Goal: Task Accomplishment & Management: Manage account settings

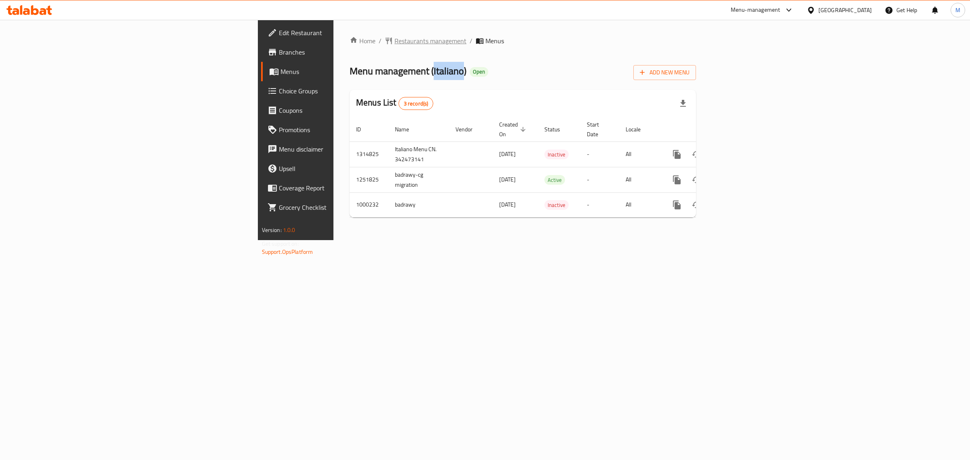
drag, startPoint x: 0, startPoint y: 0, endPoint x: 253, endPoint y: 45, distance: 257.4
click at [395, 45] on span "Restaurants management" at bounding box center [431, 41] width 72 height 10
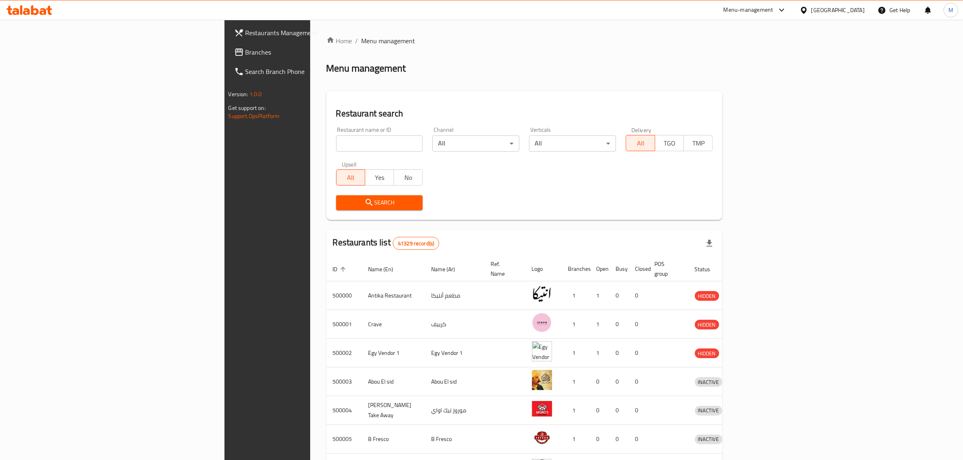
drag, startPoint x: 294, startPoint y: 141, endPoint x: 290, endPoint y: 139, distance: 4.2
click at [336, 141] on input "search" at bounding box center [379, 143] width 87 height 16
paste input "664977"
type input "664977"
click button "Search" at bounding box center [379, 202] width 87 height 15
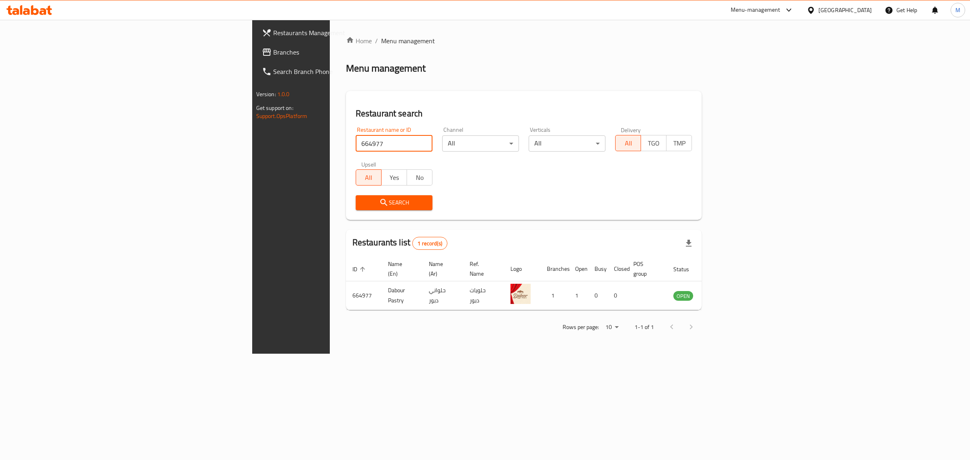
click at [781, 14] on div "Menu-management" at bounding box center [756, 10] width 50 height 10
click at [742, 128] on div "Restaurant-Management" at bounding box center [750, 126] width 63 height 9
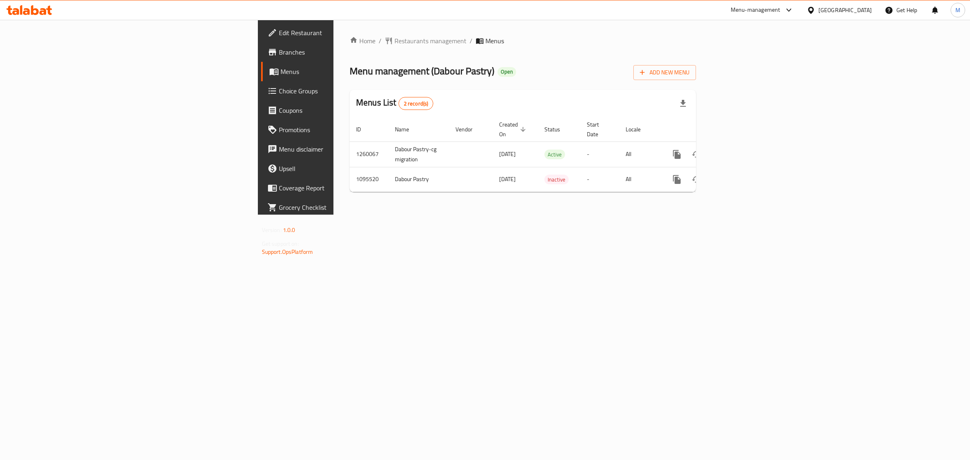
click at [553, 215] on div "Home / Restaurants management / Menus Menu management ( Dabour Pastry ) Open Ad…" at bounding box center [523, 117] width 379 height 195
click at [389, 144] on td "Dabour Pastry-cg migration" at bounding box center [419, 154] width 61 height 25
copy td "Dabour Pastry-cg migration"
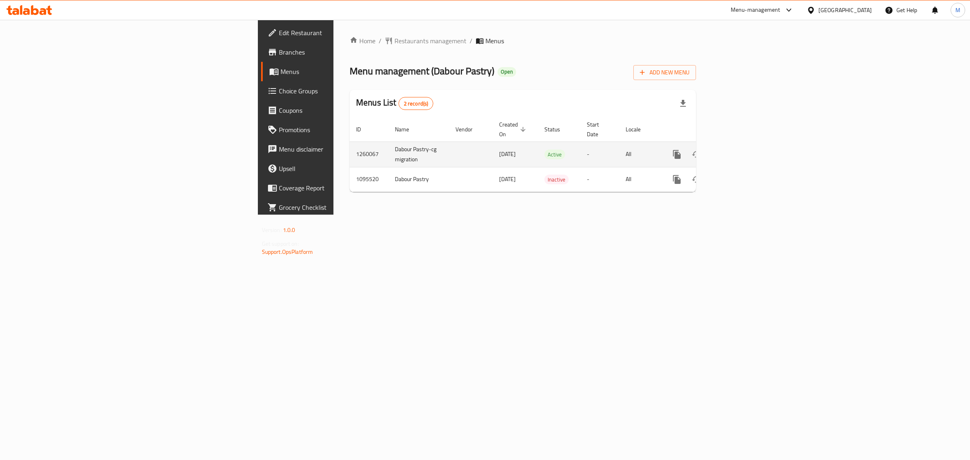
click at [350, 144] on td "1260067" at bounding box center [369, 154] width 39 height 25
click at [350, 143] on td "1260067" at bounding box center [369, 154] width 39 height 25
copy td "1260067"
click at [740, 150] on icon "enhanced table" at bounding box center [736, 155] width 10 height 10
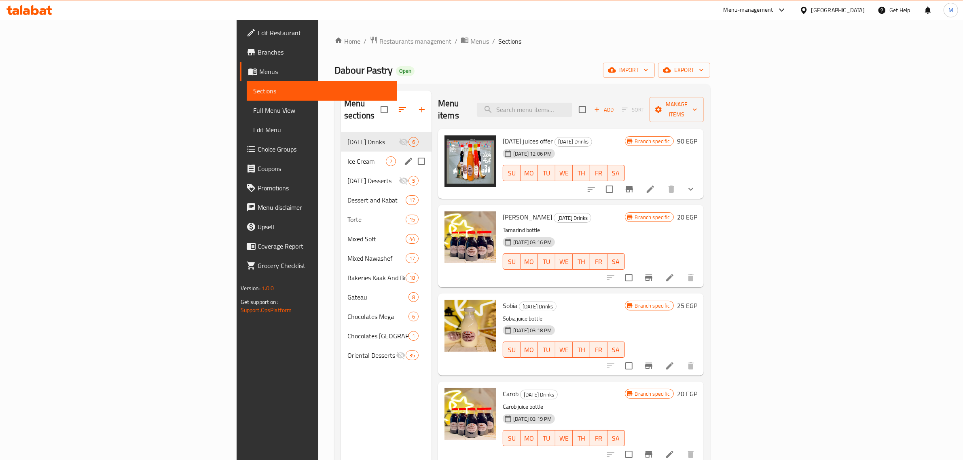
click at [347, 156] on span "Ice Cream" at bounding box center [366, 161] width 38 height 10
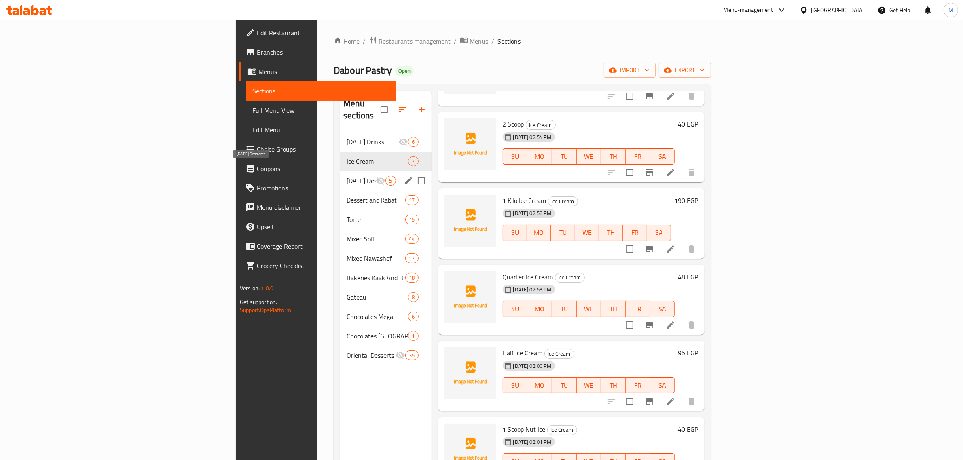
click at [346, 176] on span "[DATE] Desserts" at bounding box center [360, 181] width 29 height 10
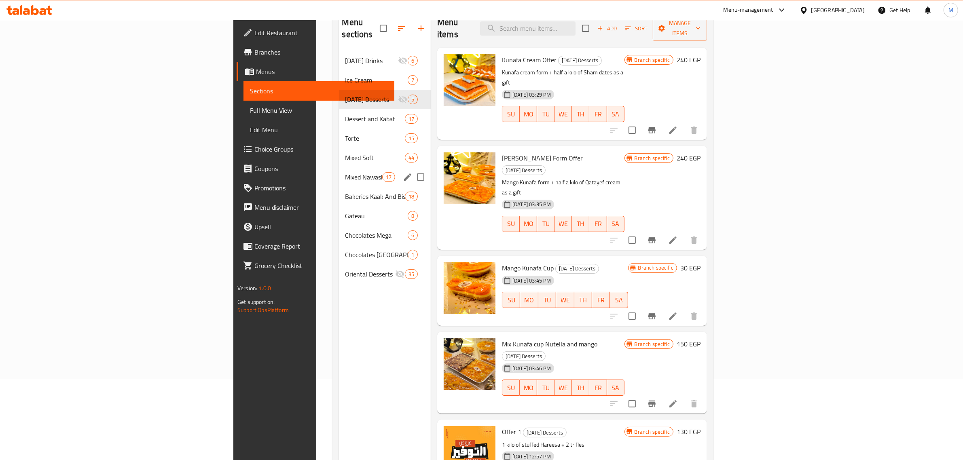
scroll to position [63, 0]
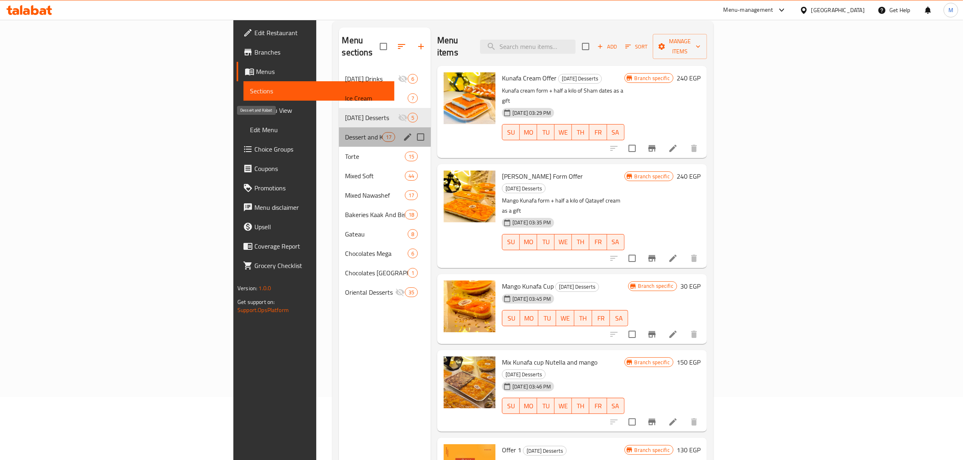
click at [345, 132] on span "Dessert and Kabat" at bounding box center [363, 137] width 37 height 10
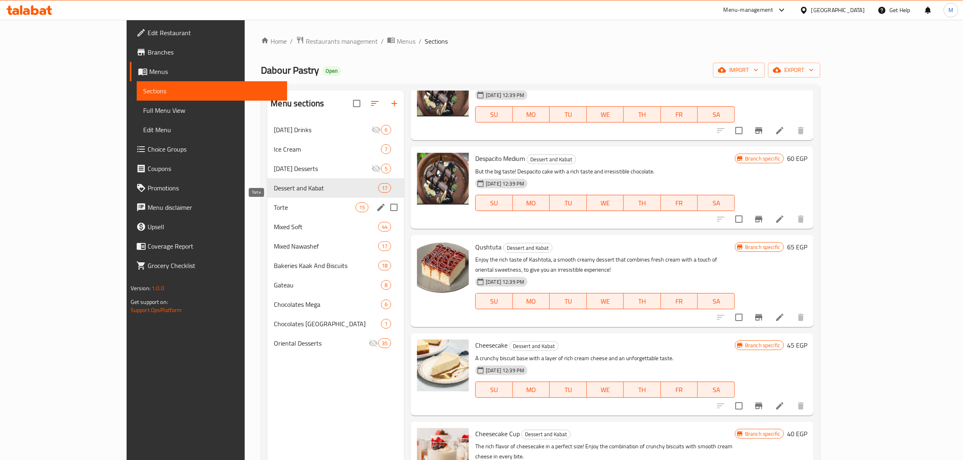
click at [274, 203] on span "Torte" at bounding box center [314, 208] width 81 height 10
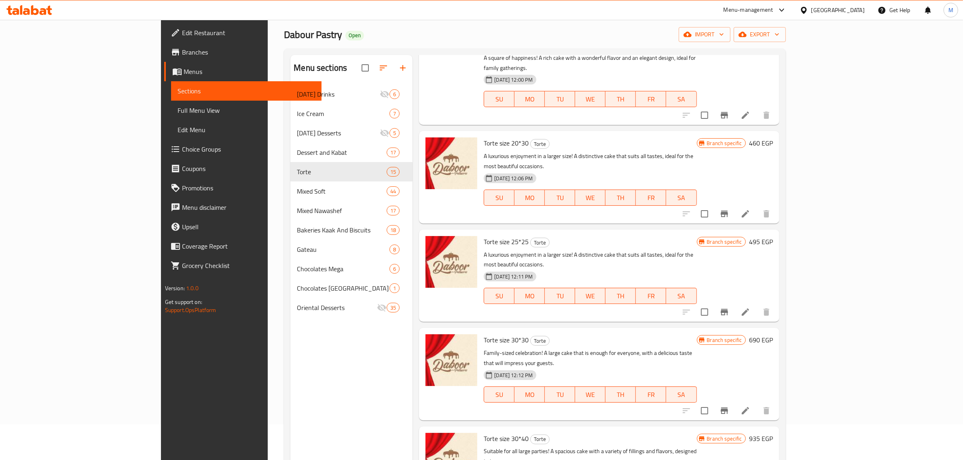
scroll to position [114, 0]
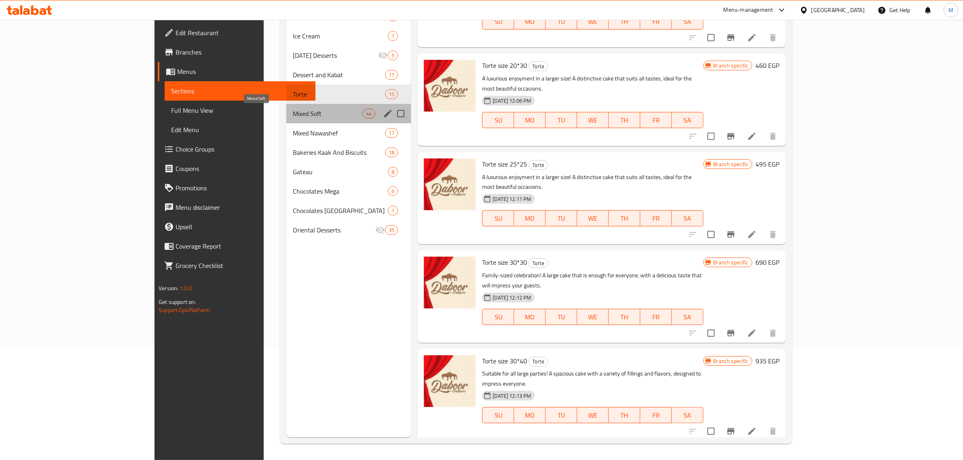
click at [293, 114] on span "Mixed Soft" at bounding box center [328, 114] width 70 height 10
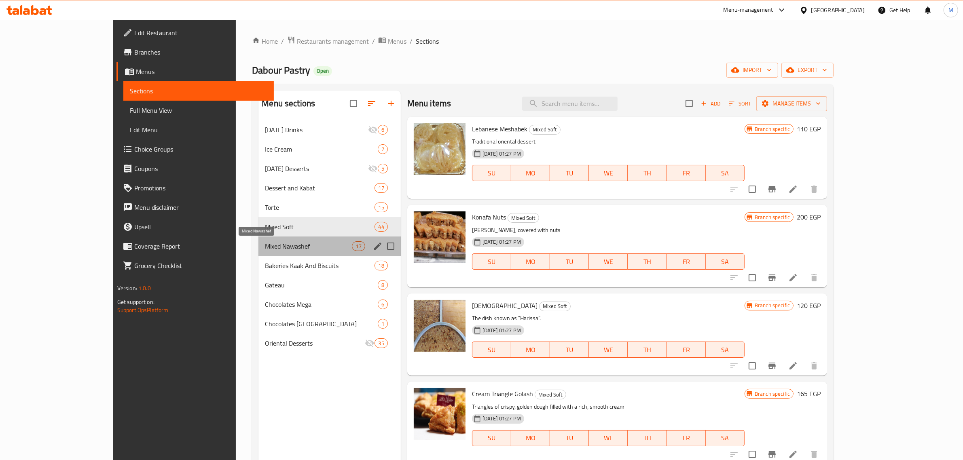
click at [266, 247] on span "Mixed Nawashef" at bounding box center [308, 246] width 87 height 10
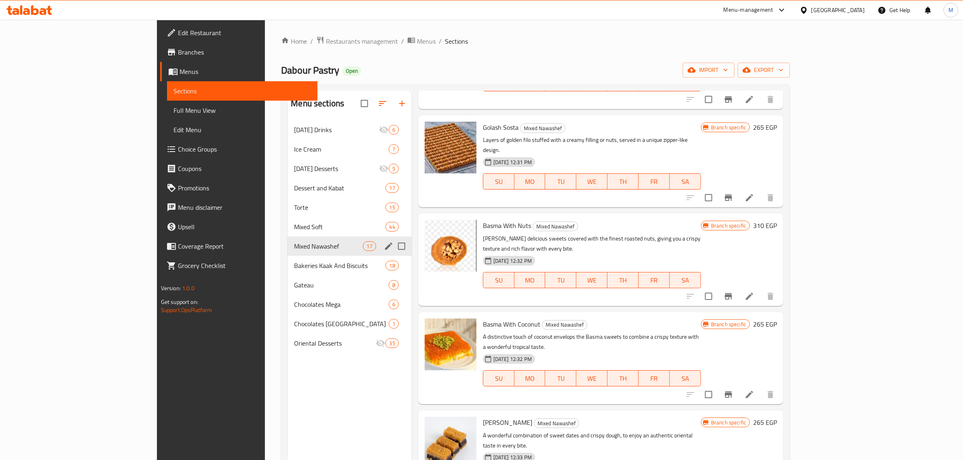
scroll to position [1060, 0]
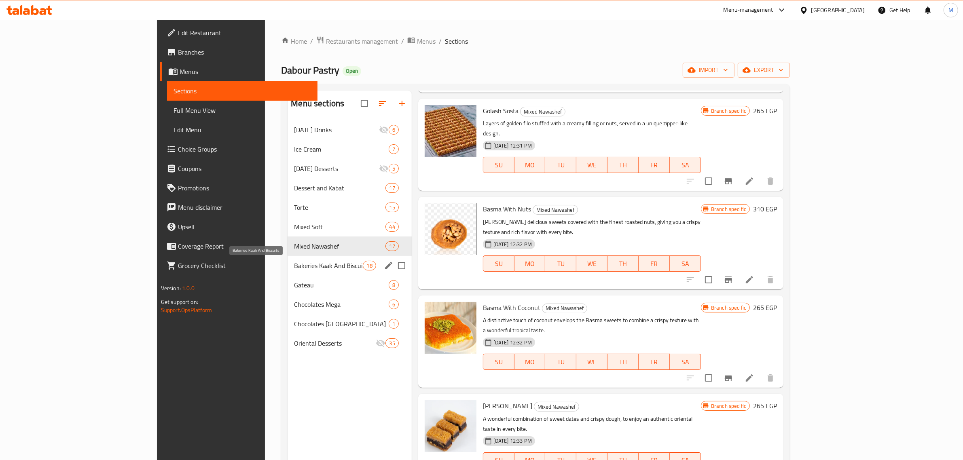
click at [294, 267] on span "Bakeries Kaak And Biscuits" at bounding box center [328, 266] width 69 height 10
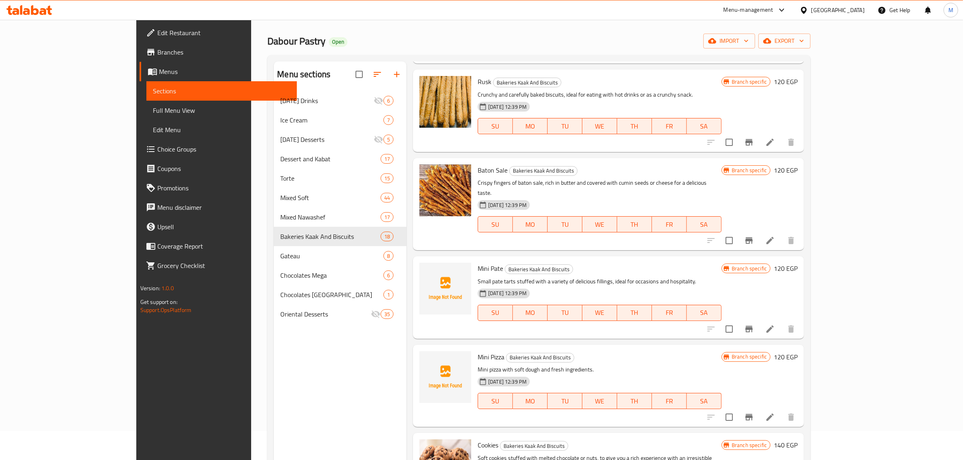
scroll to position [114, 0]
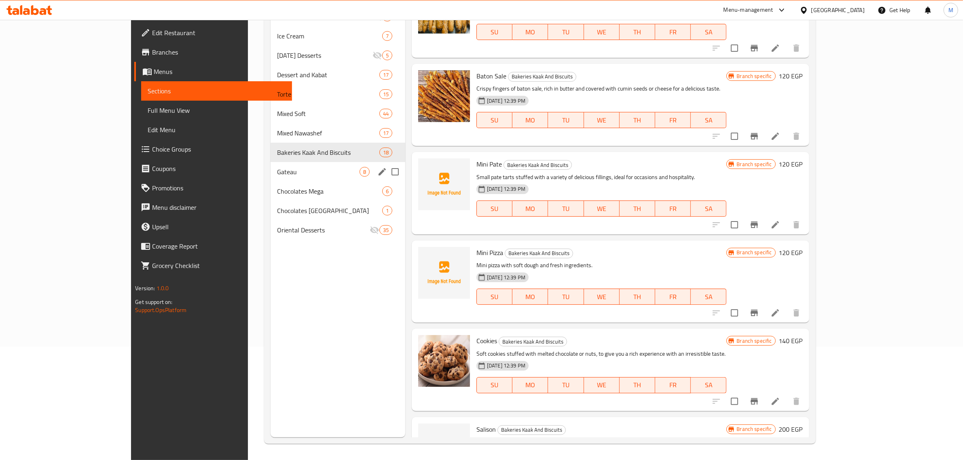
click at [288, 176] on span "Gateau" at bounding box center [318, 172] width 82 height 10
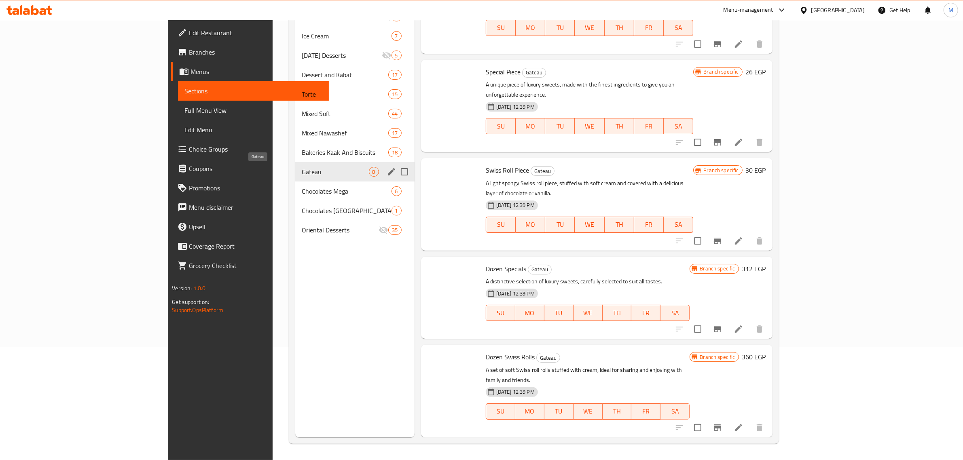
scroll to position [266, 0]
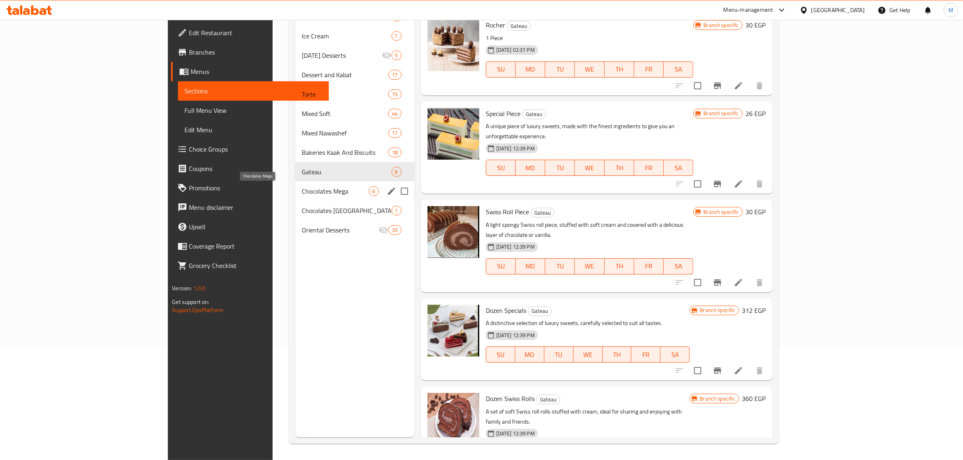
click at [302, 190] on span "Chocolates Mega" at bounding box center [335, 191] width 67 height 10
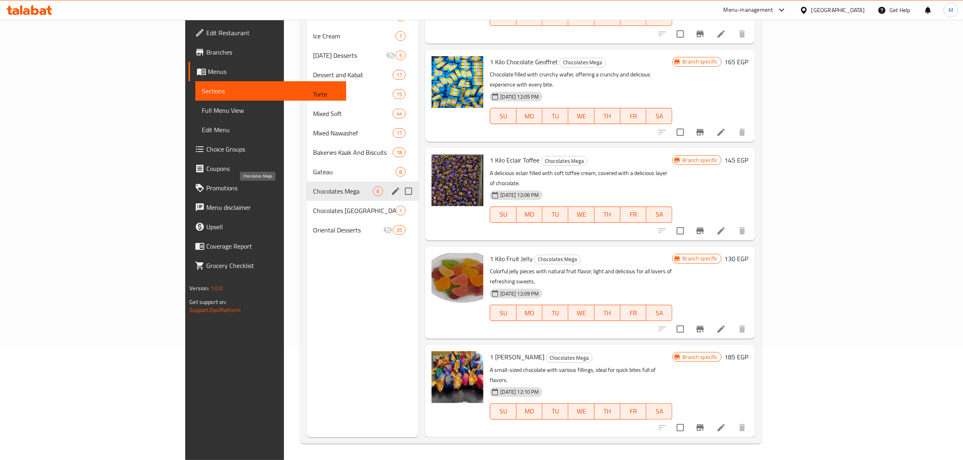
scroll to position [89, 0]
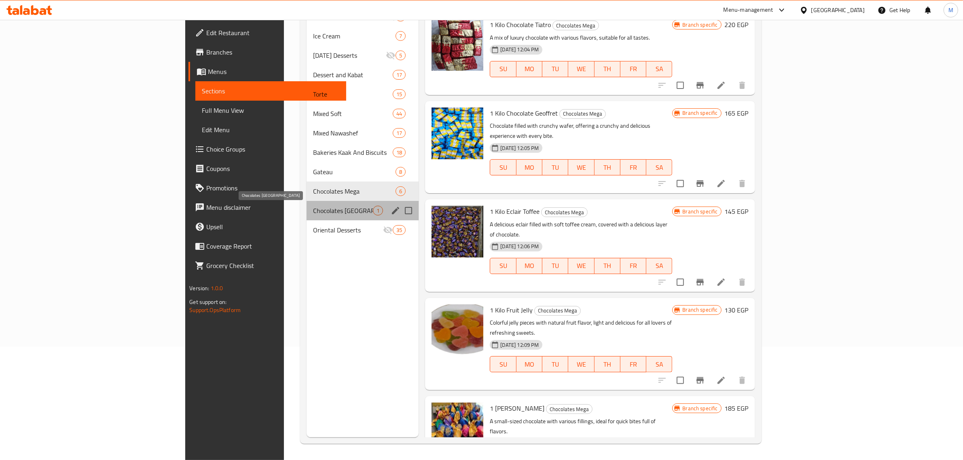
click at [313, 209] on span "Chocolates [GEOGRAPHIC_DATA]" at bounding box center [343, 211] width 60 height 10
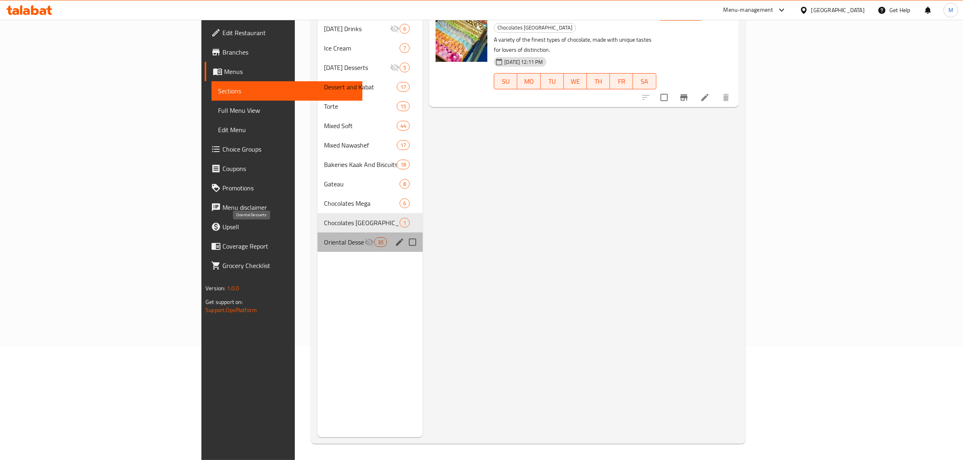
click at [324, 237] on span "Oriental Desserts" at bounding box center [344, 242] width 40 height 10
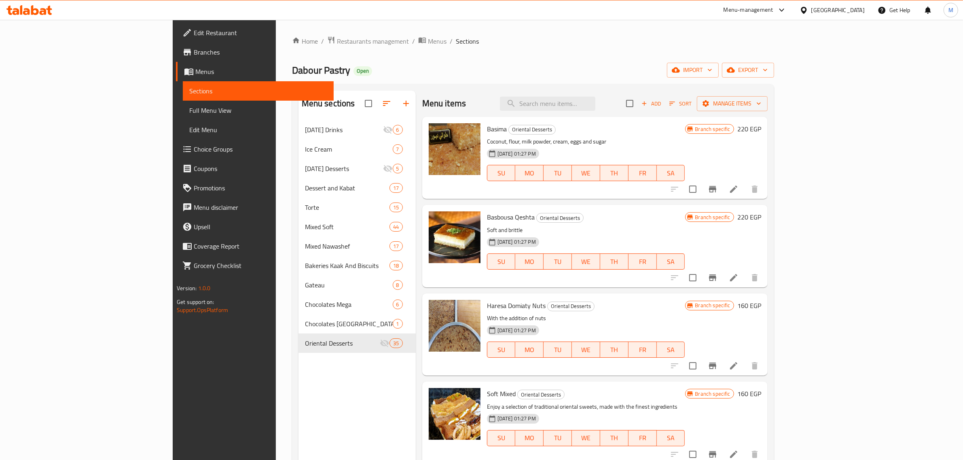
click at [298, 118] on nav "Ramadan Drinks 6 Ice Cream 7 Ramadan Desserts 5 Dessert and Kabat 17 Torte 15 M…" at bounding box center [356, 236] width 117 height 239
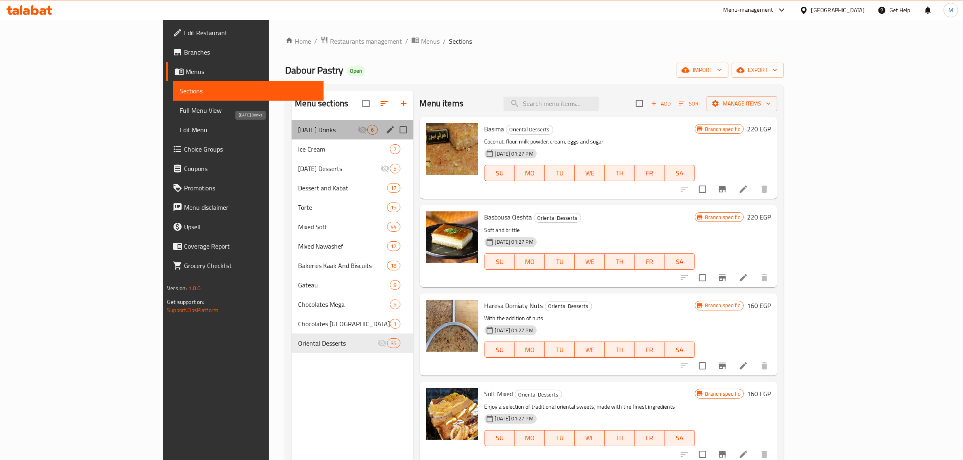
click at [298, 128] on span "[DATE] Drinks" at bounding box center [327, 130] width 59 height 10
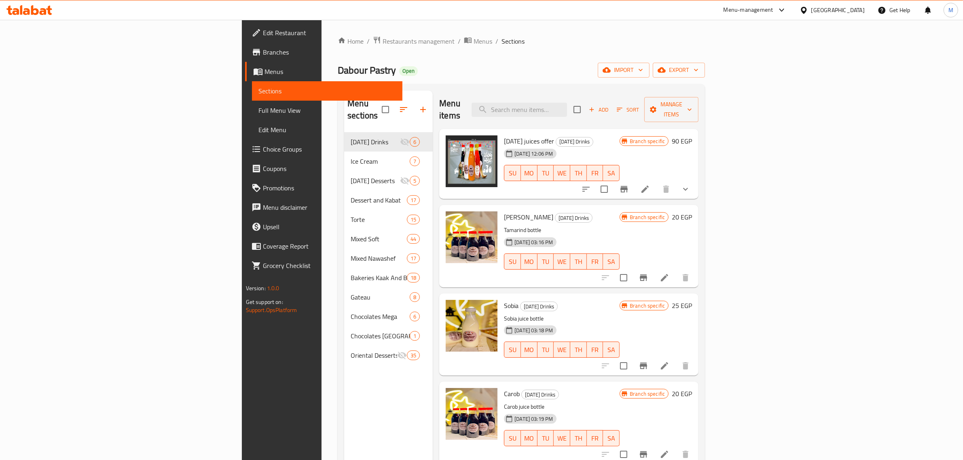
click at [456, 37] on ol "Home / Restaurants management / Menus / Sections" at bounding box center [521, 41] width 367 height 11
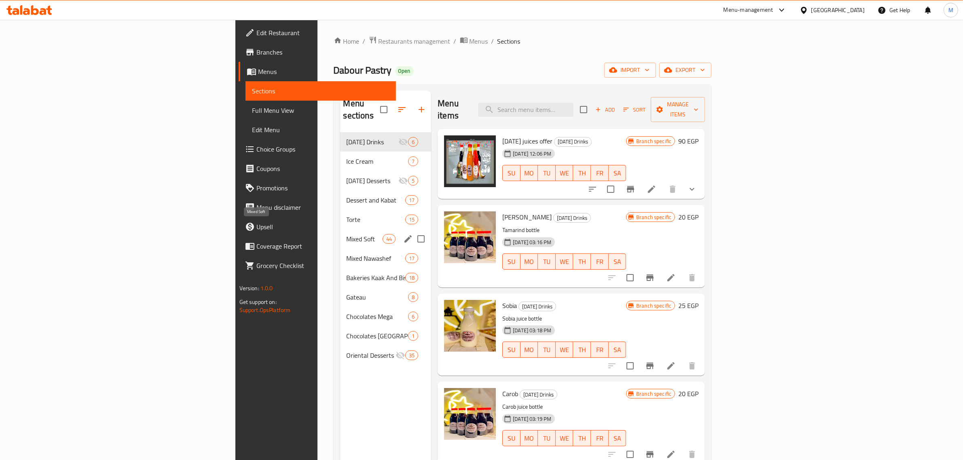
click at [346, 234] on span "Mixed Soft" at bounding box center [364, 239] width 36 height 10
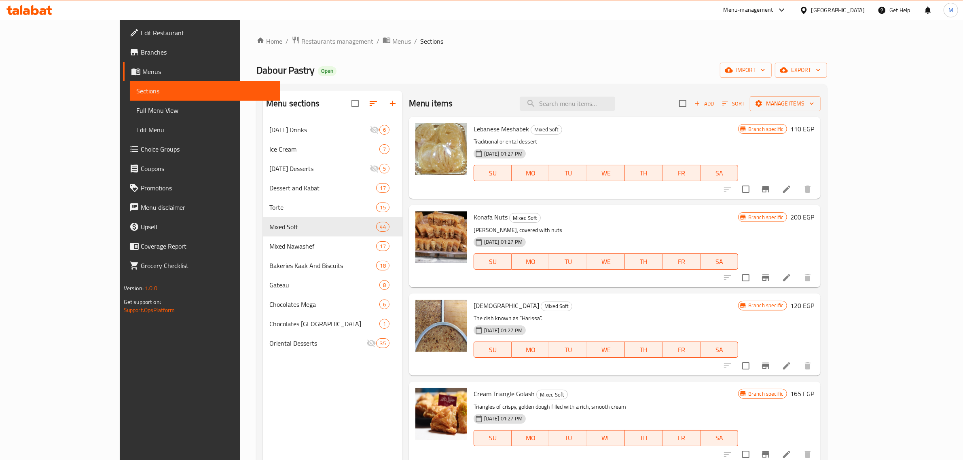
click at [461, 87] on div "Menu sections Ramadan Drinks 6 Ice Cream 7 Ramadan Desserts 5 Dessert and Kabat…" at bounding box center [541, 320] width 570 height 473
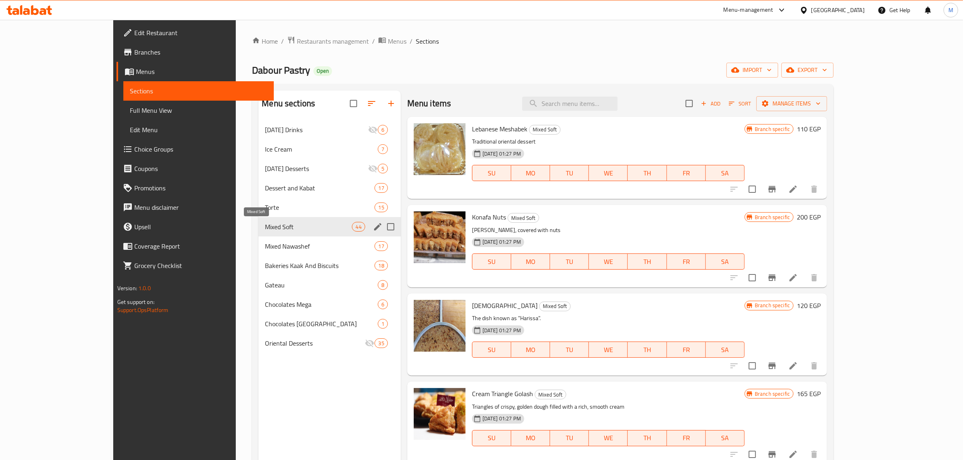
click at [304, 227] on span "Mixed Soft" at bounding box center [308, 227] width 87 height 10
click at [374, 226] on icon "edit" at bounding box center [377, 226] width 7 height 7
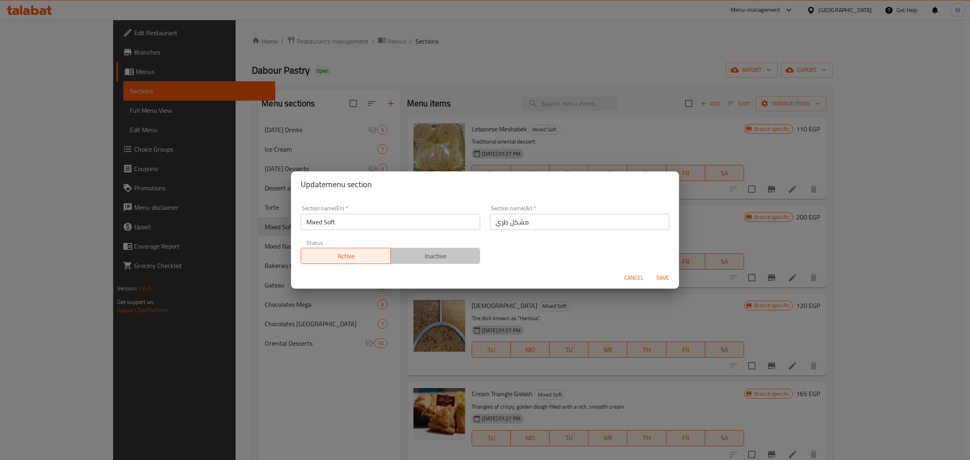
click at [434, 256] on span "Inactive" at bounding box center [435, 256] width 83 height 12
click at [669, 274] on span "Save" at bounding box center [662, 278] width 19 height 10
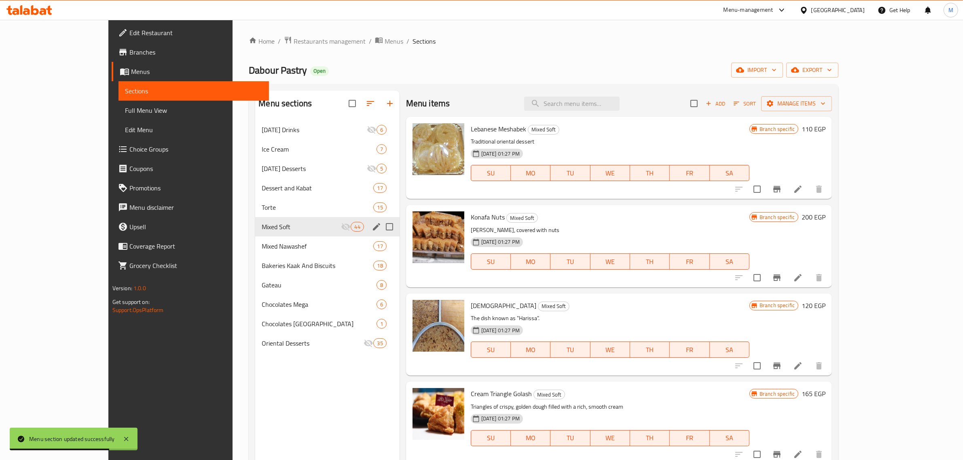
click at [621, 221] on h6 "Konafa Nuts Mixed Soft" at bounding box center [610, 216] width 279 height 11
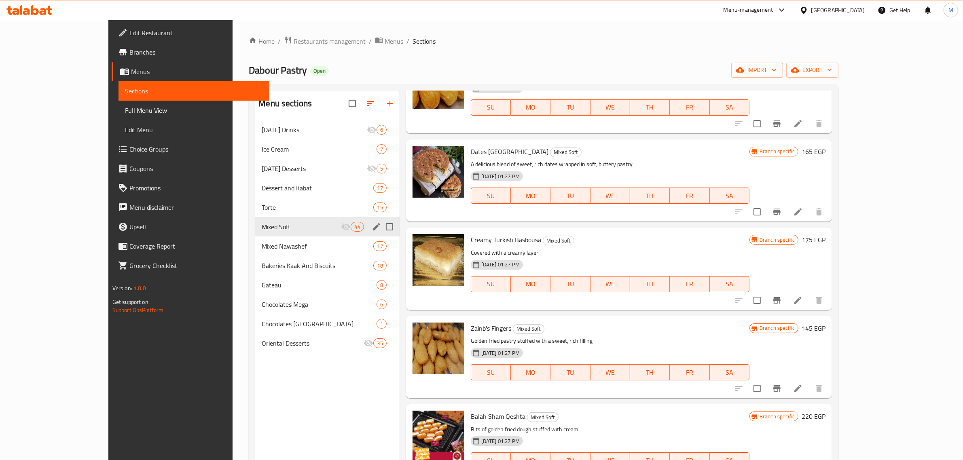
scroll to position [657, 0]
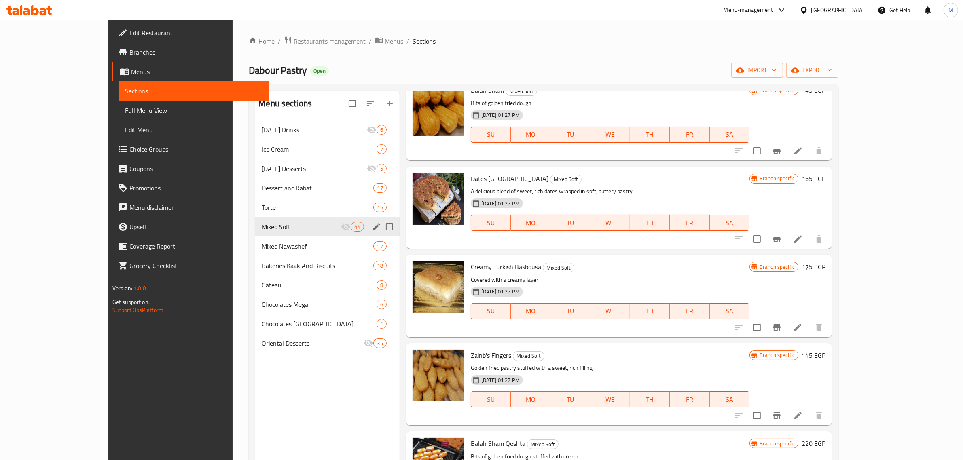
click at [598, 250] on div "Menu items Add Sort Manage items Lebanese Meshabek Mixed Soft Traditional orien…" at bounding box center [615, 321] width 432 height 460
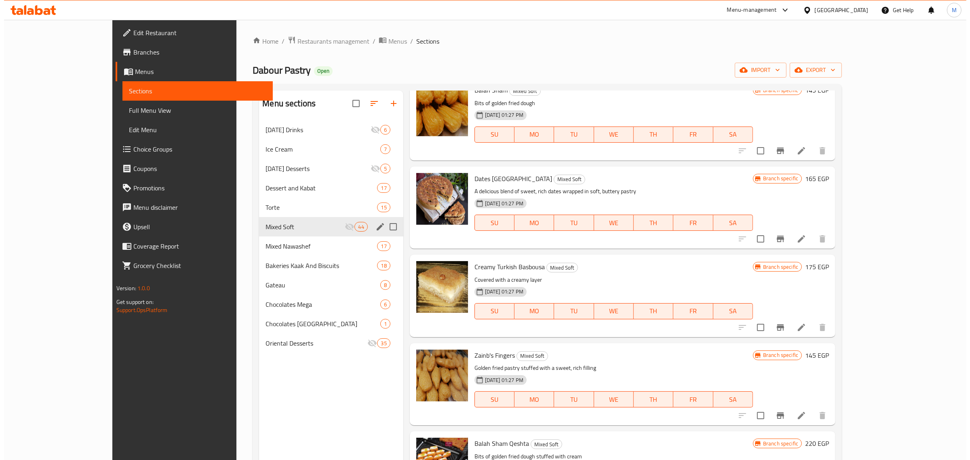
scroll to position [0, 0]
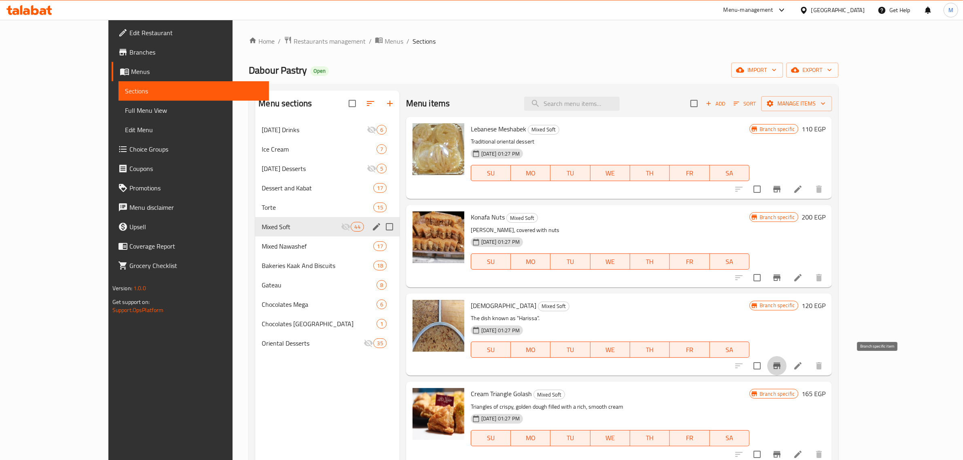
click at [781, 362] on icon "Branch-specific-item" at bounding box center [777, 366] width 10 height 10
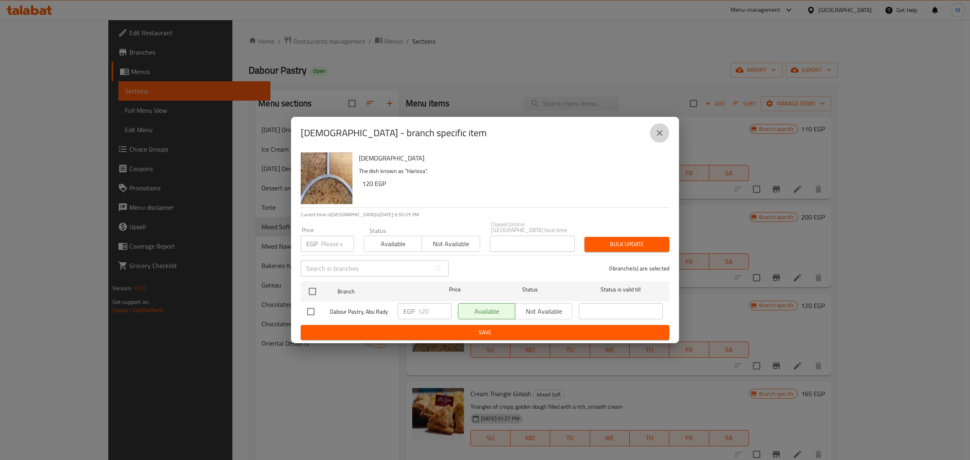
click at [652, 133] on button "close" at bounding box center [659, 132] width 19 height 19
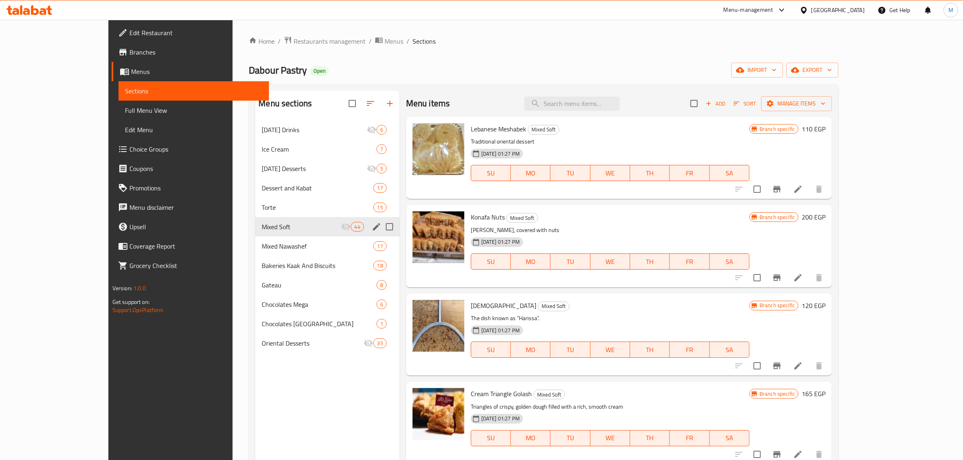
click at [825, 342] on div "Branch specific 120 EGP" at bounding box center [787, 334] width 76 height 69
click at [749, 316] on p "The dish known as "Harissa"." at bounding box center [610, 318] width 279 height 10
click at [740, 102] on icon "button" at bounding box center [736, 103] width 7 height 7
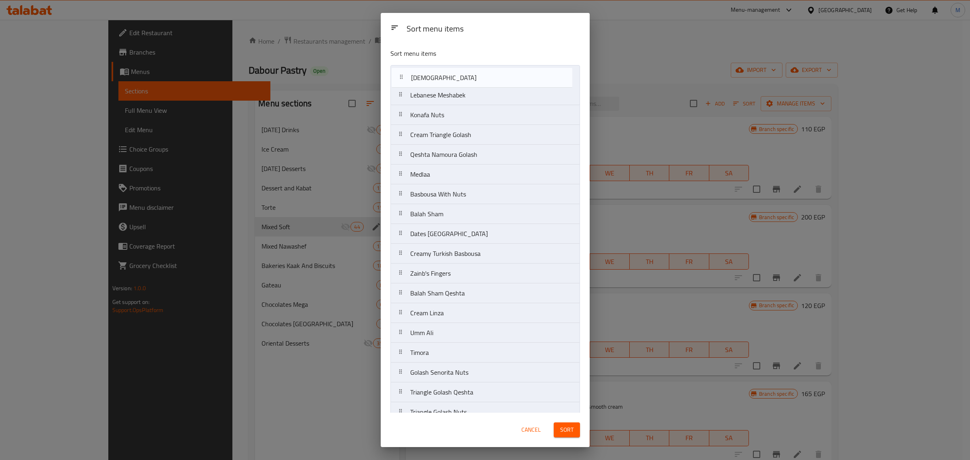
drag, startPoint x: 431, startPoint y: 120, endPoint x: 432, endPoint y: 80, distance: 40.0
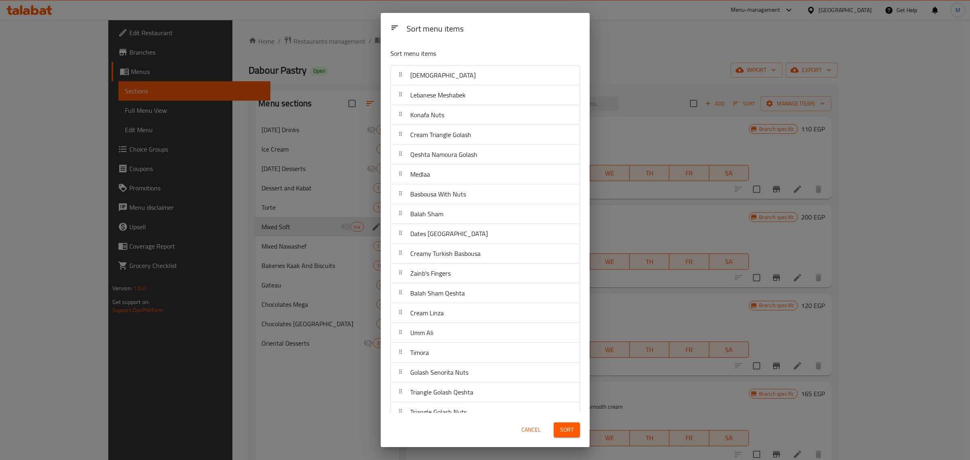
click at [494, 59] on div "Sort menu items" at bounding box center [465, 53] width 157 height 17
click at [496, 57] on p "Sort menu items" at bounding box center [466, 54] width 150 height 10
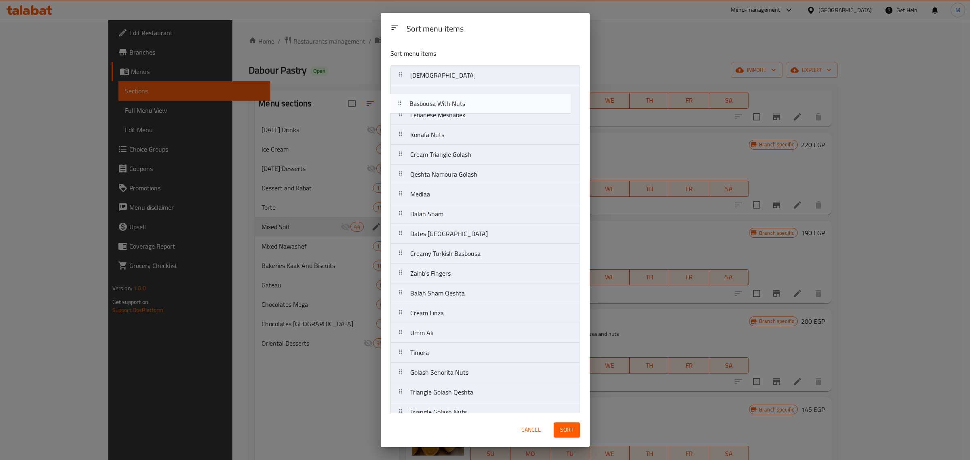
drag, startPoint x: 488, startPoint y: 196, endPoint x: 487, endPoint y: 102, distance: 94.6
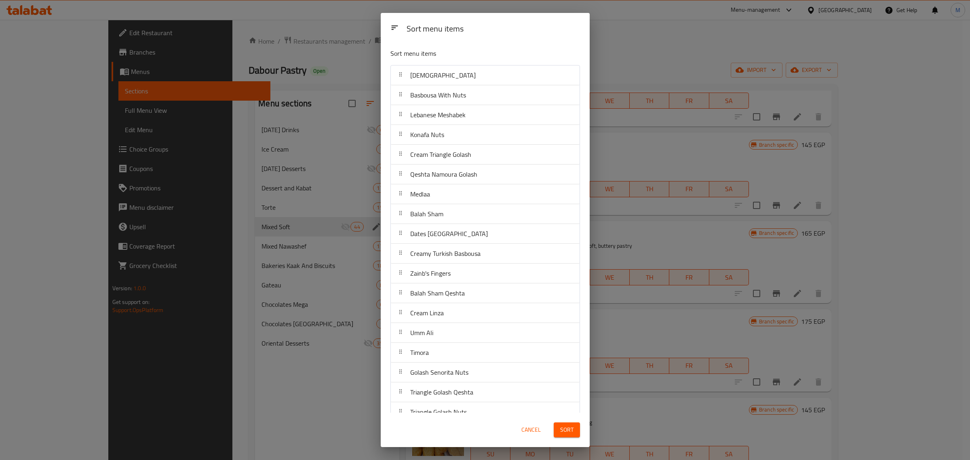
scroll to position [1397, 0]
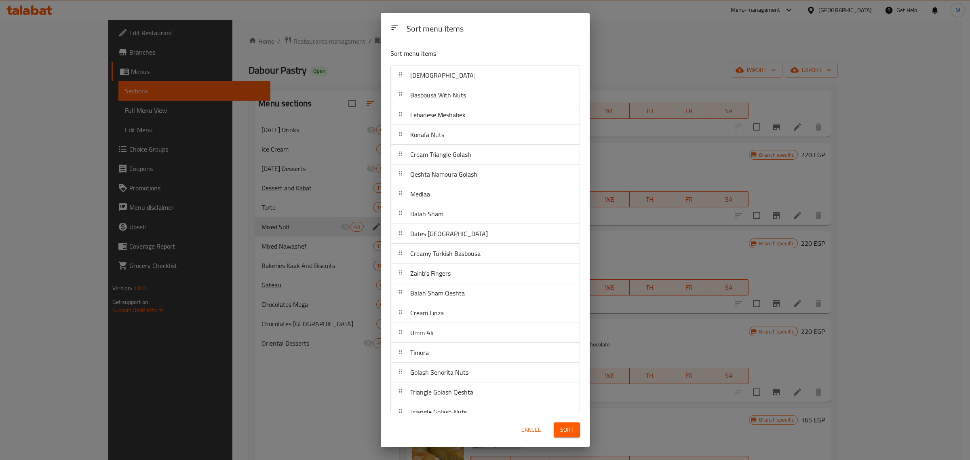
click at [572, 200] on div "Sort menu items Haresa Basbousa With Nuts Lebanese Meshabek Konafa Nuts Cream T…" at bounding box center [485, 227] width 209 height 371
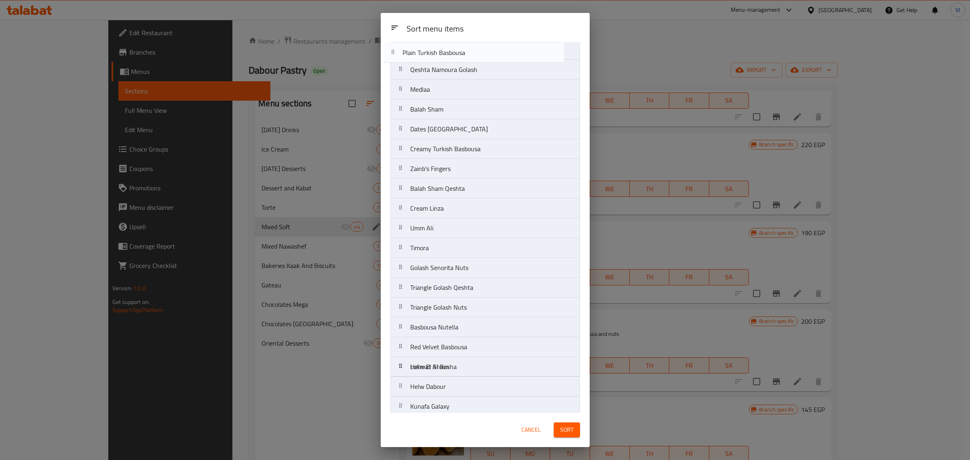
scroll to position [0, 0]
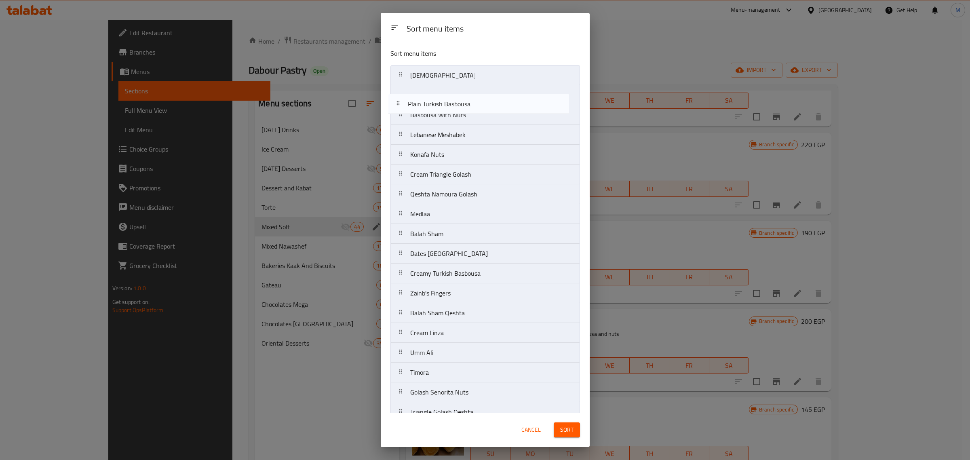
drag, startPoint x: 482, startPoint y: 253, endPoint x: 479, endPoint y: 104, distance: 149.2
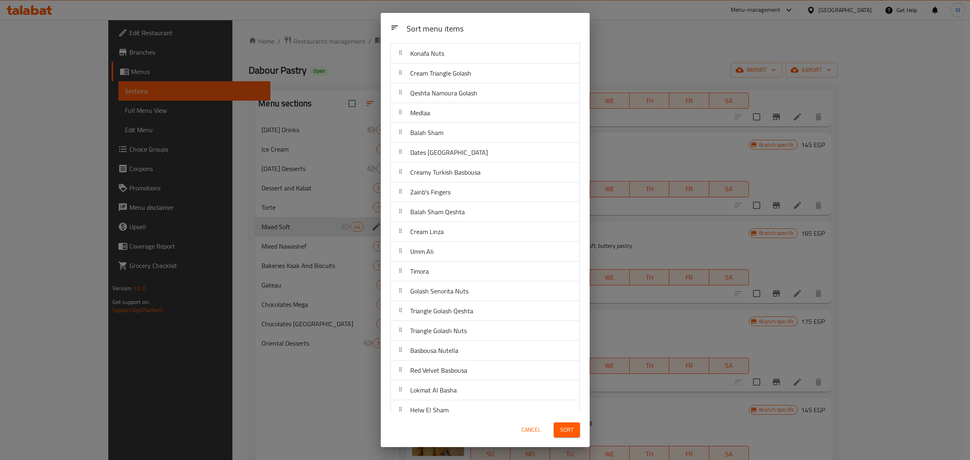
scroll to position [1397, 0]
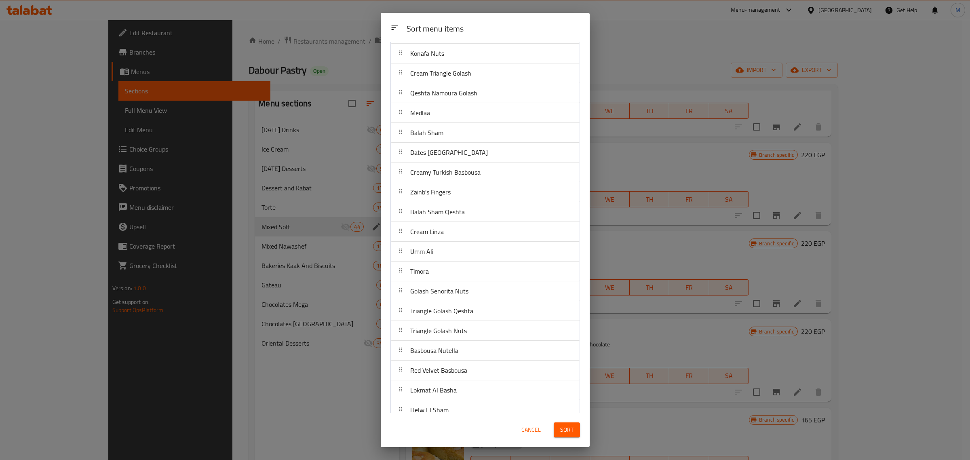
click at [581, 124] on div "Sort menu items Haresa Plain Turkish Basbousa Basbousa With Nuts Lebanese Mesha…" at bounding box center [485, 227] width 209 height 371
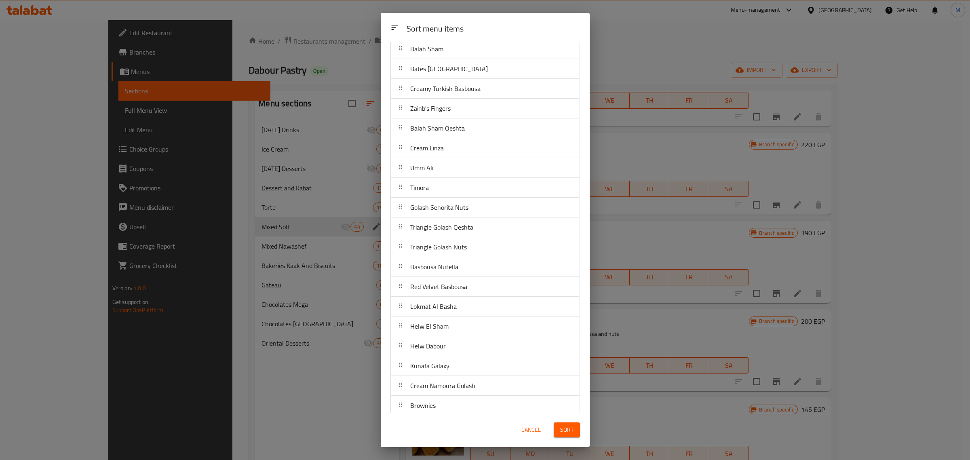
scroll to position [202, 0]
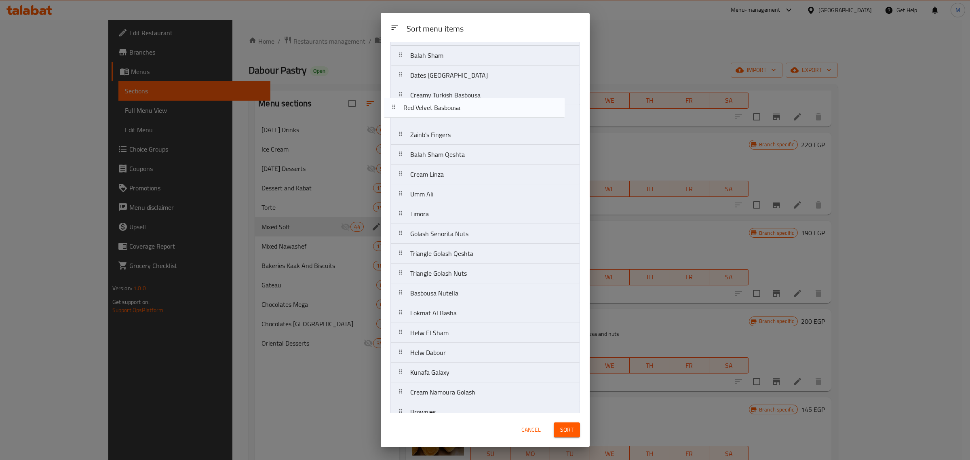
drag, startPoint x: 477, startPoint y: 272, endPoint x: 471, endPoint y: 114, distance: 158.2
click at [471, 106] on nav "Haresa Plain Turkish Basbousa Basbousa With Nuts Lebanese Meshabek Konafa Nuts …" at bounding box center [486, 323] width 190 height 872
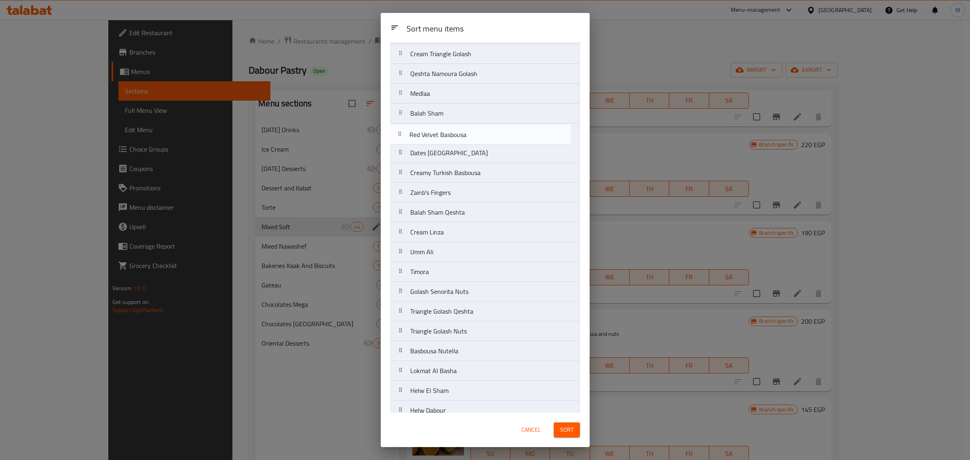
scroll to position [120, 0]
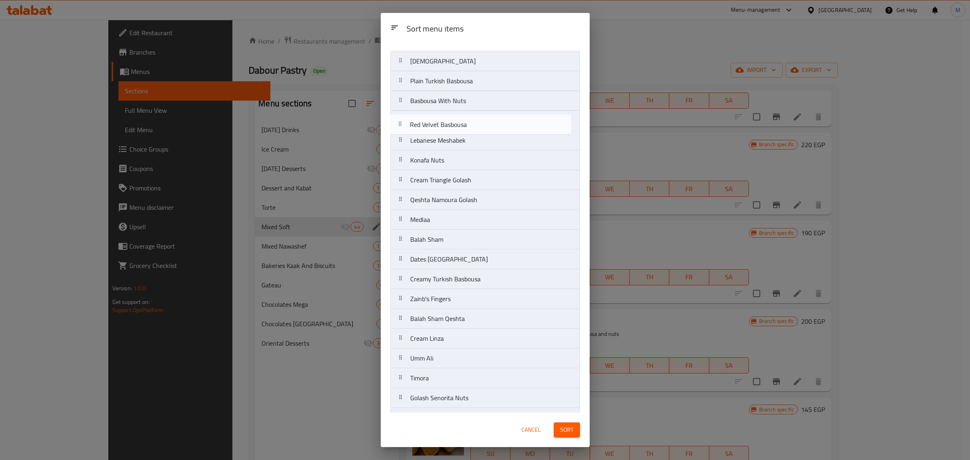
drag, startPoint x: 474, startPoint y: 108, endPoint x: 473, endPoint y: 131, distance: 23.5
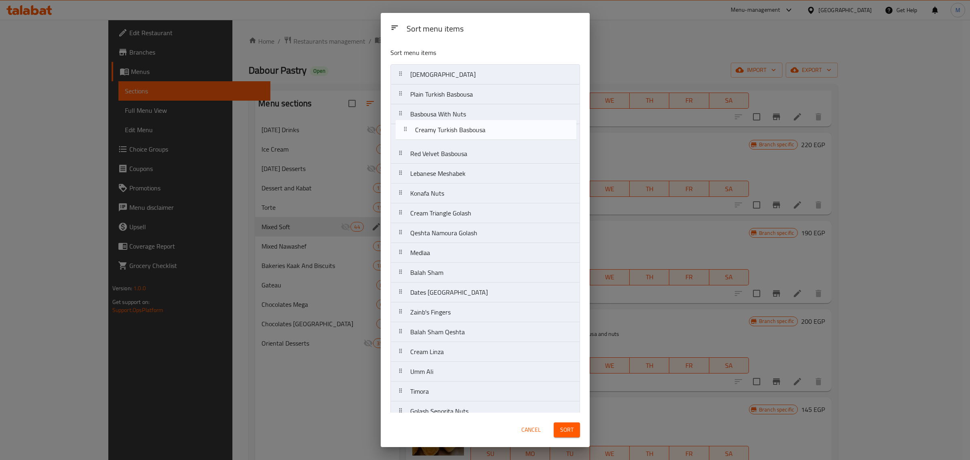
drag, startPoint x: 461, startPoint y: 283, endPoint x: 466, endPoint y: 130, distance: 153.7
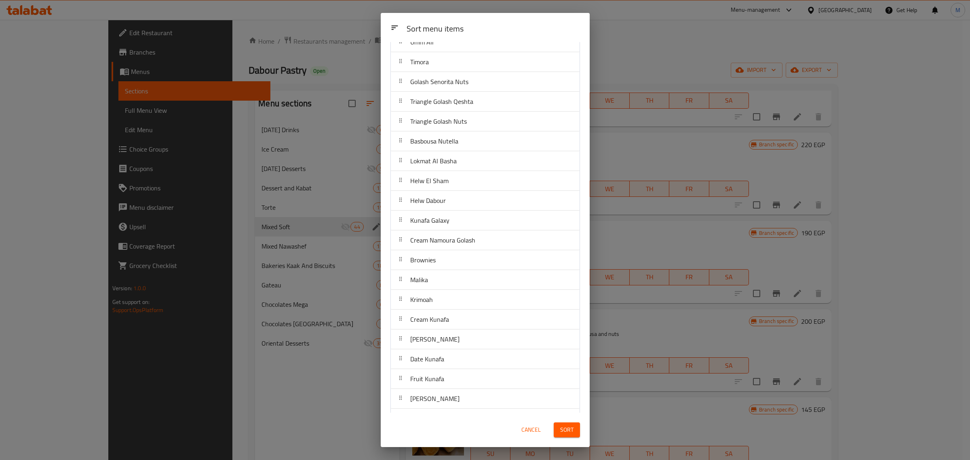
scroll to position [354, 0]
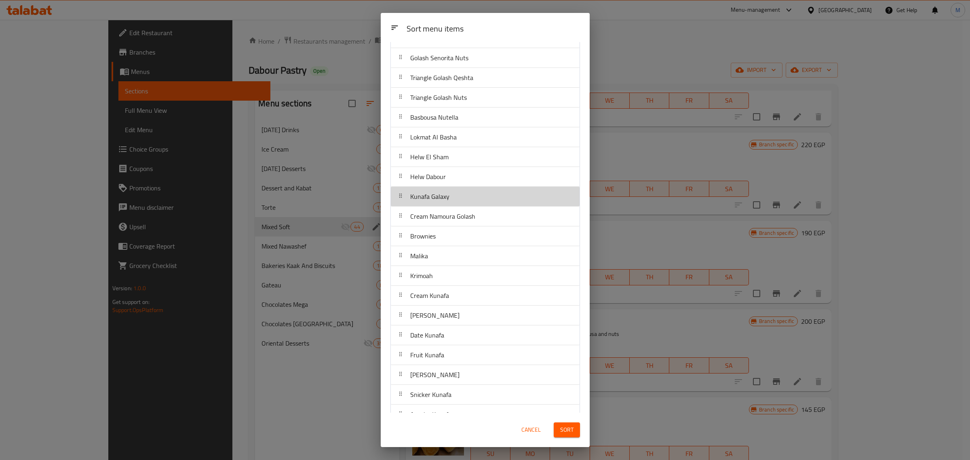
click at [488, 189] on div "Kunafa Galaxy" at bounding box center [485, 196] width 182 height 19
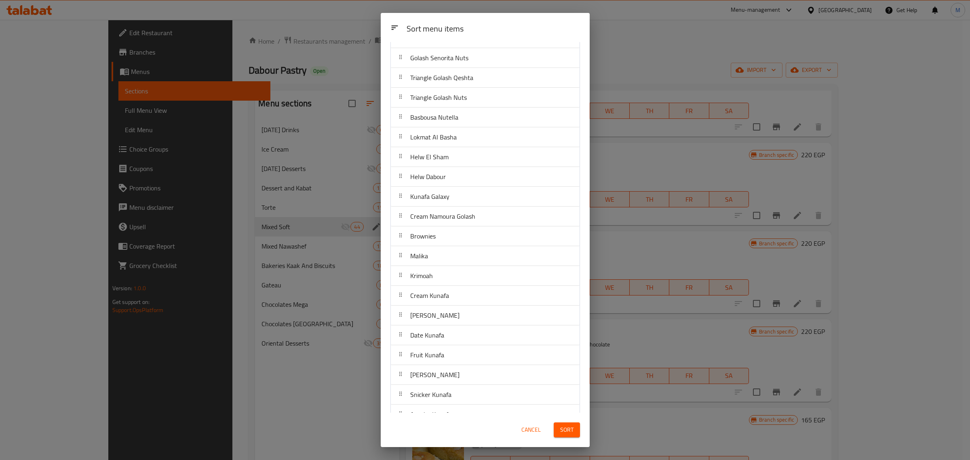
click at [493, 51] on div "Golash Senorita Nuts" at bounding box center [485, 57] width 182 height 19
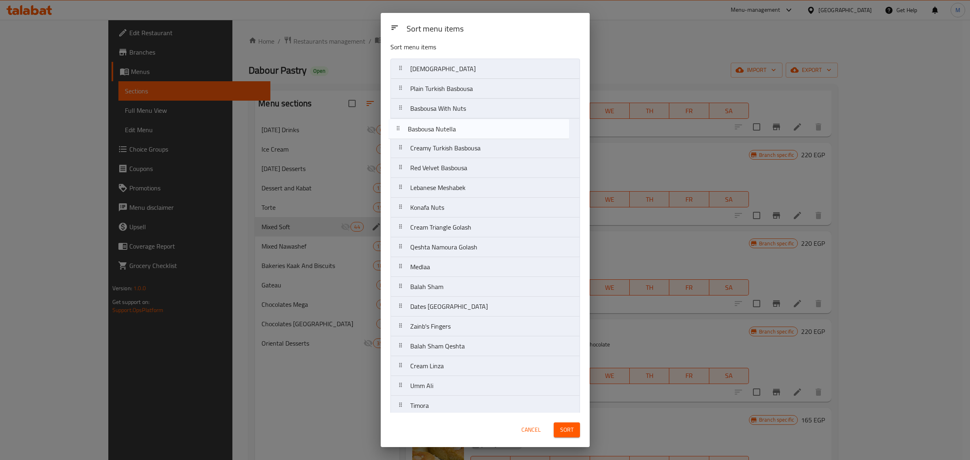
scroll to position [4, 0]
drag, startPoint x: 486, startPoint y: 173, endPoint x: 482, endPoint y: 181, distance: 8.9
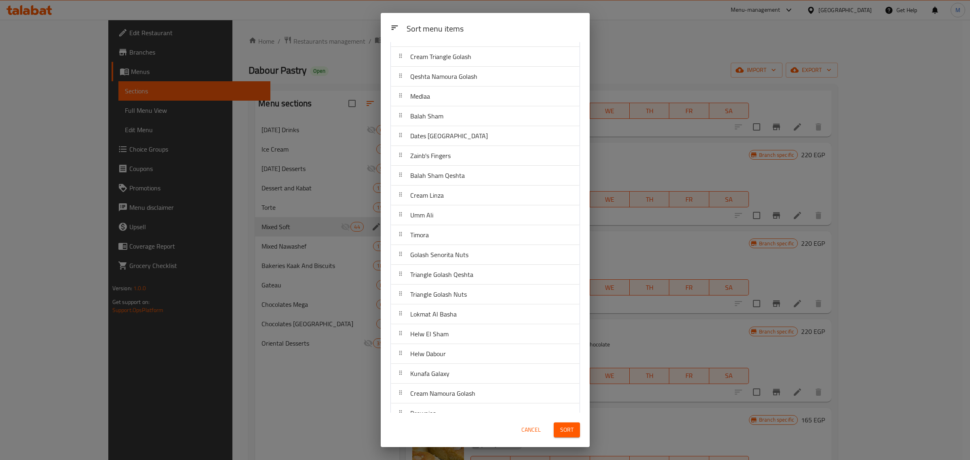
scroll to position [0, 0]
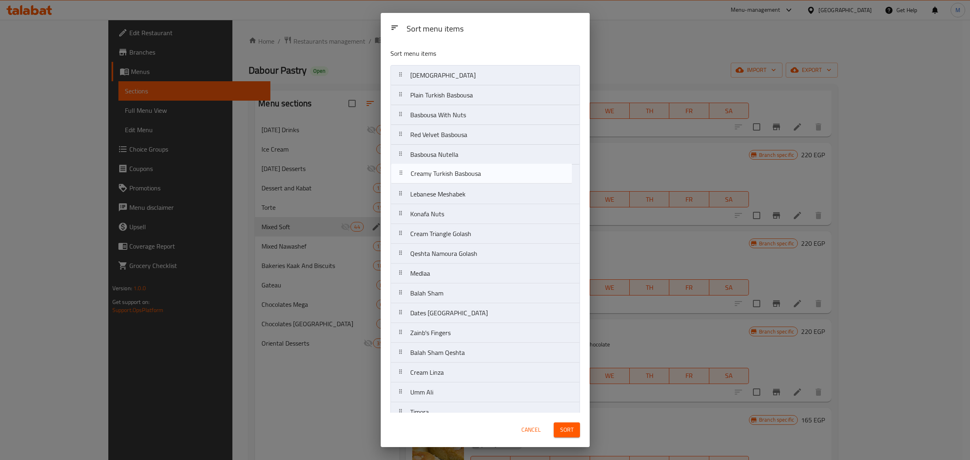
drag, startPoint x: 472, startPoint y: 138, endPoint x: 472, endPoint y: 178, distance: 40.4
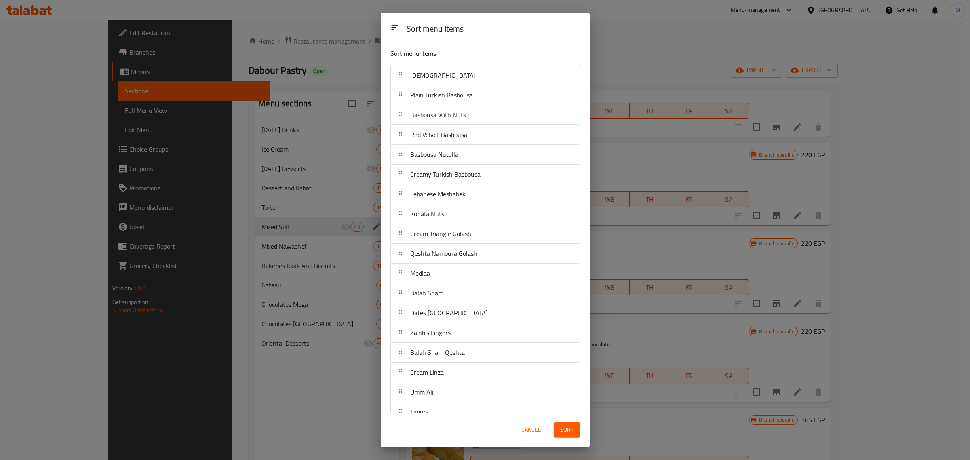
click at [500, 35] on div "Sort menu items" at bounding box center [493, 29] width 180 height 18
click at [569, 428] on span "Sort" at bounding box center [566, 430] width 13 height 10
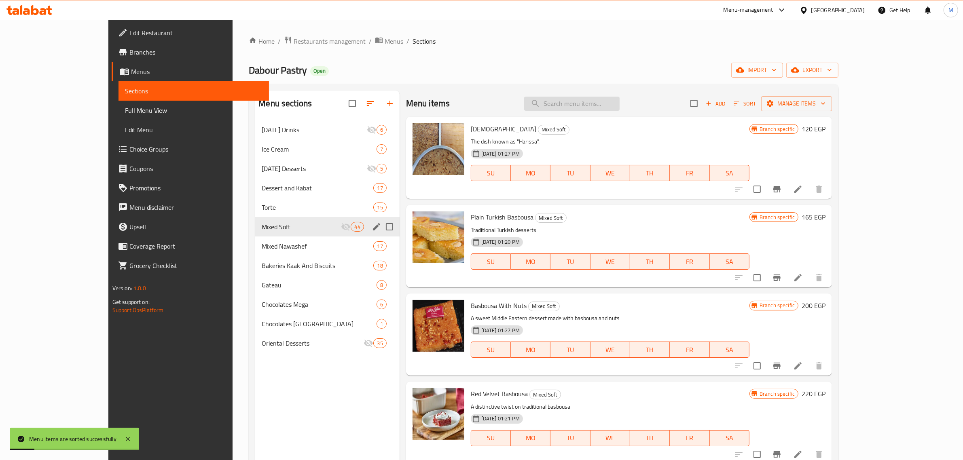
click at [619, 107] on input "search" at bounding box center [571, 104] width 95 height 14
paste input "Basbousa Cheese"
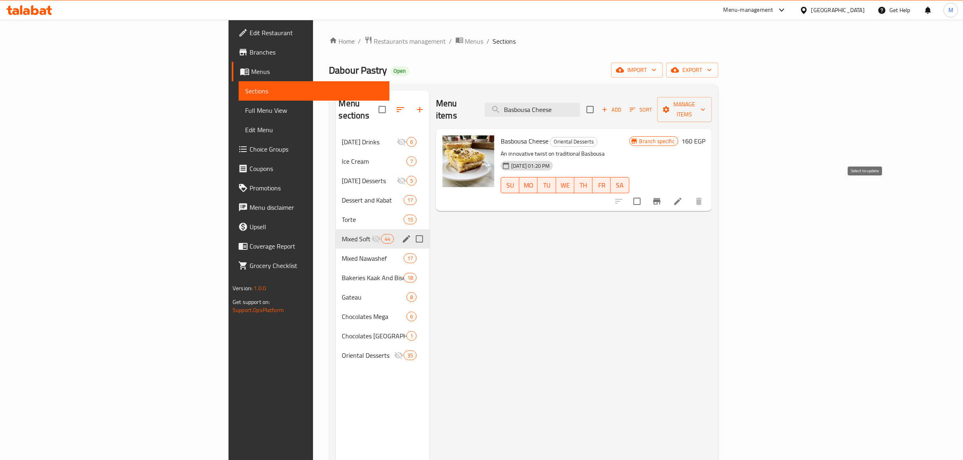
type input "Basbousa Cheese"
click at [645, 193] on input "checkbox" at bounding box center [636, 201] width 17 height 17
checkbox input "true"
click at [705, 101] on span "Manage items" at bounding box center [684, 109] width 42 height 20
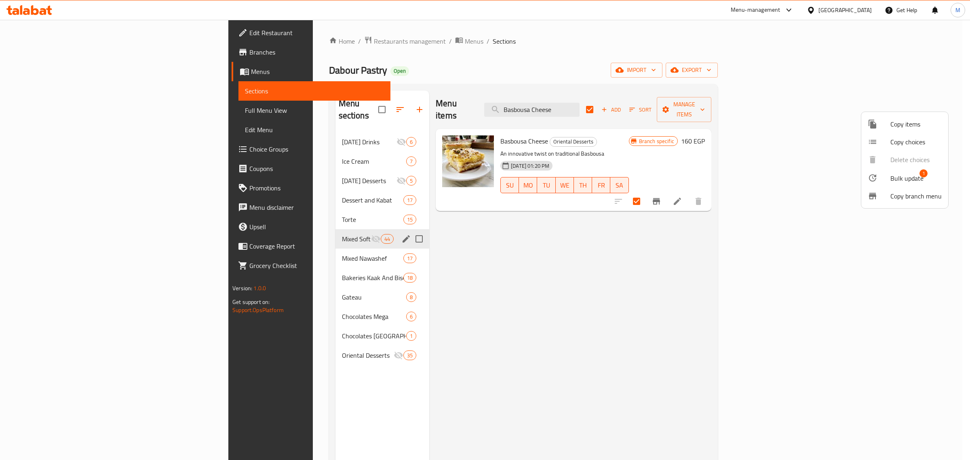
click at [903, 178] on span "Bulk update" at bounding box center [907, 178] width 33 height 10
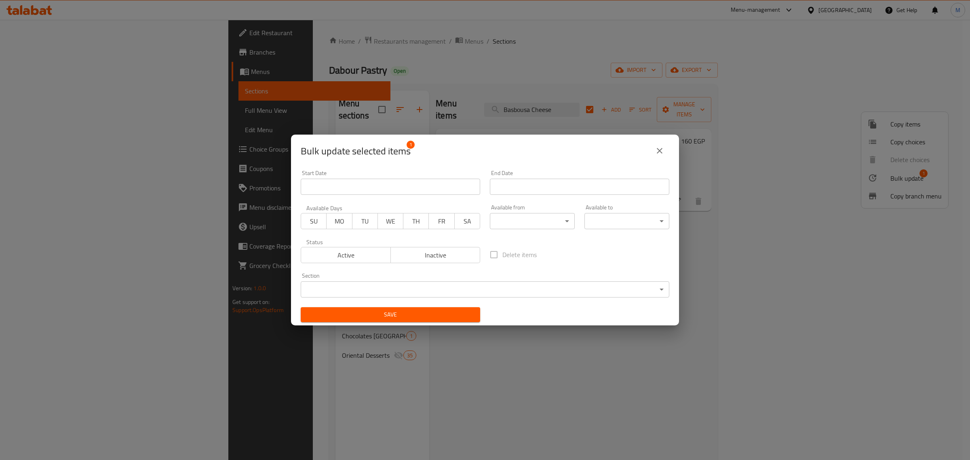
click at [484, 289] on body "​ Menu-management Egypt Get Help M Edit Restaurant Branches Menus Sections Full…" at bounding box center [485, 240] width 970 height 440
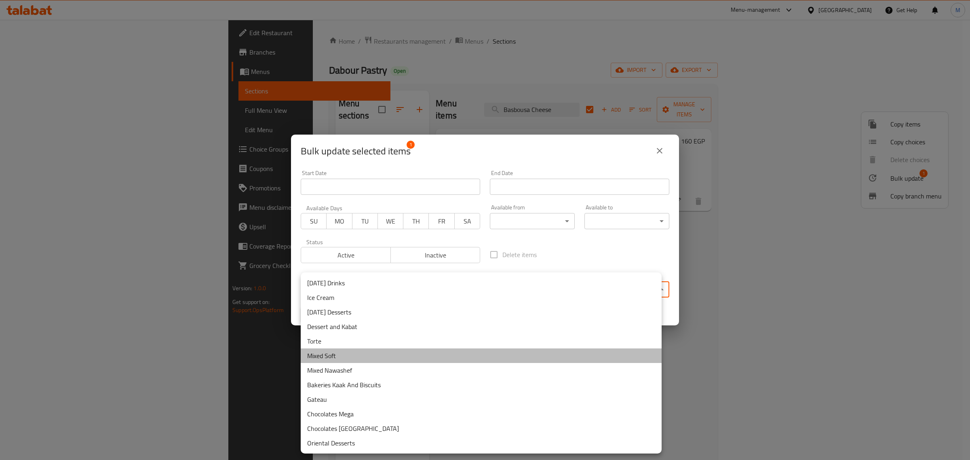
click at [332, 358] on li "Mixed Soft" at bounding box center [481, 355] width 361 height 15
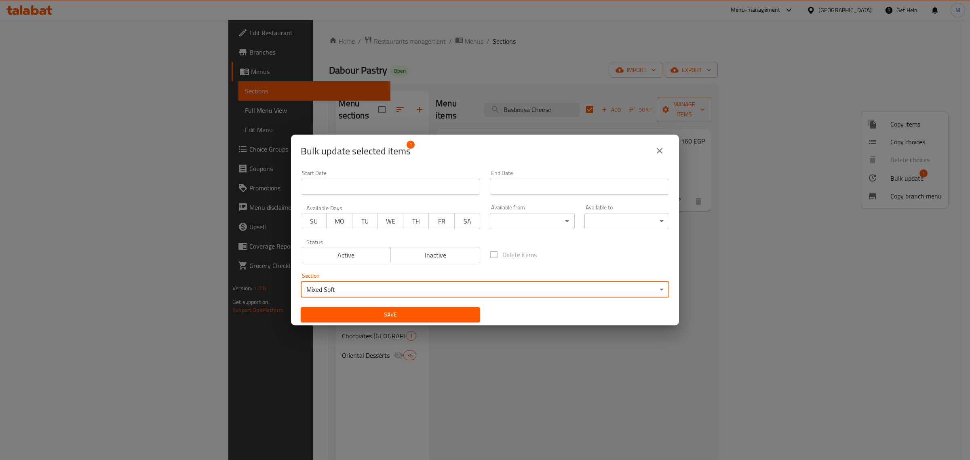
click at [397, 322] on button "Save" at bounding box center [391, 314] width 180 height 15
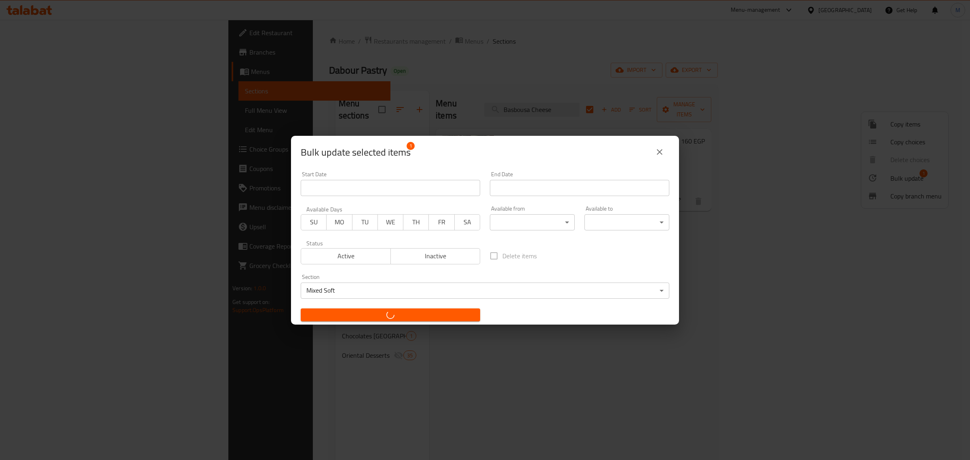
checkbox input "false"
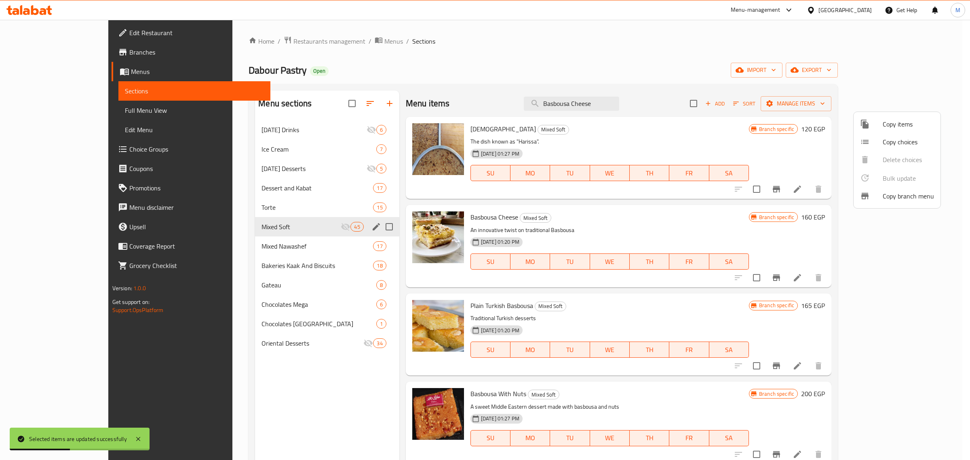
click at [843, 110] on div at bounding box center [485, 230] width 970 height 460
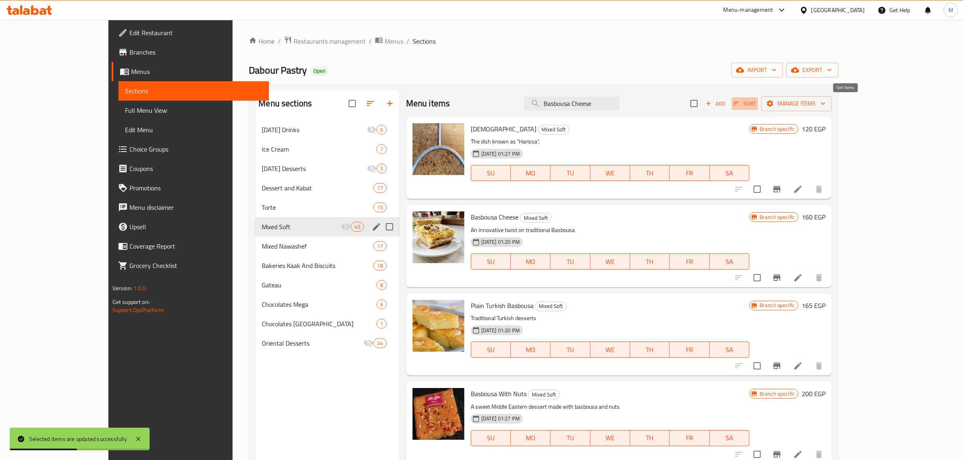
click at [756, 106] on span "Sort" at bounding box center [744, 103] width 22 height 9
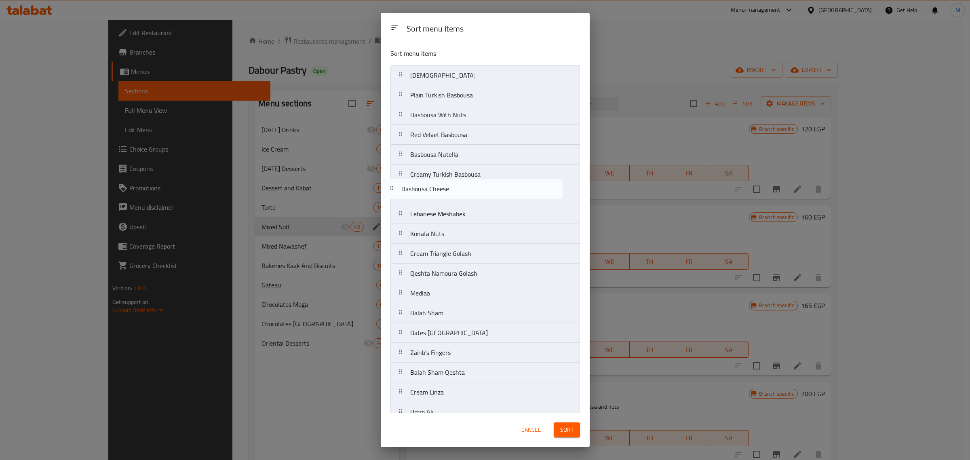
drag, startPoint x: 457, startPoint y: 99, endPoint x: 448, endPoint y: 195, distance: 96.3
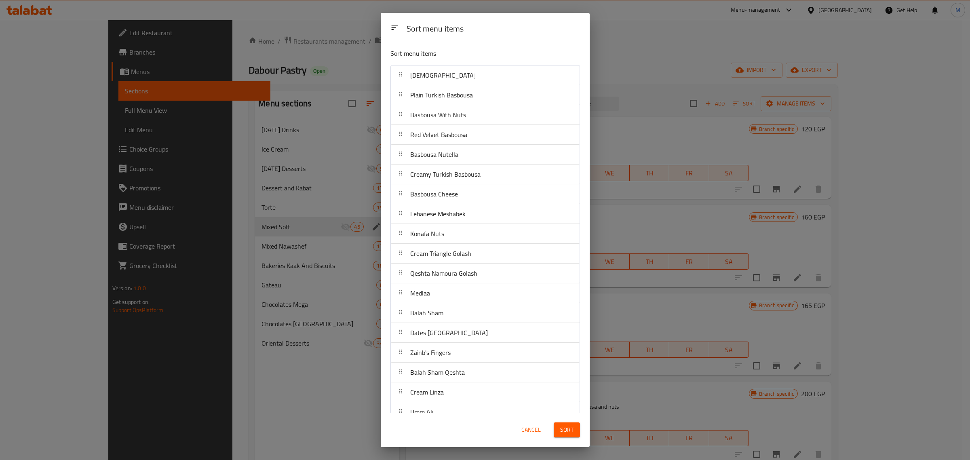
click at [570, 433] on span "Sort" at bounding box center [566, 430] width 13 height 10
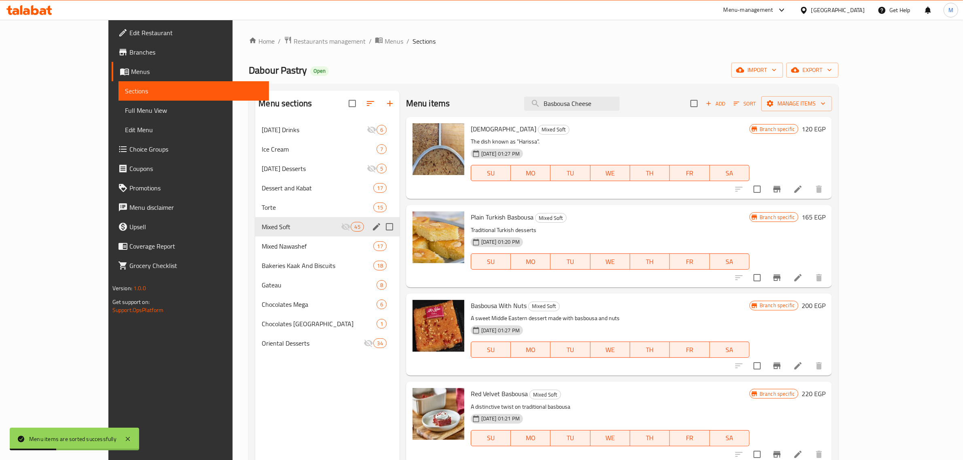
click at [602, 237] on div "19-10-2024 01:20 PM SU MO TU WE TH FR SA" at bounding box center [609, 256] width 285 height 44
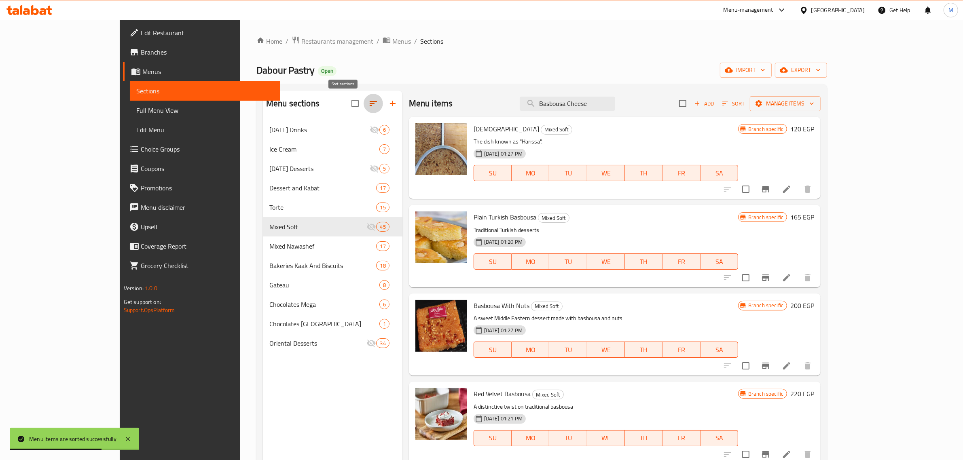
click at [368, 104] on icon "button" at bounding box center [373, 104] width 10 height 10
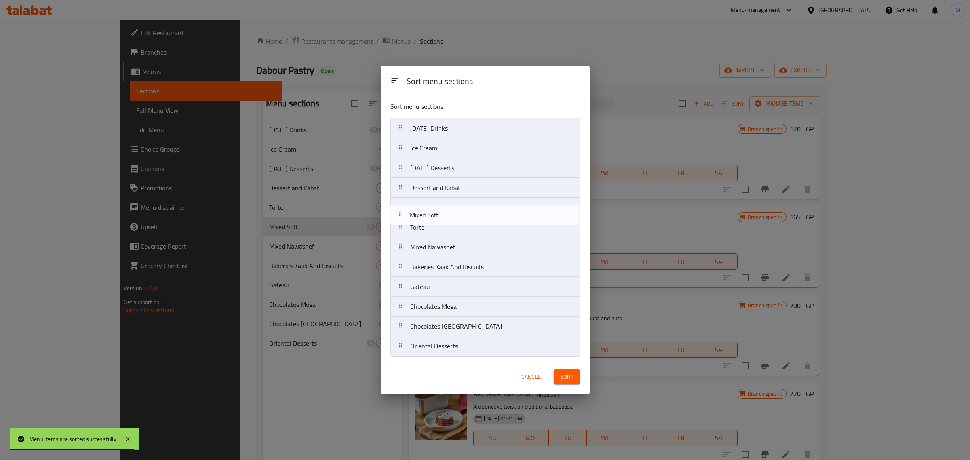
drag, startPoint x: 443, startPoint y: 231, endPoint x: 443, endPoint y: 216, distance: 14.6
click at [443, 216] on nav "Ramadan Drinks Ice Cream Ramadan Desserts Dessert and Kabat Torte Mixed Soft Mi…" at bounding box center [486, 237] width 190 height 239
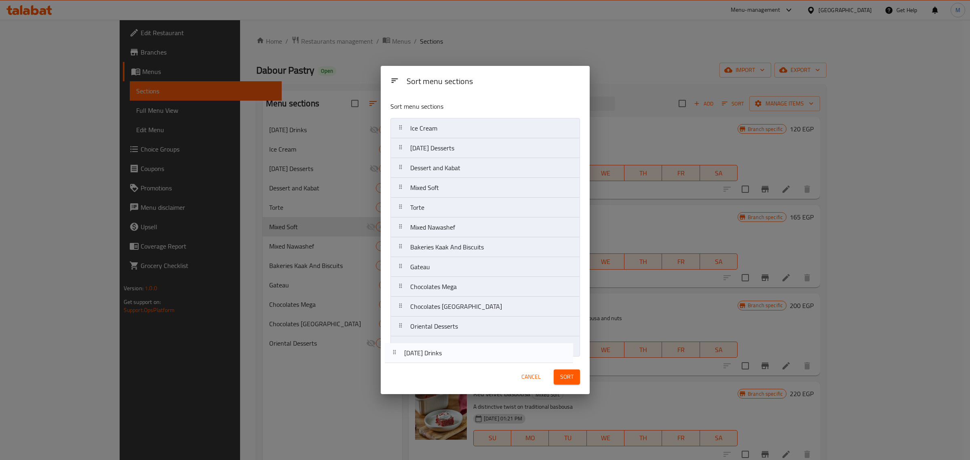
drag, startPoint x: 441, startPoint y: 130, endPoint x: 433, endPoint y: 357, distance: 227.0
click at [435, 358] on div "Sort menu sections Ramadan Drinks Ice Cream Ramadan Desserts Dessert and Kabat …" at bounding box center [485, 227] width 209 height 265
drag, startPoint x: 444, startPoint y: 172, endPoint x: 446, endPoint y: 336, distance: 164.6
click at [446, 336] on nav "Ice Cream Ramadan Desserts Dessert and Kabat Mixed Soft Torte Mixed Nawashef Ba…" at bounding box center [486, 237] width 190 height 239
drag, startPoint x: 467, startPoint y: 152, endPoint x: 465, endPoint y: 350, distance: 197.7
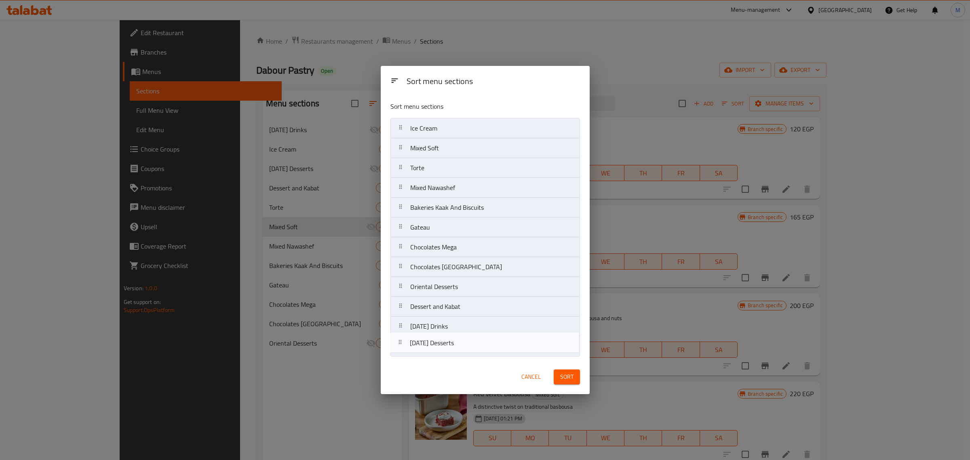
click at [466, 350] on nav "Ice Cream Ramadan Desserts Mixed Soft Torte Mixed Nawashef Bakeries Kaak And Bi…" at bounding box center [486, 237] width 190 height 239
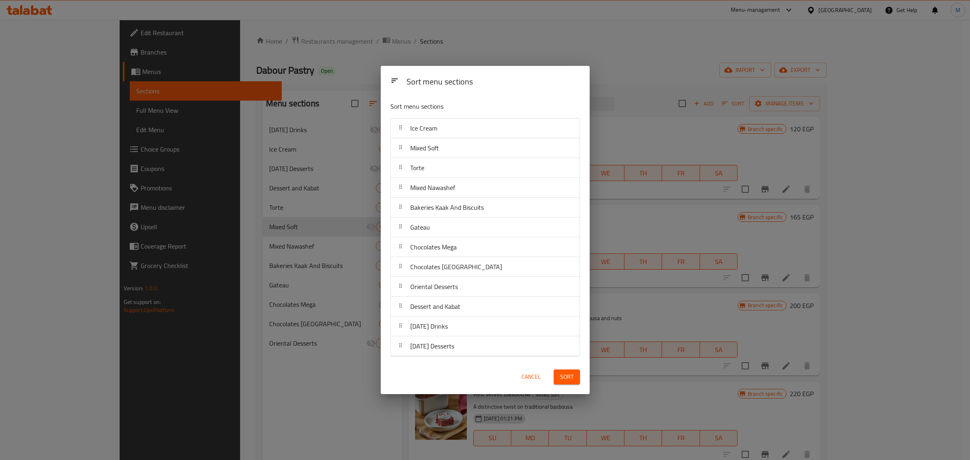
drag, startPoint x: 568, startPoint y: 374, endPoint x: 549, endPoint y: 297, distance: 79.1
click at [556, 329] on div "Sort menu sections Sort menu sections Ice Cream Mixed Soft Torte Mixed Nawashef…" at bounding box center [485, 230] width 209 height 328
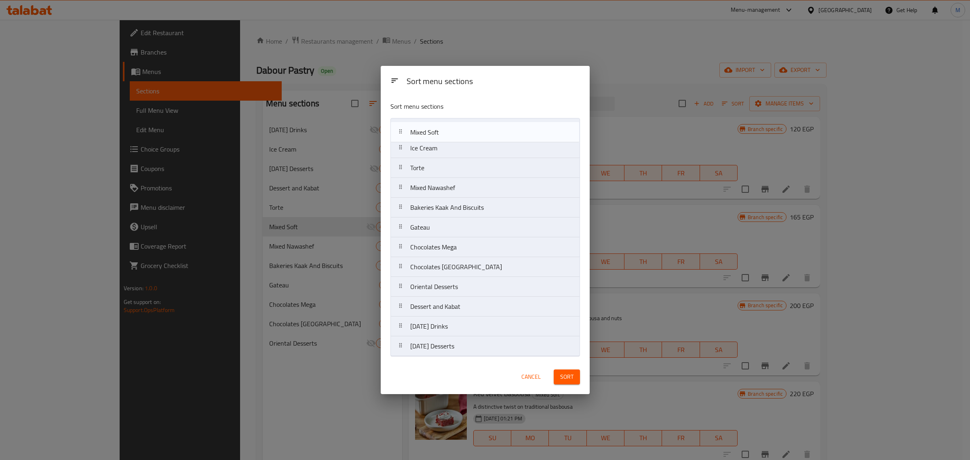
drag, startPoint x: 466, startPoint y: 152, endPoint x: 466, endPoint y: 133, distance: 19.0
click at [466, 133] on nav "Ice Cream Mixed Soft Torte Mixed Nawashef Bakeries Kaak And Biscuits Gateau Cho…" at bounding box center [486, 237] width 190 height 239
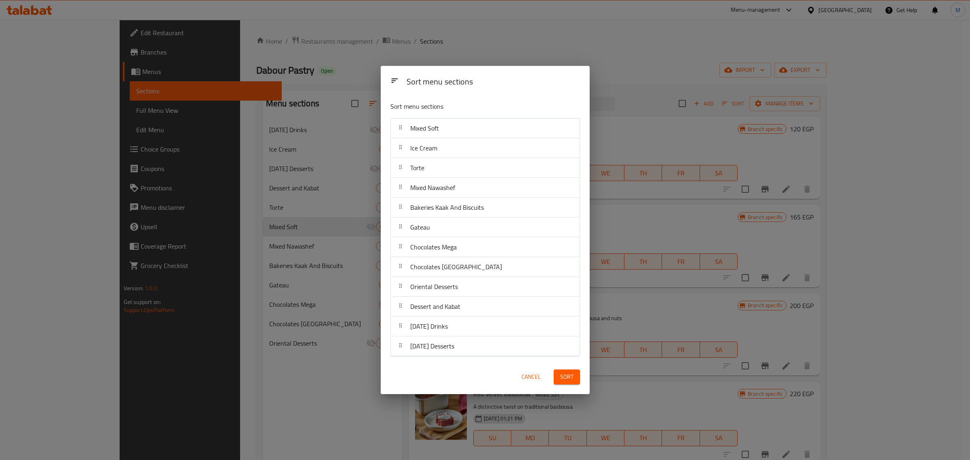
click at [570, 378] on span "Sort" at bounding box center [566, 377] width 13 height 10
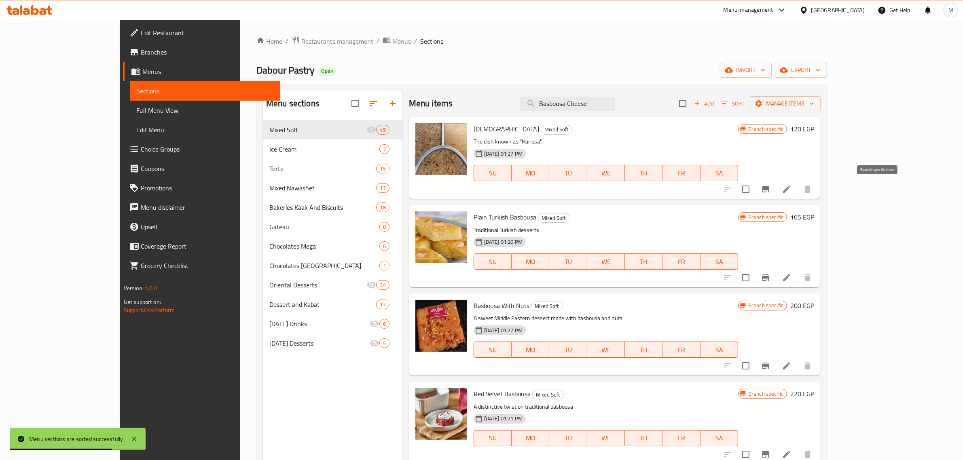
click at [769, 188] on icon "Branch-specific-item" at bounding box center [765, 189] width 7 height 6
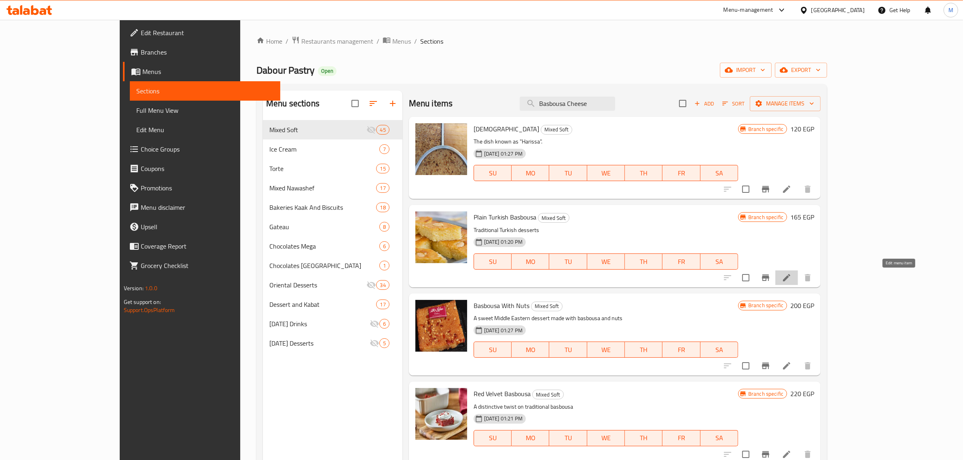
click at [790, 276] on icon at bounding box center [786, 277] width 7 height 7
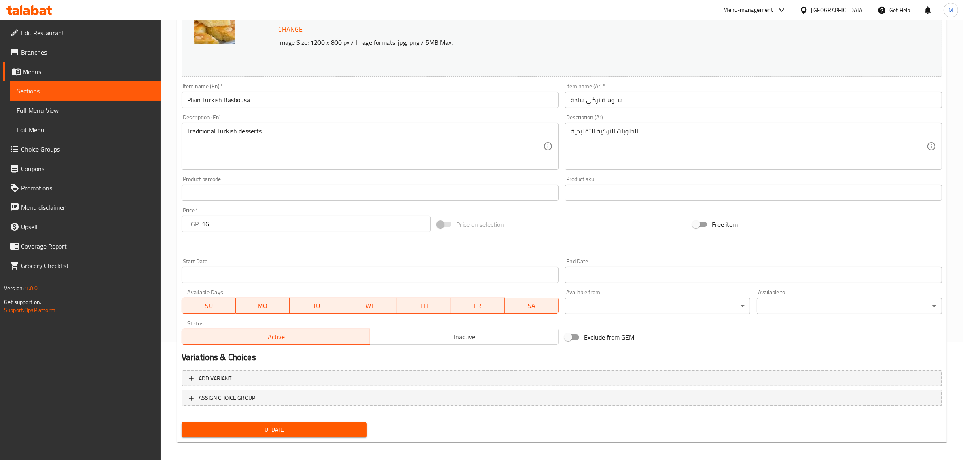
scroll to position [122, 0]
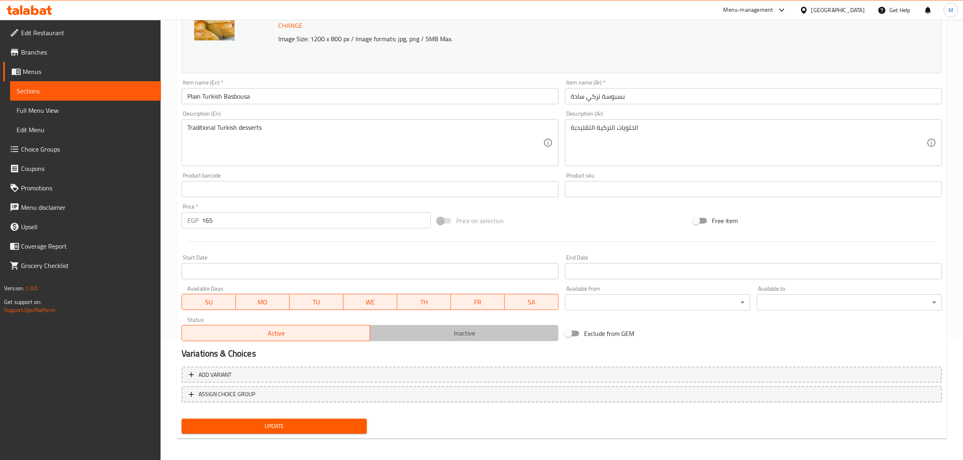
click at [471, 336] on span "Inactive" at bounding box center [464, 333] width 182 height 12
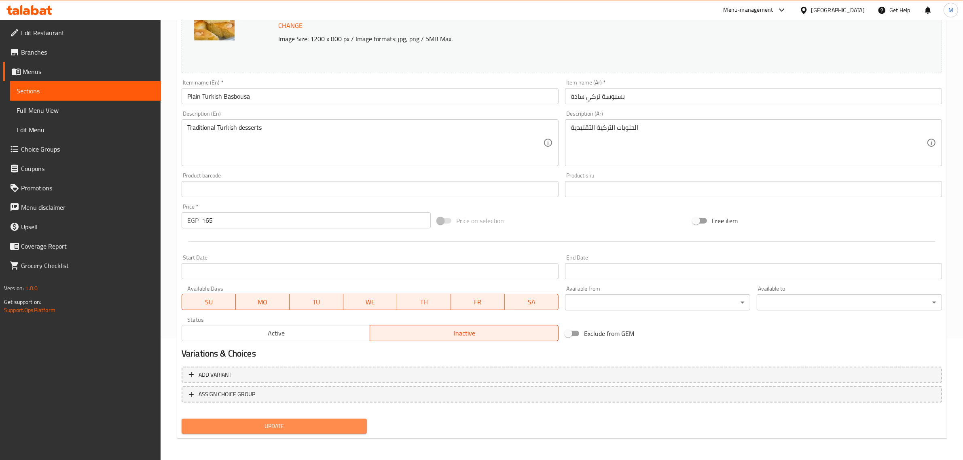
click at [280, 423] on span "Update" at bounding box center [274, 426] width 172 height 10
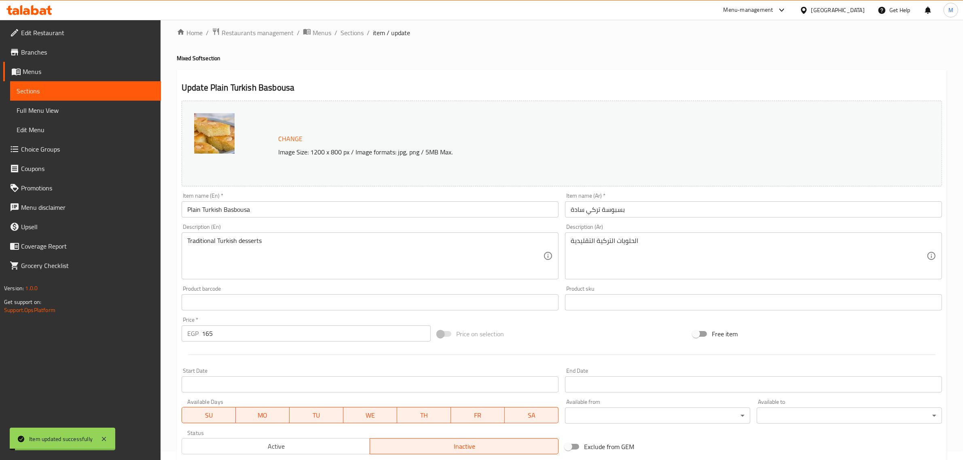
scroll to position [0, 0]
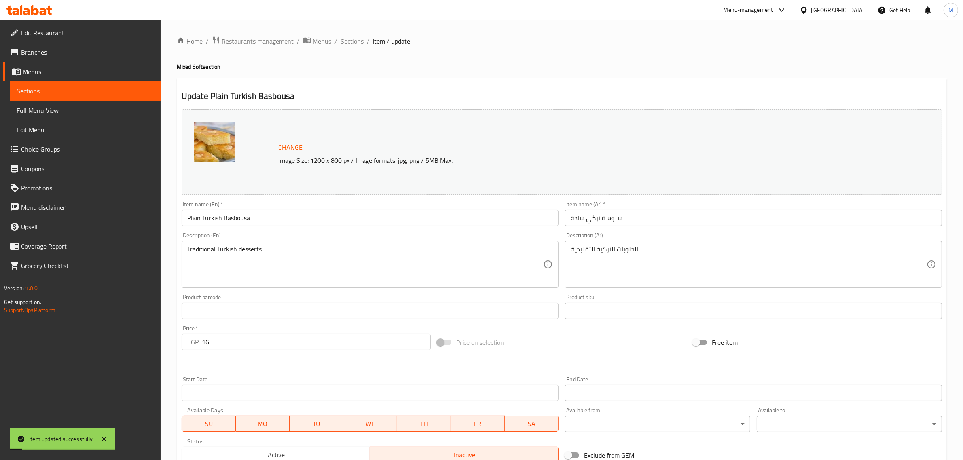
click at [350, 37] on span "Sections" at bounding box center [351, 41] width 23 height 10
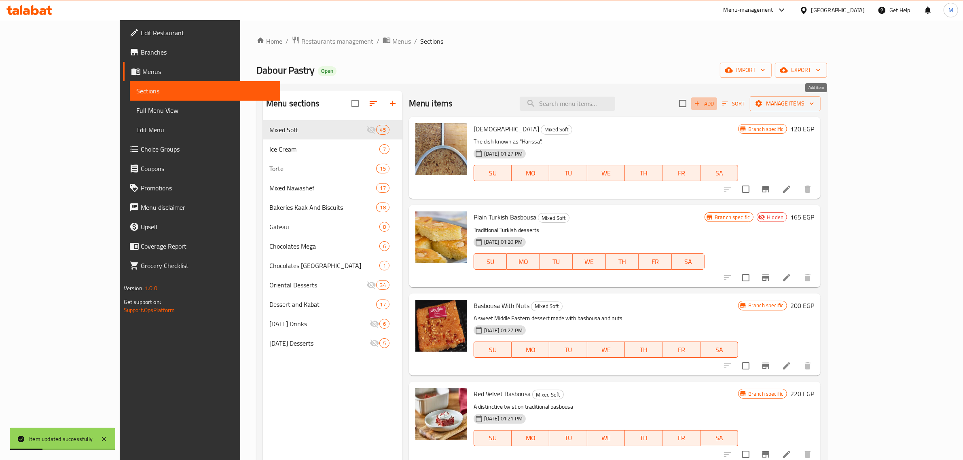
click at [715, 105] on span "Add" at bounding box center [704, 103] width 22 height 9
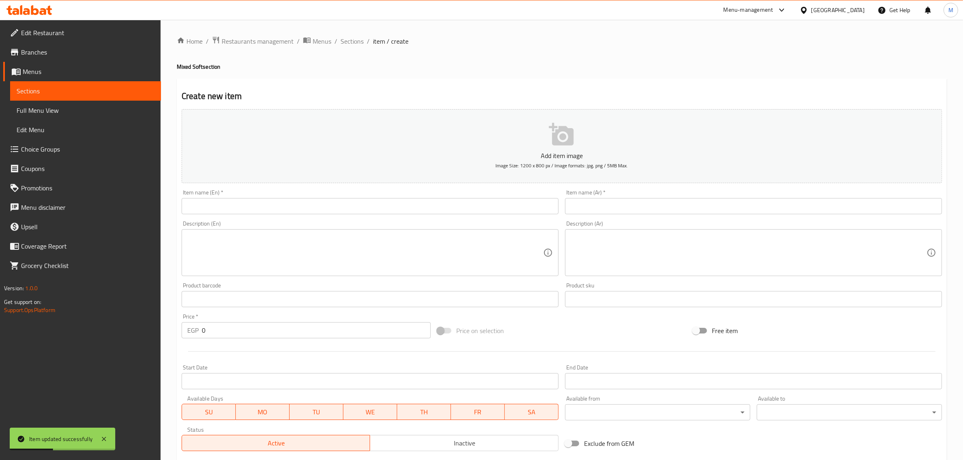
click at [621, 201] on input "text" at bounding box center [753, 206] width 377 height 16
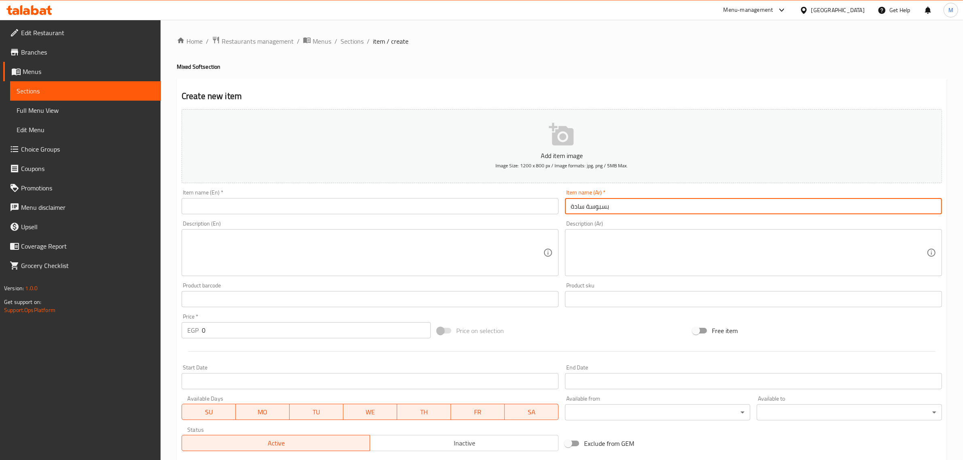
type input "بسبوسة سادة"
click at [511, 207] on input "text" at bounding box center [370, 206] width 377 height 16
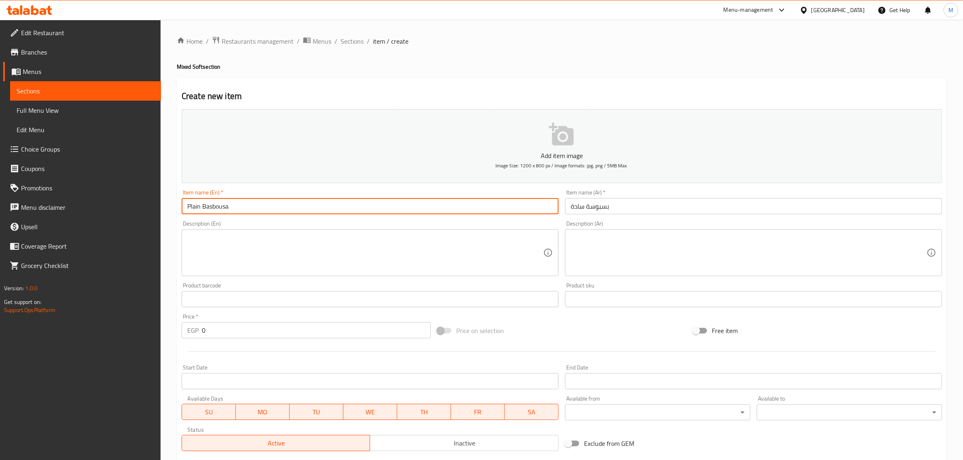
type input "Plain Basbousa"
click at [323, 326] on input "0" at bounding box center [316, 330] width 229 height 16
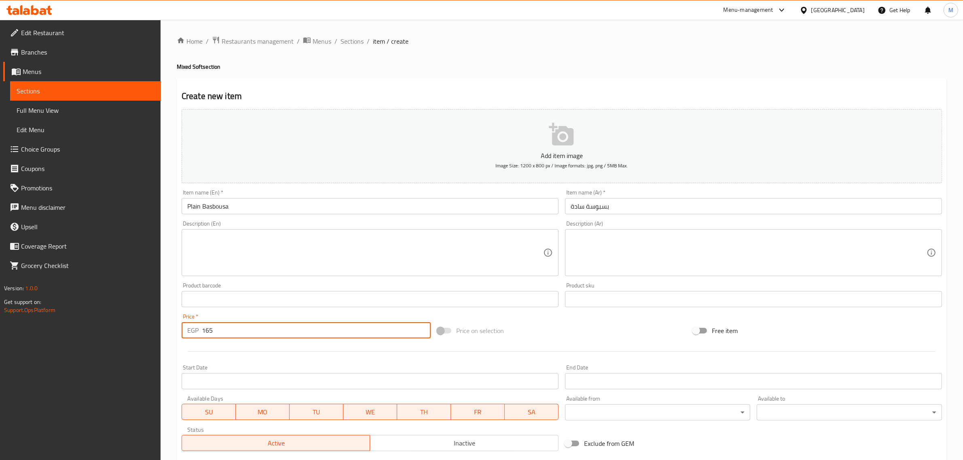
type input "165"
click at [544, 328] on div "Price on selection" at bounding box center [562, 331] width 256 height 22
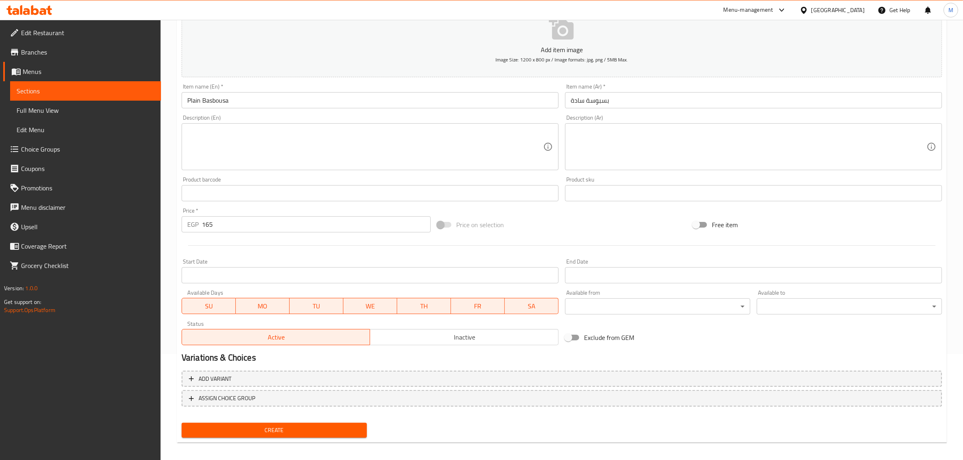
scroll to position [110, 0]
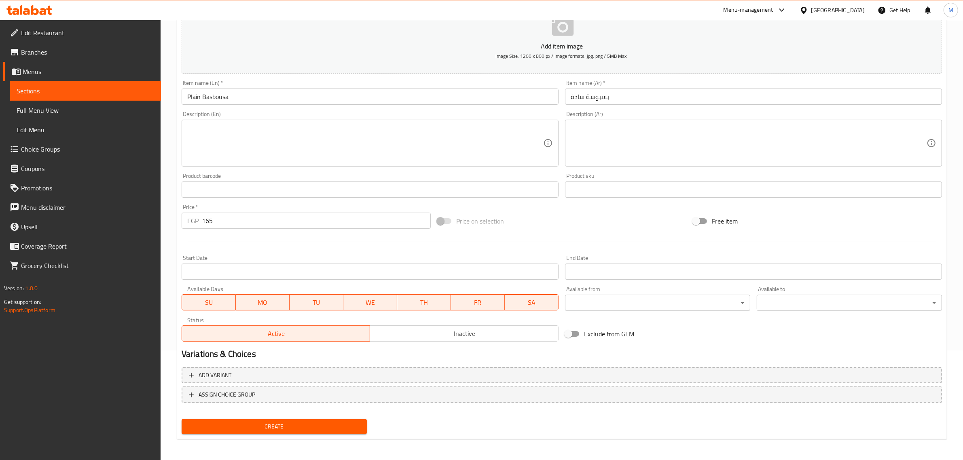
click at [332, 422] on span "Create" at bounding box center [274, 427] width 172 height 10
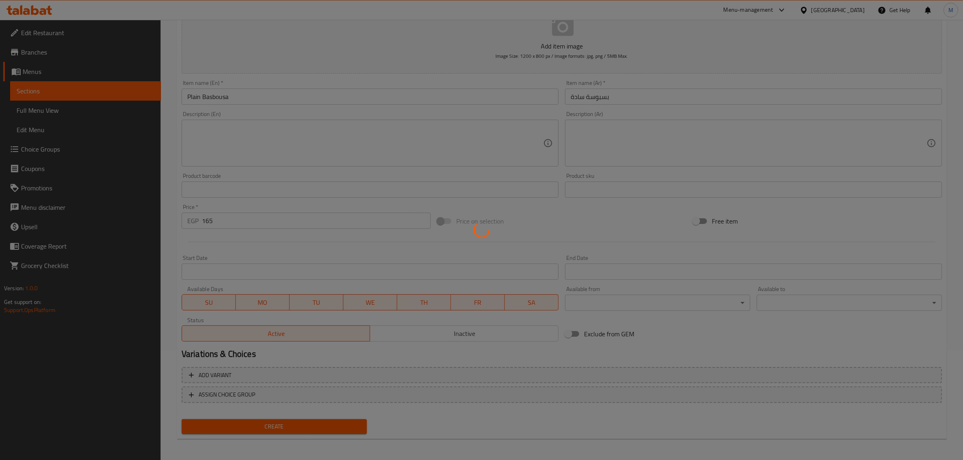
type input "0"
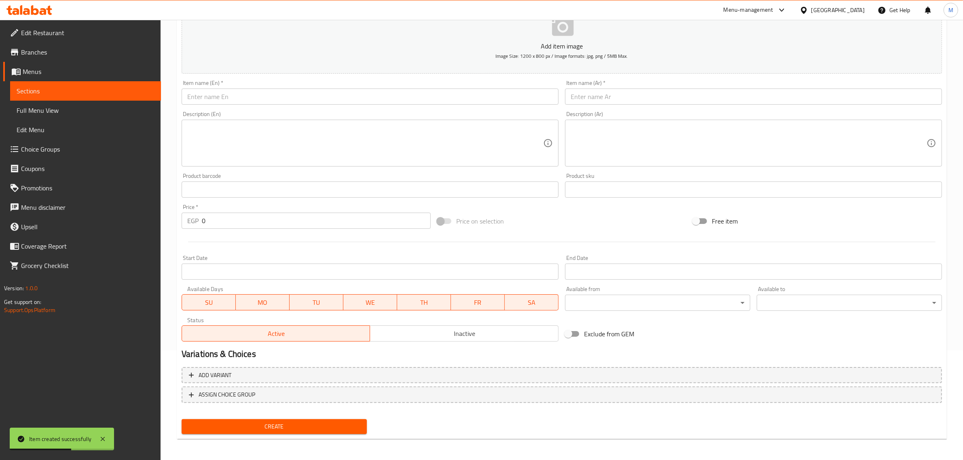
scroll to position [0, 0]
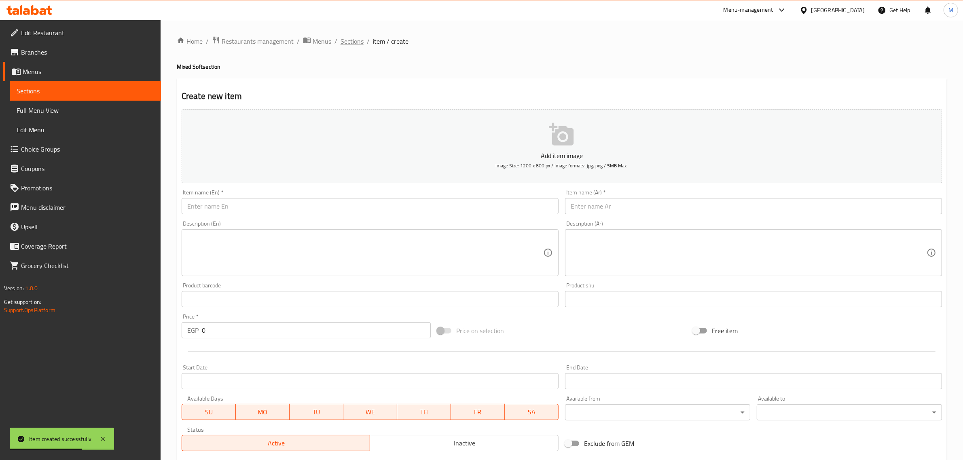
click at [357, 42] on span "Sections" at bounding box center [351, 41] width 23 height 10
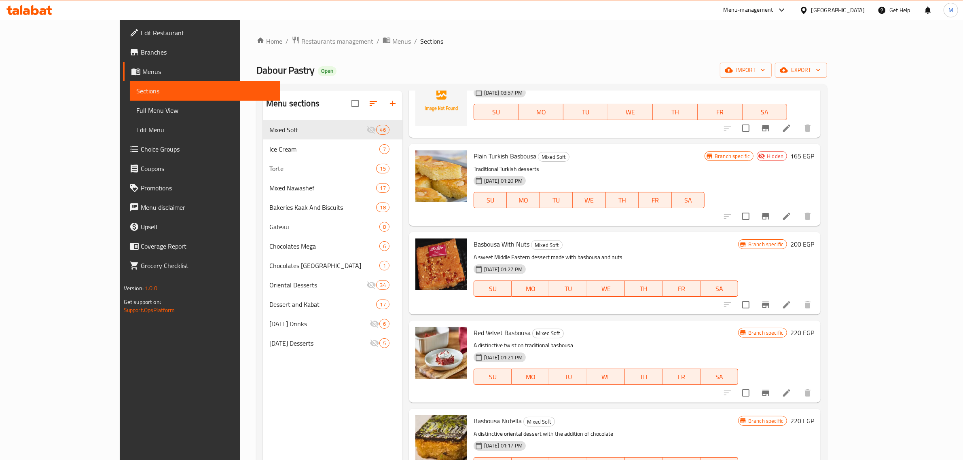
scroll to position [152, 0]
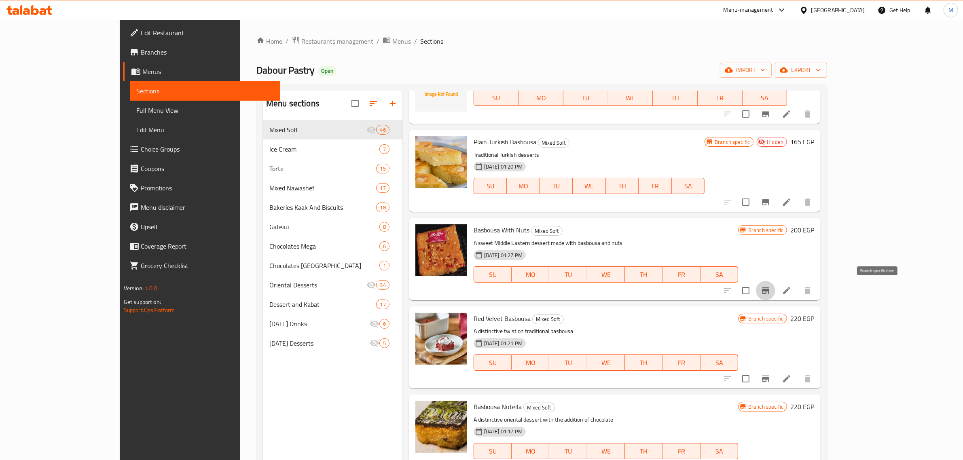
click at [770, 286] on icon "Branch-specific-item" at bounding box center [765, 291] width 10 height 10
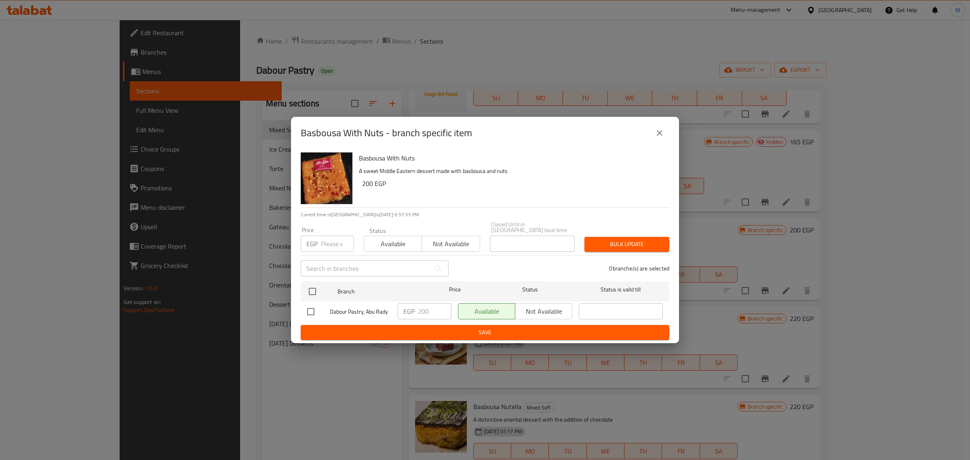
click at [660, 136] on icon "close" at bounding box center [660, 133] width 6 height 6
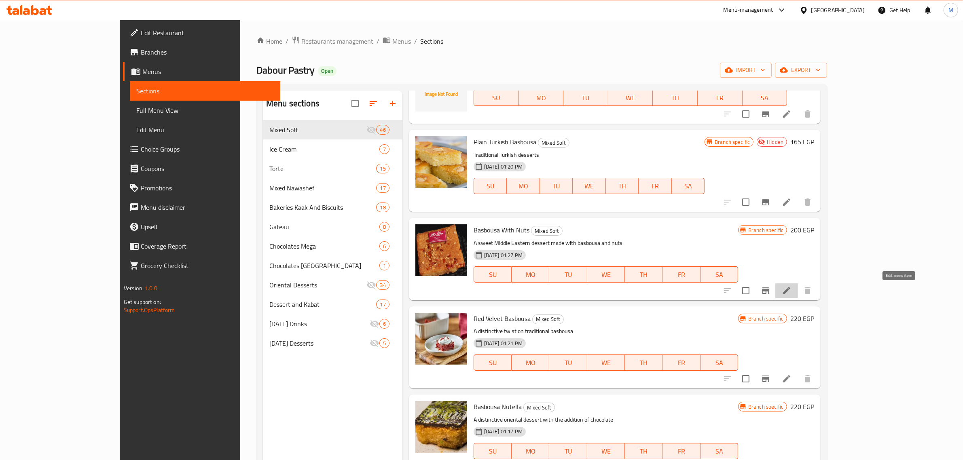
click at [790, 294] on icon at bounding box center [786, 290] width 7 height 7
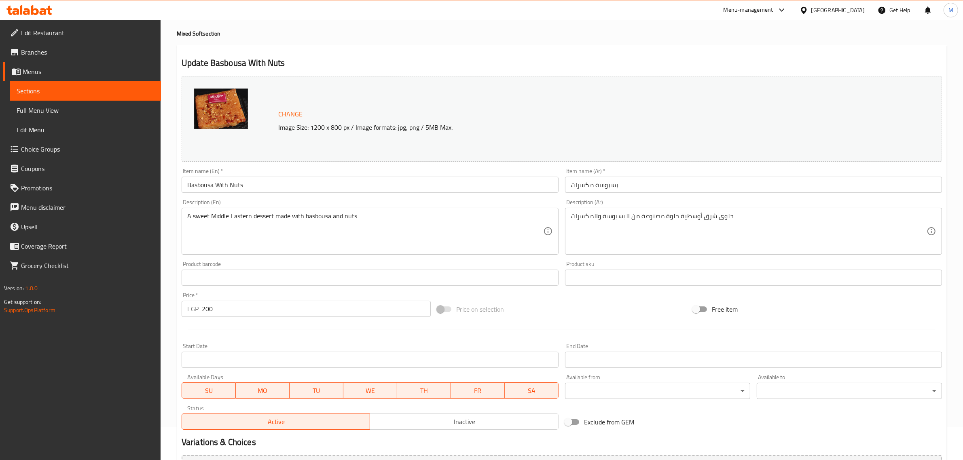
scroll to position [51, 0]
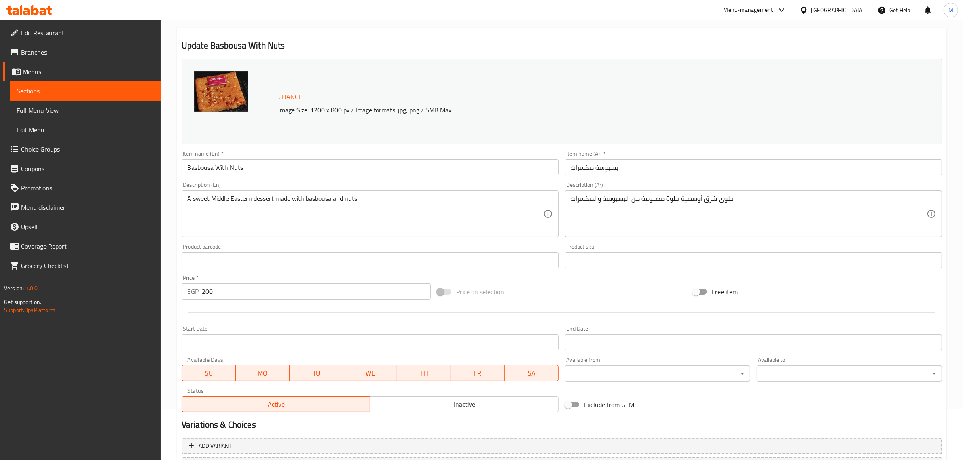
click at [601, 310] on div at bounding box center [561, 313] width 767 height 20
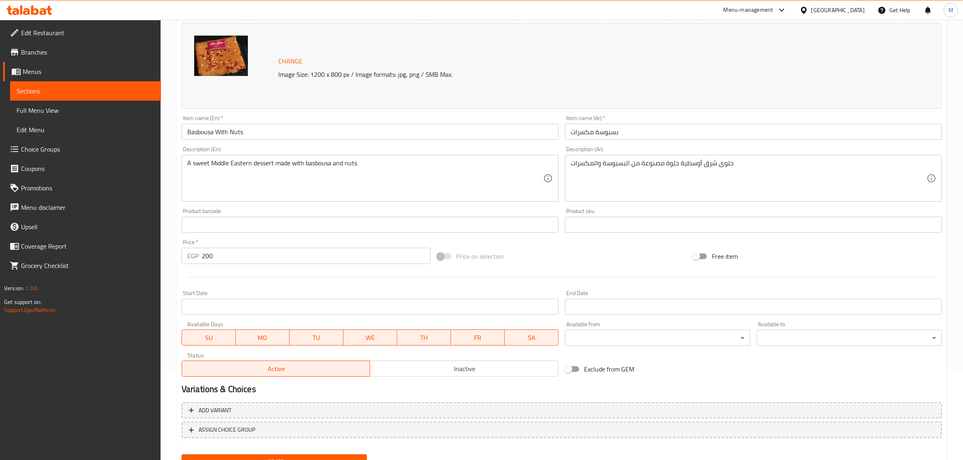
scroll to position [122, 0]
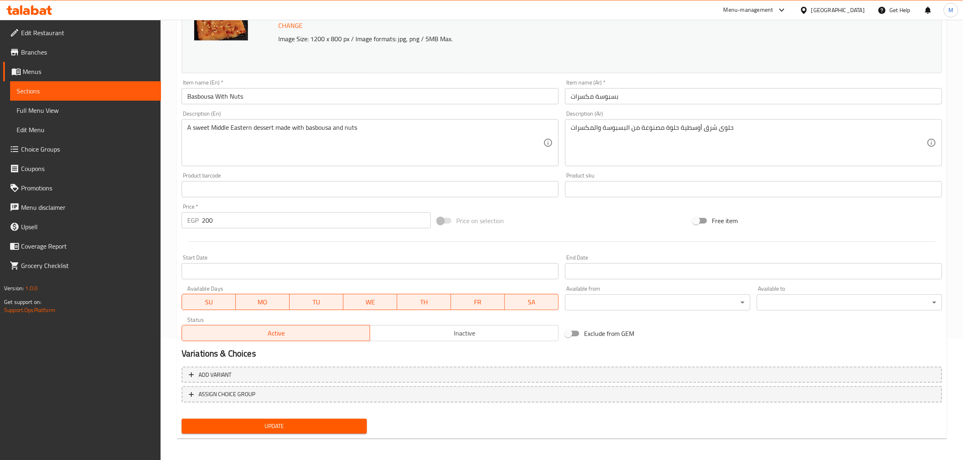
click at [334, 421] on span "Update" at bounding box center [274, 426] width 172 height 10
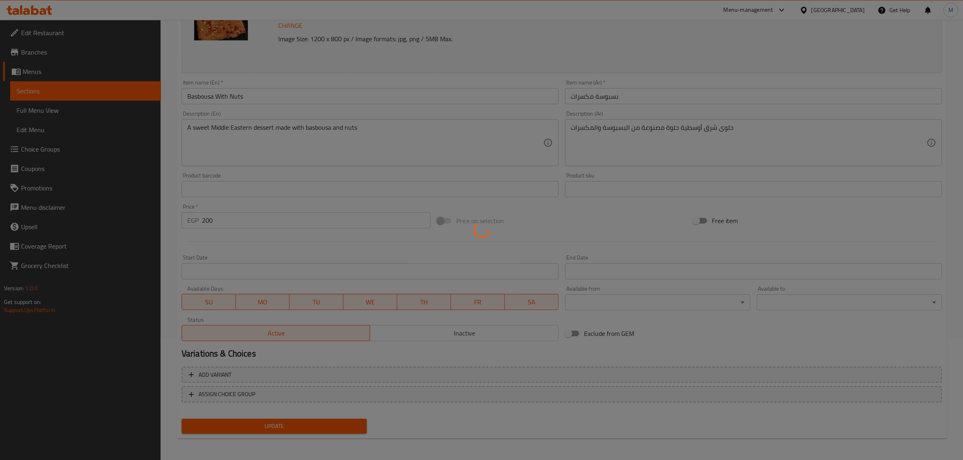
scroll to position [0, 0]
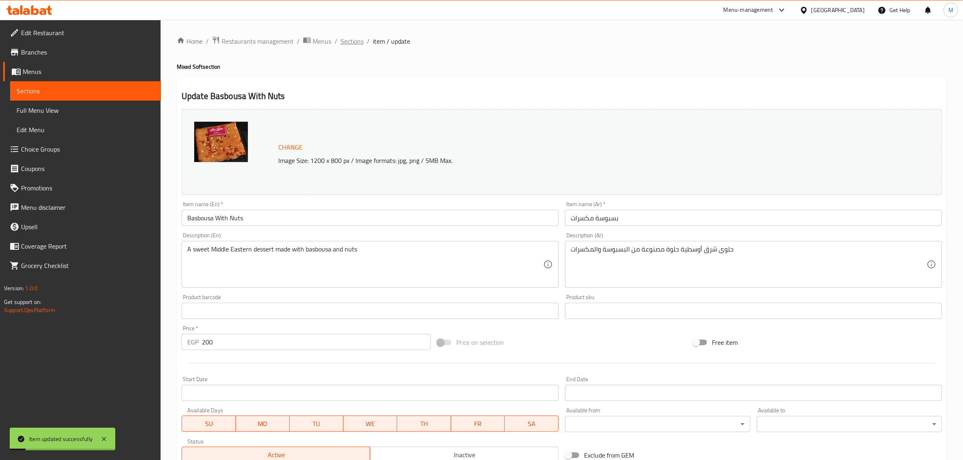
click at [355, 40] on span "Sections" at bounding box center [351, 41] width 23 height 10
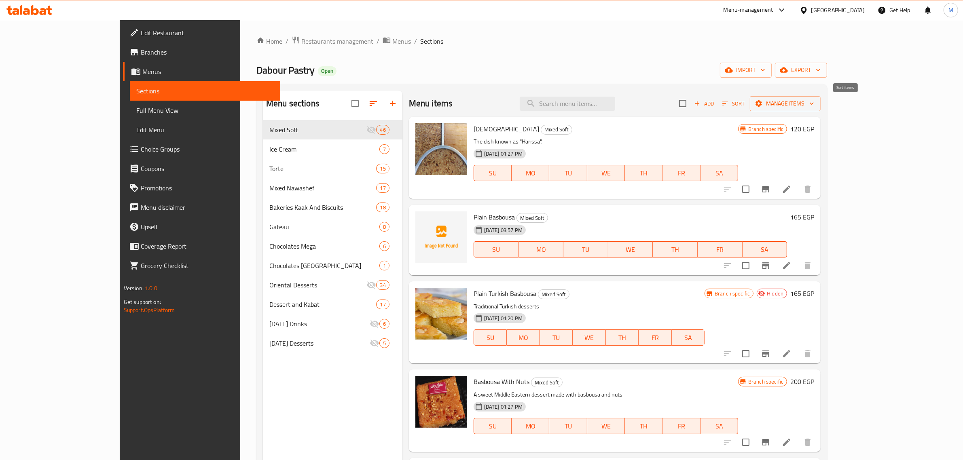
click at [744, 104] on span "Sort" at bounding box center [733, 103] width 22 height 9
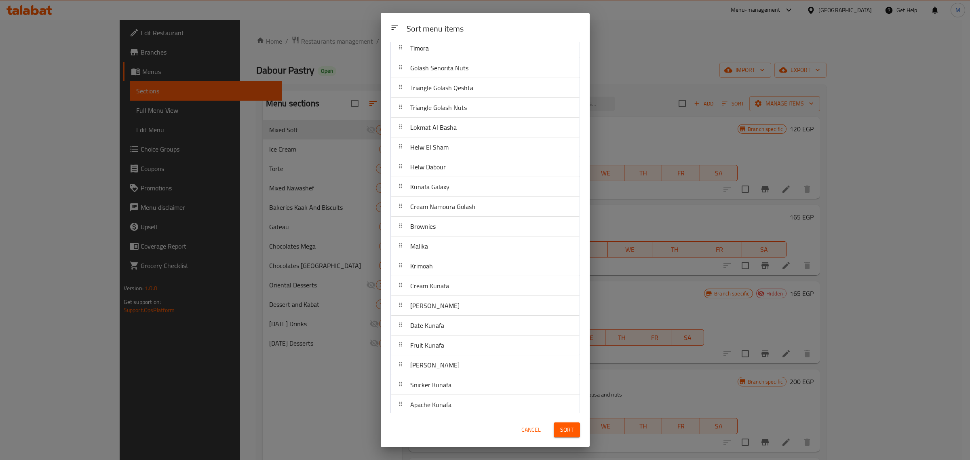
scroll to position [369, 0]
click at [386, 305] on div "Sort menu items Haresa Plain Basbousa Plain Turkish Basbousa Basbousa With Nuts…" at bounding box center [485, 227] width 209 height 371
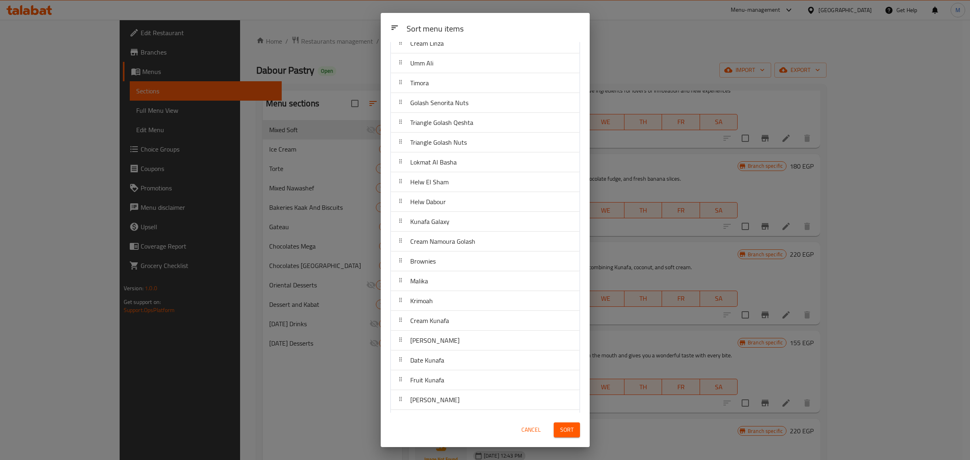
scroll to position [571, 0]
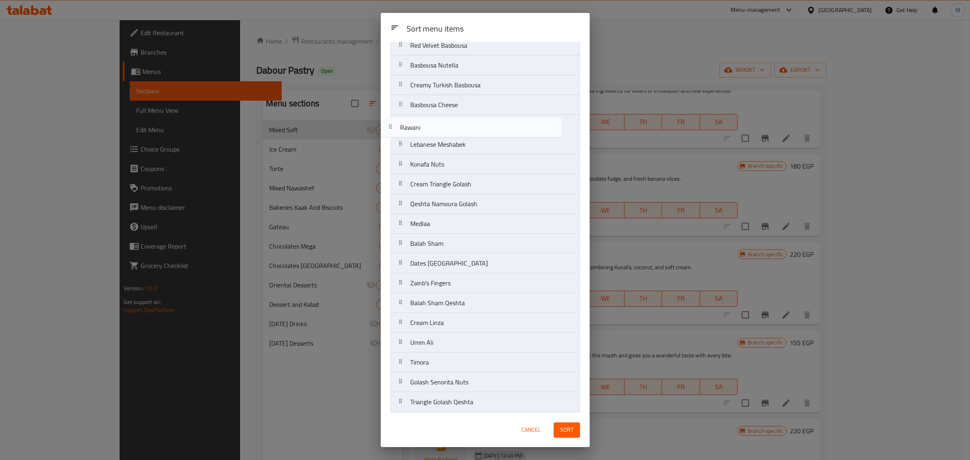
drag, startPoint x: 439, startPoint y: 302, endPoint x: 428, endPoint y: 127, distance: 174.6
click at [428, 127] on nav "Haresa Plain Basbousa Plain Turkish Basbousa Basbousa With Nuts Red Velvet Basb…" at bounding box center [486, 412] width 190 height 912
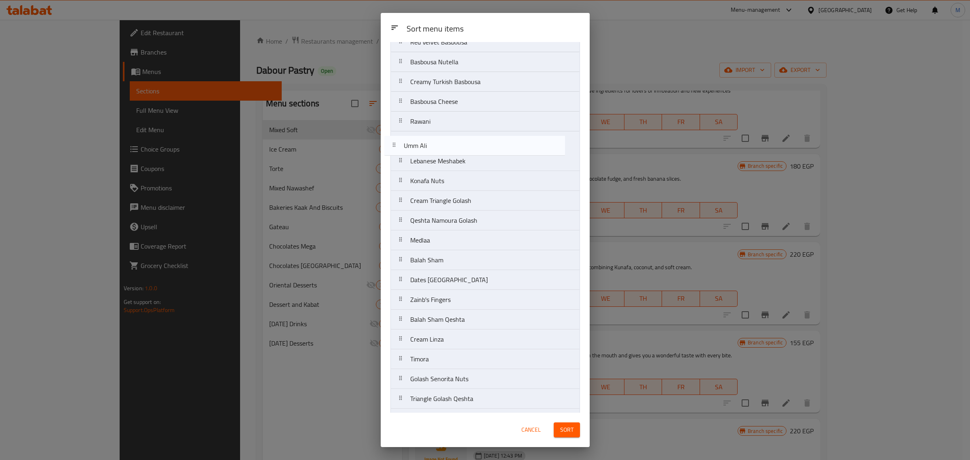
drag, startPoint x: 470, startPoint y: 344, endPoint x: 464, endPoint y: 143, distance: 201.0
click at [464, 143] on nav "Haresa Plain Basbousa Plain Turkish Basbousa Basbousa With Nuts Red Velvet Basb…" at bounding box center [486, 409] width 190 height 912
drag, startPoint x: 421, startPoint y: 242, endPoint x: 427, endPoint y: 165, distance: 77.1
click at [427, 165] on nav "Haresa Plain Basbousa Plain Turkish Basbousa Basbousa With Nuts Red Velvet Basb…" at bounding box center [486, 409] width 190 height 912
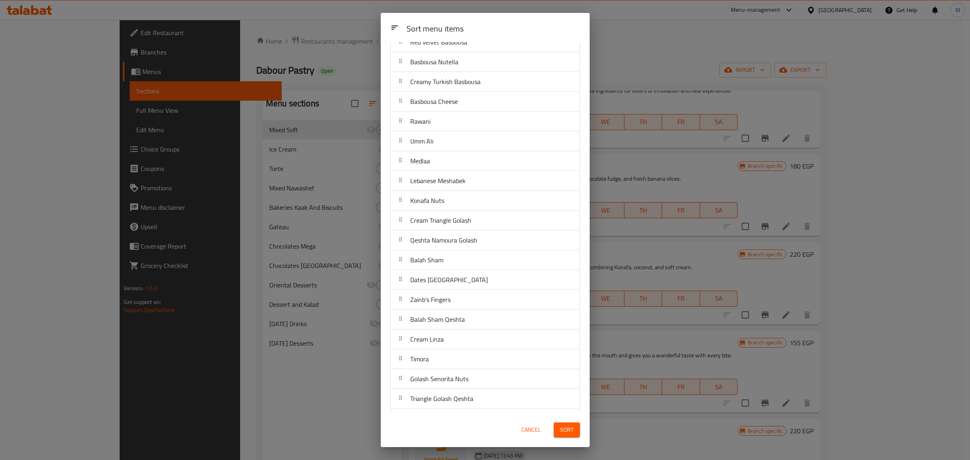
scroll to position [502, 0]
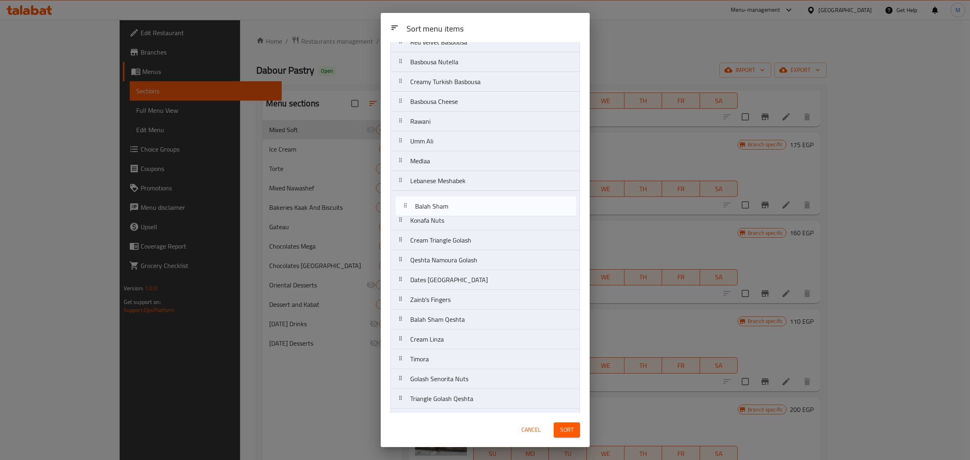
drag, startPoint x: 448, startPoint y: 265, endPoint x: 453, endPoint y: 209, distance: 56.8
click at [453, 209] on nav "Haresa Plain Basbousa Plain Turkish Basbousa Basbousa With Nuts Red Velvet Basb…" at bounding box center [486, 409] width 190 height 912
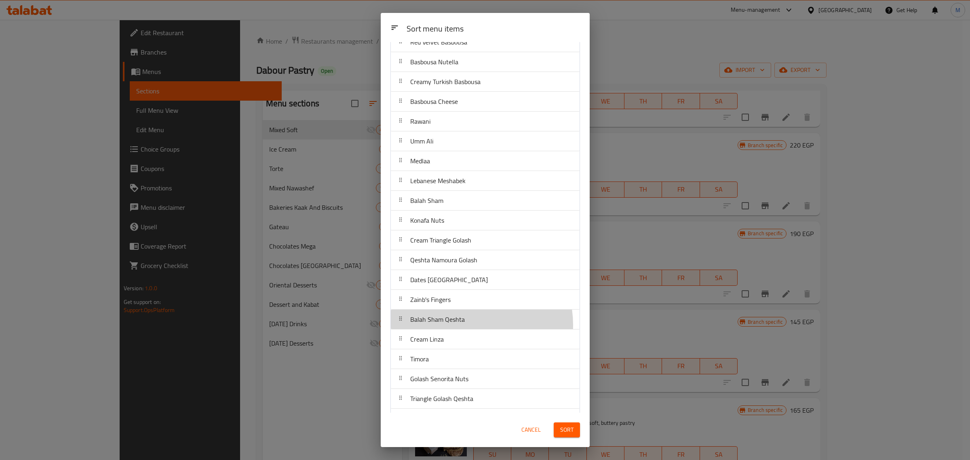
scroll to position [113, 0]
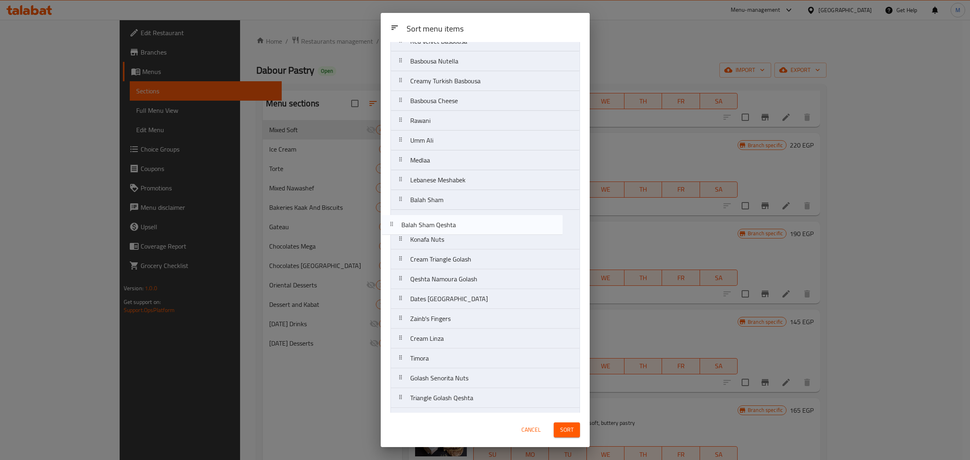
drag, startPoint x: 468, startPoint y: 326, endPoint x: 459, endPoint y: 228, distance: 98.2
click at [459, 228] on nav "Haresa Plain Basbousa Plain Turkish Basbousa Basbousa With Nuts Red Velvet Basb…" at bounding box center [486, 408] width 190 height 912
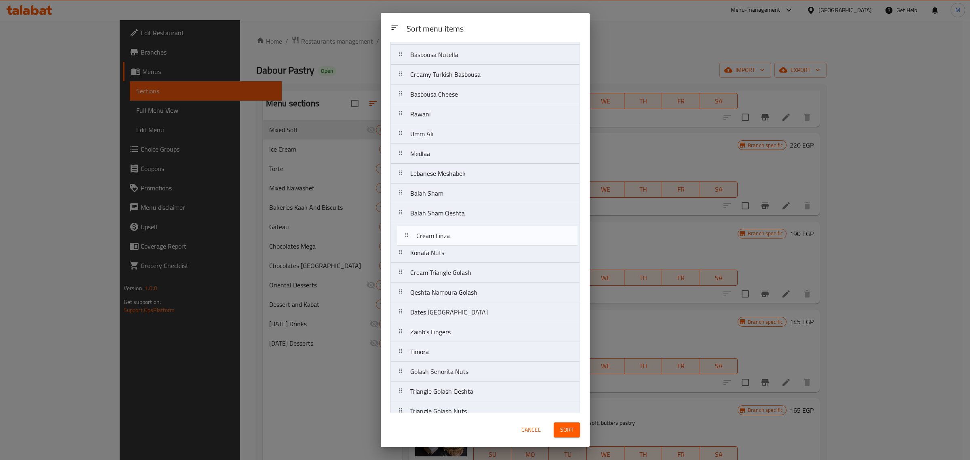
drag, startPoint x: 464, startPoint y: 342, endPoint x: 470, endPoint y: 236, distance: 106.5
click at [470, 236] on nav "Haresa Plain Basbousa Plain Turkish Basbousa Basbousa With Nuts Red Velvet Basb…" at bounding box center [486, 401] width 190 height 912
drag, startPoint x: 461, startPoint y: 318, endPoint x: 465, endPoint y: 263, distance: 55.5
click at [465, 263] on nav "Haresa Plain Basbousa Plain Turkish Basbousa Basbousa With Nuts Red Velvet Basb…" at bounding box center [486, 401] width 190 height 912
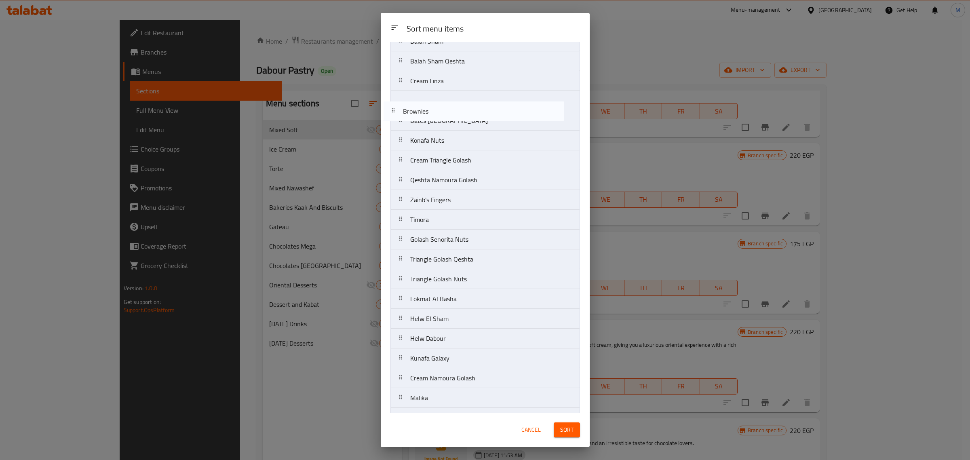
scroll to position [258, 0]
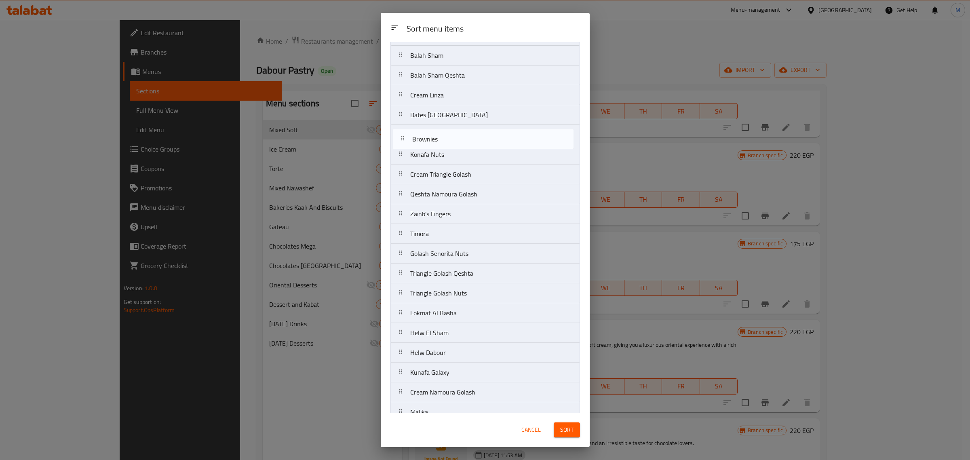
drag, startPoint x: 453, startPoint y: 234, endPoint x: 455, endPoint y: 142, distance: 91.8
click at [455, 142] on nav "Haresa Plain Basbousa Plain Turkish Basbousa Basbousa With Nuts Red Velvet Basb…" at bounding box center [486, 264] width 190 height 912
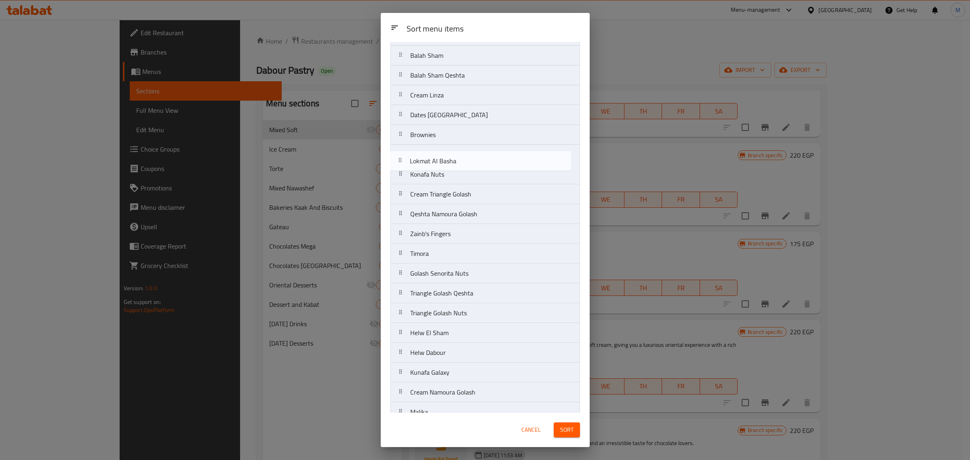
drag, startPoint x: 464, startPoint y: 316, endPoint x: 463, endPoint y: 161, distance: 155.7
click at [463, 161] on nav "Haresa Plain Basbousa Plain Turkish Basbousa Basbousa With Nuts Red Velvet Basb…" at bounding box center [486, 264] width 190 height 912
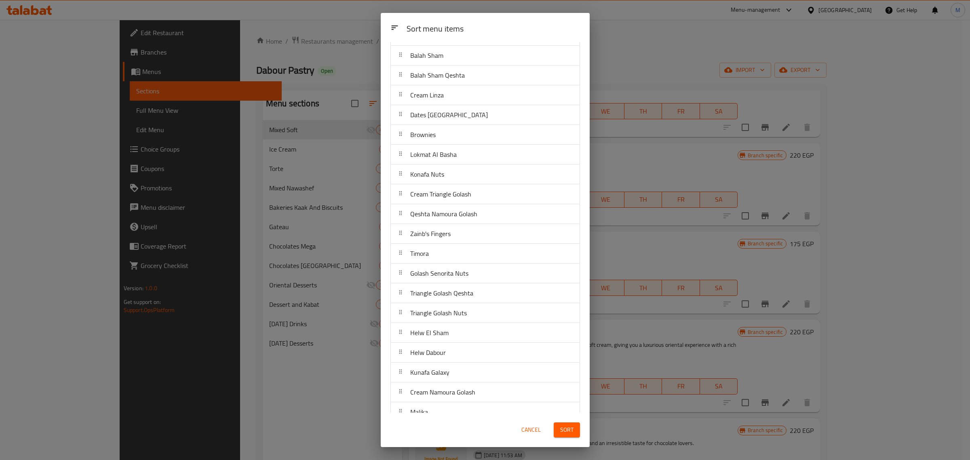
click at [460, 423] on div "Cancel Sort" at bounding box center [485, 430] width 199 height 25
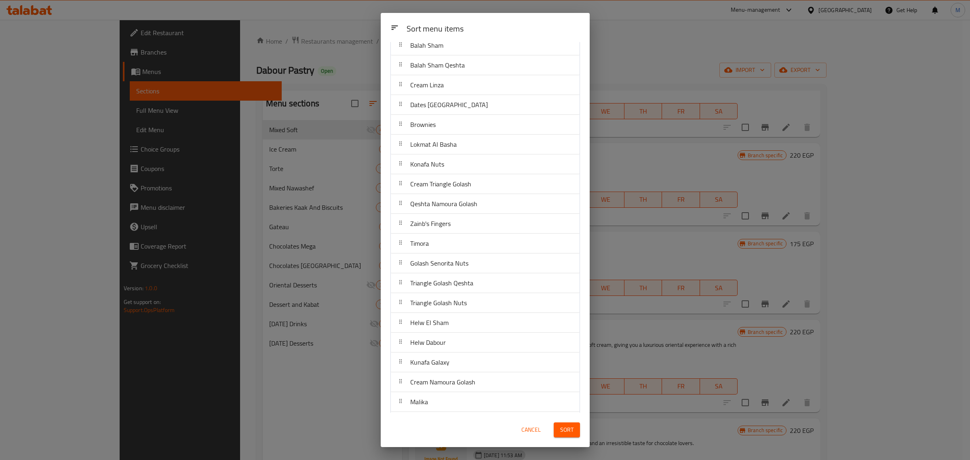
click at [454, 415] on div "Cancel Sort" at bounding box center [485, 430] width 209 height 34
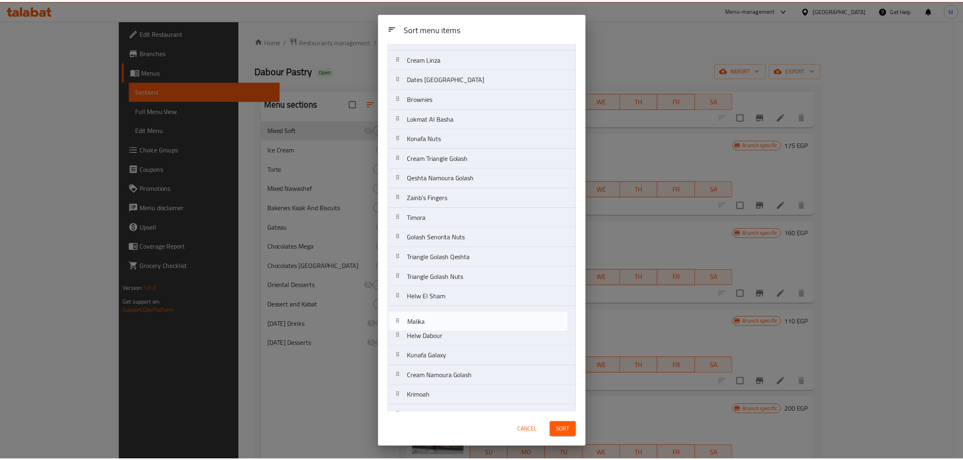
scroll to position [297, 0]
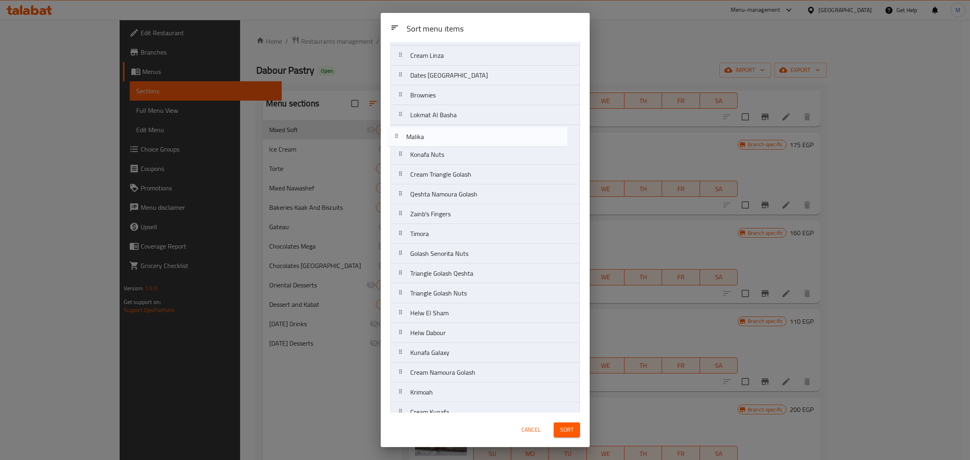
drag, startPoint x: 444, startPoint y: 407, endPoint x: 440, endPoint y: 137, distance: 269.3
click at [440, 137] on nav "Haresa Plain Basbousa Plain Turkish Basbousa Basbousa With Nuts Red Velvet Basb…" at bounding box center [486, 224] width 190 height 912
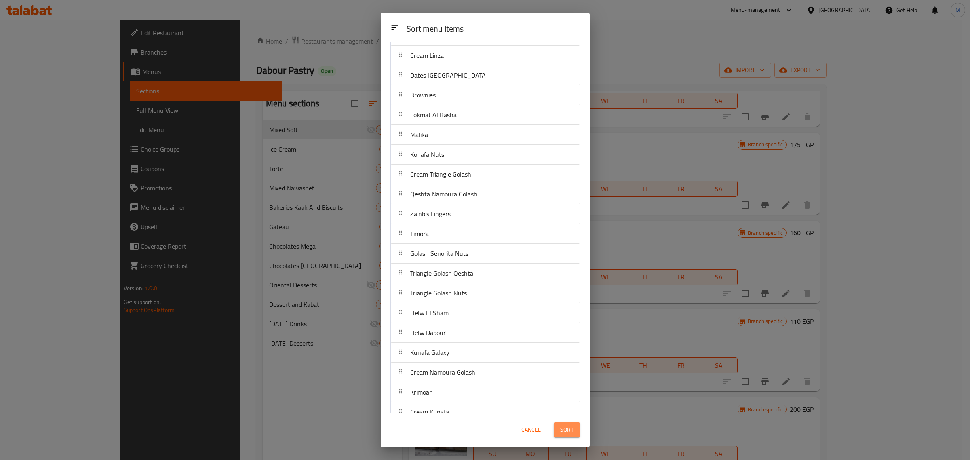
click at [562, 431] on span "Sort" at bounding box center [566, 430] width 13 height 10
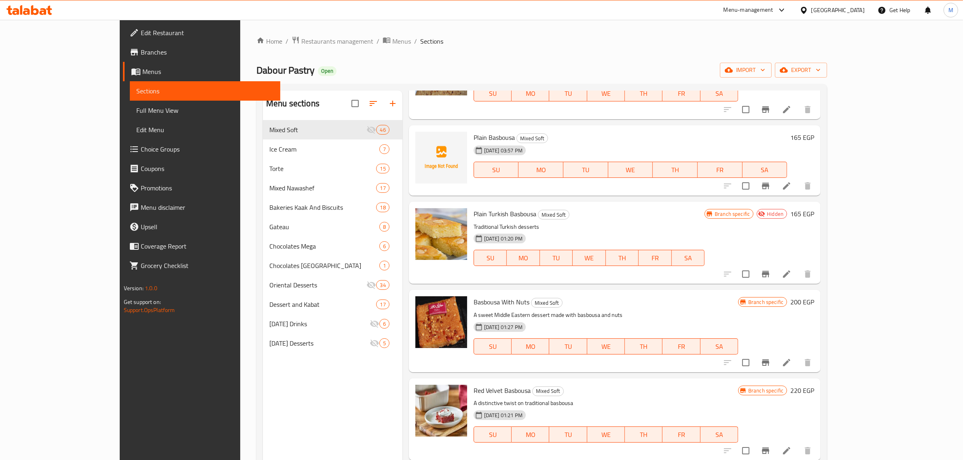
scroll to position [101, 0]
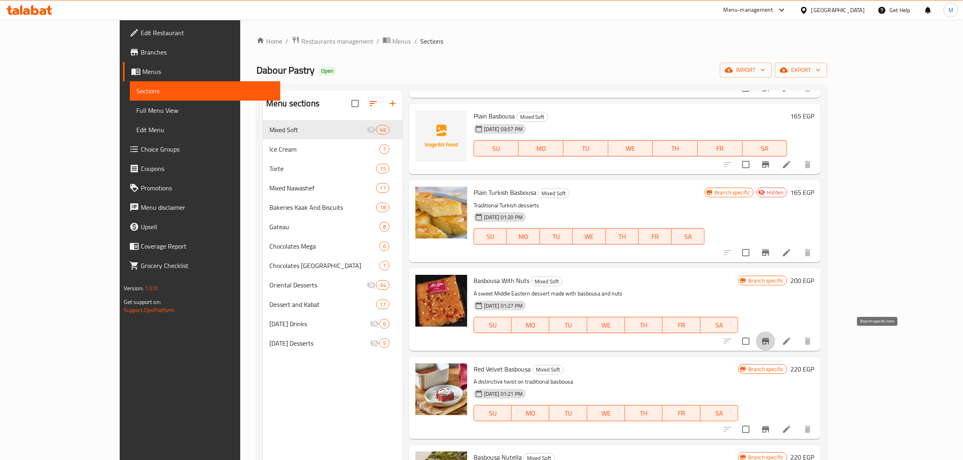
click at [769, 342] on icon "Branch-specific-item" at bounding box center [765, 341] width 7 height 6
click at [499, 189] on span "Plain Turkish Basbousa" at bounding box center [504, 192] width 63 height 12
copy h6 "Basbousa"
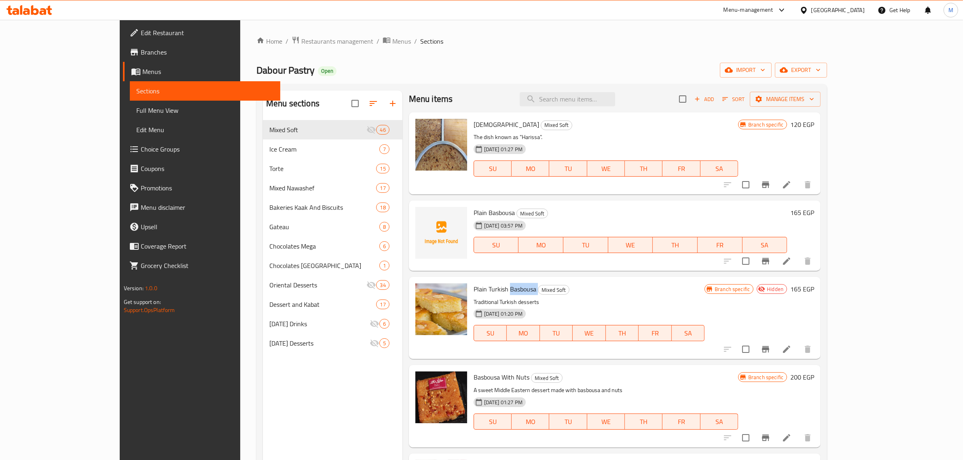
scroll to position [0, 0]
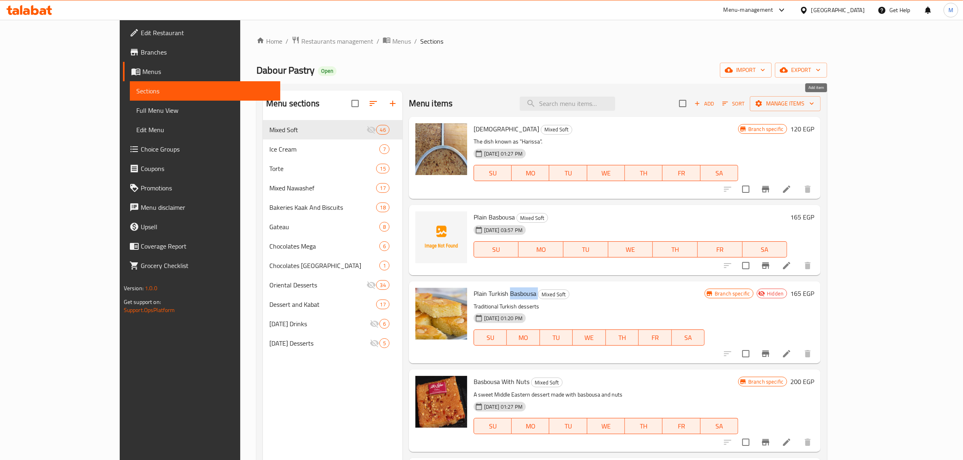
click at [715, 105] on span "Add" at bounding box center [704, 103] width 22 height 9
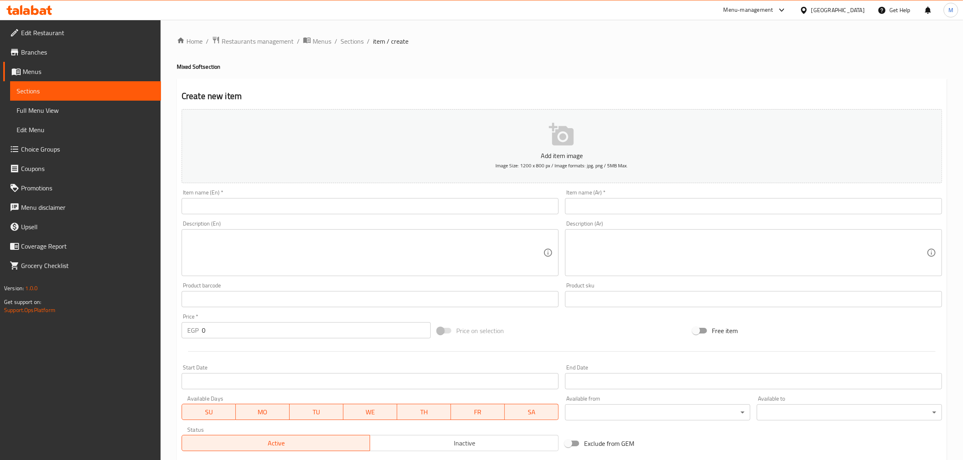
click at [434, 201] on input "text" at bounding box center [370, 206] width 377 height 16
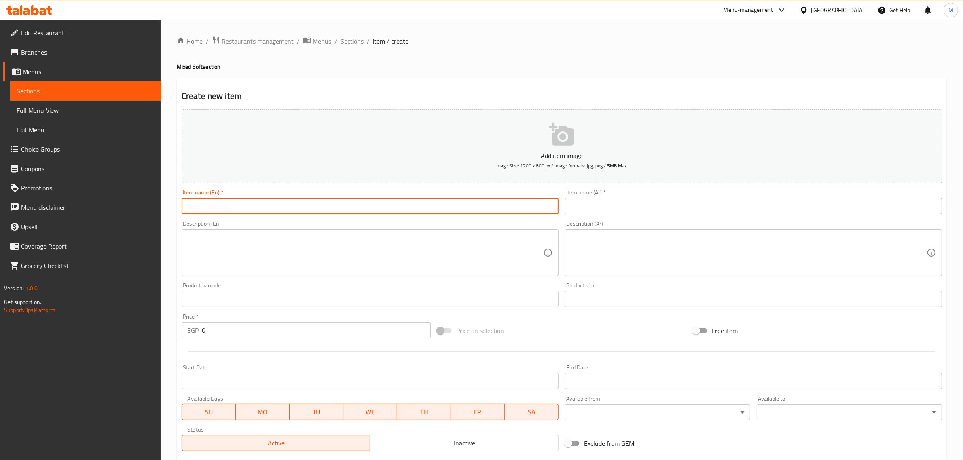
paste input "Basbousa"
type input "Basbousa Qeshta"
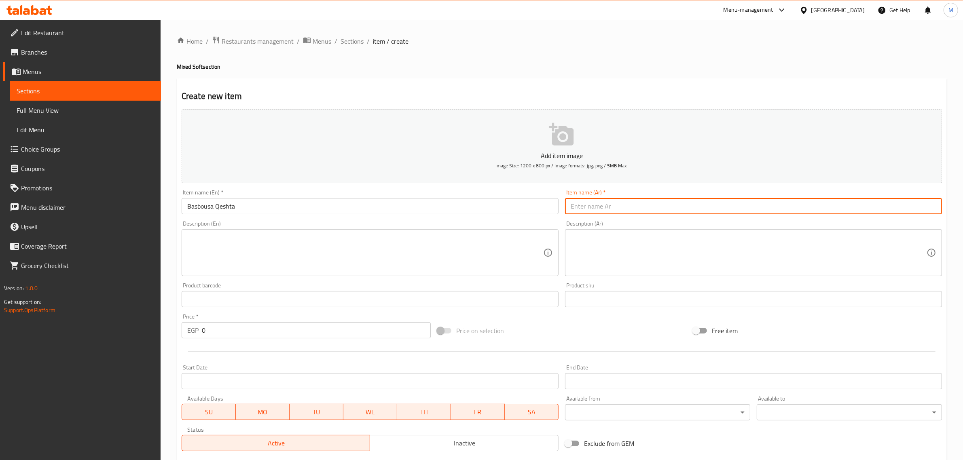
click at [765, 208] on input "text" at bounding box center [753, 206] width 377 height 16
type input "بسبوسة قشطة"
click at [361, 327] on input "0" at bounding box center [316, 330] width 229 height 16
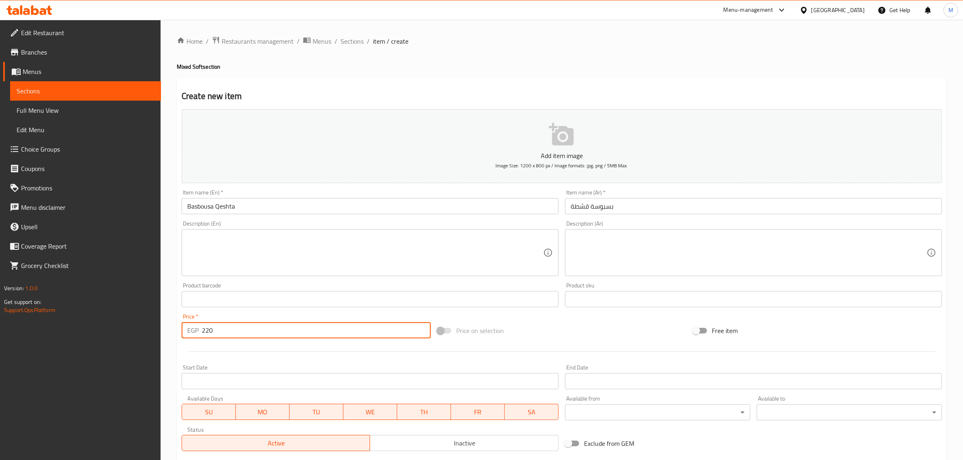
type input "220"
click at [526, 329] on div "Price on selection" at bounding box center [562, 331] width 256 height 22
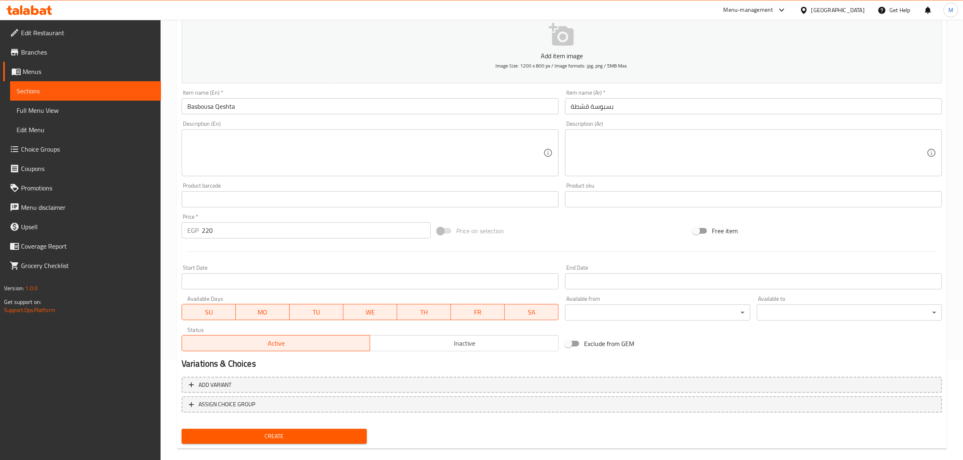
scroll to position [101, 0]
click at [330, 430] on span "Create" at bounding box center [274, 435] width 172 height 10
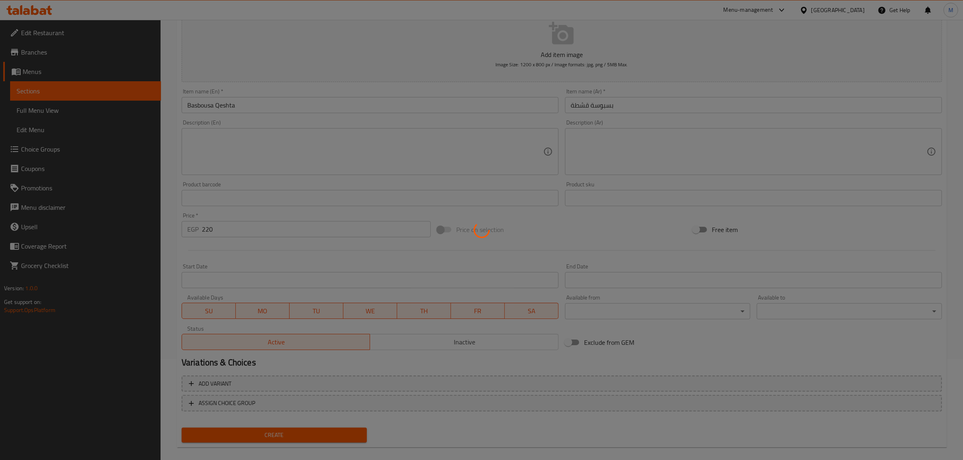
type input "0"
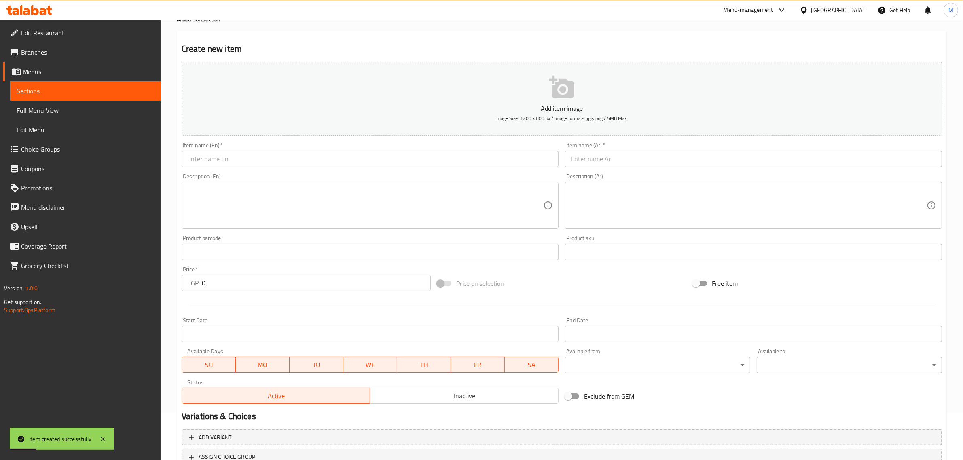
scroll to position [0, 0]
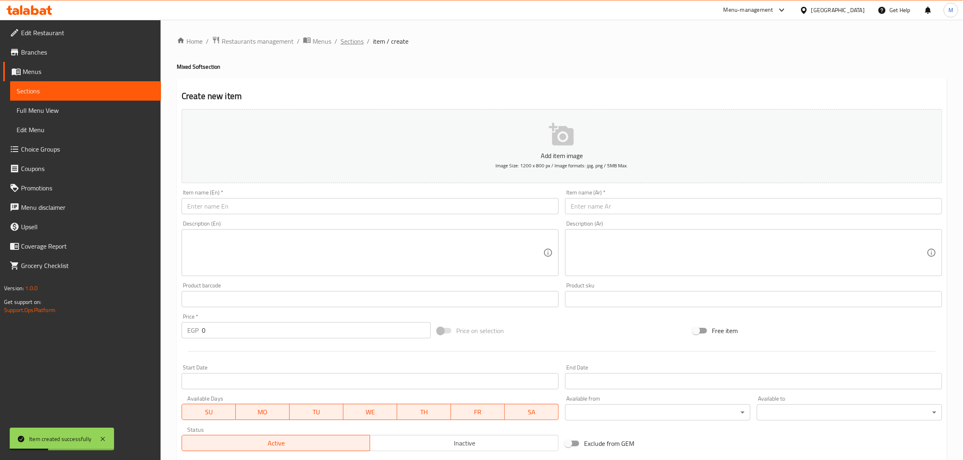
click at [354, 43] on span "Sections" at bounding box center [351, 41] width 23 height 10
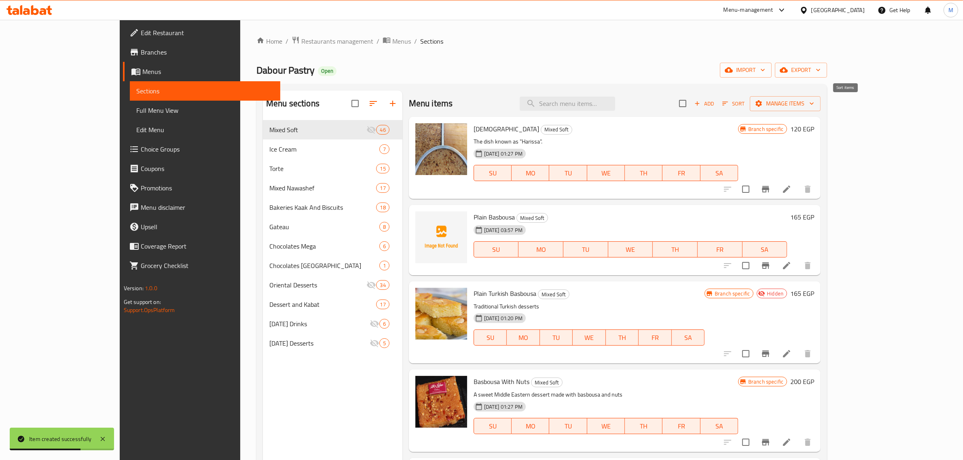
click at [729, 104] on icon "button" at bounding box center [724, 103] width 7 height 7
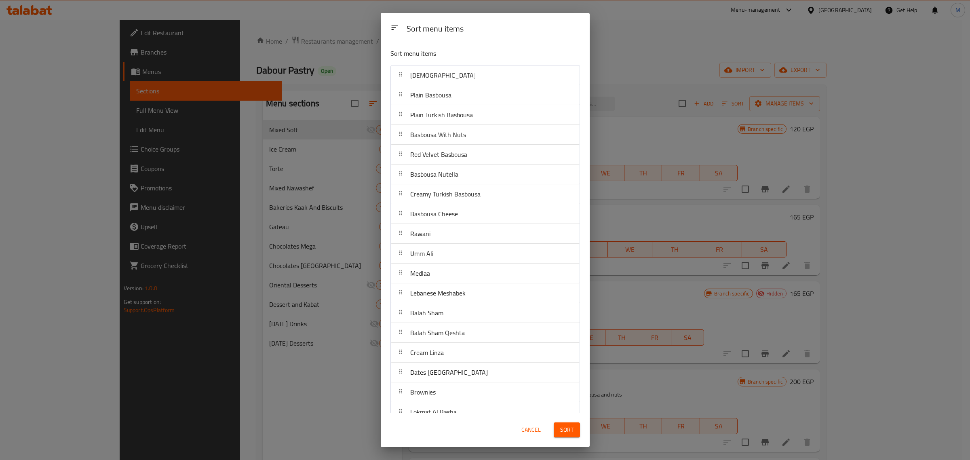
click at [532, 433] on span "Cancel" at bounding box center [531, 430] width 19 height 10
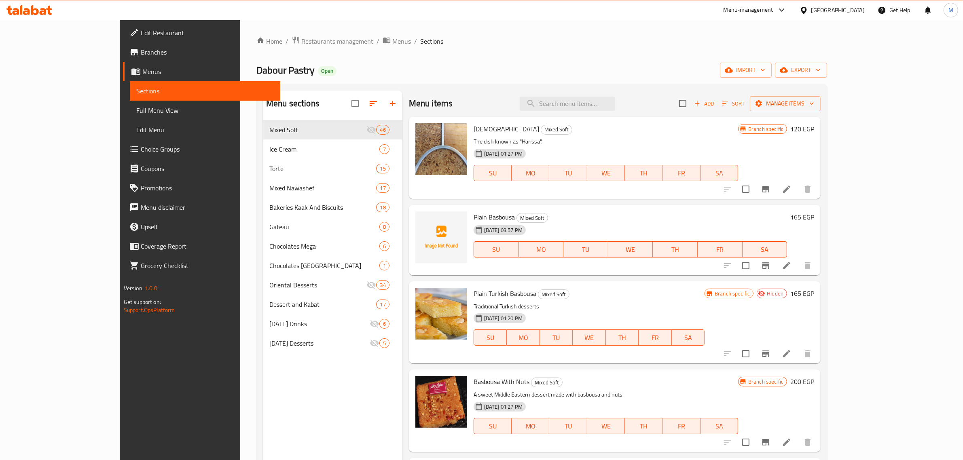
click at [596, 298] on h6 "Plain Turkish Basbousa Mixed Soft" at bounding box center [588, 293] width 231 height 11
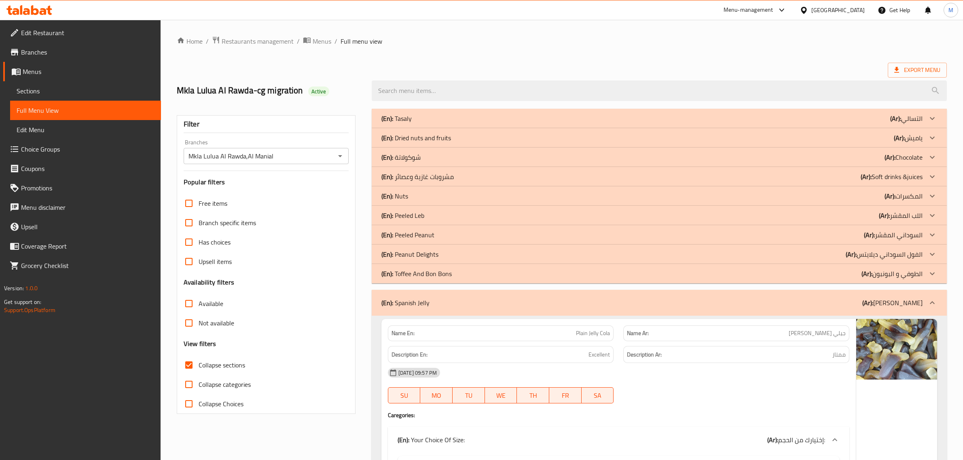
scroll to position [83, 0]
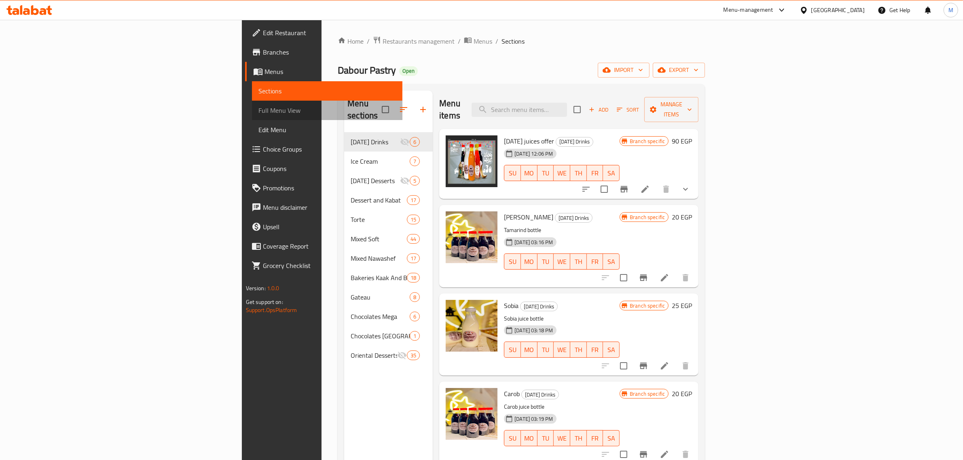
click at [258, 113] on span "Full Menu View" at bounding box center [327, 111] width 138 height 10
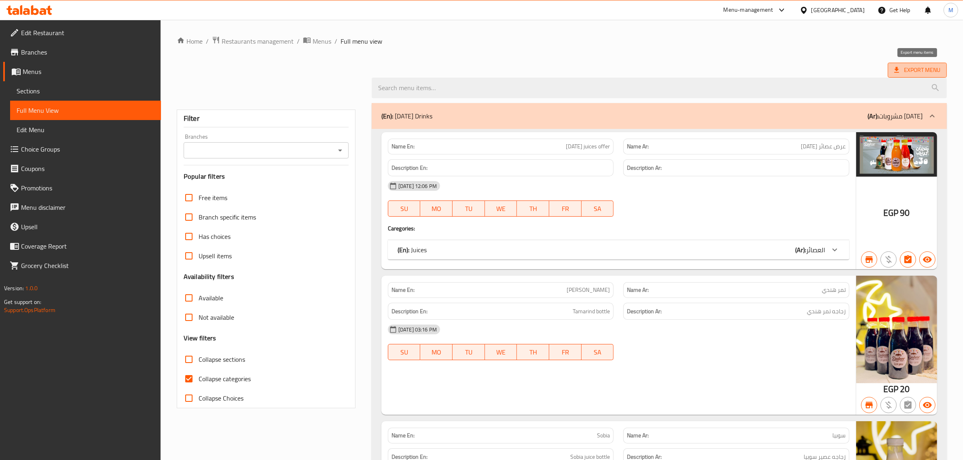
click at [904, 69] on span "Export Menu" at bounding box center [917, 70] width 46 height 10
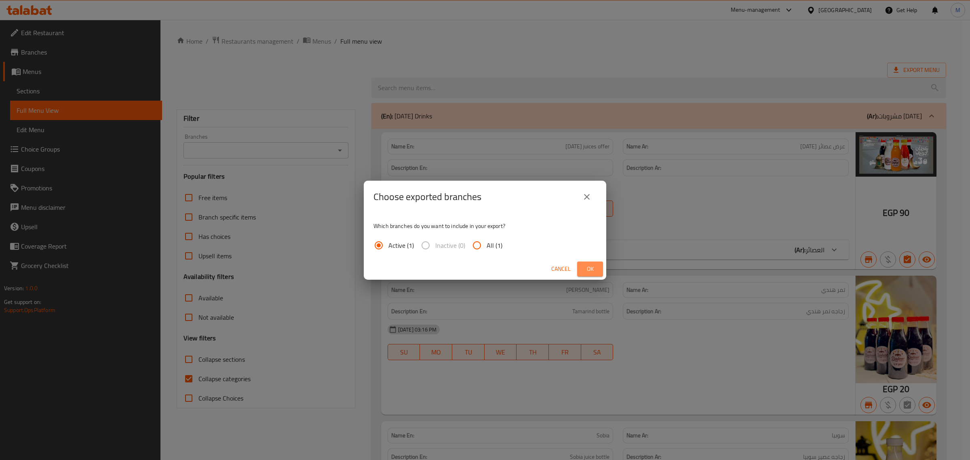
click at [589, 265] on span "Ok" at bounding box center [590, 269] width 13 height 10
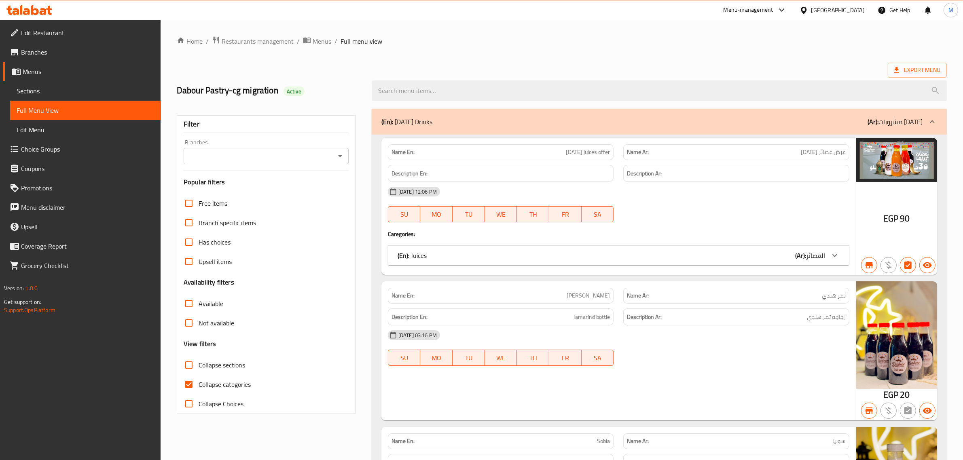
click at [600, 72] on div "Export Menu" at bounding box center [562, 70] width 770 height 15
click at [686, 43] on ol "Home / Restaurants management / Menus / Full menu view" at bounding box center [562, 41] width 770 height 11
click at [895, 77] on span "Export Menu" at bounding box center [916, 70] width 59 height 15
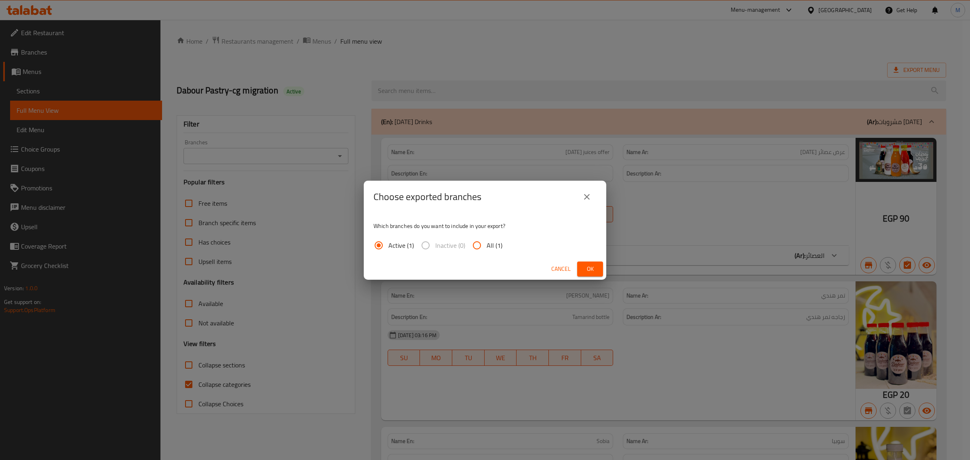
click at [587, 266] on span "Ok" at bounding box center [590, 269] width 13 height 10
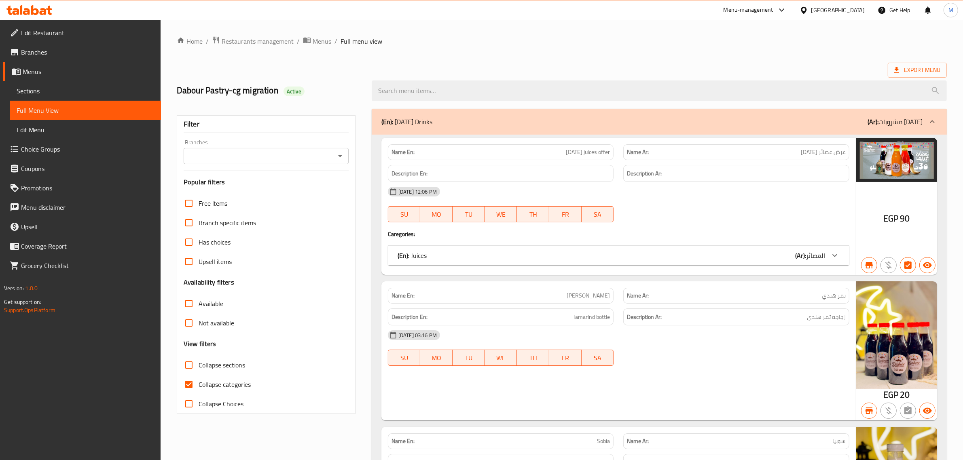
click at [467, 43] on ol "Home / Restaurants management / Menus / Full menu view" at bounding box center [562, 41] width 770 height 11
click at [466, 70] on div "Export Menu" at bounding box center [562, 70] width 770 height 15
click at [516, 69] on div "Export Menu" at bounding box center [562, 70] width 770 height 15
click at [596, 71] on div "Export Menu" at bounding box center [562, 70] width 770 height 15
click at [351, 94] on h2 "Dabour Pastry-cg migration Active" at bounding box center [269, 90] width 185 height 12
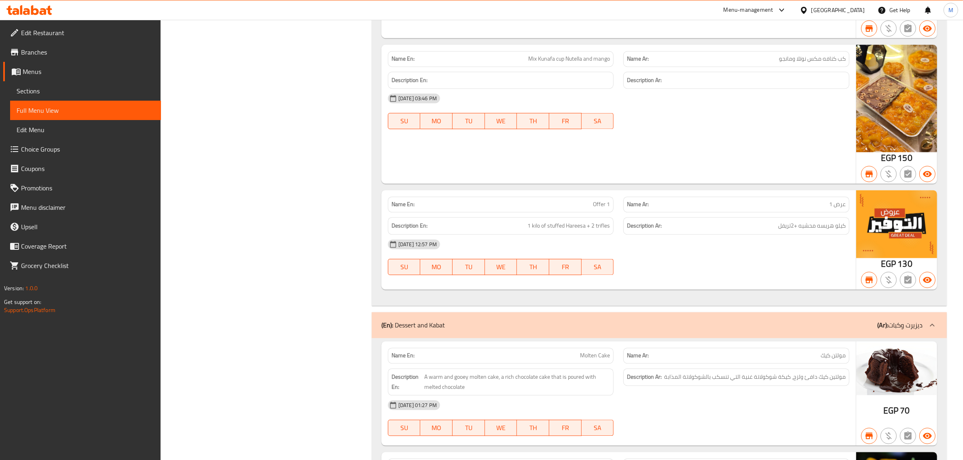
scroll to position [6055, 0]
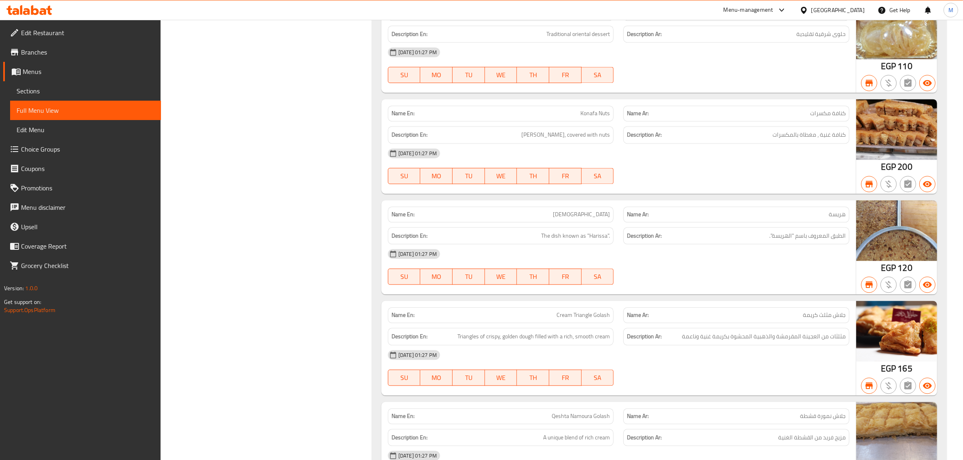
click at [595, 219] on span "[DEMOGRAPHIC_DATA]" at bounding box center [581, 214] width 57 height 8
copy span "[DEMOGRAPHIC_DATA]"
drag, startPoint x: 345, startPoint y: 187, endPoint x: 350, endPoint y: 180, distance: 8.7
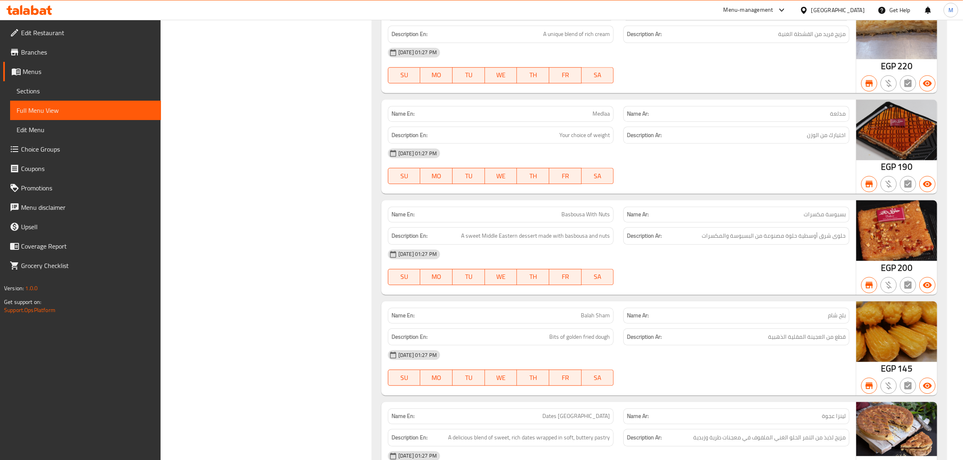
scroll to position [18222, 0]
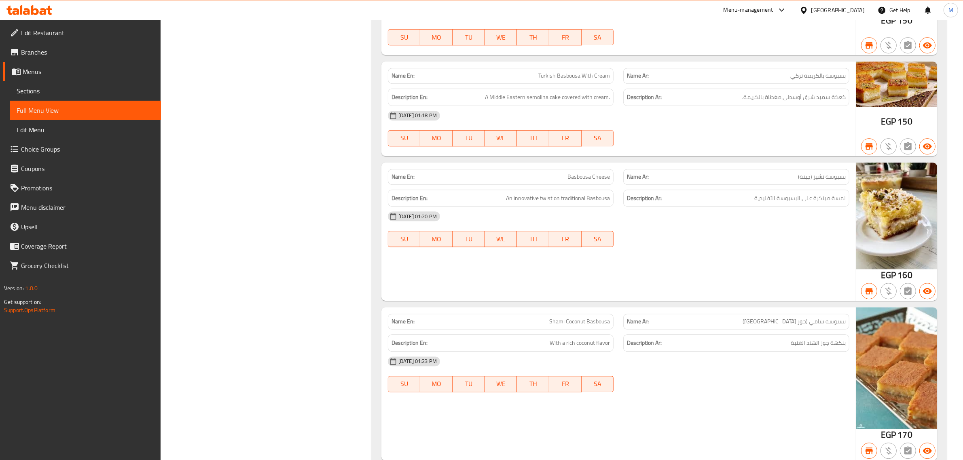
click at [577, 181] on span "Basbousa Cheese" at bounding box center [588, 177] width 42 height 8
copy span "Basbousa Cheese"
click at [61, 32] on span "Edit Restaurant" at bounding box center [87, 33] width 133 height 10
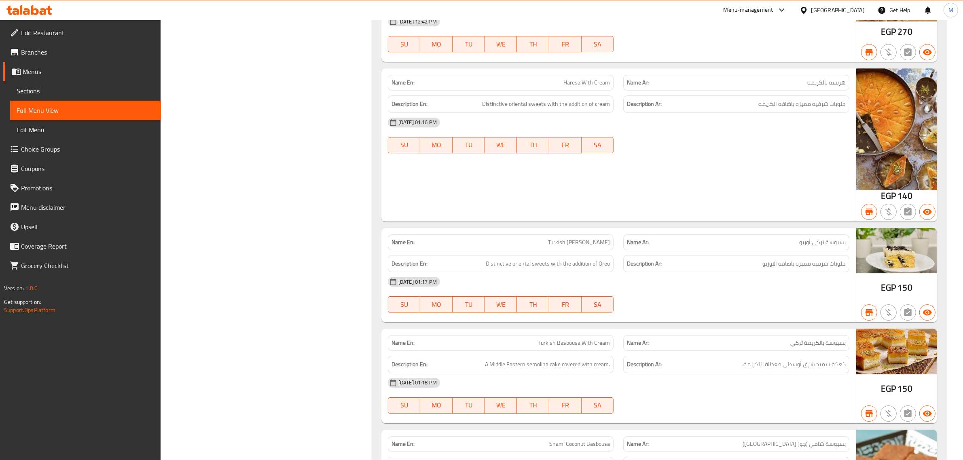
scroll to position [14824, 0]
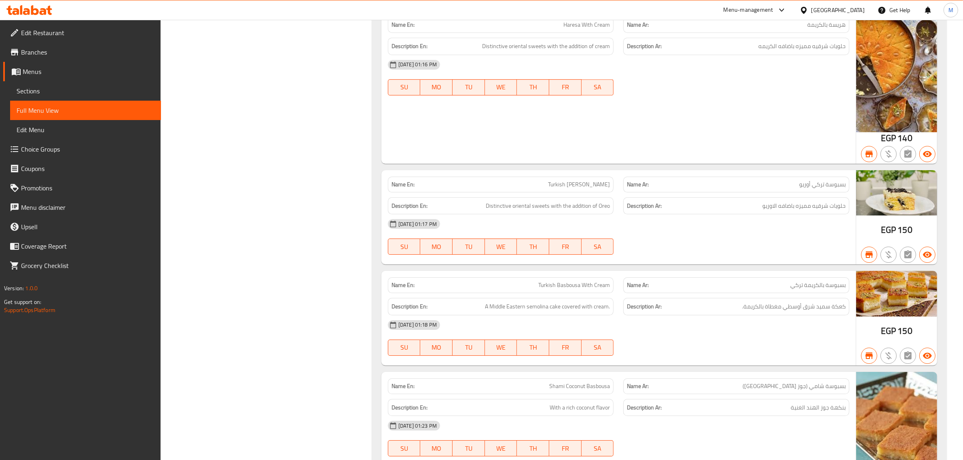
click at [817, 189] on span "بسبوسة تركي أوريو" at bounding box center [822, 184] width 46 height 8
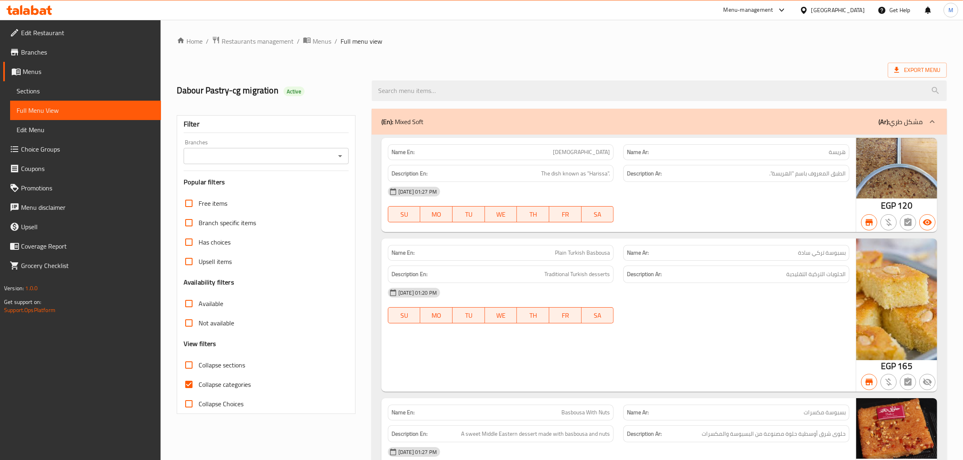
scroll to position [605, 0]
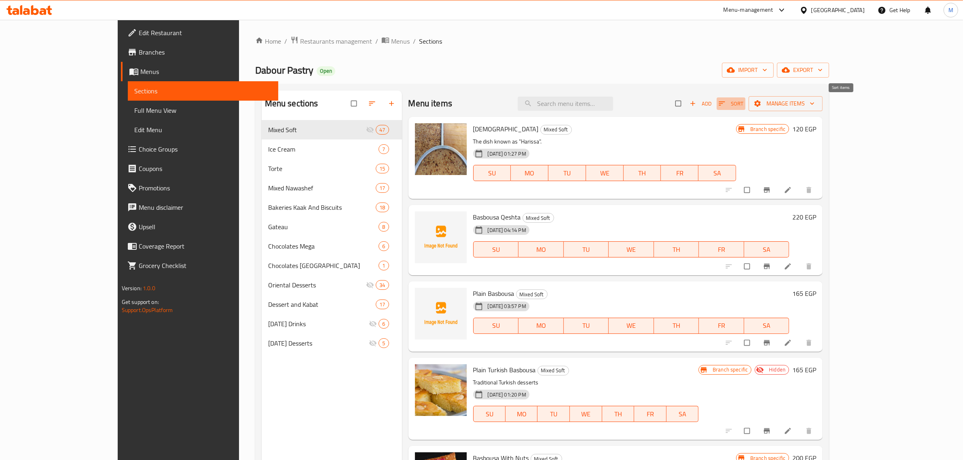
click at [726, 99] on icon "button" at bounding box center [722, 103] width 8 height 8
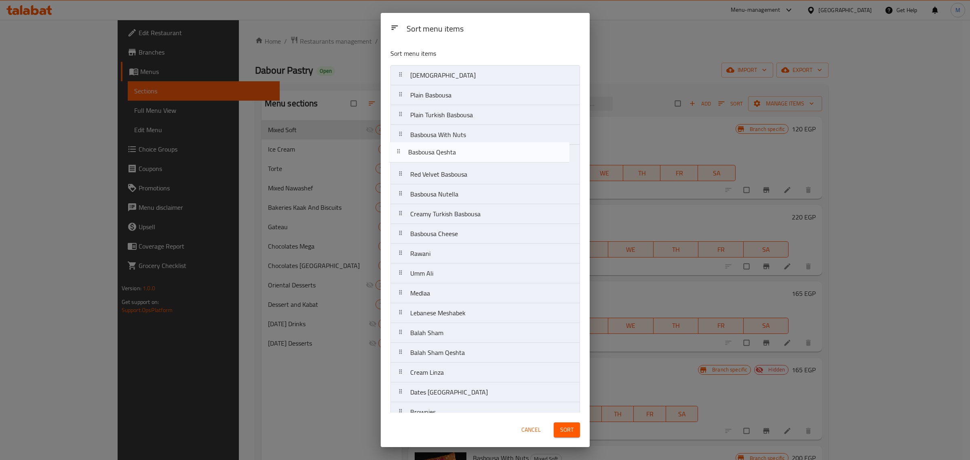
drag, startPoint x: 503, startPoint y: 98, endPoint x: 501, endPoint y: 158, distance: 60.3
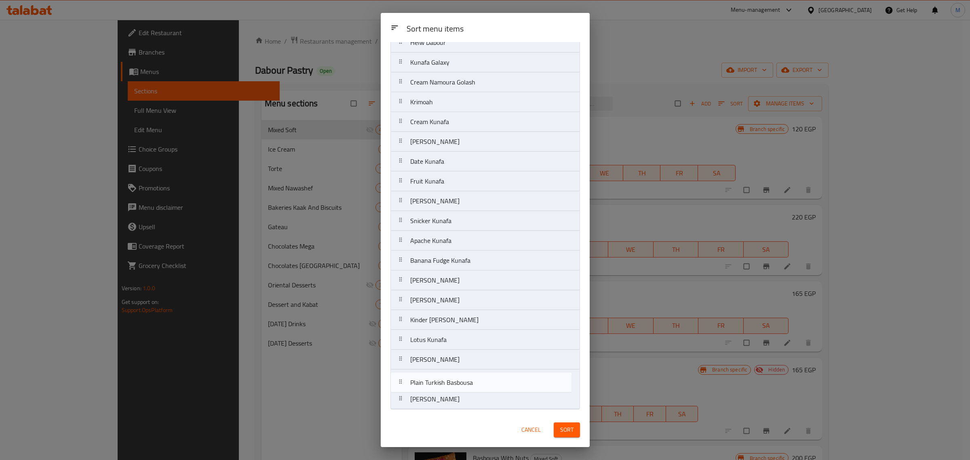
scroll to position [591, 0]
drag, startPoint x: 495, startPoint y: 118, endPoint x: 495, endPoint y: 399, distance: 281.0
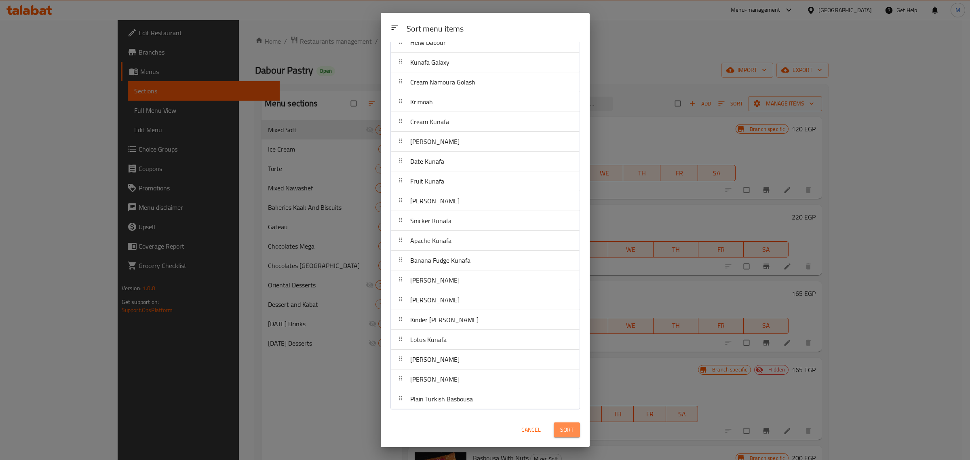
click at [575, 429] on button "Sort" at bounding box center [567, 429] width 26 height 15
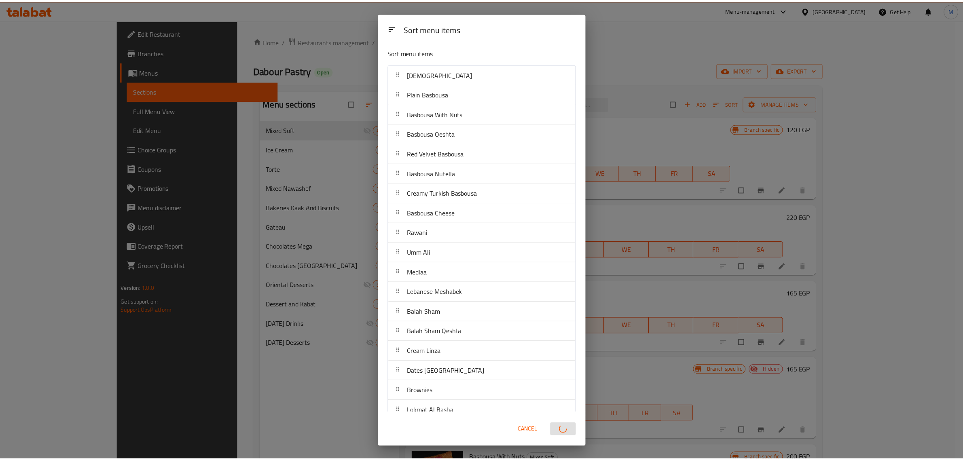
scroll to position [0, 0]
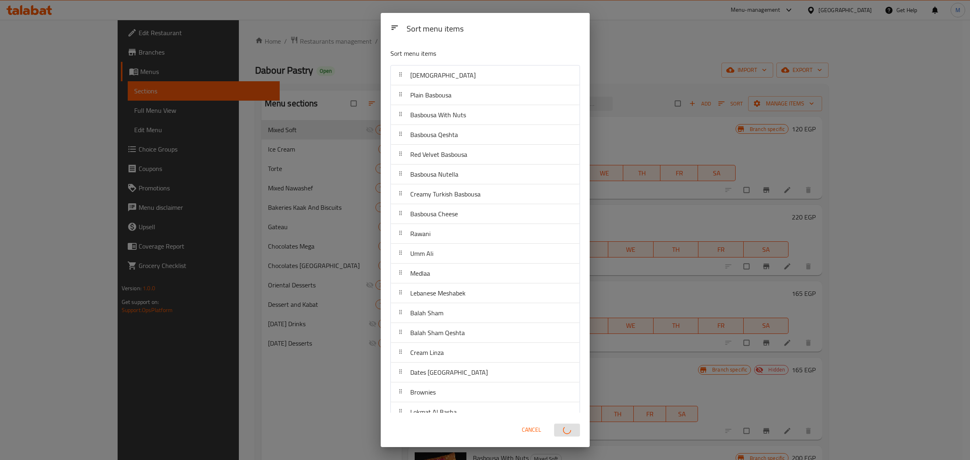
click at [734, 373] on div "Sort menu items Sort menu items Haresa Plain Basbousa Basbousa With Nuts Basbou…" at bounding box center [485, 230] width 970 height 460
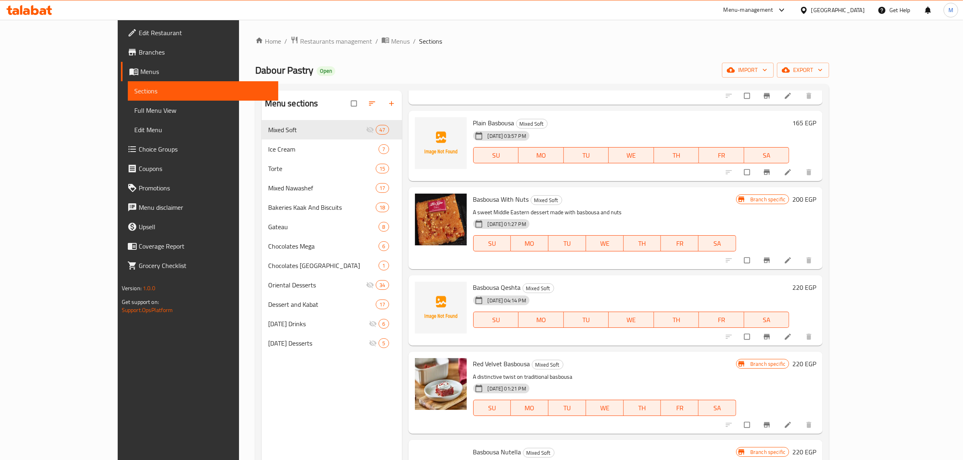
scroll to position [101, 0]
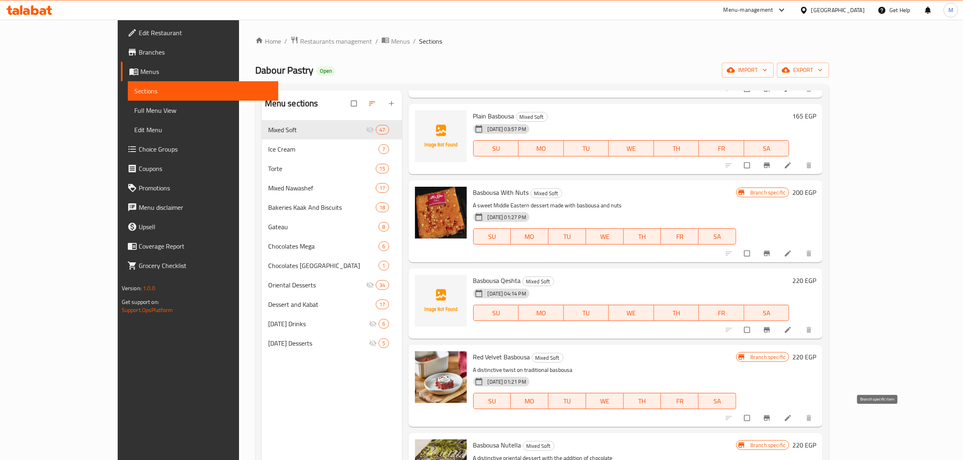
click at [770, 419] on icon "Branch-specific-item" at bounding box center [767, 418] width 6 height 5
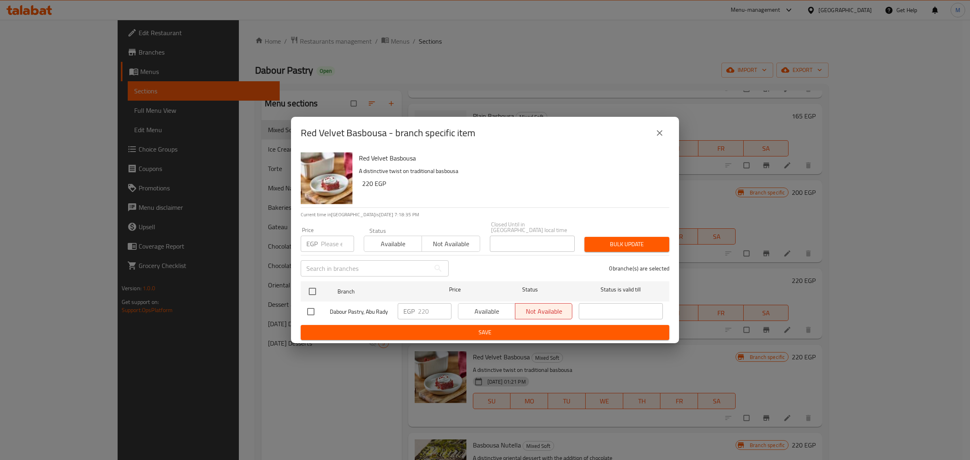
click at [664, 138] on icon "close" at bounding box center [660, 133] width 10 height 10
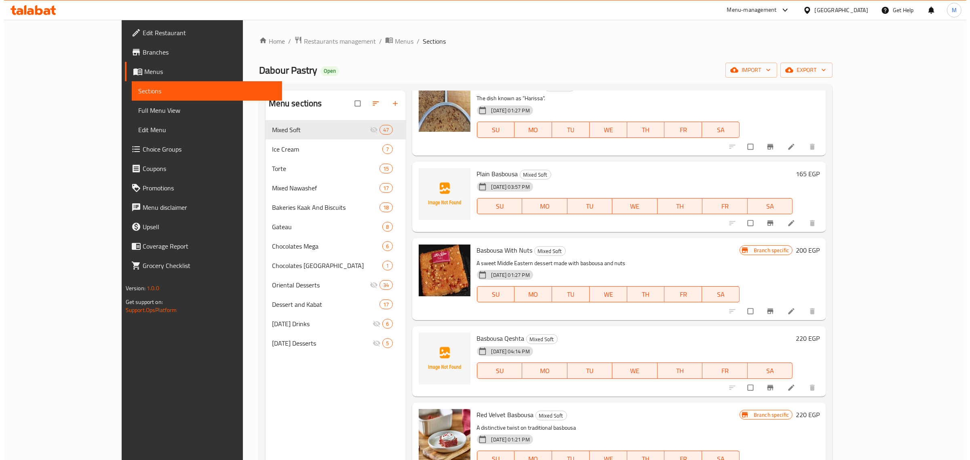
scroll to position [0, 0]
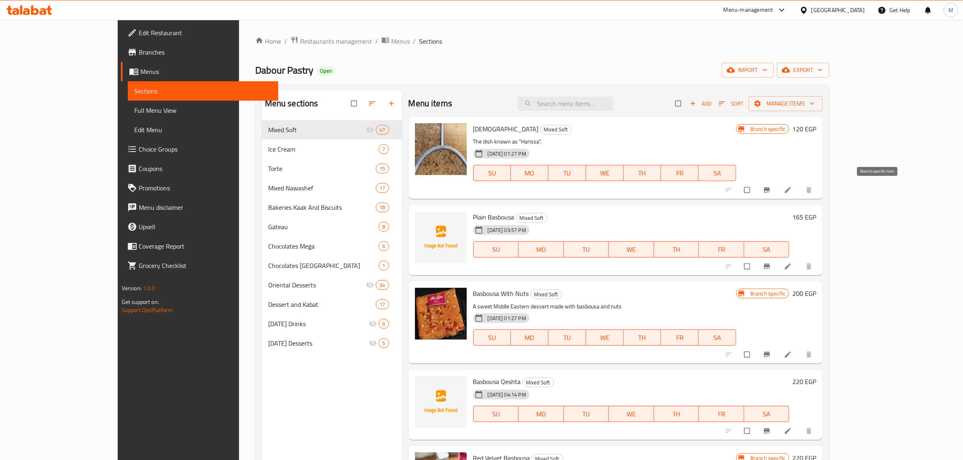
click at [770, 192] on icon "Branch-specific-item" at bounding box center [767, 190] width 6 height 5
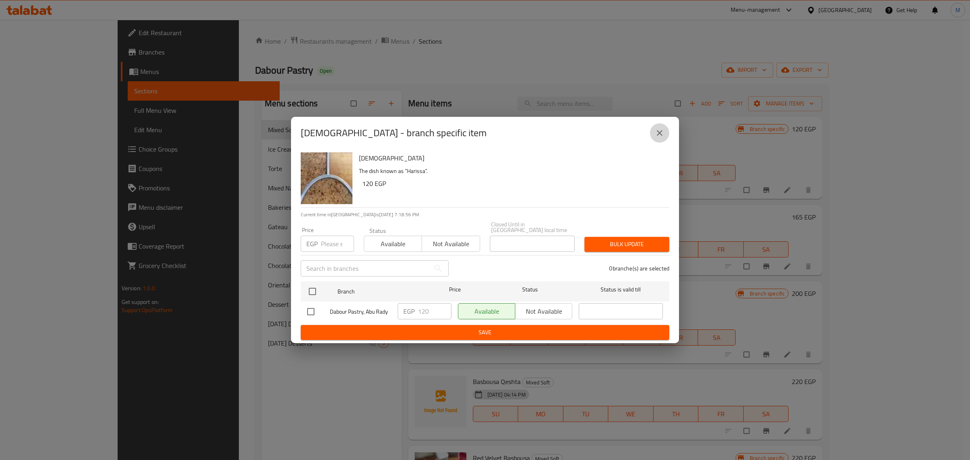
click at [658, 132] on icon "close" at bounding box center [660, 133] width 10 height 10
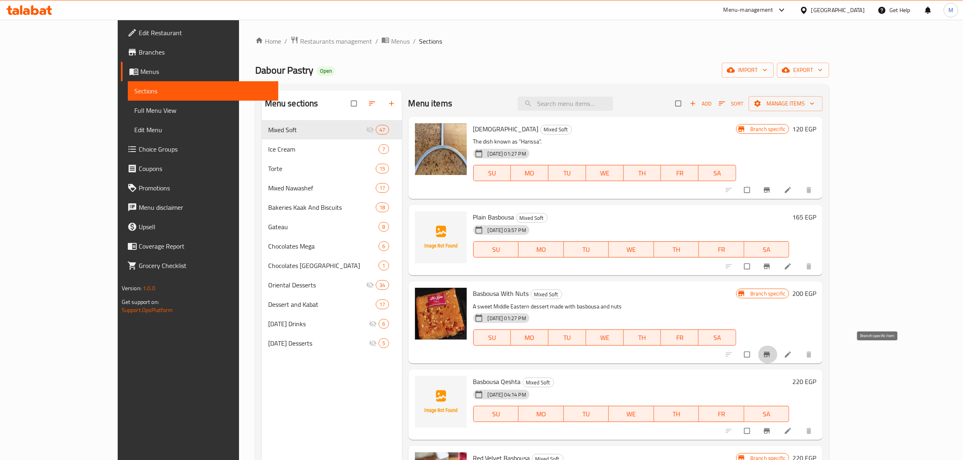
click at [771, 356] on icon "Branch-specific-item" at bounding box center [766, 355] width 8 height 8
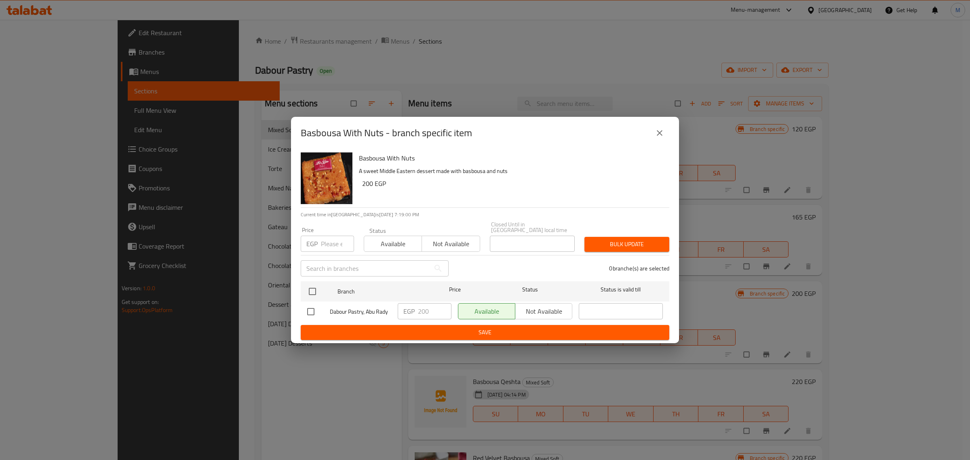
click at [313, 312] on input "checkbox" at bounding box center [310, 311] width 17 height 17
checkbox input "true"
click at [459, 327] on span "Save" at bounding box center [485, 332] width 356 height 10
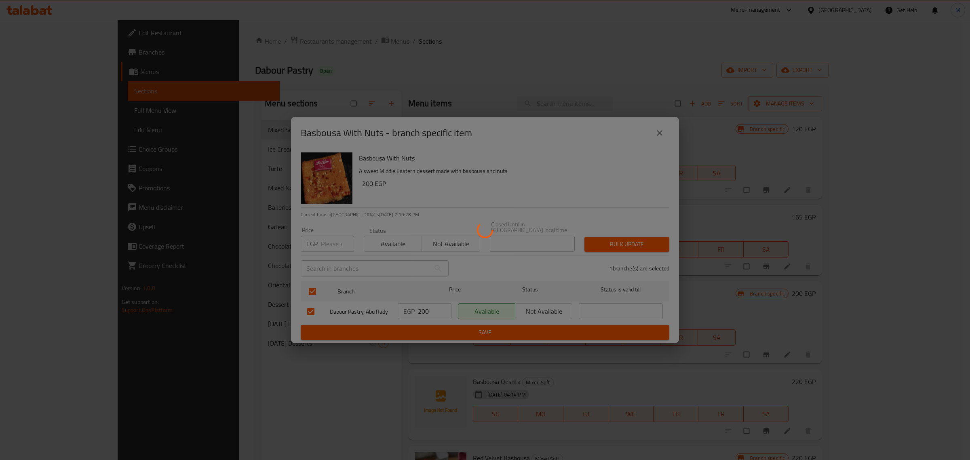
click at [720, 370] on div at bounding box center [485, 230] width 970 height 460
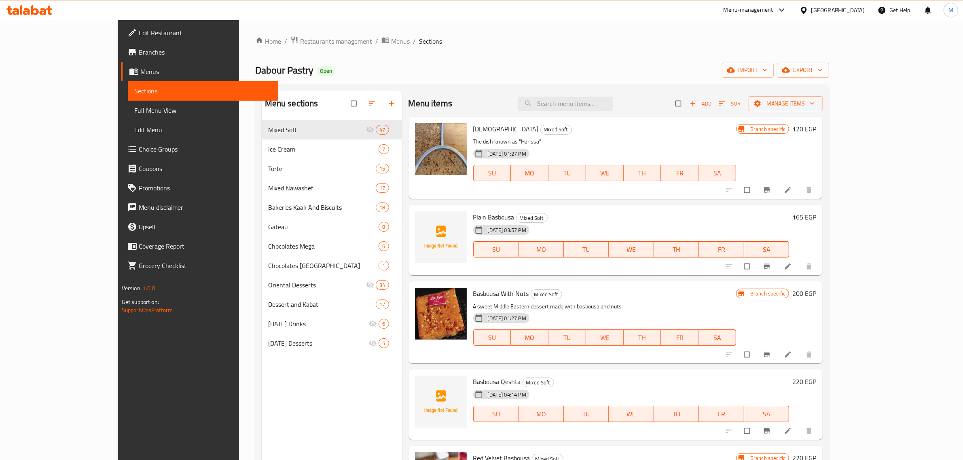
click at [583, 367] on div "Menu items Add Sort Manage items Haresa Mixed Soft The dish known as "Harissa".…" at bounding box center [612, 321] width 421 height 460
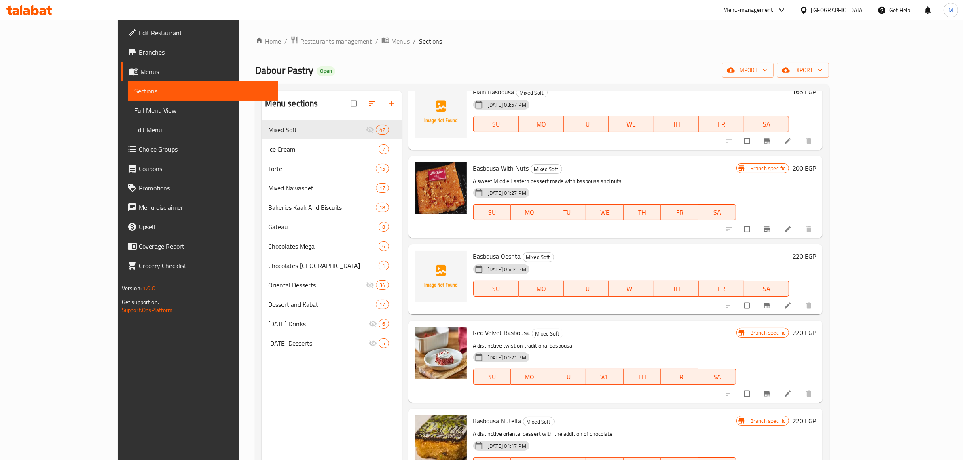
scroll to position [152, 0]
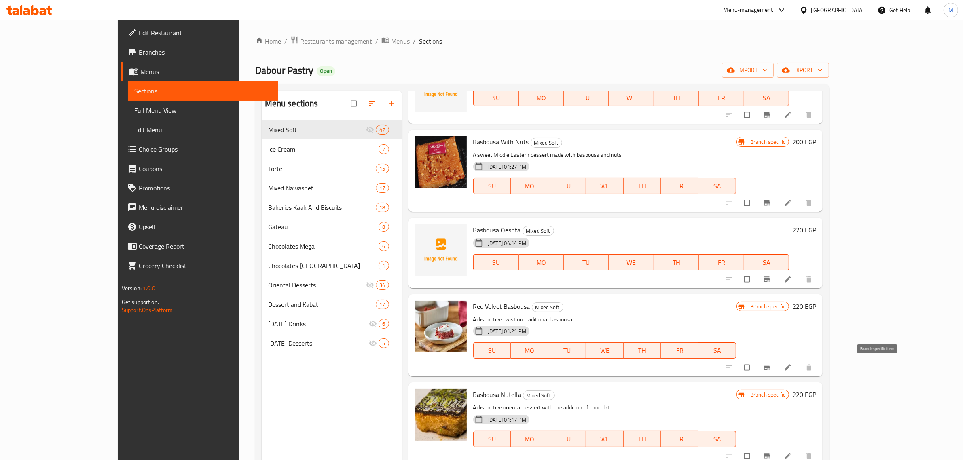
click at [771, 364] on icon "Branch-specific-item" at bounding box center [766, 367] width 8 height 8
click at [777, 362] on button "Branch-specific-item" at bounding box center [767, 368] width 19 height 18
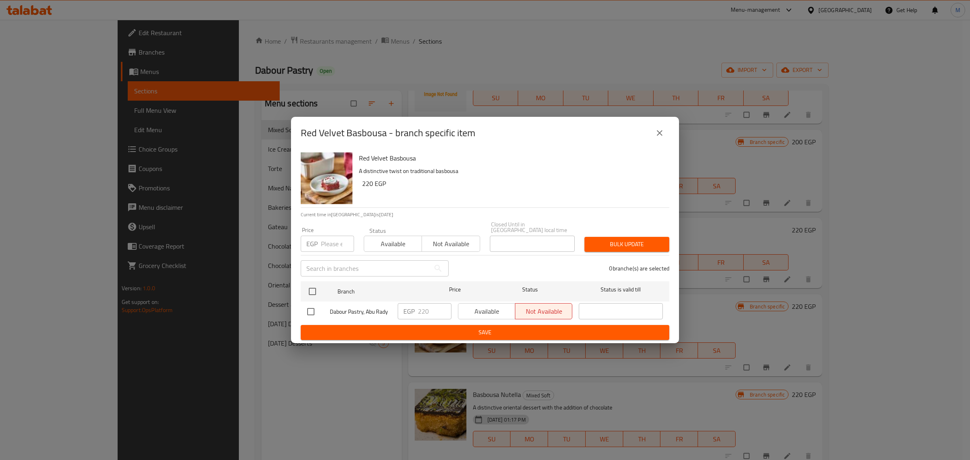
drag, startPoint x: 316, startPoint y: 310, endPoint x: 372, endPoint y: 318, distance: 56.4
click at [316, 310] on input "checkbox" at bounding box center [310, 311] width 17 height 17
checkbox input "true"
click at [473, 311] on span "Available" at bounding box center [487, 312] width 51 height 12
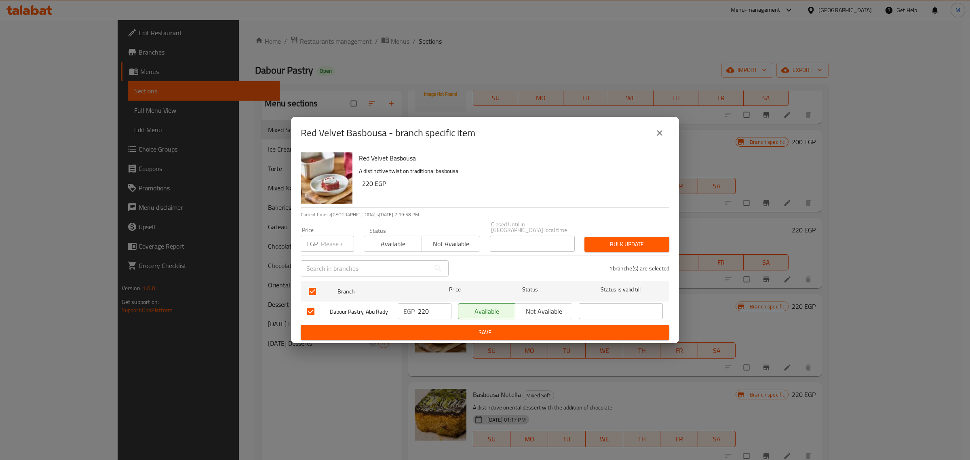
click at [484, 330] on span "Save" at bounding box center [485, 332] width 356 height 10
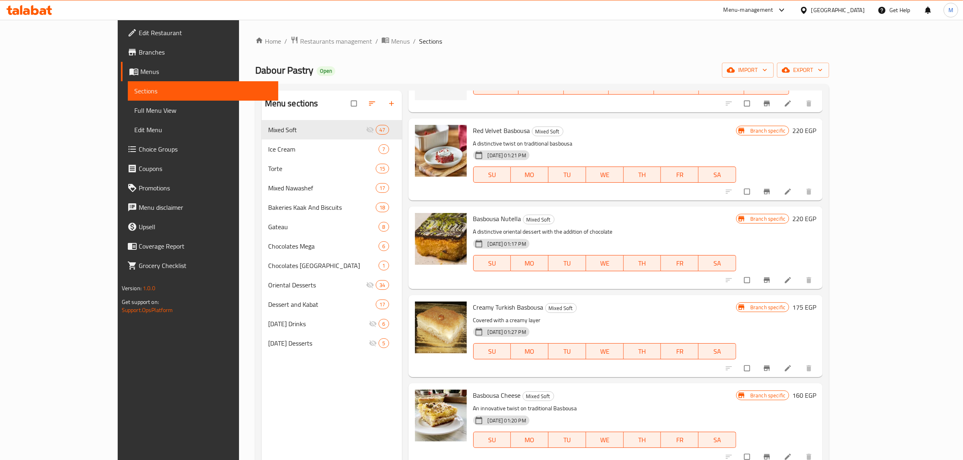
scroll to position [354, 0]
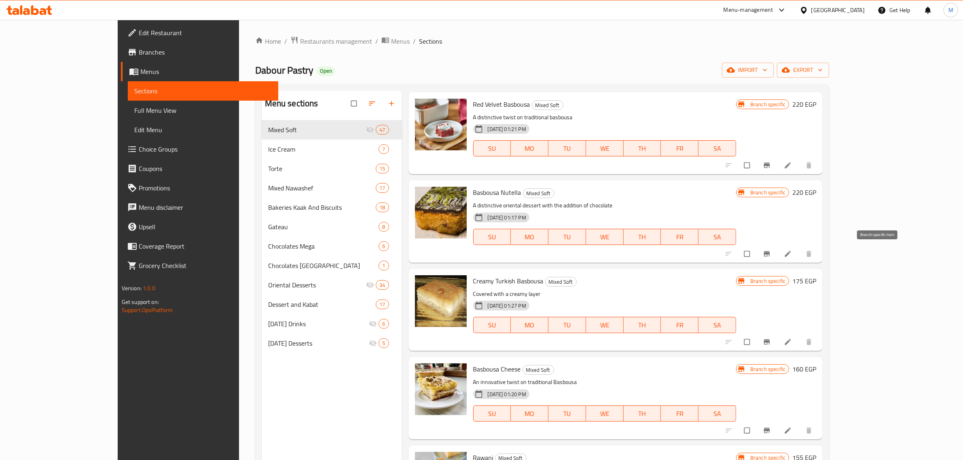
click at [771, 255] on icon "Branch-specific-item" at bounding box center [766, 254] width 8 height 8
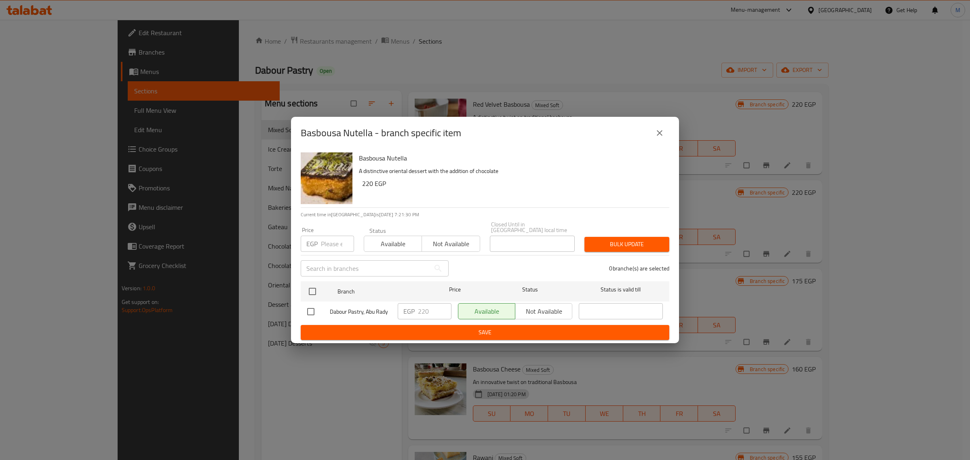
drag, startPoint x: 313, startPoint y: 308, endPoint x: 374, endPoint y: 318, distance: 62.7
click at [315, 308] on input "checkbox" at bounding box center [310, 311] width 17 height 17
checkbox input "true"
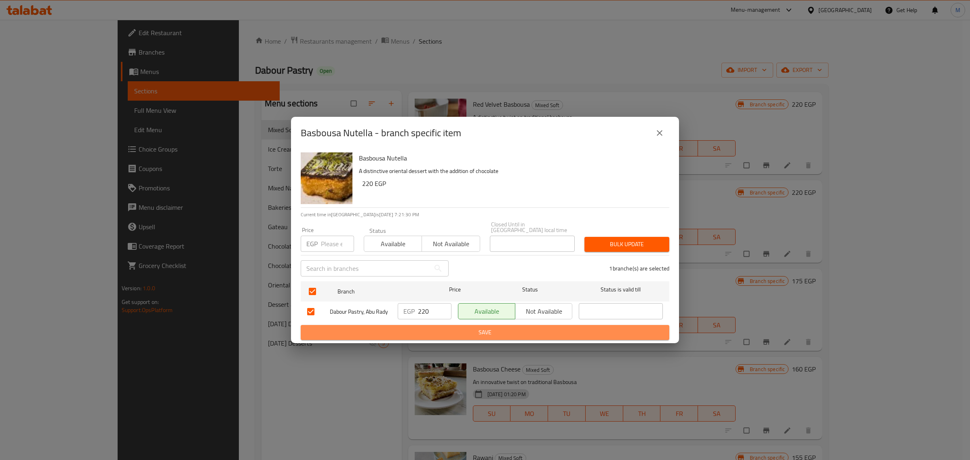
click at [401, 329] on span "Save" at bounding box center [485, 332] width 356 height 10
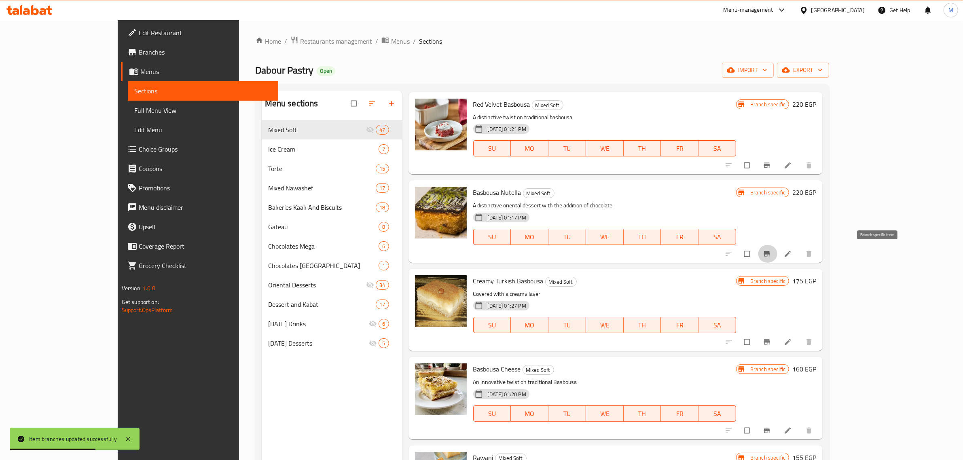
click at [770, 256] on icon "Branch-specific-item" at bounding box center [767, 253] width 6 height 5
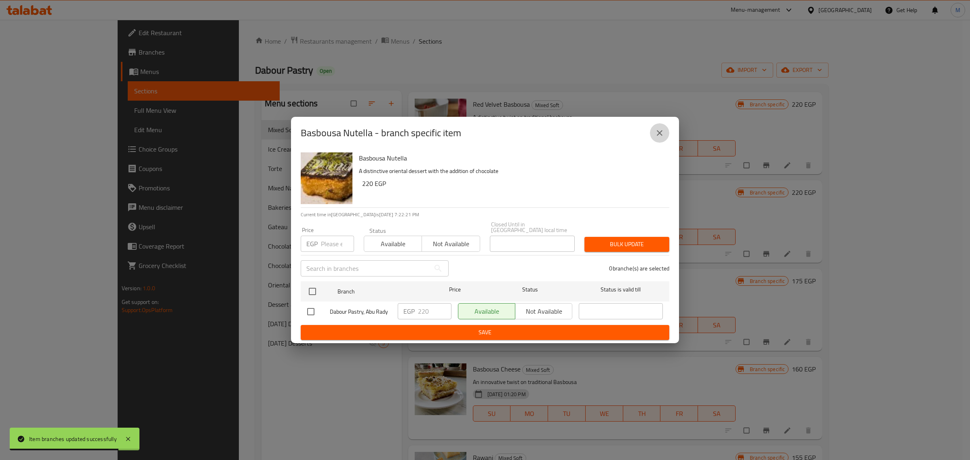
click at [657, 135] on icon "close" at bounding box center [660, 133] width 10 height 10
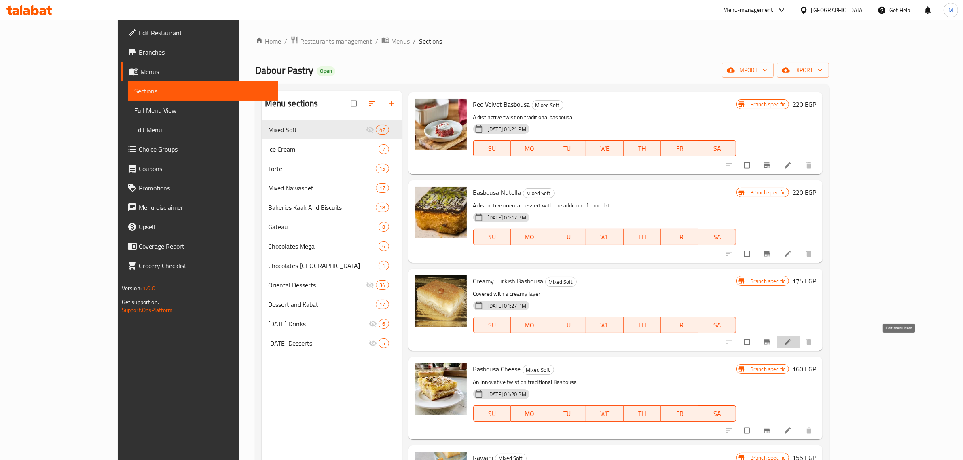
click at [792, 340] on icon at bounding box center [788, 342] width 8 height 8
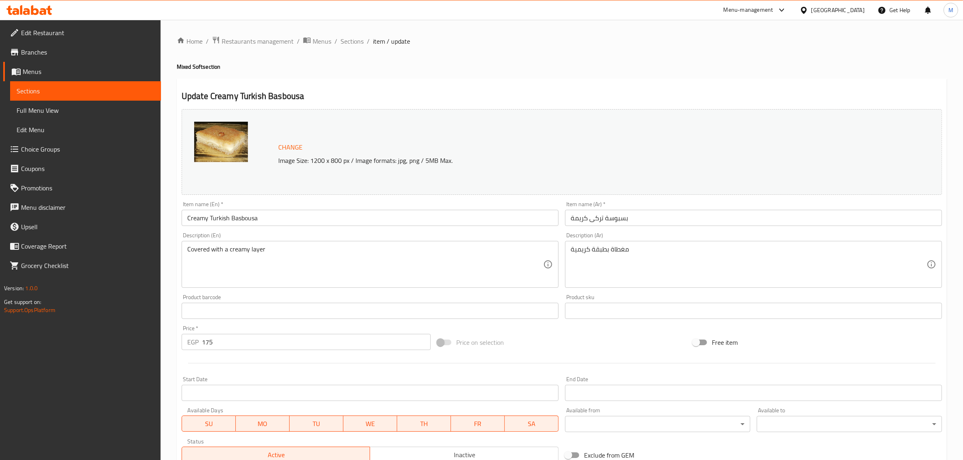
click at [610, 336] on div "Price on selection" at bounding box center [562, 343] width 256 height 22
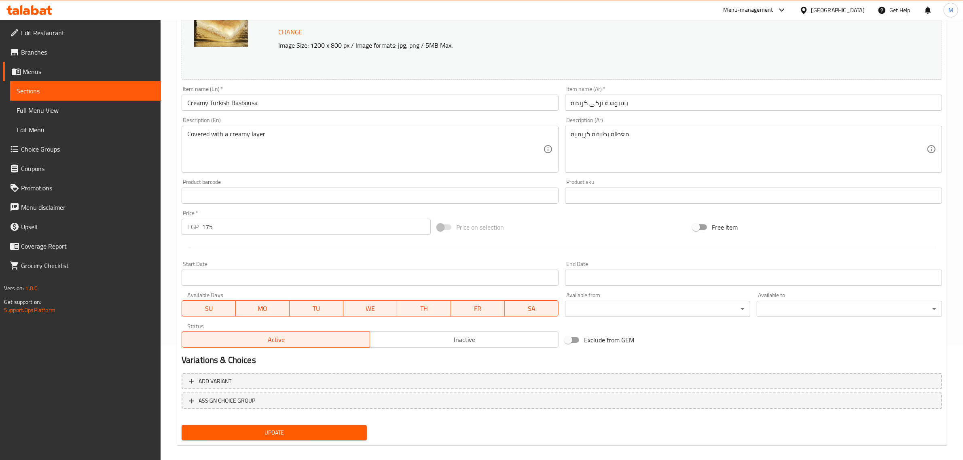
scroll to position [122, 0]
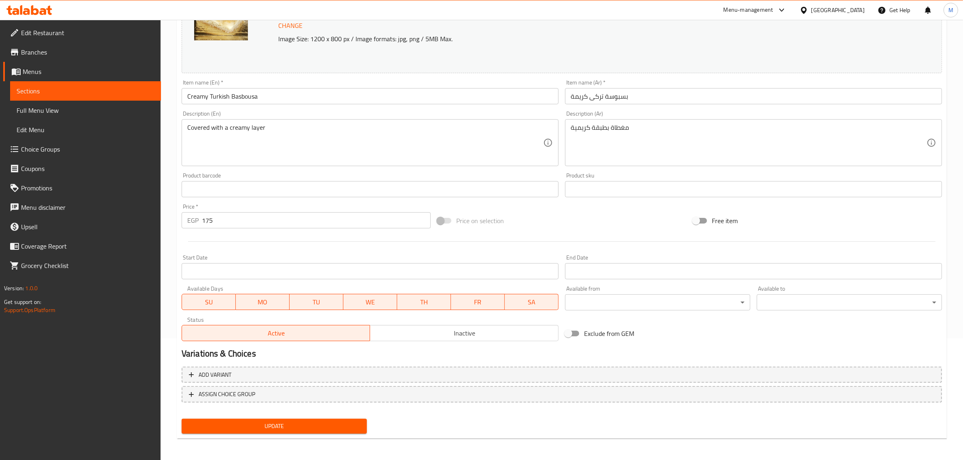
click at [230, 419] on button "Update" at bounding box center [274, 426] width 185 height 15
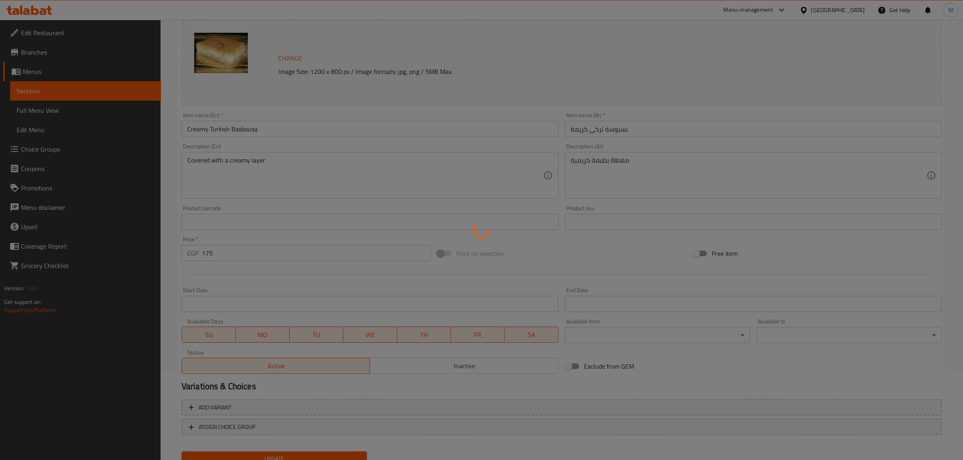
scroll to position [0, 0]
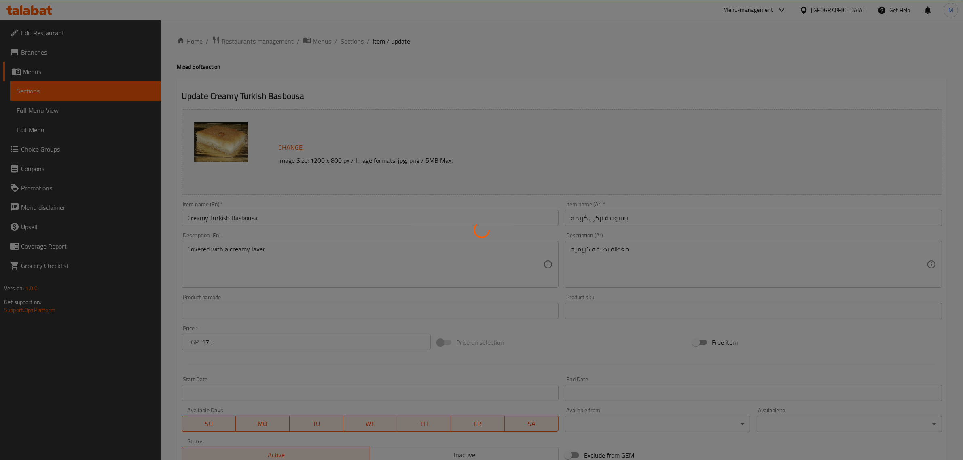
click at [340, 44] on div at bounding box center [481, 230] width 963 height 460
drag, startPoint x: 351, startPoint y: 80, endPoint x: 342, endPoint y: 80, distance: 8.9
click at [346, 80] on div at bounding box center [481, 230] width 963 height 460
click at [354, 65] on div at bounding box center [481, 230] width 963 height 460
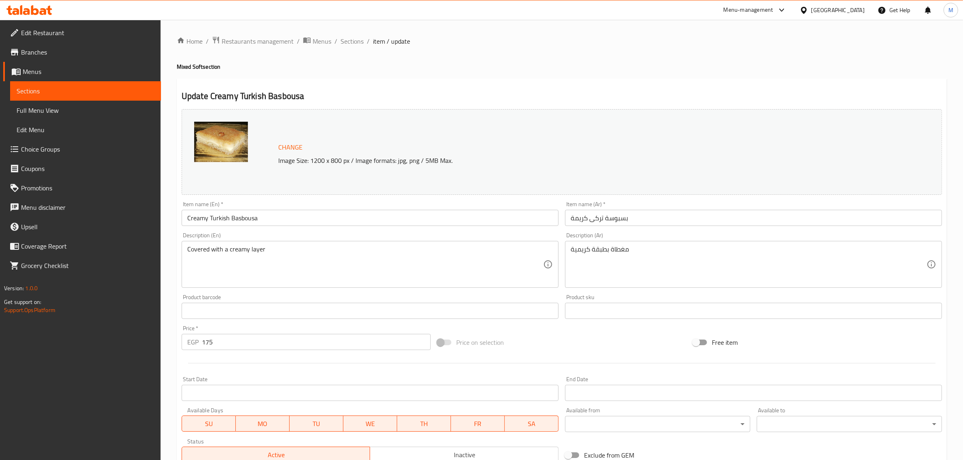
click at [467, 59] on div "Home / Restaurants management / Menus / Sections / item / update Mixed Soft sec…" at bounding box center [562, 301] width 770 height 531
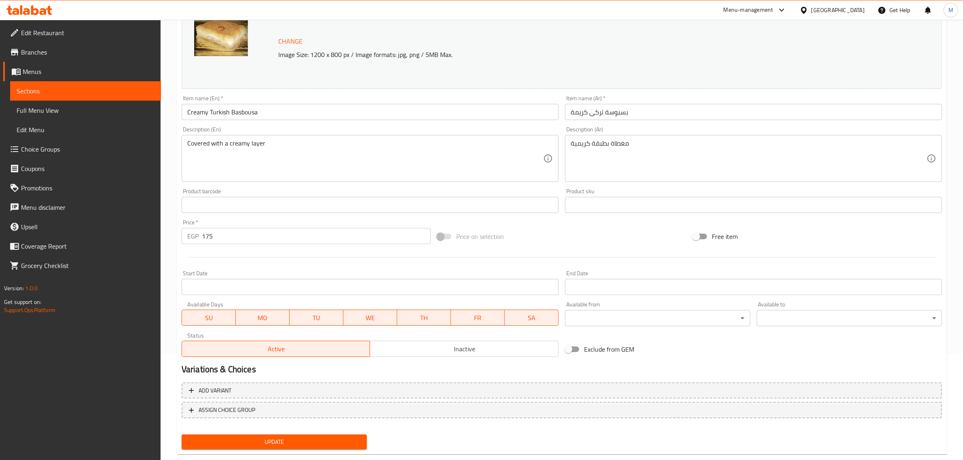
scroll to position [122, 0]
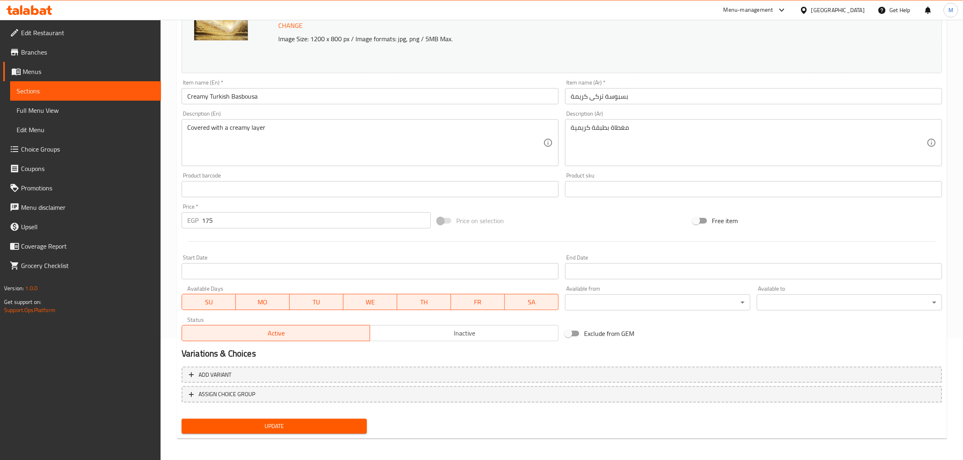
click at [294, 421] on span "Update" at bounding box center [274, 426] width 172 height 10
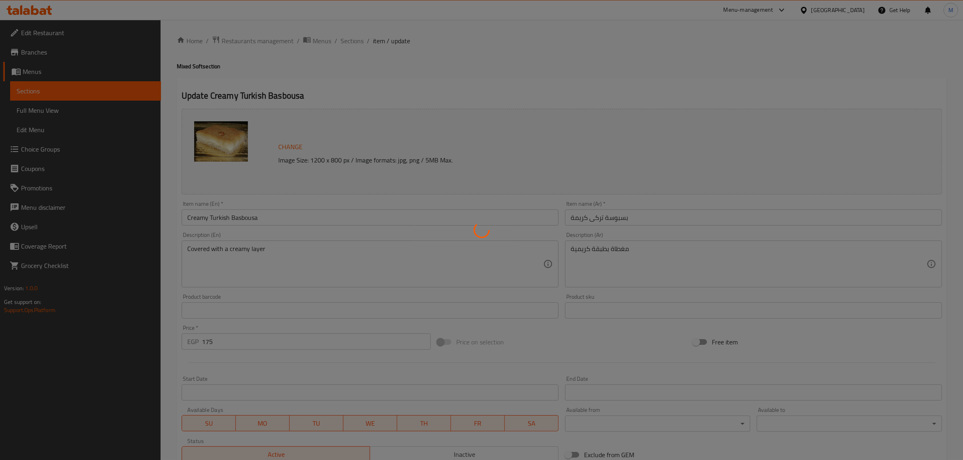
scroll to position [0, 0]
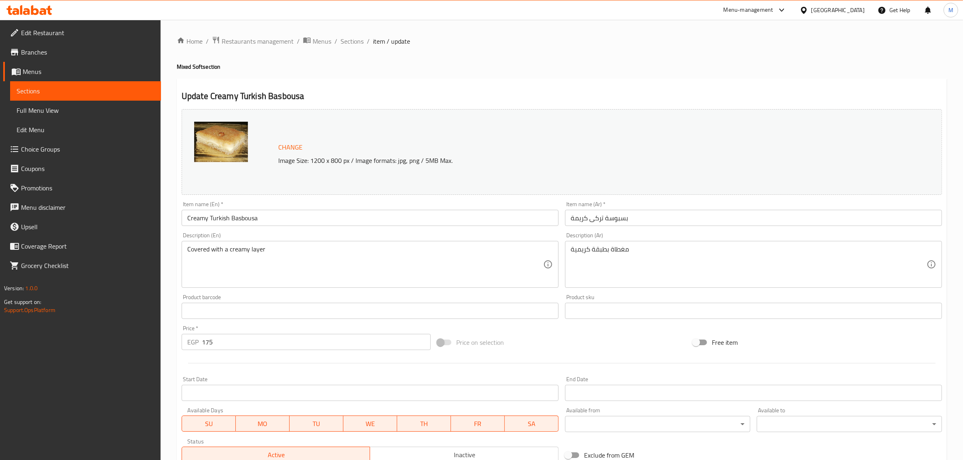
click at [545, 136] on div "Change Image Size: 1200 x 800 px / Image formats: jpg, png / 5MB Max." at bounding box center [562, 152] width 760 height 86
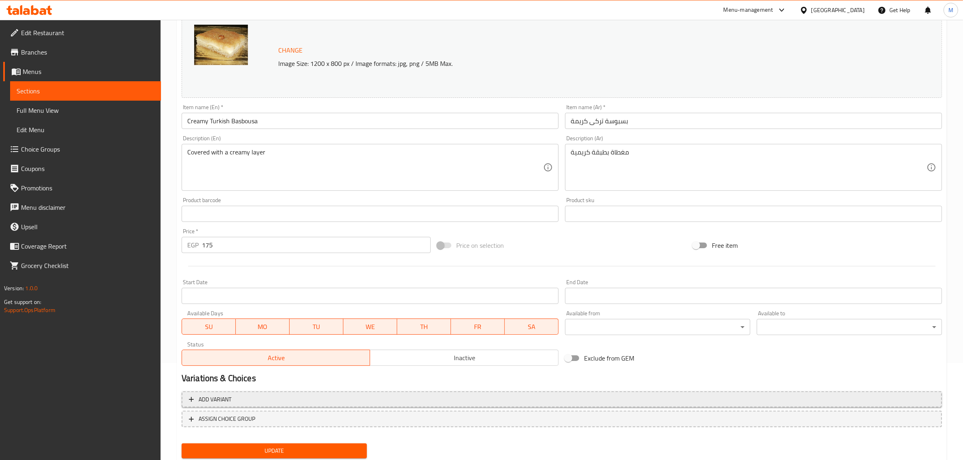
scroll to position [122, 0]
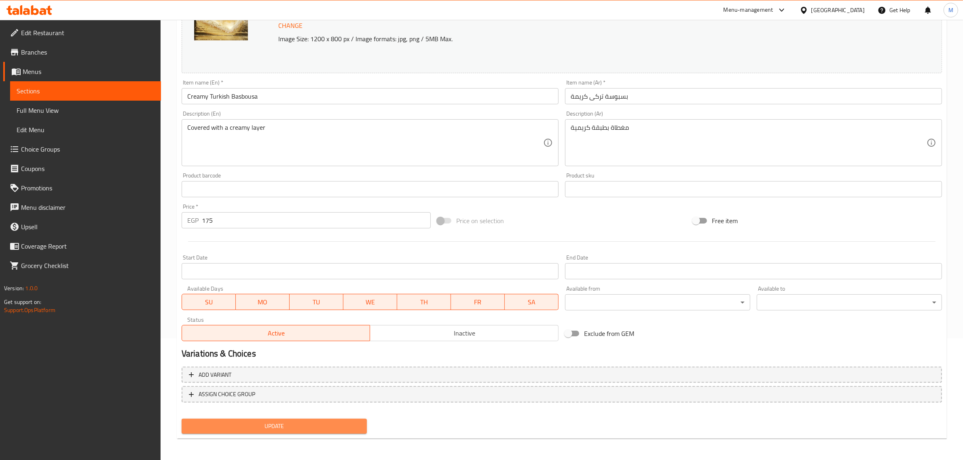
click at [251, 419] on button "Update" at bounding box center [274, 426] width 185 height 15
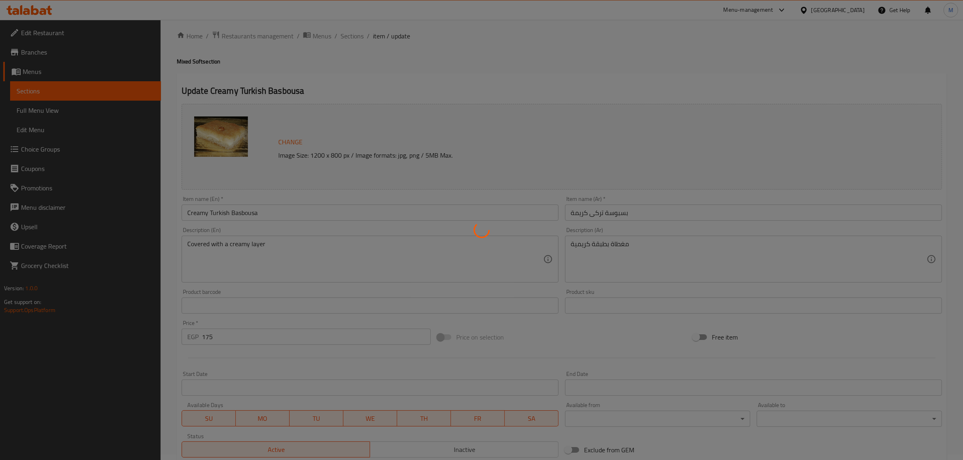
scroll to position [0, 0]
click at [272, 219] on div at bounding box center [481, 230] width 963 height 460
click at [278, 234] on div at bounding box center [481, 230] width 963 height 460
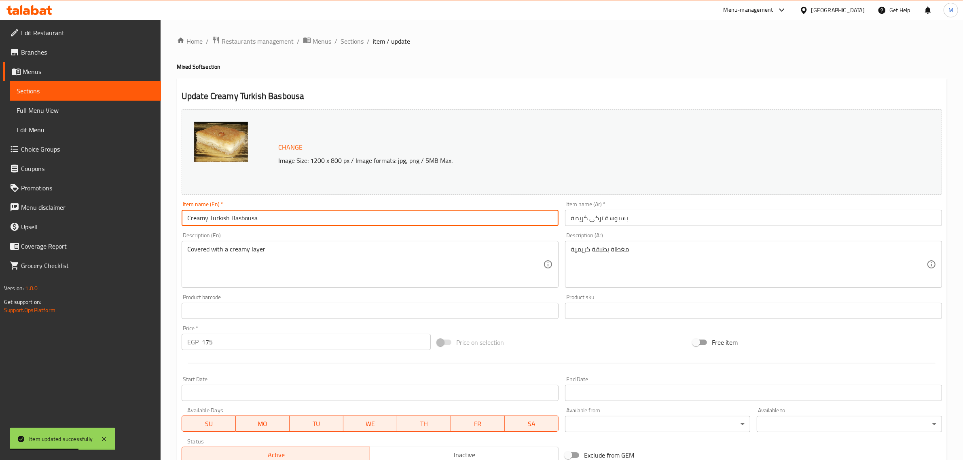
click at [303, 218] on input "Creamy Turkish Basbousa" at bounding box center [370, 218] width 377 height 16
drag, startPoint x: 364, startPoint y: 79, endPoint x: 360, endPoint y: 43, distance: 36.6
click at [363, 65] on div "Home / Restaurants management / Menus / Sections / item / update Mixed Soft sec…" at bounding box center [562, 301] width 770 height 531
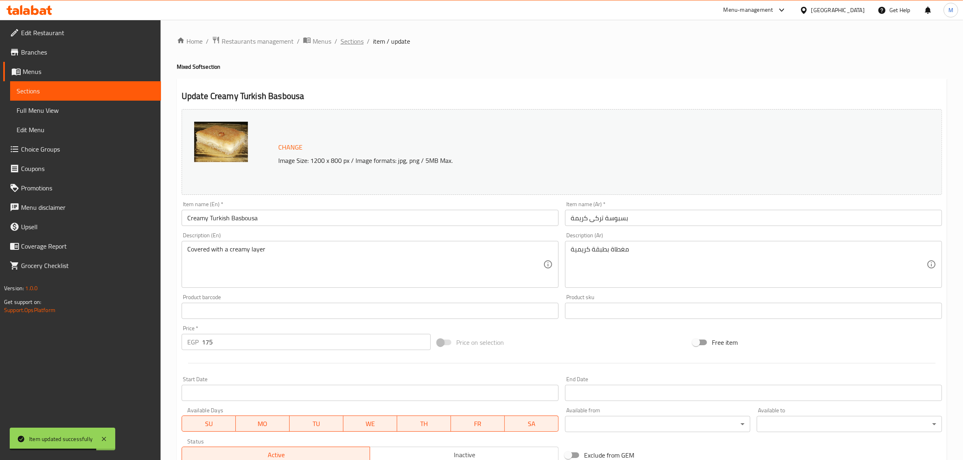
click at [359, 42] on span "Sections" at bounding box center [351, 41] width 23 height 10
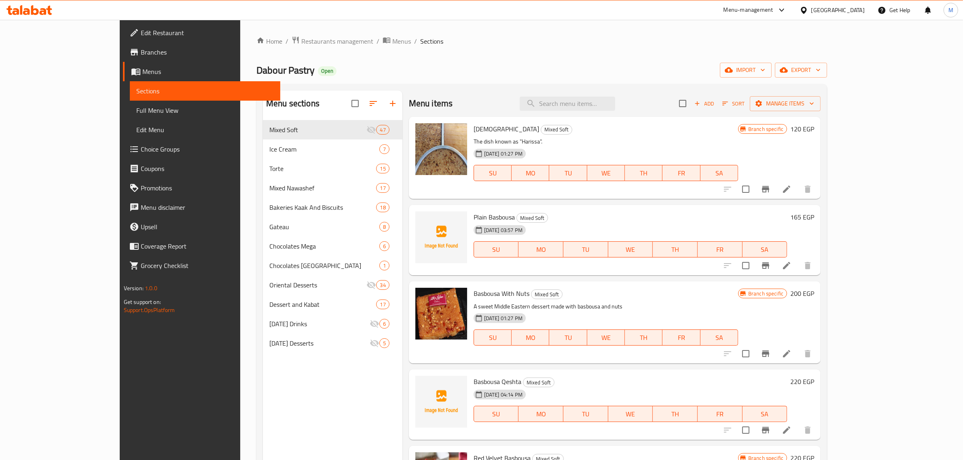
click at [451, 80] on div "Home / Restaurants management / Menus / Sections Dabour Pastry Open import expo…" at bounding box center [541, 296] width 570 height 521
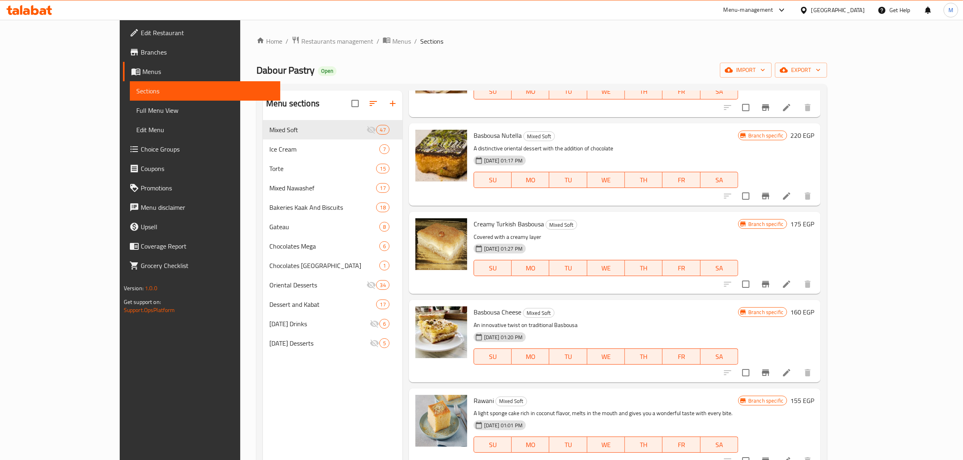
scroll to position [414, 0]
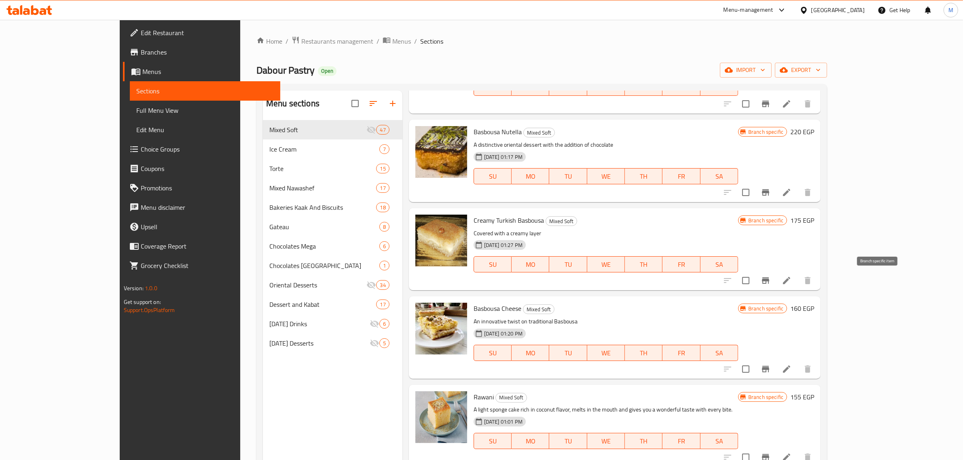
click at [770, 282] on icon "Branch-specific-item" at bounding box center [765, 281] width 10 height 10
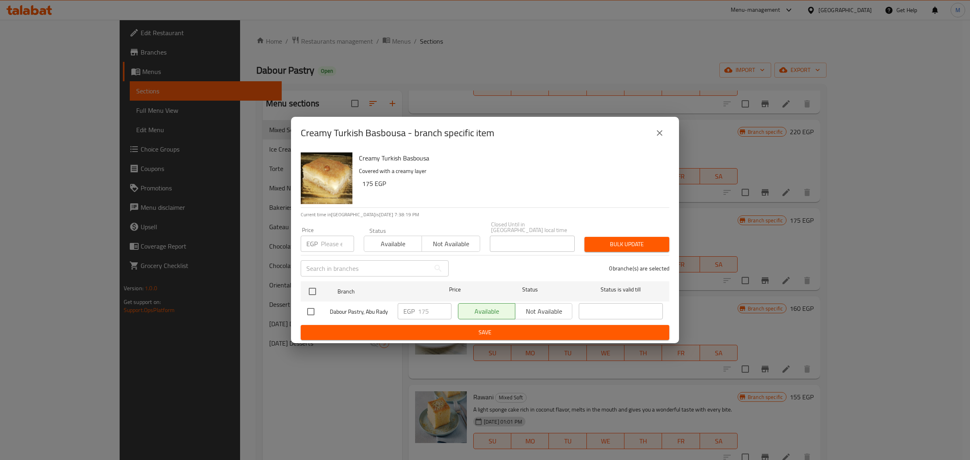
click at [660, 142] on button "close" at bounding box center [659, 132] width 19 height 19
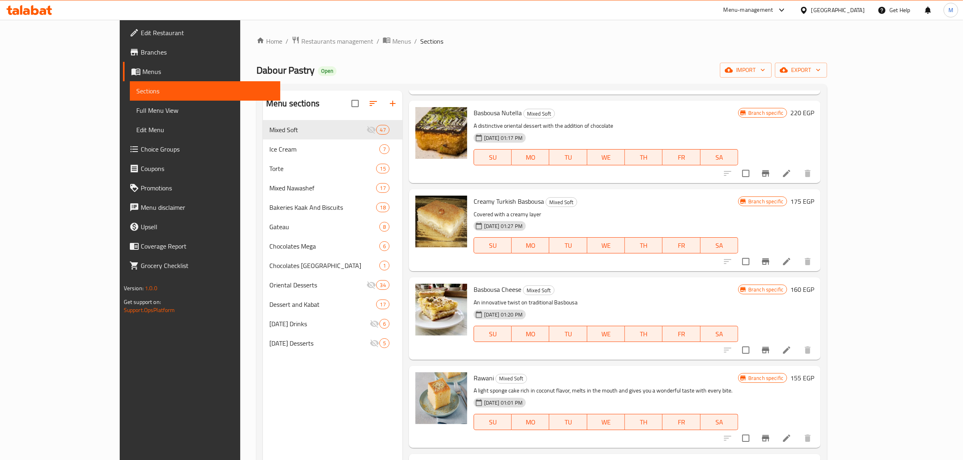
scroll to position [465, 0]
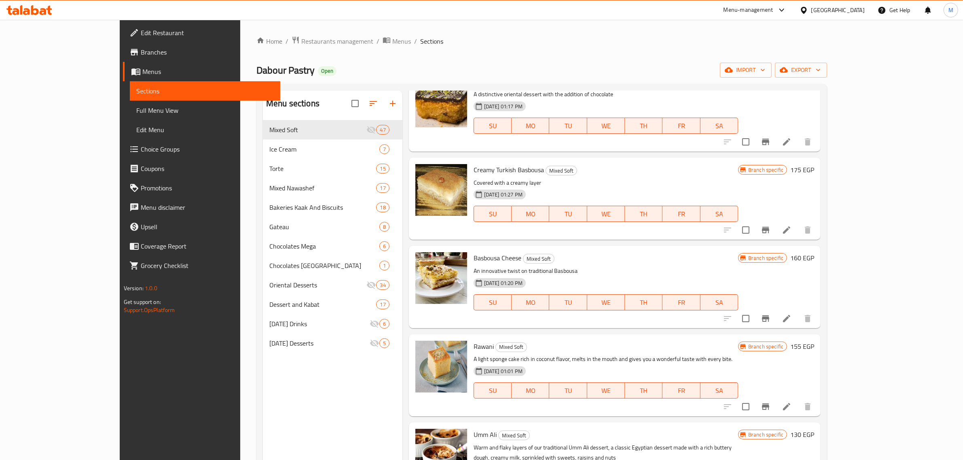
click at [814, 257] on h6 "160 EGP" at bounding box center [802, 257] width 24 height 11
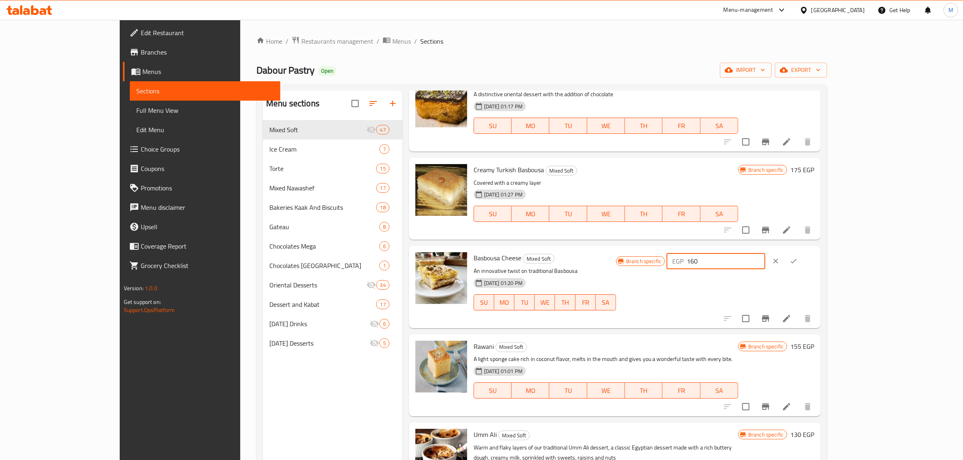
drag, startPoint x: 840, startPoint y: 269, endPoint x: 798, endPoint y: 269, distance: 42.5
click at [765, 269] on div "EGP 160 ​" at bounding box center [715, 261] width 98 height 16
type input "220"
click at [797, 260] on icon "ok" at bounding box center [793, 261] width 8 height 8
click at [769, 319] on icon "Branch-specific-item" at bounding box center [765, 318] width 7 height 6
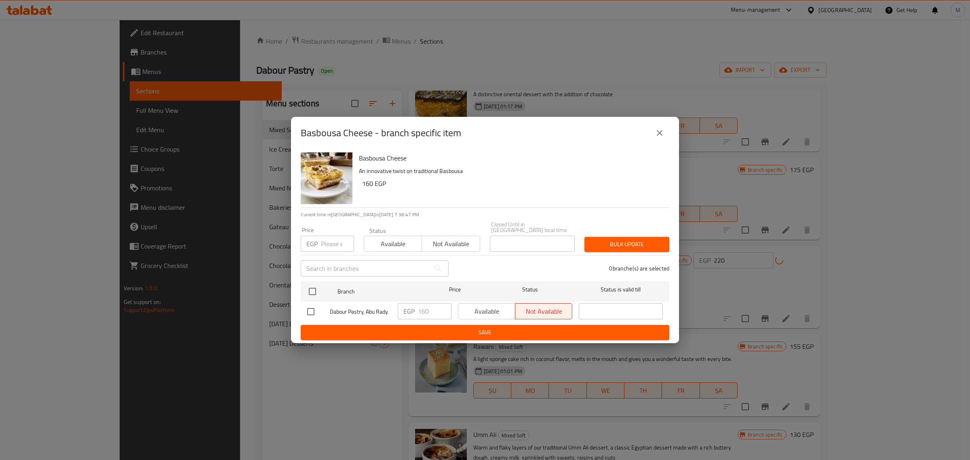
click at [314, 308] on input "checkbox" at bounding box center [310, 311] width 17 height 17
checkbox input "true"
drag, startPoint x: 429, startPoint y: 310, endPoint x: 409, endPoint y: 313, distance: 20.3
click at [409, 313] on div "EGP 160 ​" at bounding box center [425, 311] width 54 height 16
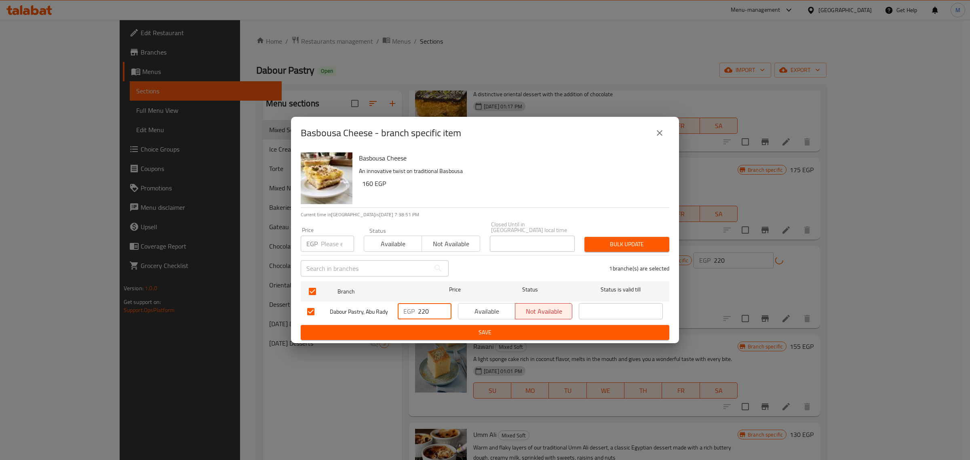
type input "220"
click at [448, 331] on span "Save" at bounding box center [485, 332] width 356 height 10
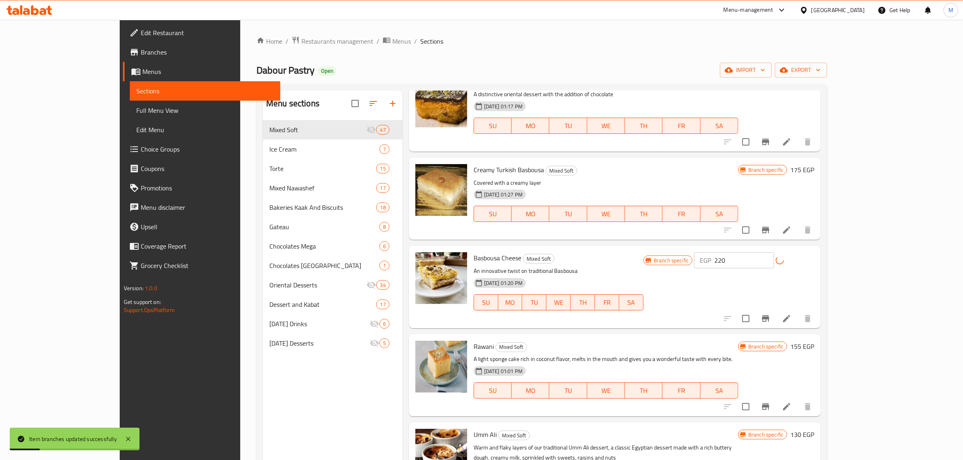
click at [643, 273] on p "An innovative twist on traditional Basbousa" at bounding box center [558, 271] width 170 height 10
click at [643, 271] on p "An innovative twist on traditional Basbousa" at bounding box center [558, 271] width 170 height 10
click at [643, 269] on p "An innovative twist on traditional Basbousa" at bounding box center [558, 271] width 170 height 10
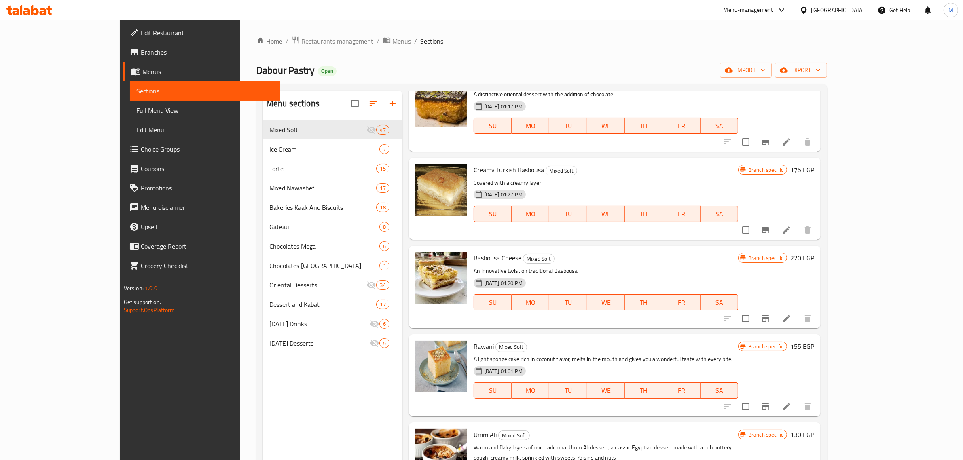
click at [770, 316] on icon "Branch-specific-item" at bounding box center [765, 319] width 10 height 10
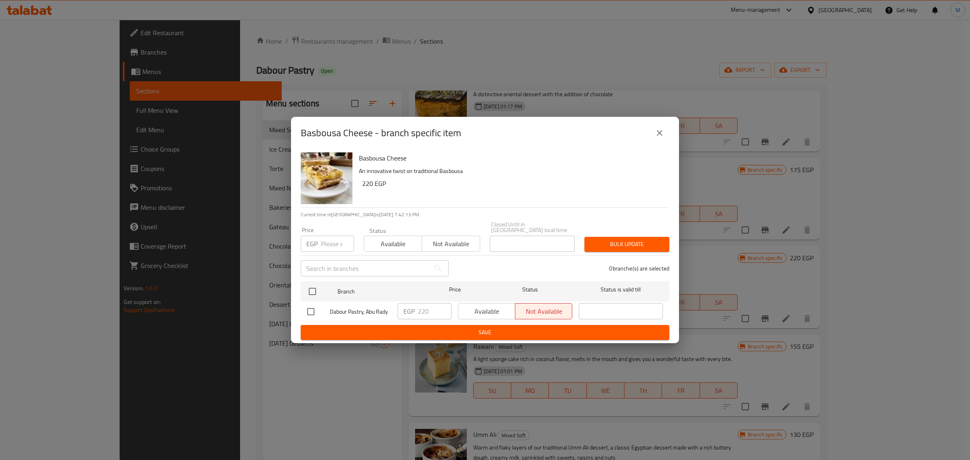
click at [307, 306] on input "checkbox" at bounding box center [310, 311] width 17 height 17
checkbox input "true"
click at [466, 306] on span "Available" at bounding box center [487, 312] width 51 height 12
click at [475, 332] on span "Save" at bounding box center [485, 332] width 356 height 10
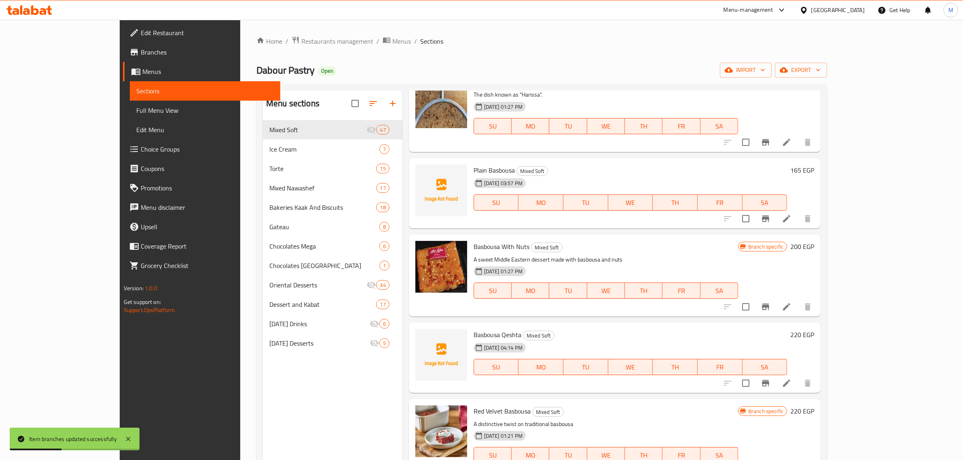
scroll to position [0, 0]
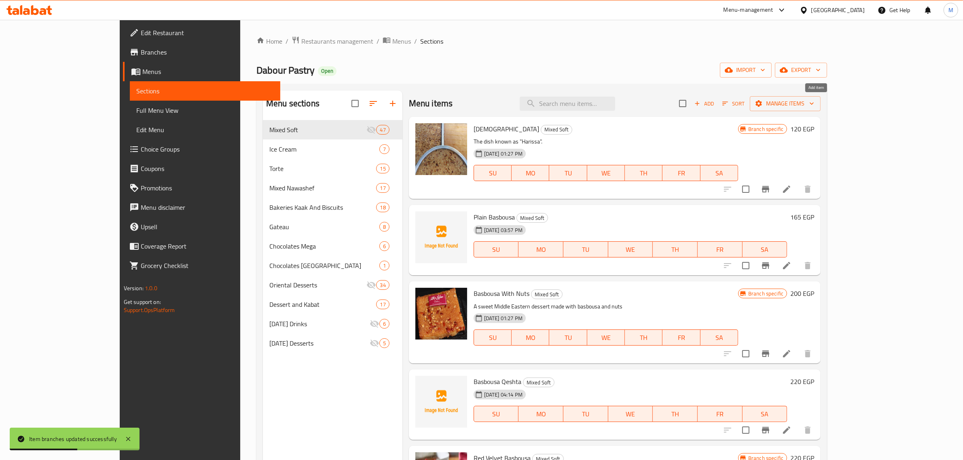
click at [715, 108] on span "Add" at bounding box center [704, 103] width 22 height 9
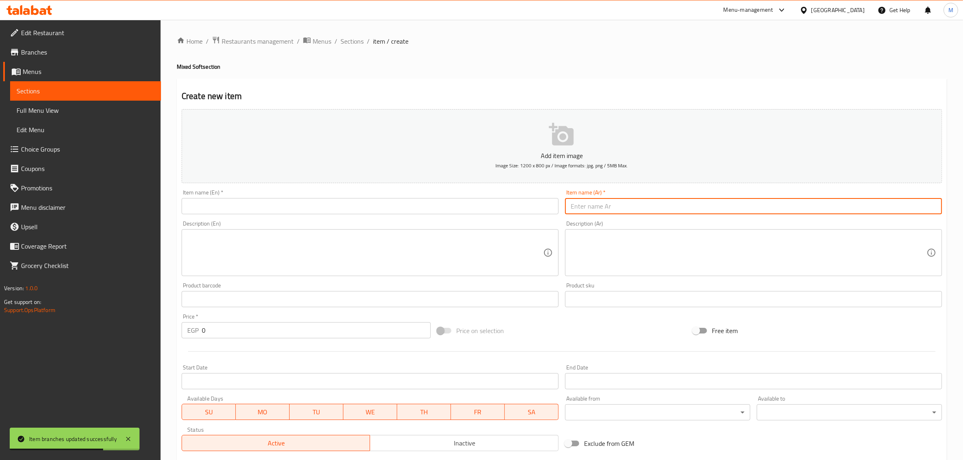
click at [794, 203] on input "text" at bounding box center [753, 206] width 377 height 16
type input "بسبوسة سعودي أوريو"
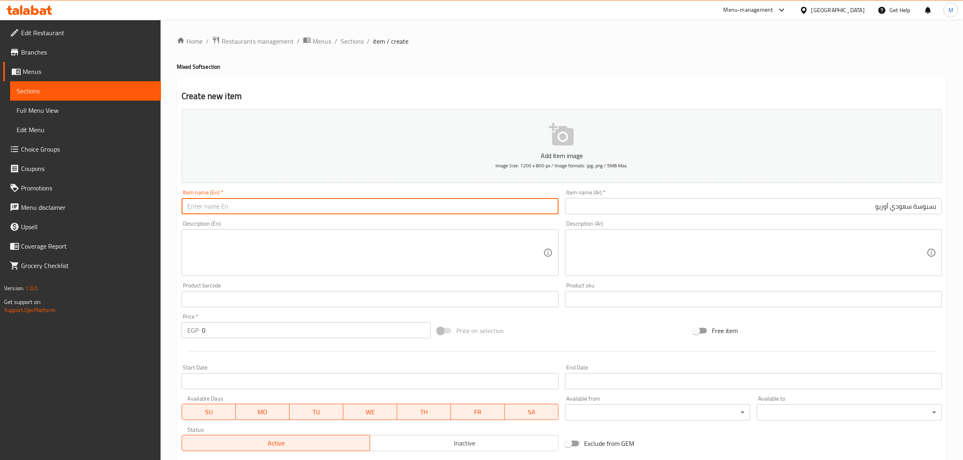
click at [544, 211] on input "text" at bounding box center [370, 206] width 377 height 16
type input "Saudi Oreo Basbousa"
click at [344, 328] on input "0" at bounding box center [316, 330] width 229 height 16
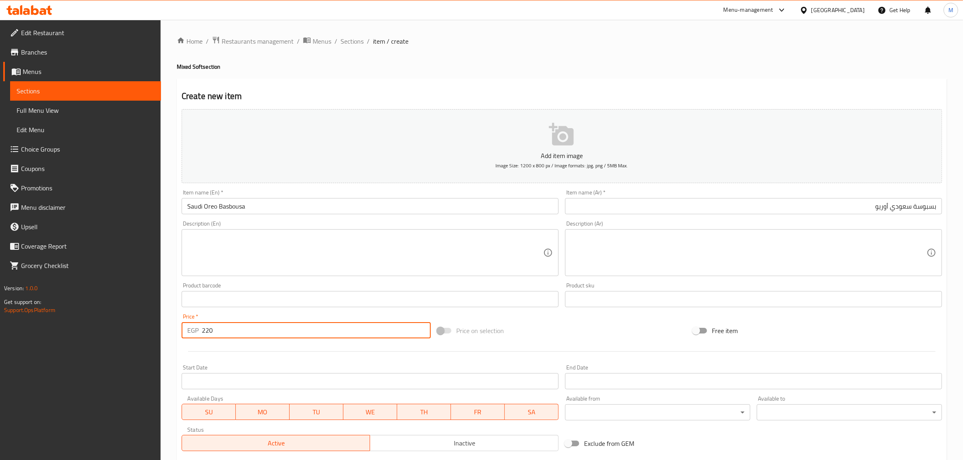
type input "220"
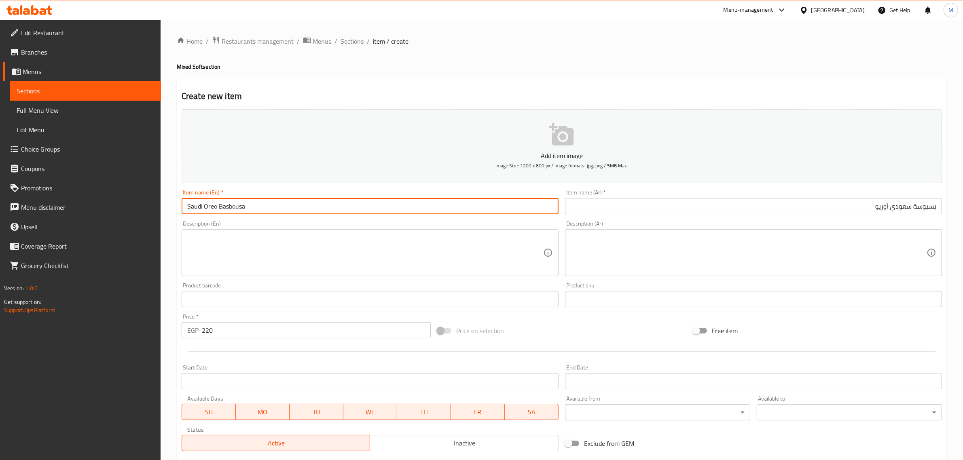
click at [461, 206] on input "Saudi Oreo Basbousa" at bounding box center [370, 206] width 377 height 16
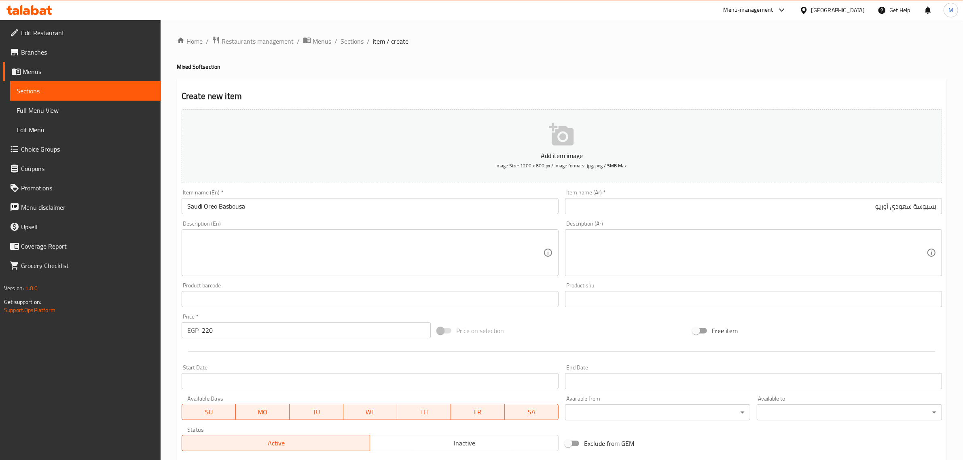
click at [838, 202] on input "بسبوسة سعودي أوريو" at bounding box center [753, 206] width 377 height 16
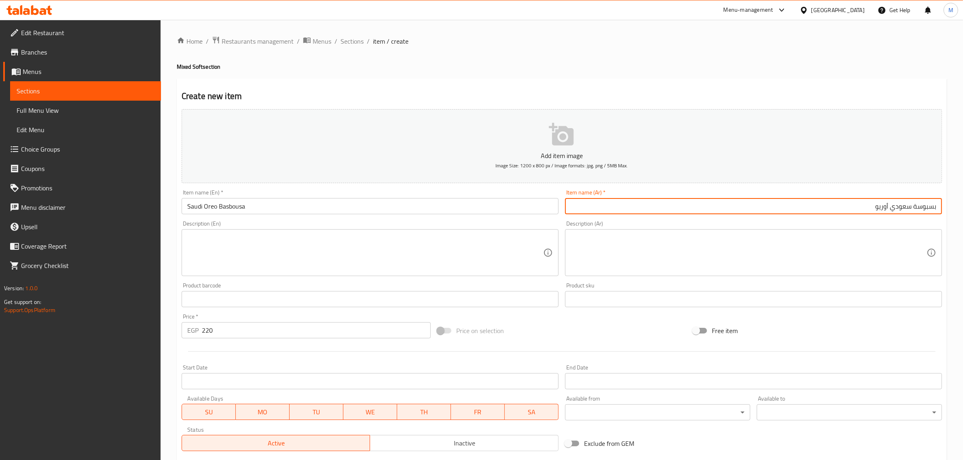
click at [838, 202] on input "بسبوسة سعودي أوريو" at bounding box center [753, 206] width 377 height 16
click at [628, 324] on div "Price on selection" at bounding box center [562, 331] width 256 height 22
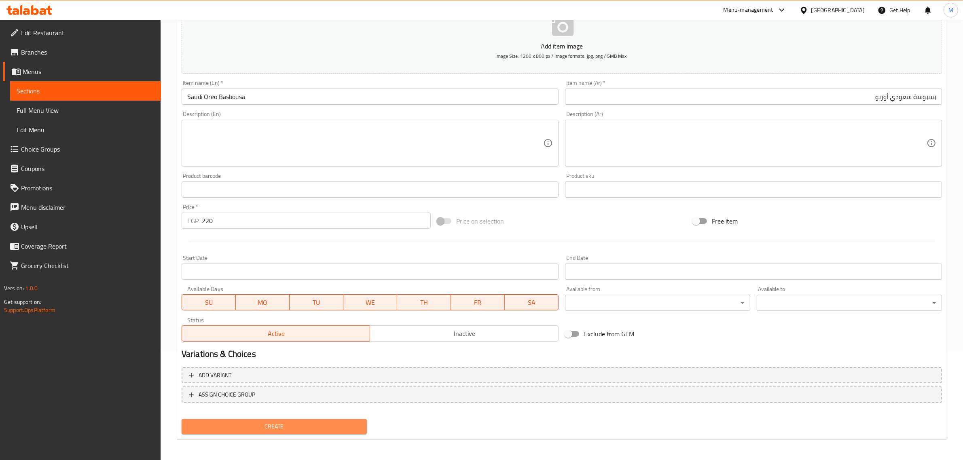
click at [296, 425] on span "Create" at bounding box center [274, 427] width 172 height 10
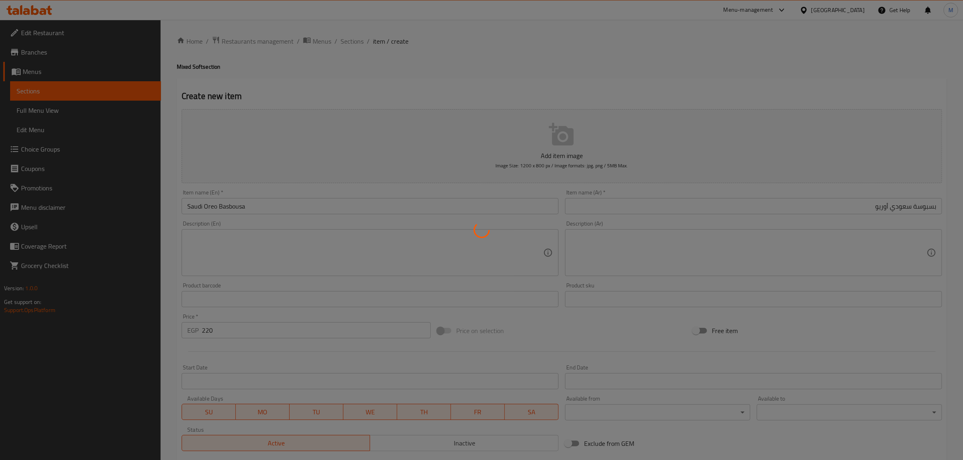
type input "0"
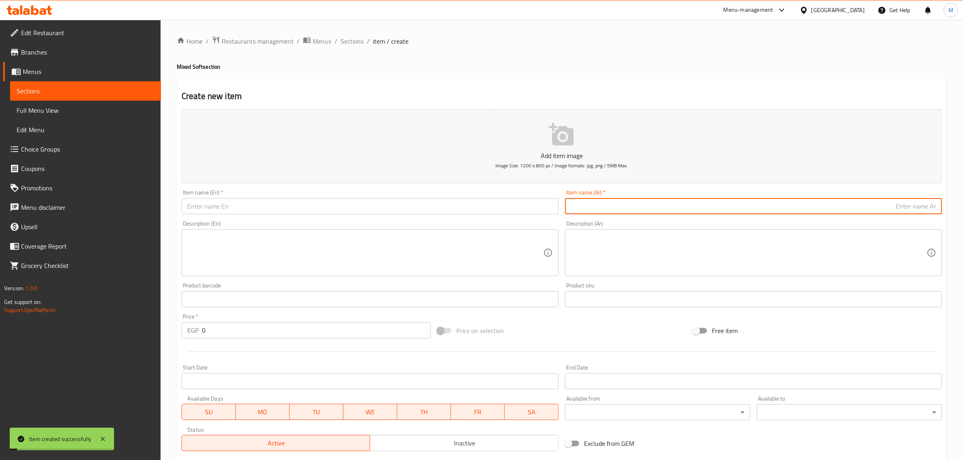
click at [852, 203] on input "text" at bounding box center [753, 206] width 377 height 16
paste input "بسبوسة سعودي أوريو"
type input "بسبوسة سعودي لوتس"
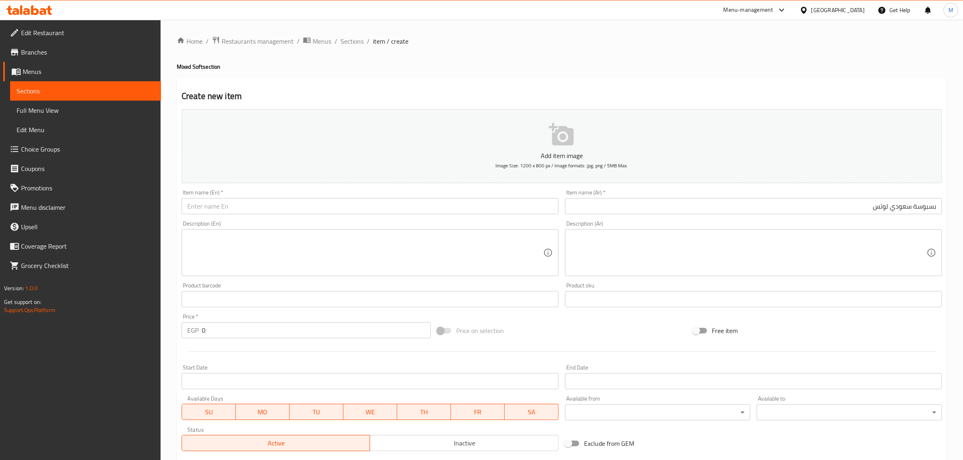
click at [306, 213] on input "text" at bounding box center [370, 206] width 377 height 16
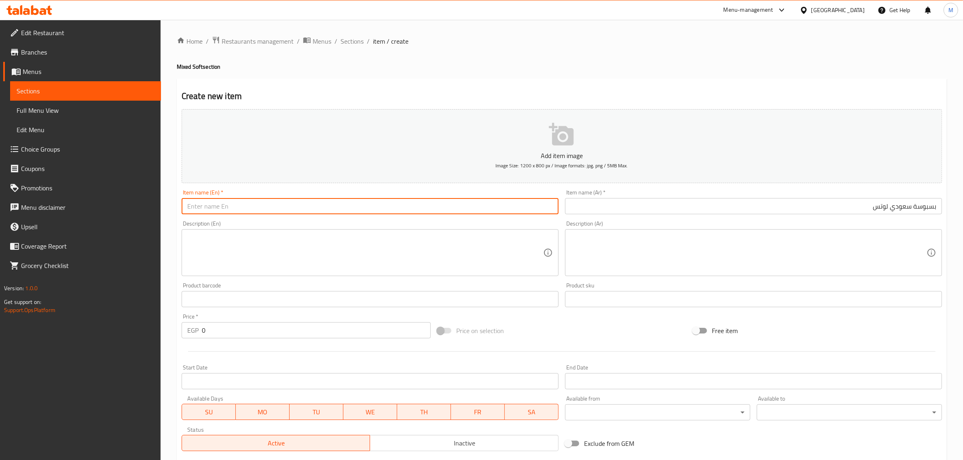
paste input "Saudi Oreo Basbousa"
type input "Saudi Lotus Basbousa"
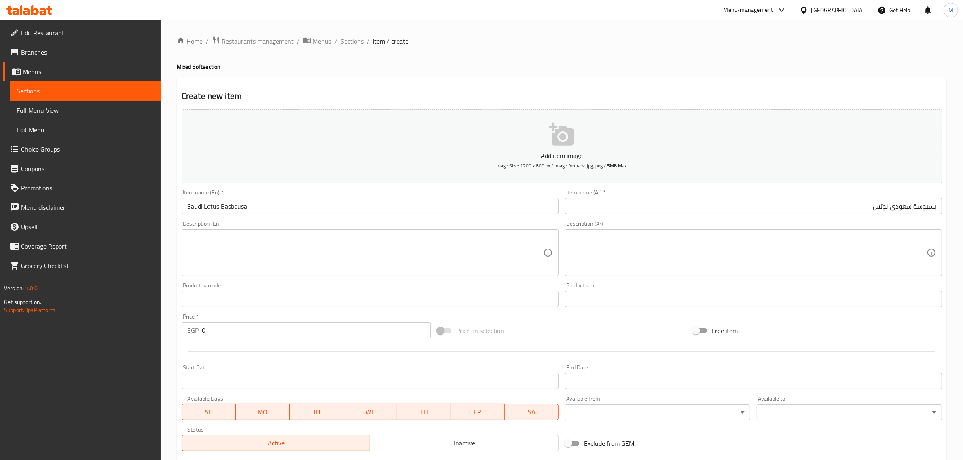
click at [329, 337] on input "0" at bounding box center [316, 330] width 229 height 16
type input "220"
click at [536, 323] on div "Price on selection" at bounding box center [562, 331] width 256 height 22
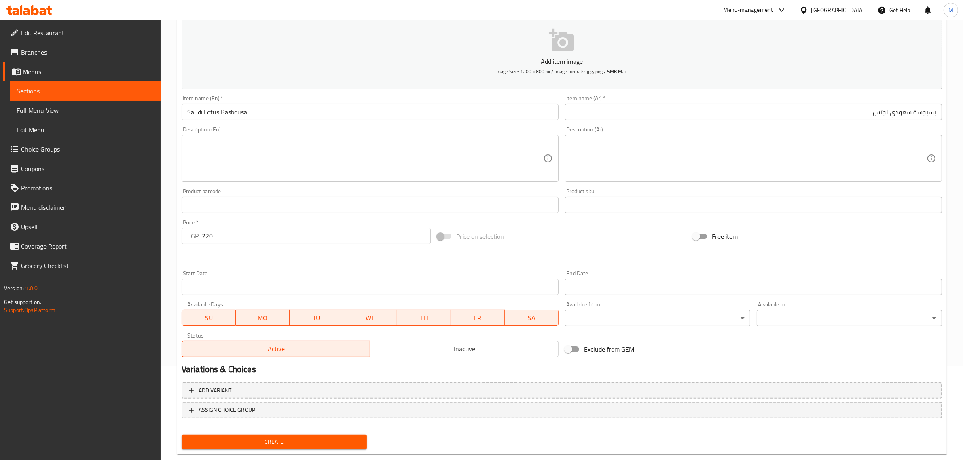
scroll to position [110, 0]
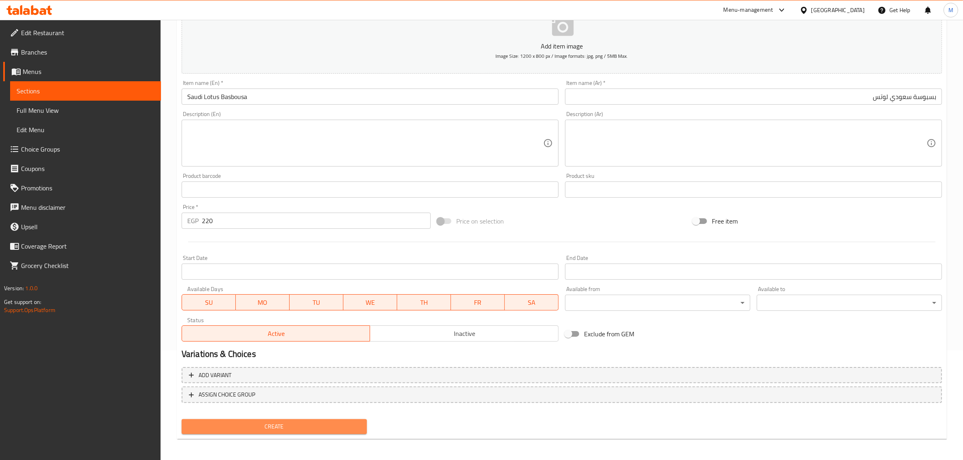
click at [325, 431] on button "Create" at bounding box center [274, 426] width 185 height 15
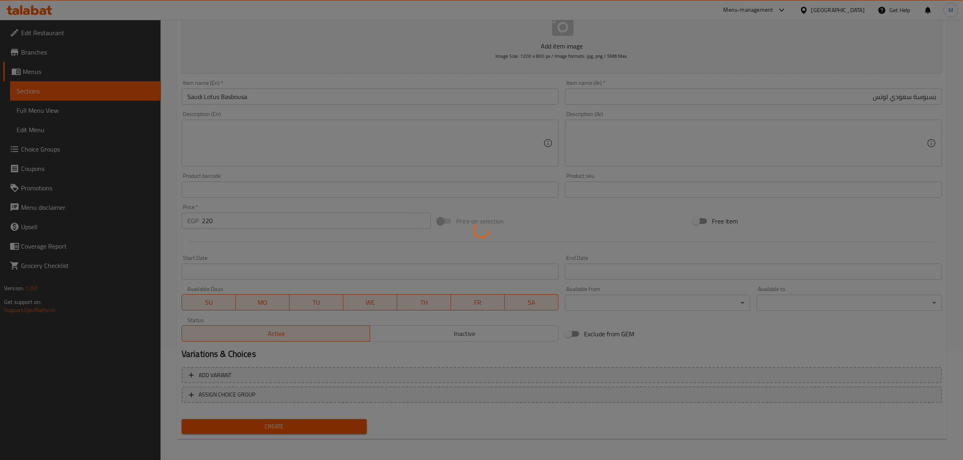
type input "0"
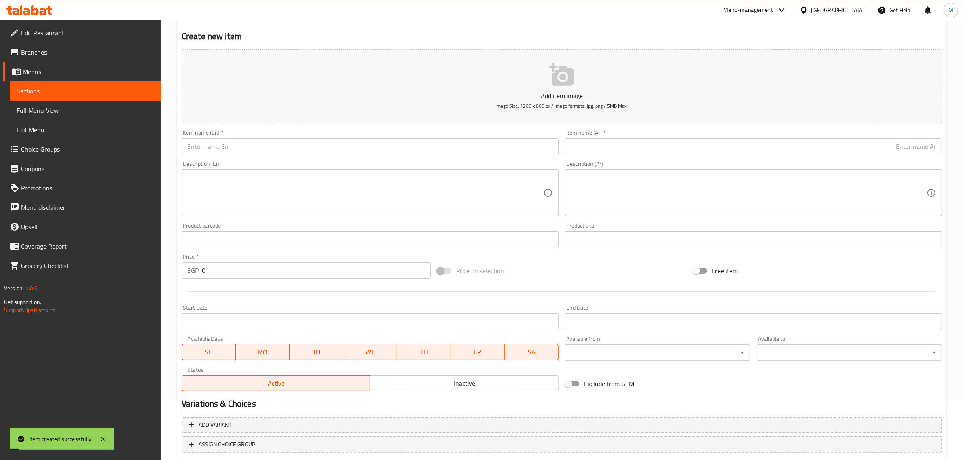
scroll to position [0, 0]
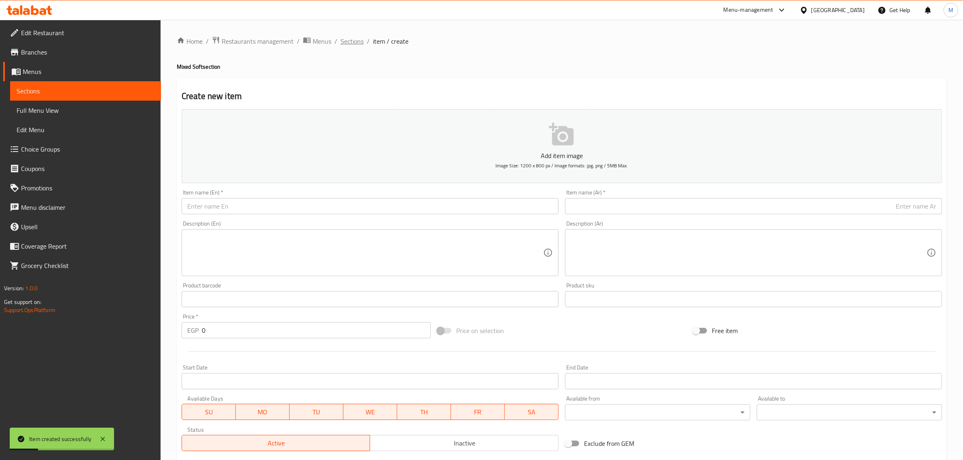
click at [355, 38] on span "Sections" at bounding box center [351, 41] width 23 height 10
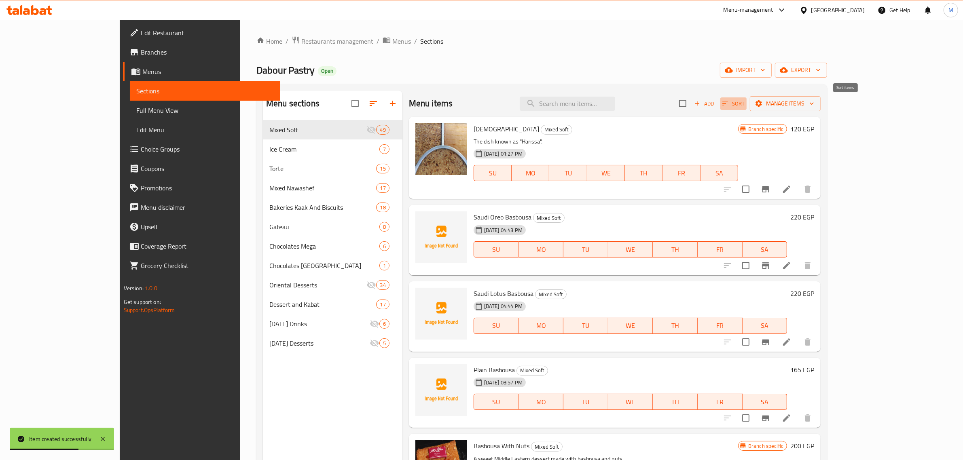
click at [744, 101] on span "Sort" at bounding box center [733, 103] width 22 height 9
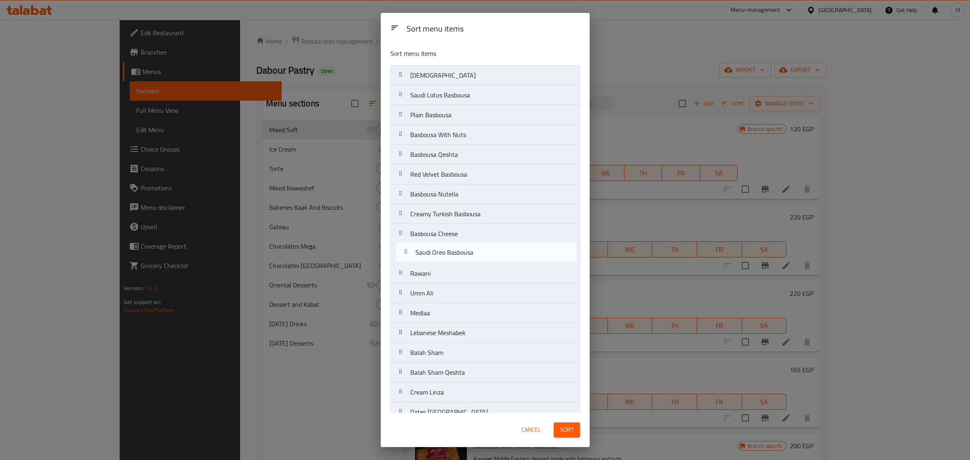
drag, startPoint x: 452, startPoint y: 96, endPoint x: 456, endPoint y: 257, distance: 161.0
drag, startPoint x: 452, startPoint y: 100, endPoint x: 454, endPoint y: 257, distance: 156.5
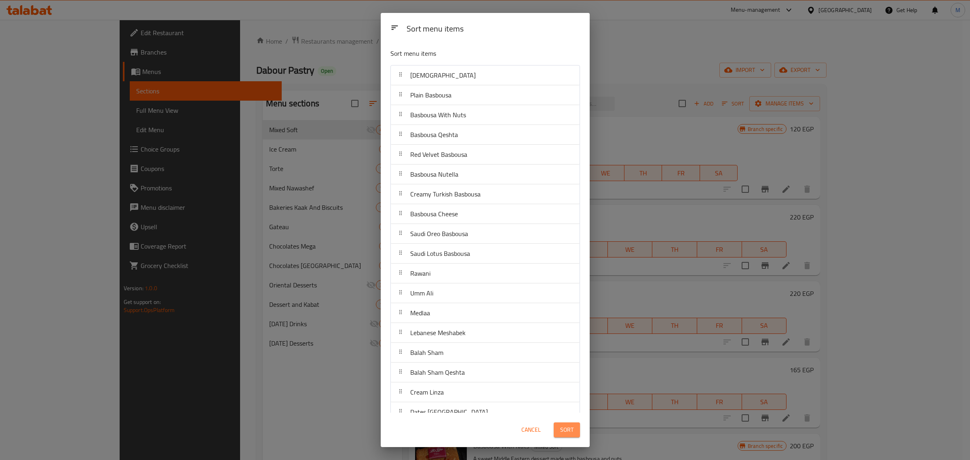
drag, startPoint x: 575, startPoint y: 434, endPoint x: 571, endPoint y: 433, distance: 4.2
click at [575, 434] on button "Sort" at bounding box center [567, 429] width 26 height 15
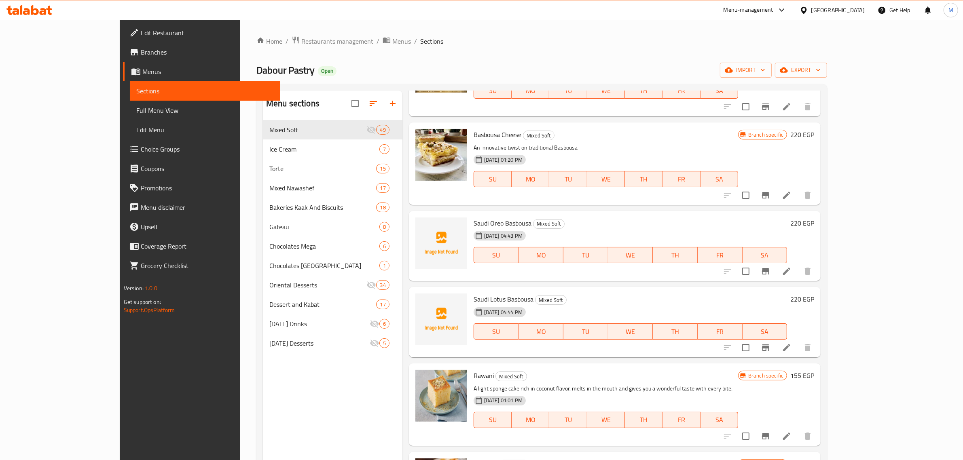
scroll to position [606, 0]
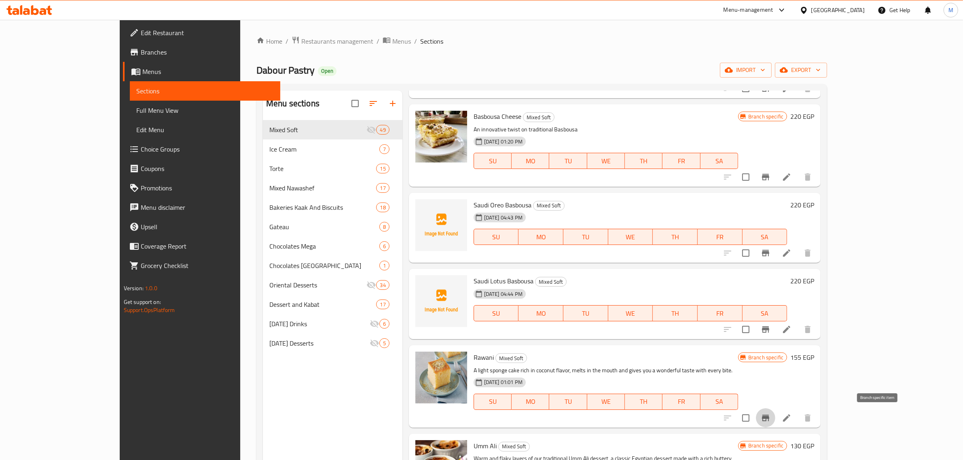
click at [770, 416] on icon "Branch-specific-item" at bounding box center [765, 418] width 10 height 10
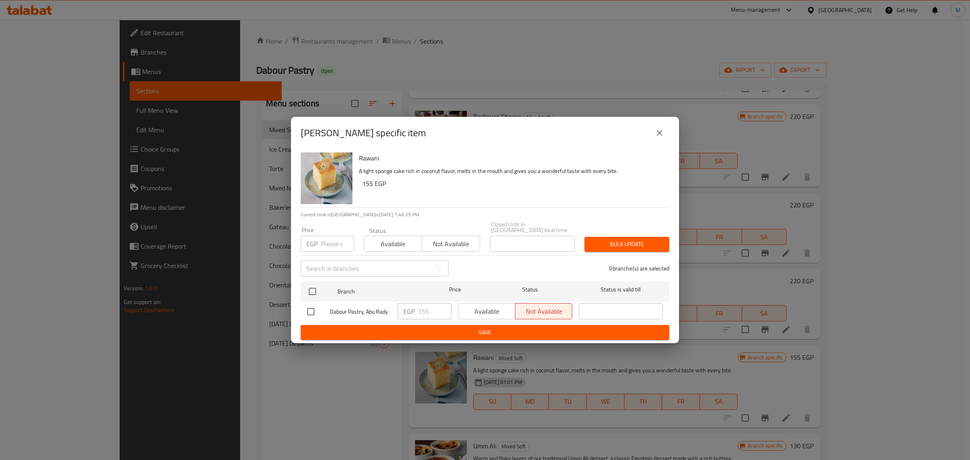
drag, startPoint x: 316, startPoint y: 314, endPoint x: 327, endPoint y: 314, distance: 11.7
click at [316, 314] on input "checkbox" at bounding box center [310, 311] width 17 height 17
checkbox input "true"
click at [490, 311] on span "Available" at bounding box center [487, 312] width 51 height 12
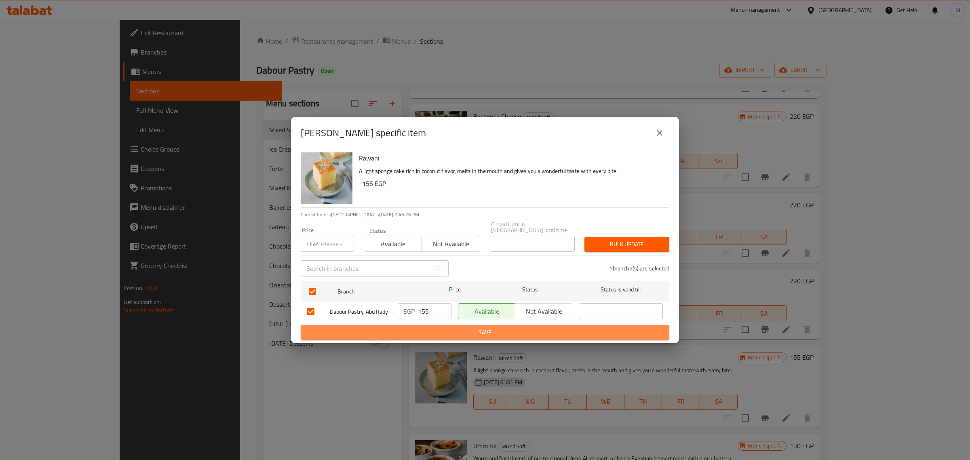
click at [479, 331] on span "Save" at bounding box center [485, 332] width 356 height 10
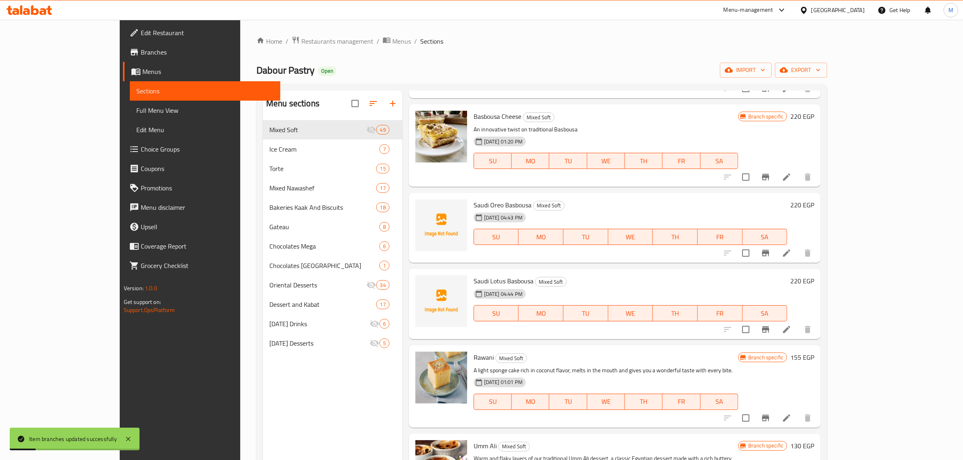
click at [628, 348] on div "Rawani Mixed Soft A light sponge cake rich in coconut flavor, melts in the mout…" at bounding box center [615, 386] width 412 height 82
click at [775, 415] on button "Branch-specific-item" at bounding box center [765, 417] width 19 height 19
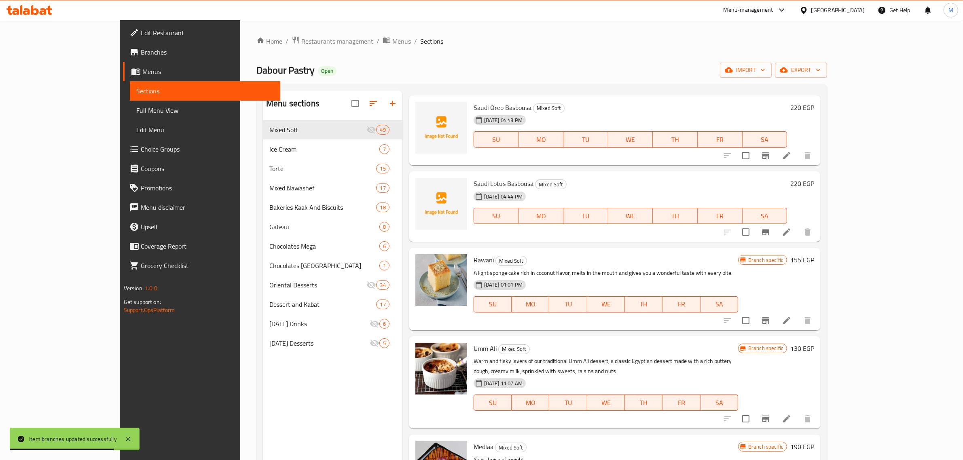
scroll to position [708, 0]
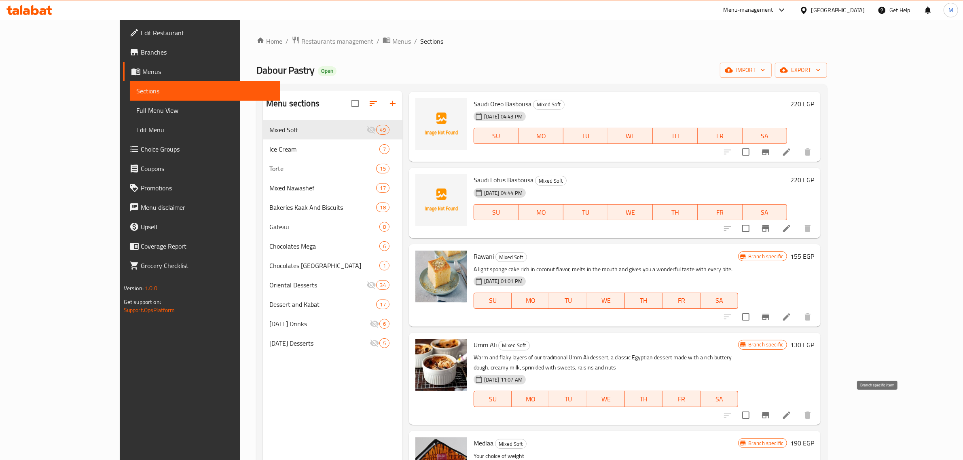
click at [770, 410] on icon "Branch-specific-item" at bounding box center [765, 415] width 10 height 10
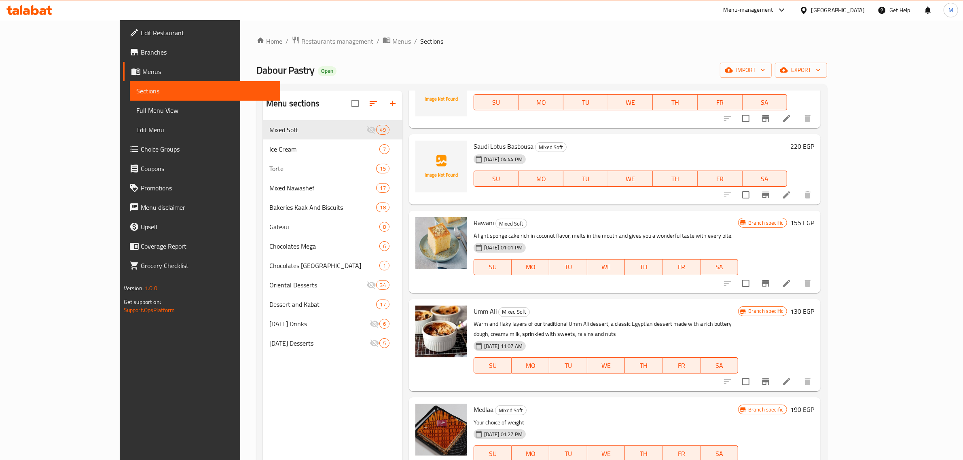
scroll to position [758, 0]
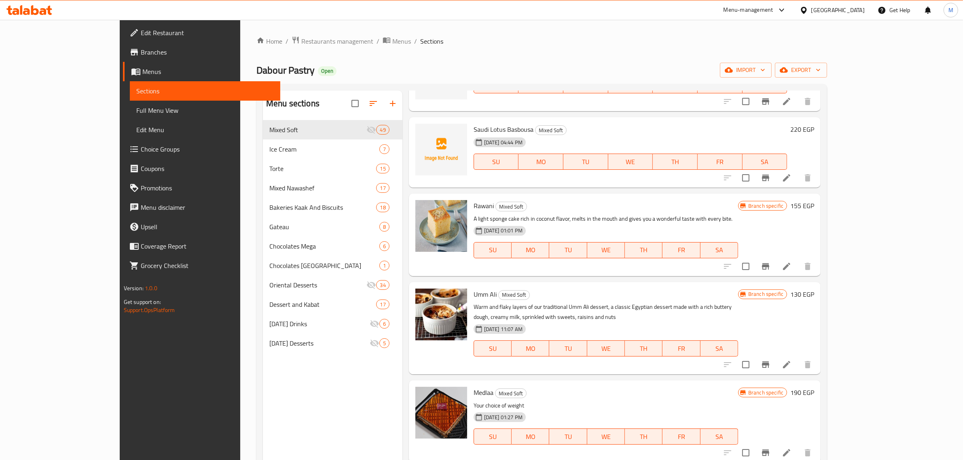
click at [814, 387] on h6 "190 EGP" at bounding box center [802, 392] width 24 height 11
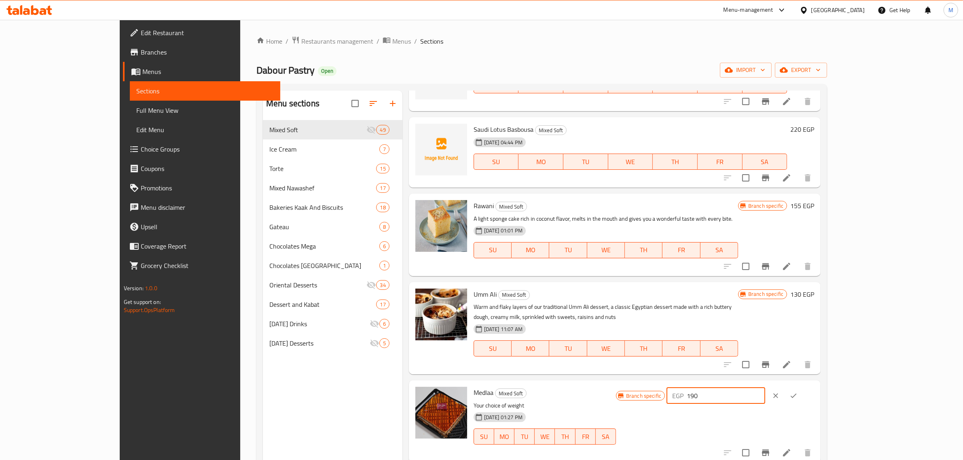
drag, startPoint x: 853, startPoint y: 385, endPoint x: 754, endPoint y: 401, distance: 99.8
click at [754, 401] on div "Branch specific EGP 190 ​" at bounding box center [715, 421] width 198 height 69
type input "185"
click at [802, 387] on button "ok" at bounding box center [793, 396] width 18 height 18
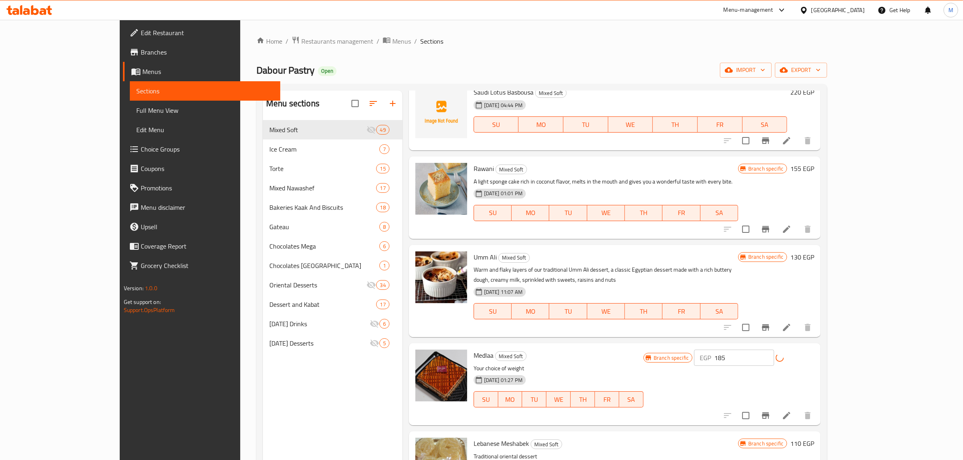
scroll to position [859, 0]
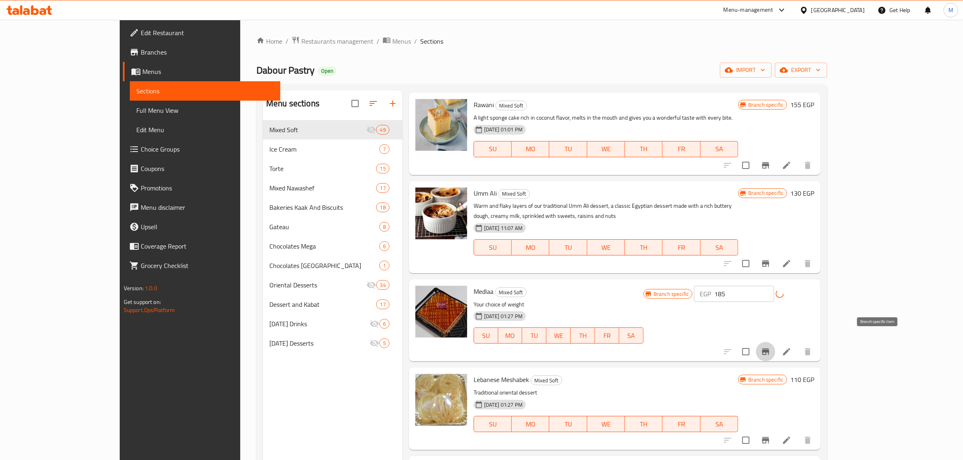
click at [770, 347] on icon "Branch-specific-item" at bounding box center [765, 352] width 10 height 10
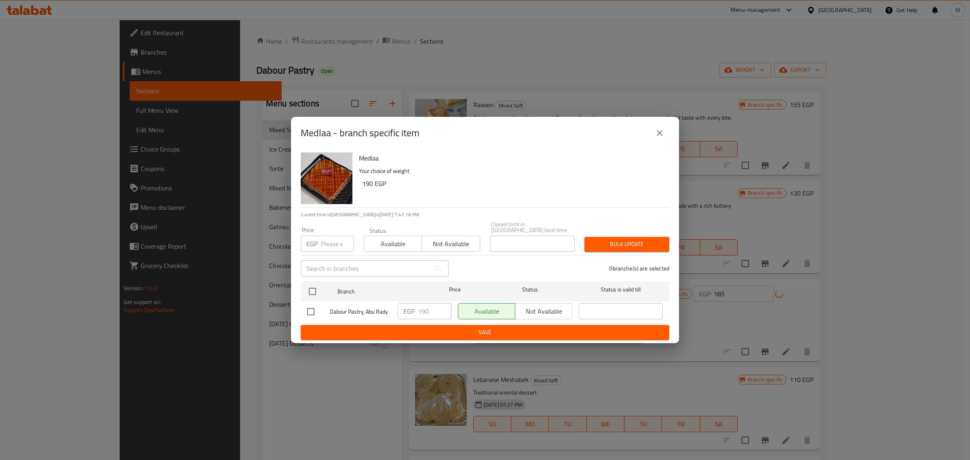
click at [319, 309] on input "checkbox" at bounding box center [310, 311] width 17 height 17
checkbox input "true"
drag, startPoint x: 425, startPoint y: 309, endPoint x: 415, endPoint y: 310, distance: 9.7
click at [415, 310] on div "EGP 190 ​" at bounding box center [425, 311] width 54 height 16
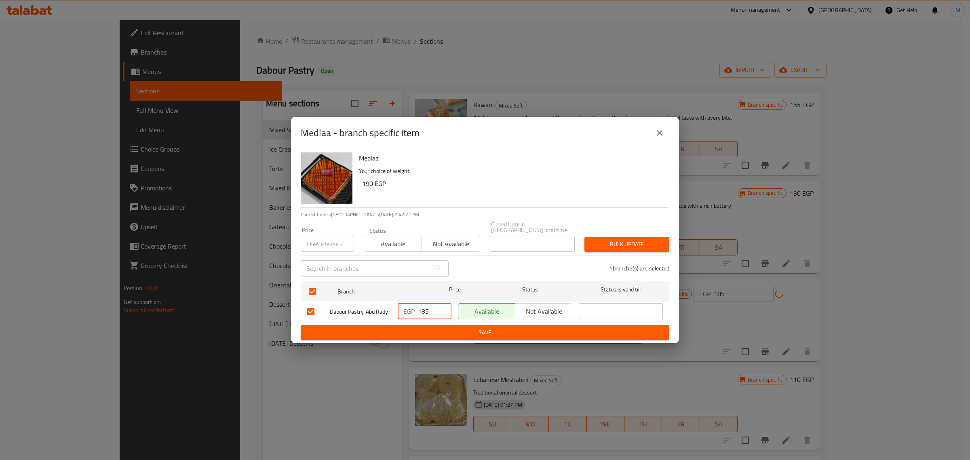
type input "185"
click at [449, 327] on span "Save" at bounding box center [485, 332] width 356 height 10
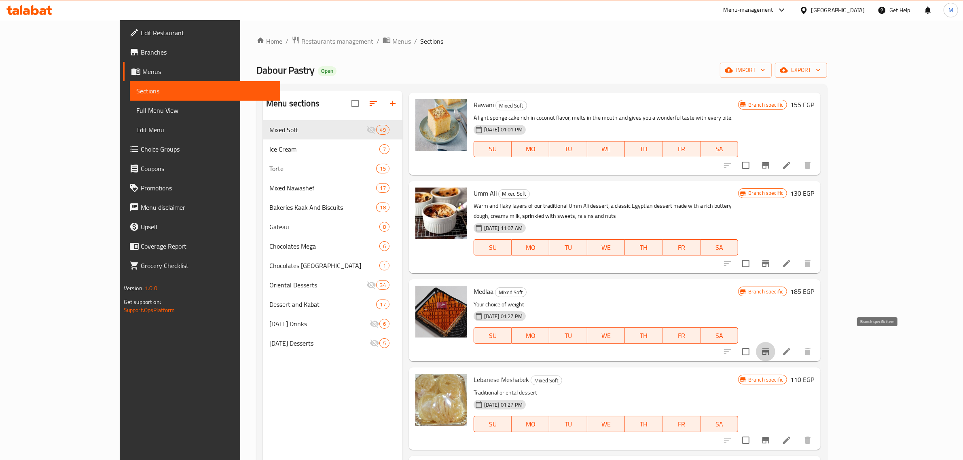
click at [769, 348] on icon "Branch-specific-item" at bounding box center [765, 351] width 7 height 6
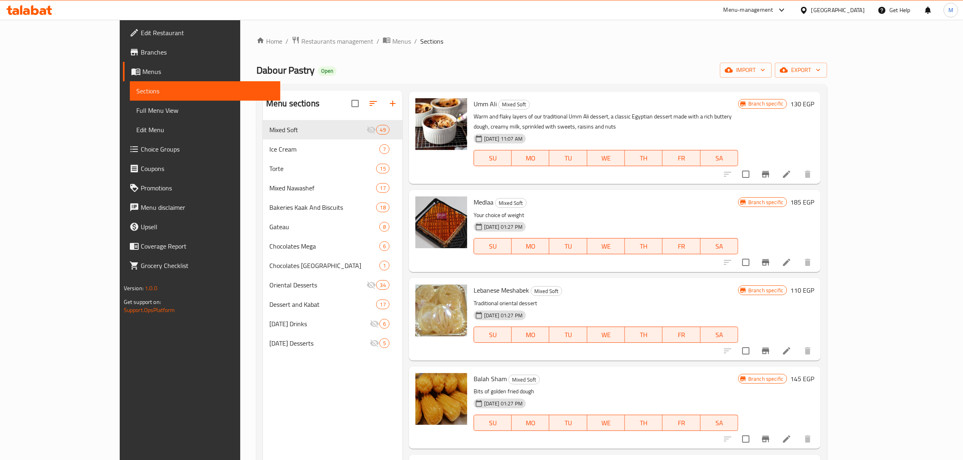
scroll to position [960, 0]
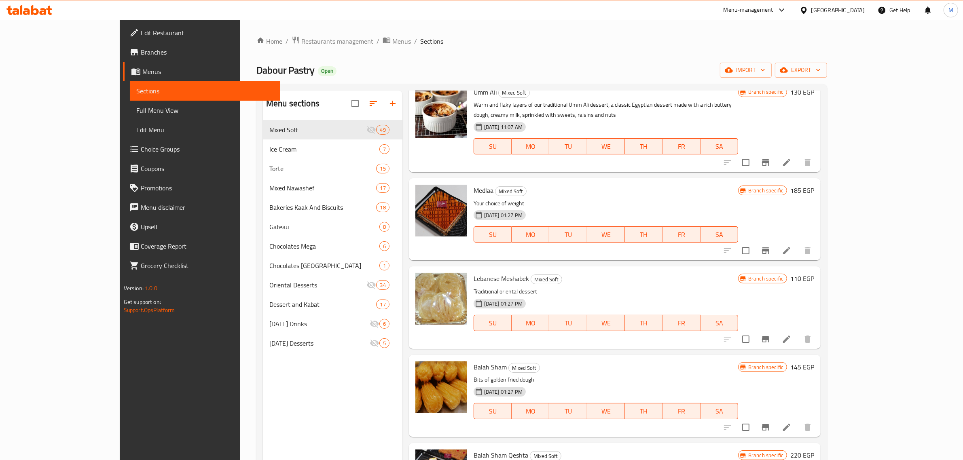
click at [814, 273] on h6 "110 EGP" at bounding box center [802, 278] width 24 height 11
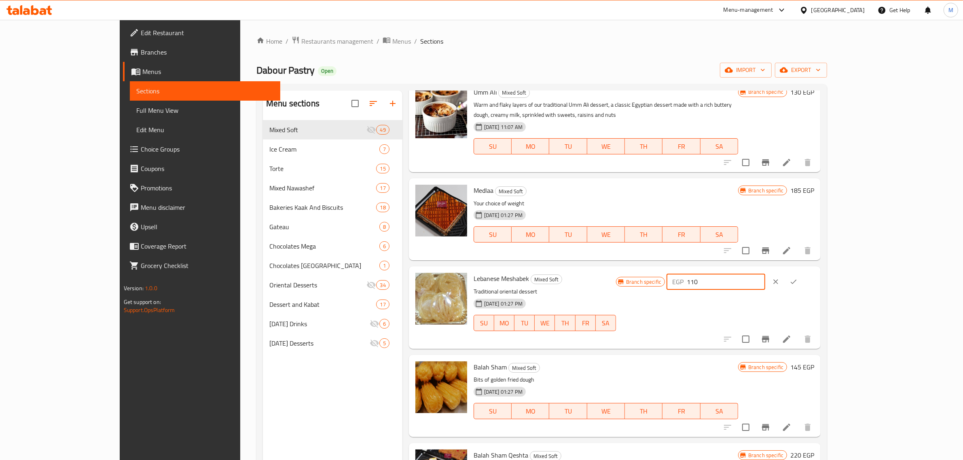
drag, startPoint x: 823, startPoint y: 269, endPoint x: 798, endPoint y: 276, distance: 25.6
click at [765, 276] on div "EGP 110 ​" at bounding box center [715, 282] width 98 height 16
type input "130"
click at [797, 278] on icon "ok" at bounding box center [793, 282] width 8 height 8
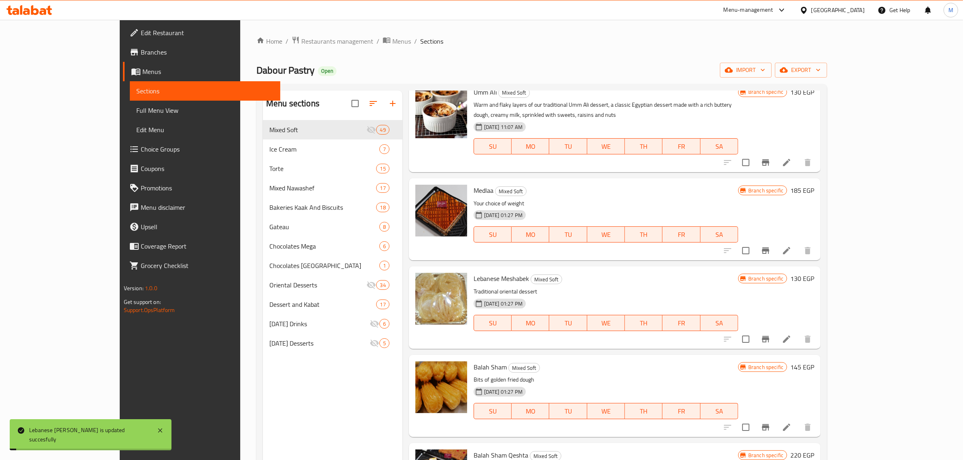
click at [769, 336] on icon "Branch-specific-item" at bounding box center [765, 339] width 7 height 6
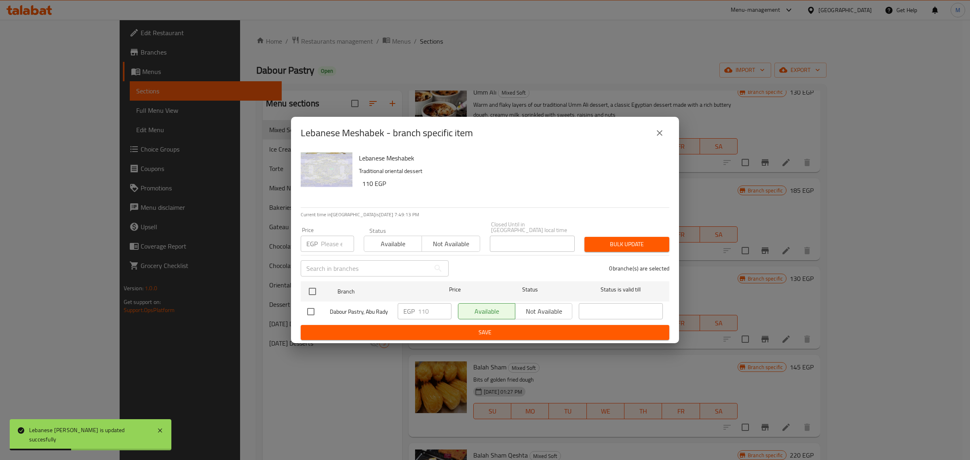
drag, startPoint x: 312, startPoint y: 304, endPoint x: 314, endPoint y: 310, distance: 6.4
click at [312, 304] on input "checkbox" at bounding box center [310, 311] width 17 height 17
checkbox input "true"
drag, startPoint x: 427, startPoint y: 312, endPoint x: 415, endPoint y: 314, distance: 12.3
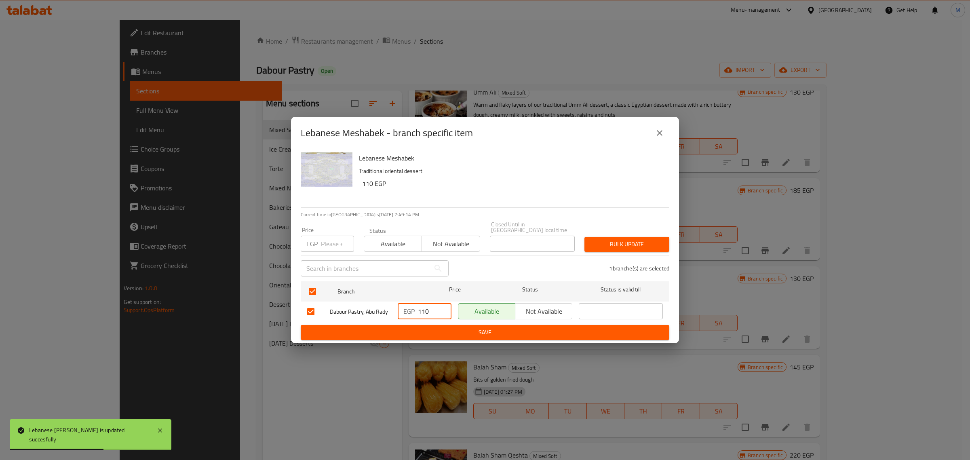
click at [415, 314] on div "EGP 110 ​" at bounding box center [425, 311] width 54 height 16
type input "130"
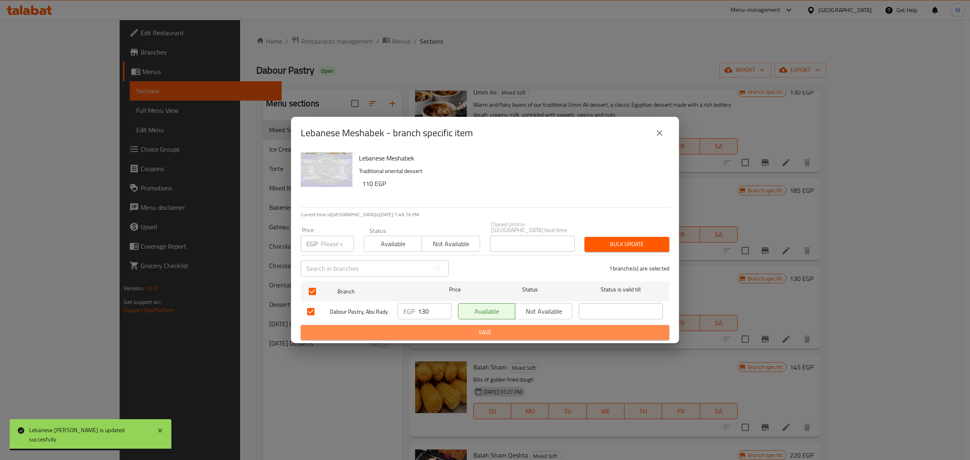
click at [442, 329] on span "Save" at bounding box center [485, 332] width 356 height 10
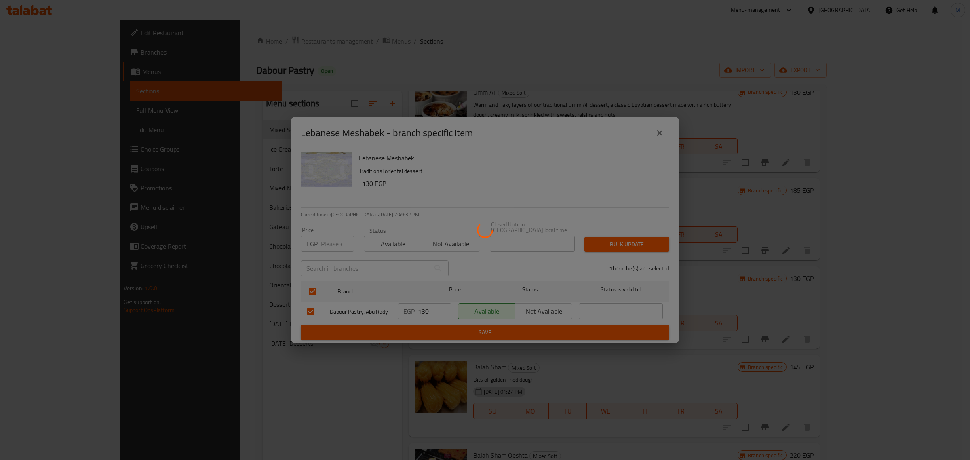
click at [742, 291] on div at bounding box center [485, 230] width 970 height 460
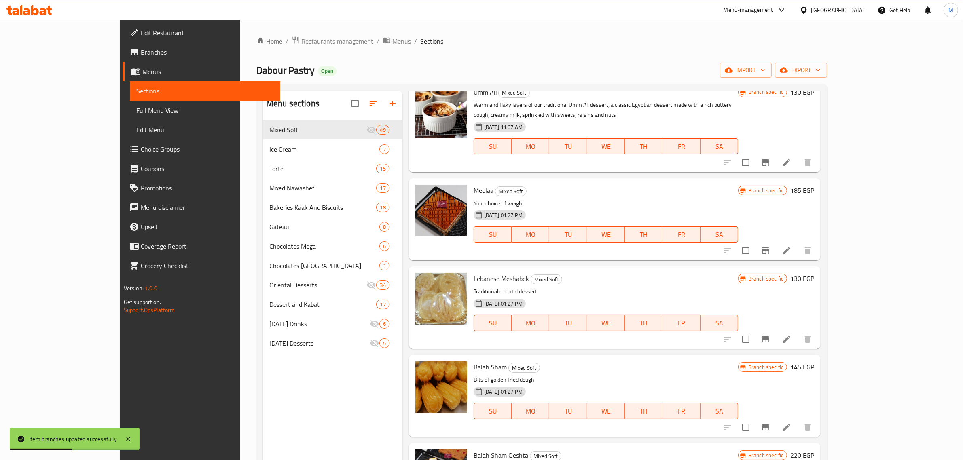
click at [543, 273] on h6 "Lebanese Meshabek Mixed Soft" at bounding box center [605, 278] width 264 height 11
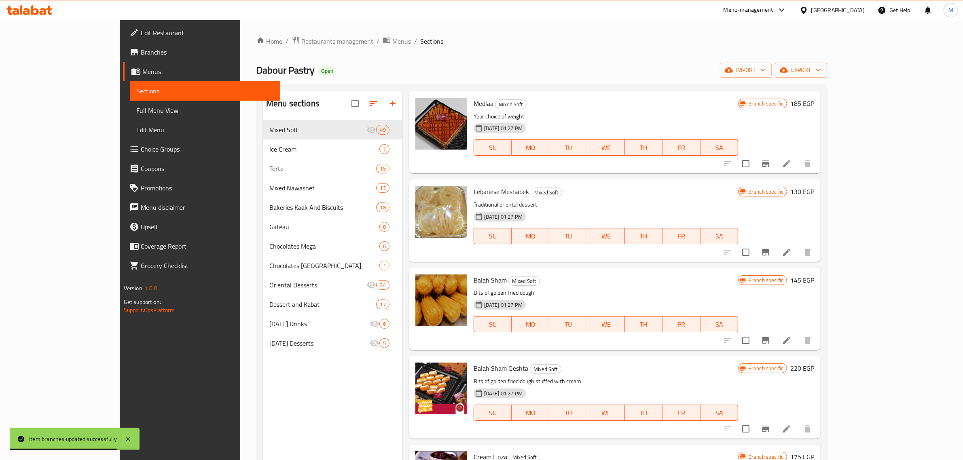
scroll to position [1061, 0]
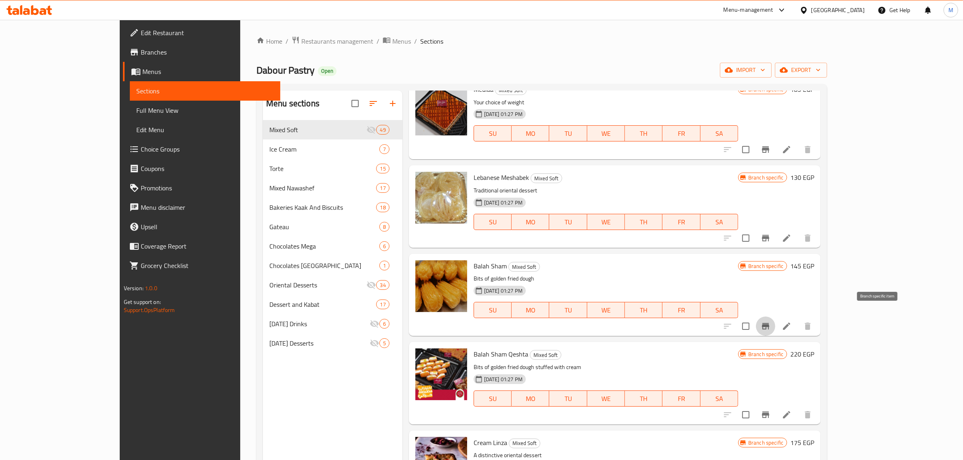
click at [770, 321] on icon "Branch-specific-item" at bounding box center [765, 326] width 10 height 10
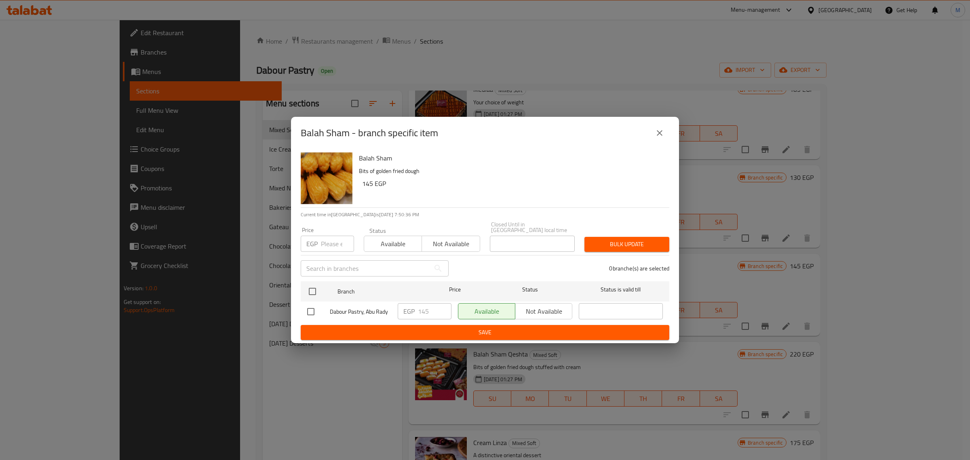
click at [665, 137] on button "close" at bounding box center [659, 132] width 19 height 19
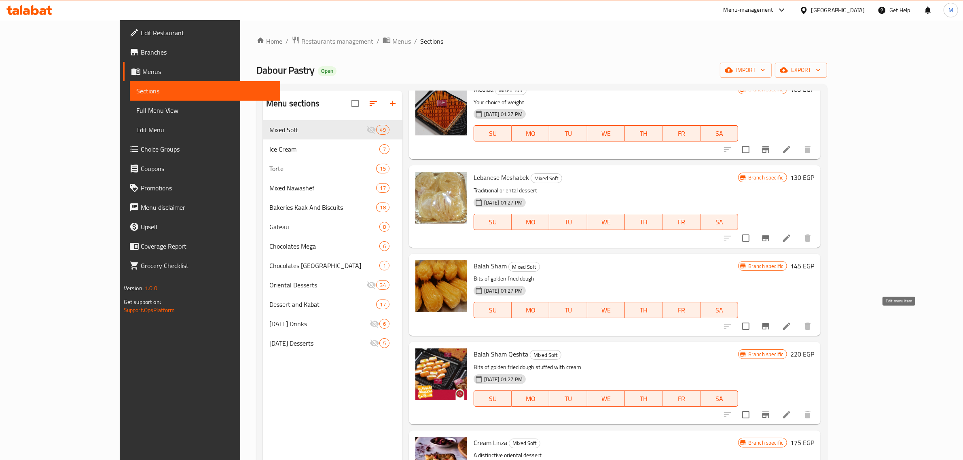
click at [790, 323] on icon at bounding box center [786, 326] width 7 height 7
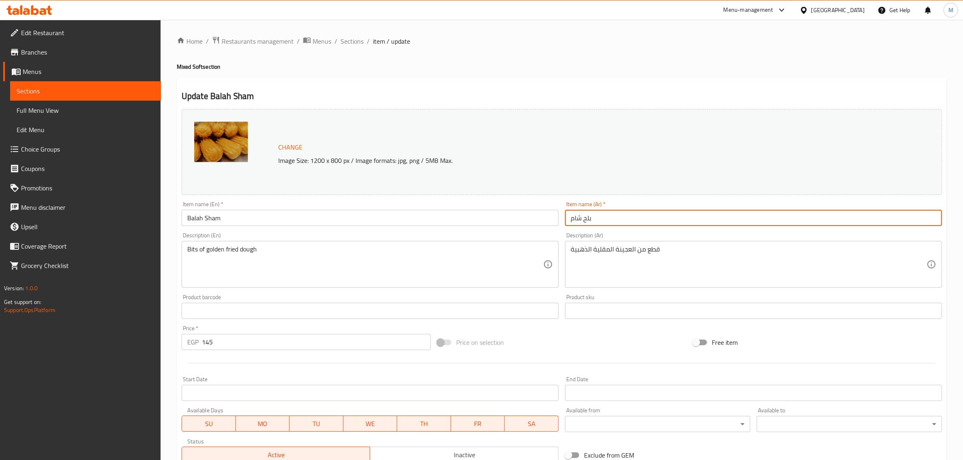
click at [718, 223] on input "بلح شام" at bounding box center [753, 218] width 377 height 16
type input "بلح شام سادة"
click at [455, 221] on input "Balah Sham" at bounding box center [370, 218] width 377 height 16
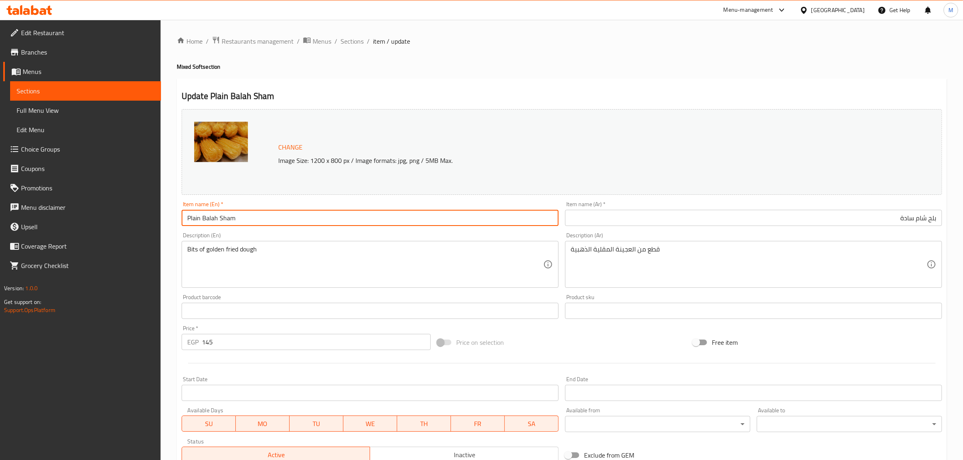
type input "Plain Balah Sham"
click at [553, 327] on div "Change Image Size: 1200 x 800 px / Image formats: jpg, png / 5MB Max. Item name…" at bounding box center [561, 286] width 767 height 360
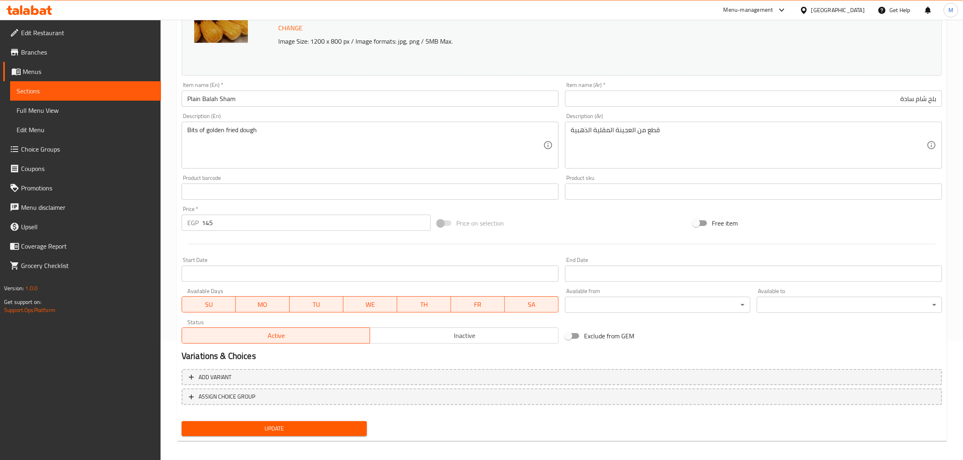
scroll to position [122, 0]
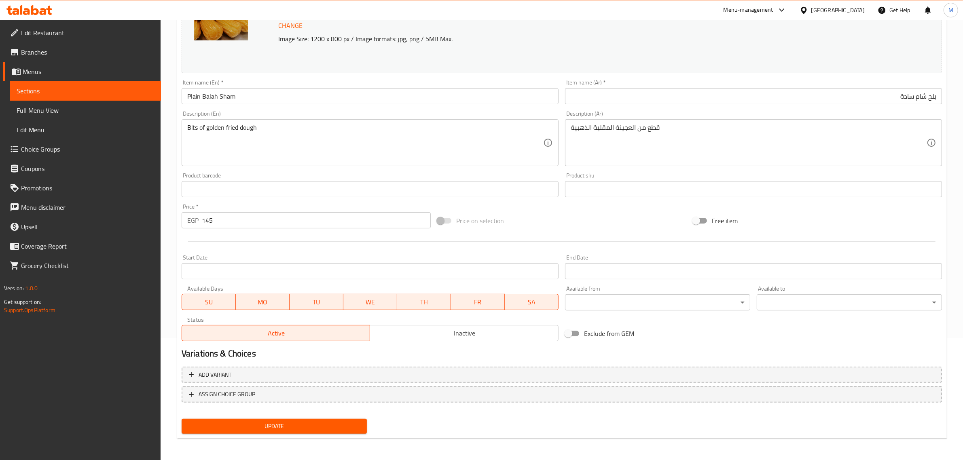
click at [355, 421] on span "Update" at bounding box center [274, 426] width 172 height 10
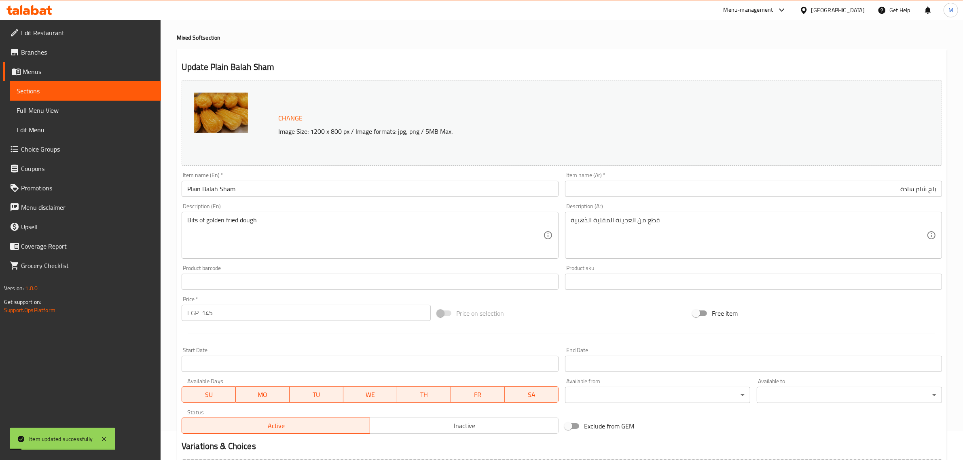
scroll to position [0, 0]
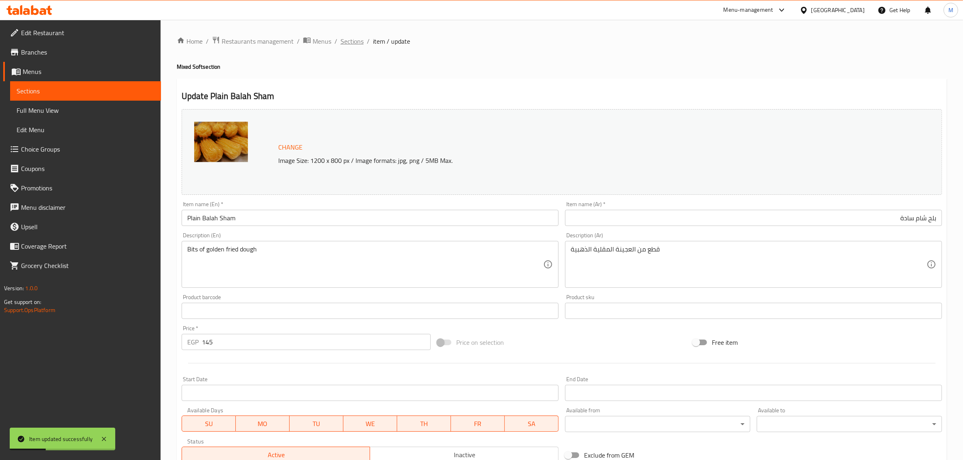
click at [353, 41] on span "Sections" at bounding box center [351, 41] width 23 height 10
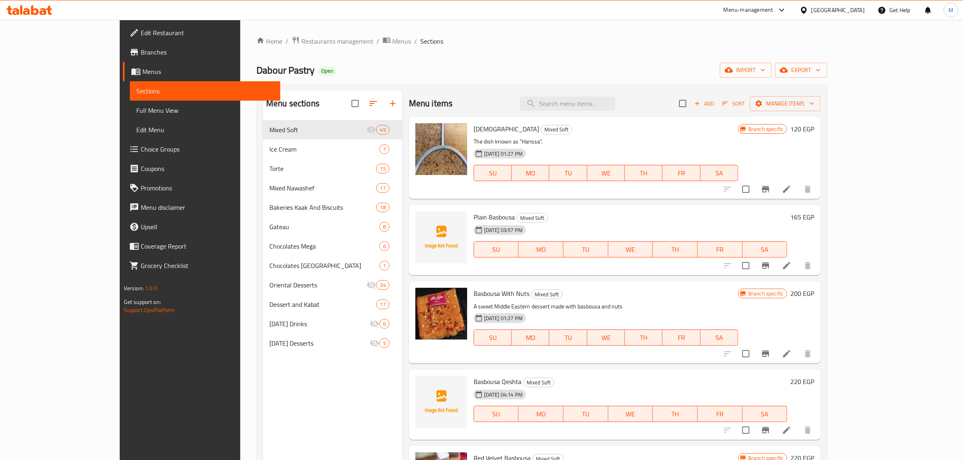
click at [741, 286] on div "Basbousa With Nuts Mixed Soft A sweet Middle Eastern dessert made with basbousa…" at bounding box center [605, 323] width 271 height 76
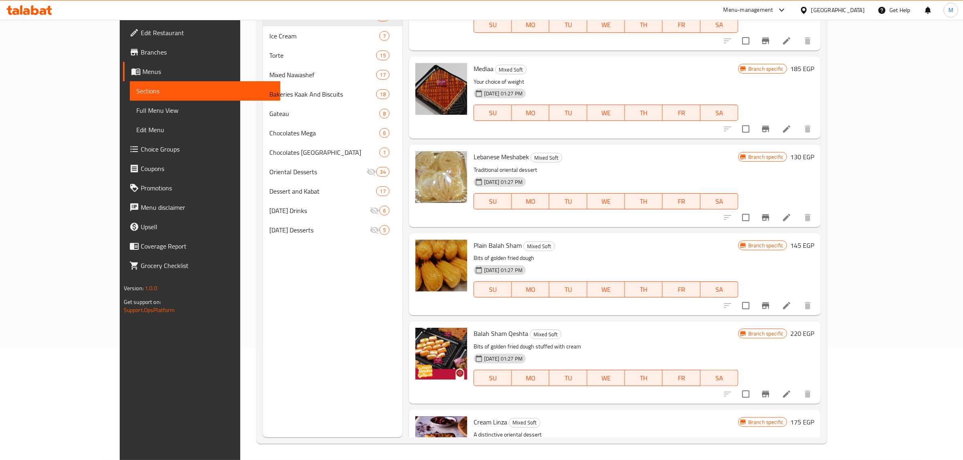
scroll to position [972, 0]
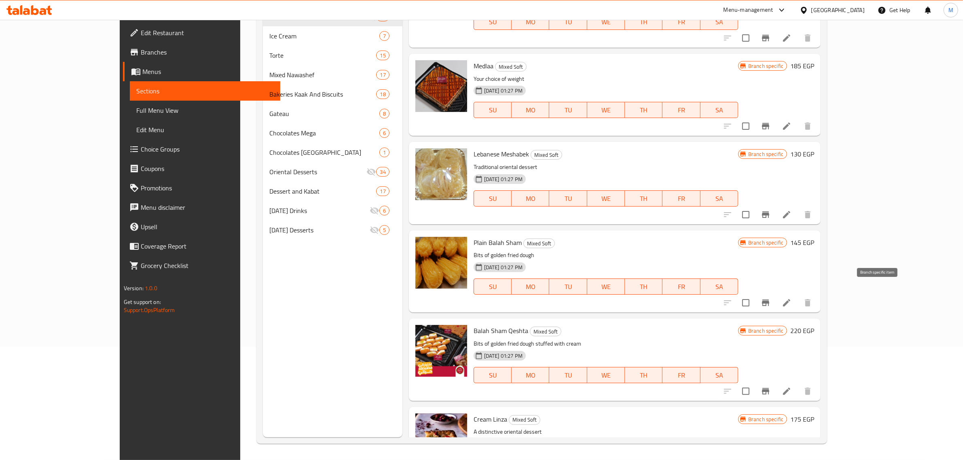
click at [770, 298] on icon "Branch-specific-item" at bounding box center [765, 303] width 10 height 10
click at [770, 386] on icon "Branch-specific-item" at bounding box center [765, 391] width 10 height 10
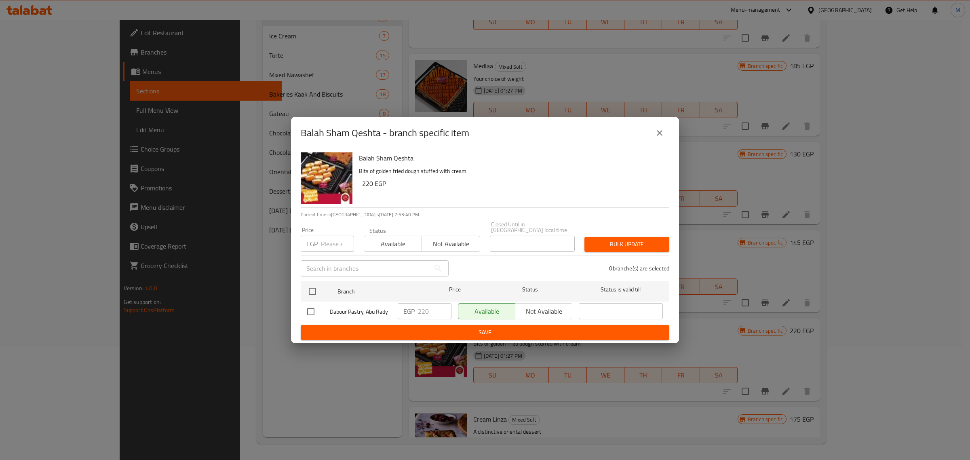
drag, startPoint x: 315, startPoint y: 310, endPoint x: 318, endPoint y: 313, distance: 4.6
click at [314, 310] on input "checkbox" at bounding box center [310, 311] width 17 height 17
checkbox input "true"
click at [425, 336] on button "Save" at bounding box center [485, 332] width 369 height 15
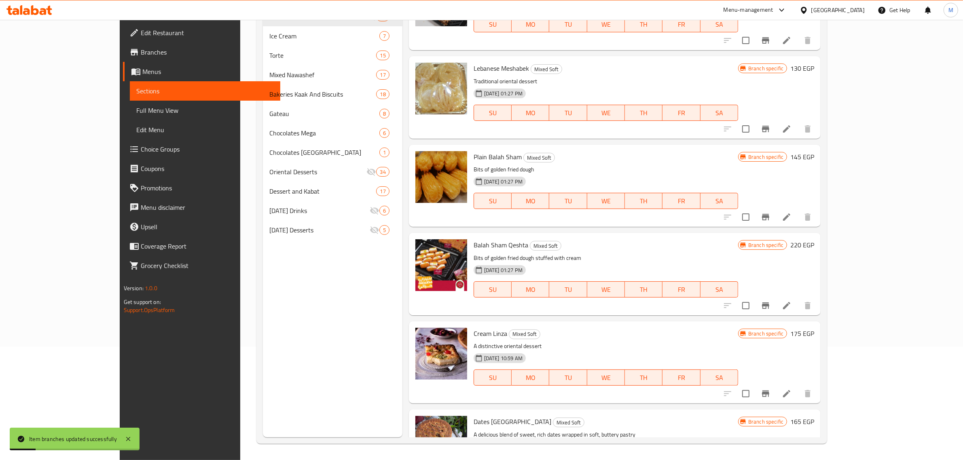
scroll to position [1073, 0]
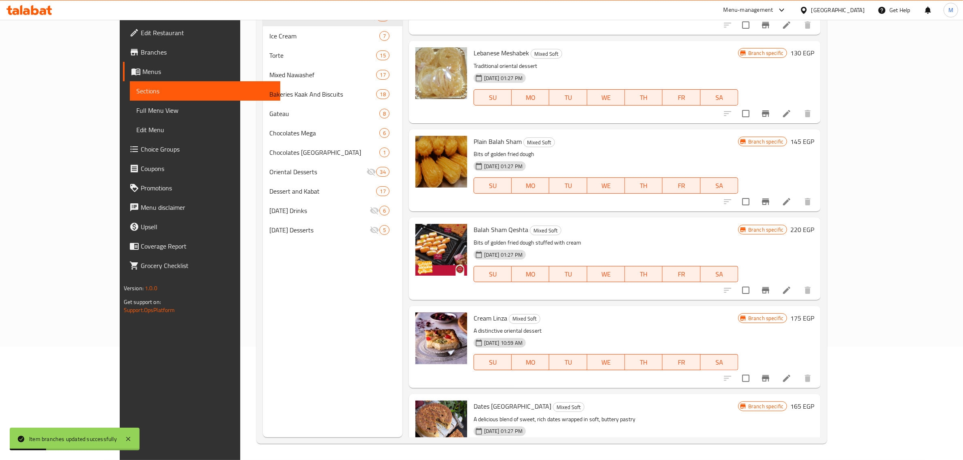
click at [705, 335] on div "19-10-2024 10:59 AM SU MO TU WE TH FR SA" at bounding box center [605, 357] width 271 height 44
click at [591, 309] on div "Cream Linza Mixed Soft A distinctive oriental dessert 19-10-2024 10:59 AM SU MO…" at bounding box center [605, 347] width 271 height 76
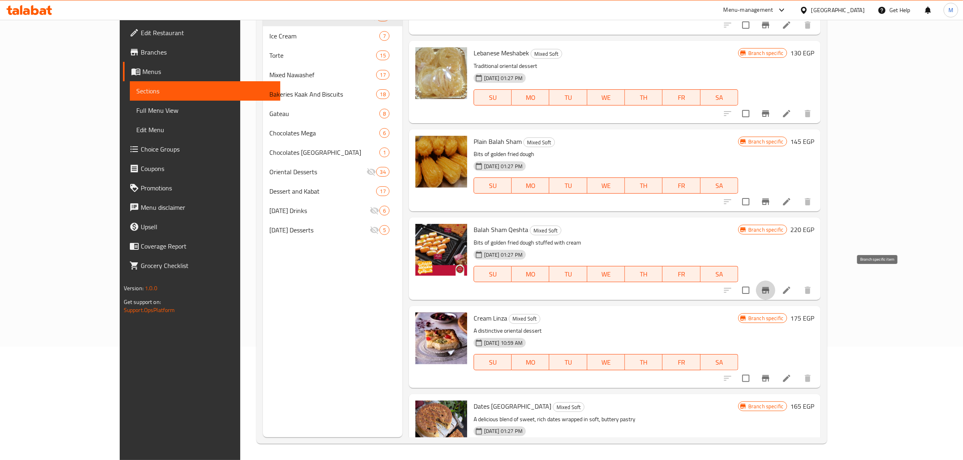
click at [775, 281] on button "Branch-specific-item" at bounding box center [765, 290] width 19 height 19
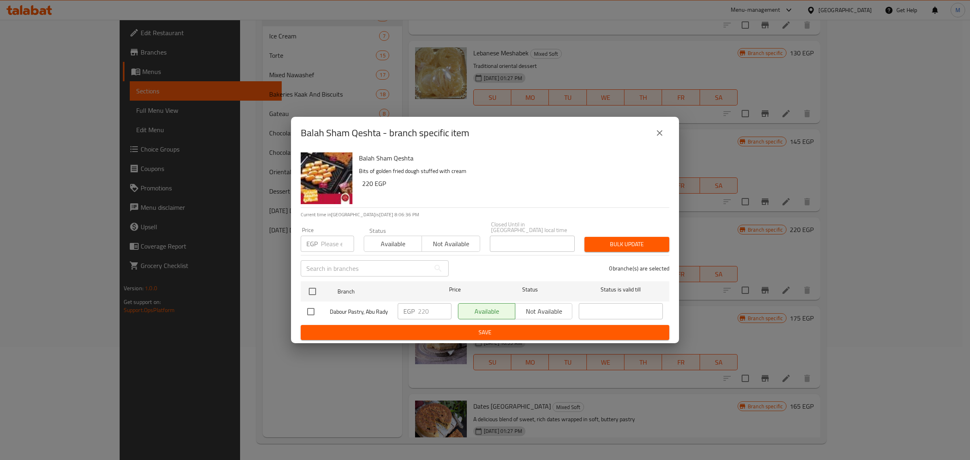
click at [663, 137] on icon "close" at bounding box center [660, 133] width 10 height 10
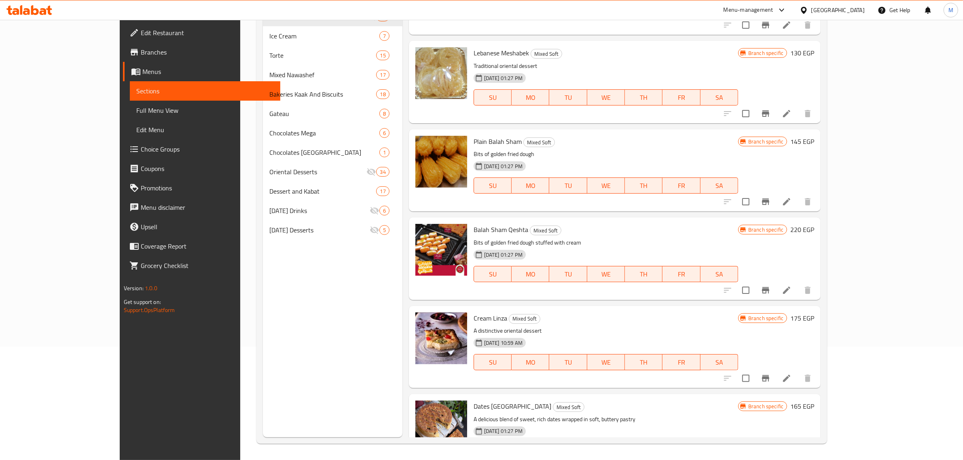
click at [473, 312] on span "Cream Linza" at bounding box center [490, 318] width 34 height 12
copy h6 "Cream Linza"
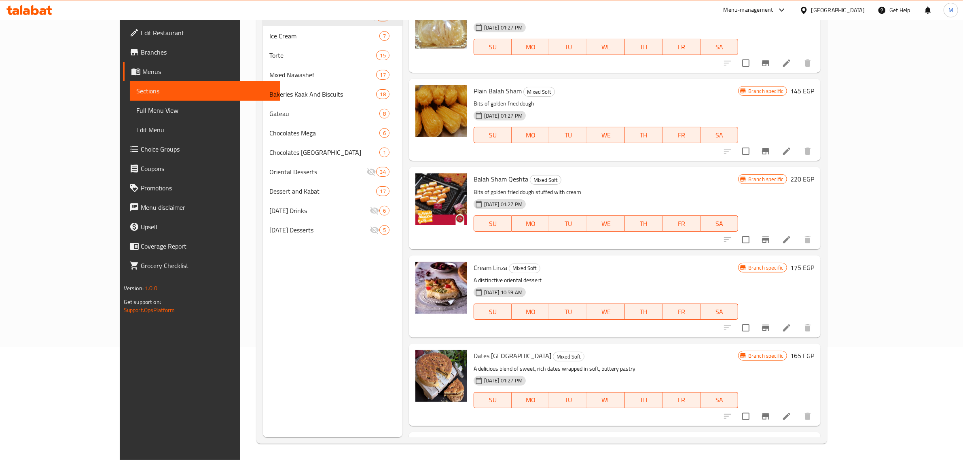
click at [741, 284] on div "19-10-2024 10:59 AM SU MO TU WE TH FR SA" at bounding box center [605, 306] width 271 height 44
click at [770, 323] on icon "Branch-specific-item" at bounding box center [765, 328] width 10 height 10
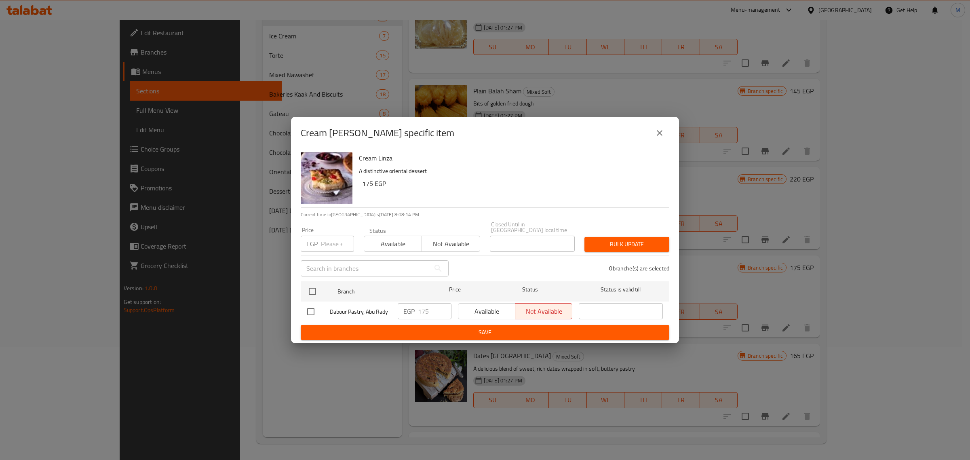
click at [310, 309] on input "checkbox" at bounding box center [310, 311] width 17 height 17
checkbox input "true"
click at [484, 313] on span "Available" at bounding box center [487, 312] width 51 height 12
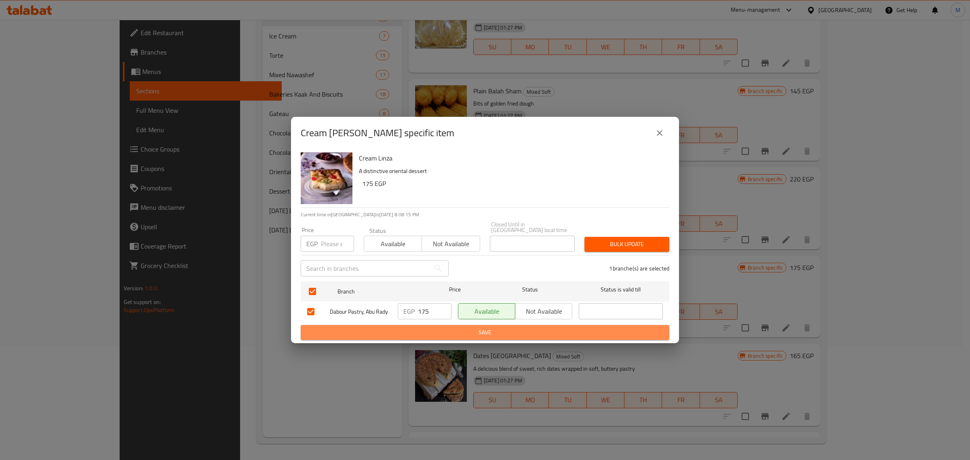
click at [488, 327] on span "Save" at bounding box center [485, 332] width 356 height 10
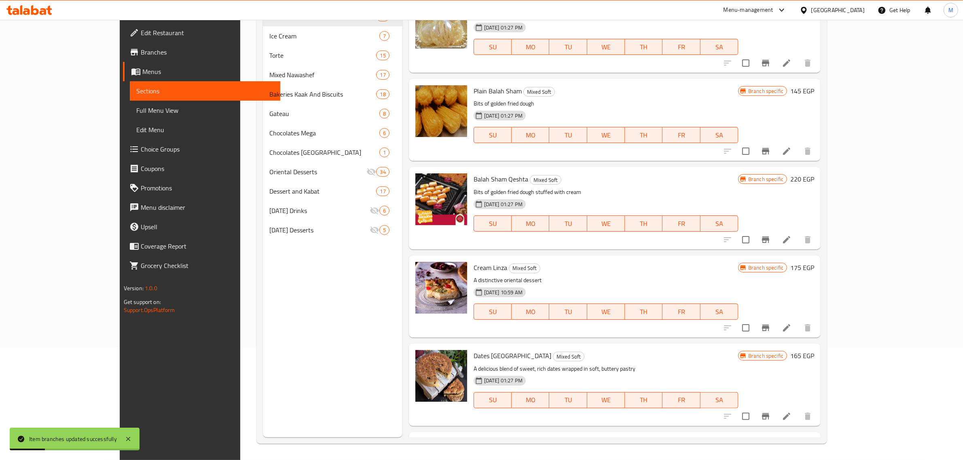
click at [695, 324] on div "Cream Linza Mixed Soft A distinctive oriental dessert 19-10-2024 10:59 AM SU MO…" at bounding box center [615, 297] width 412 height 82
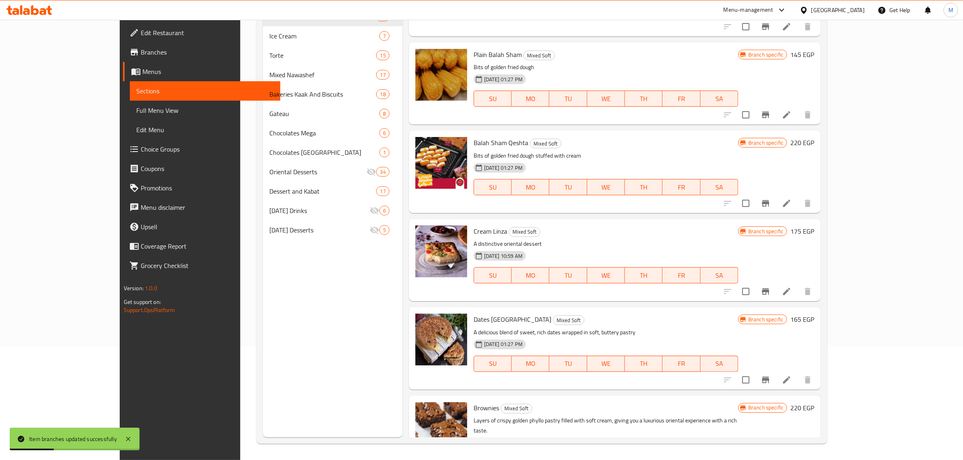
scroll to position [1174, 0]
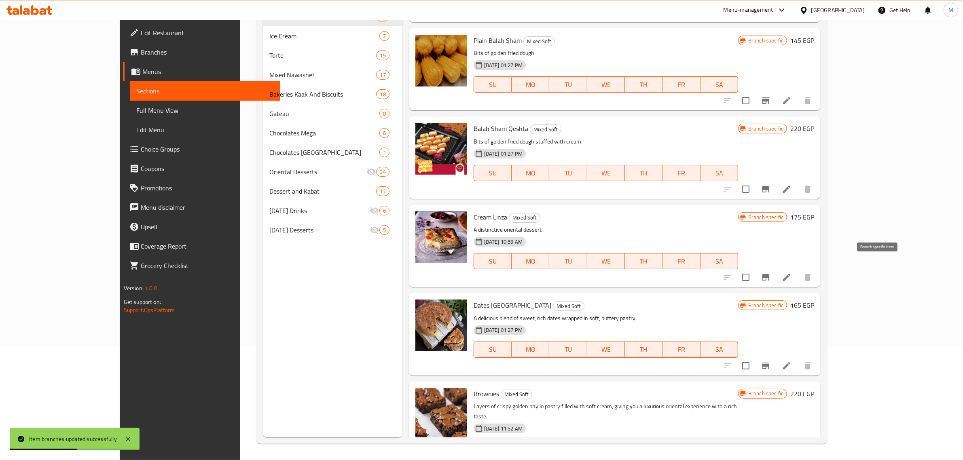
click at [770, 272] on icon "Branch-specific-item" at bounding box center [765, 277] width 10 height 10
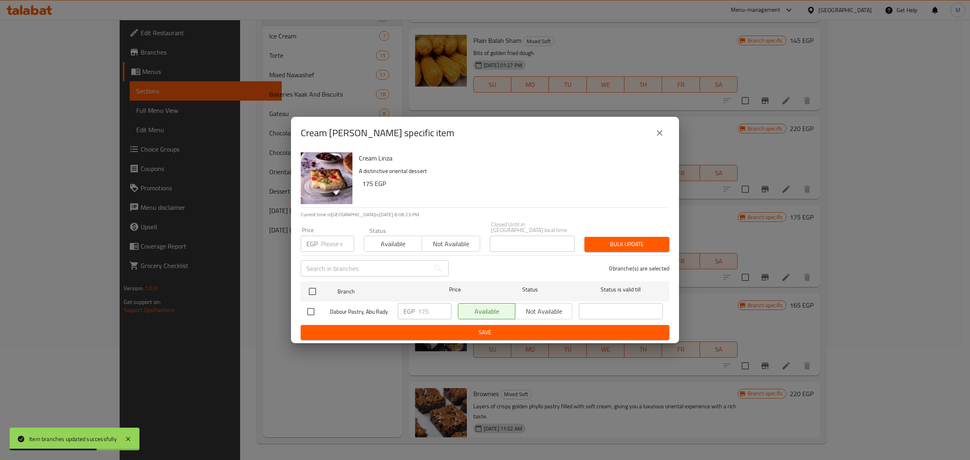
click at [661, 134] on icon "close" at bounding box center [660, 133] width 10 height 10
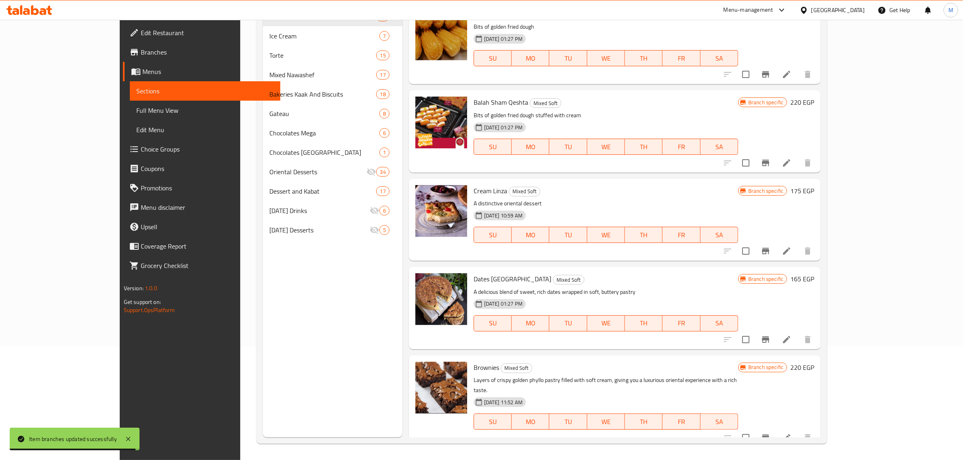
scroll to position [1224, 0]
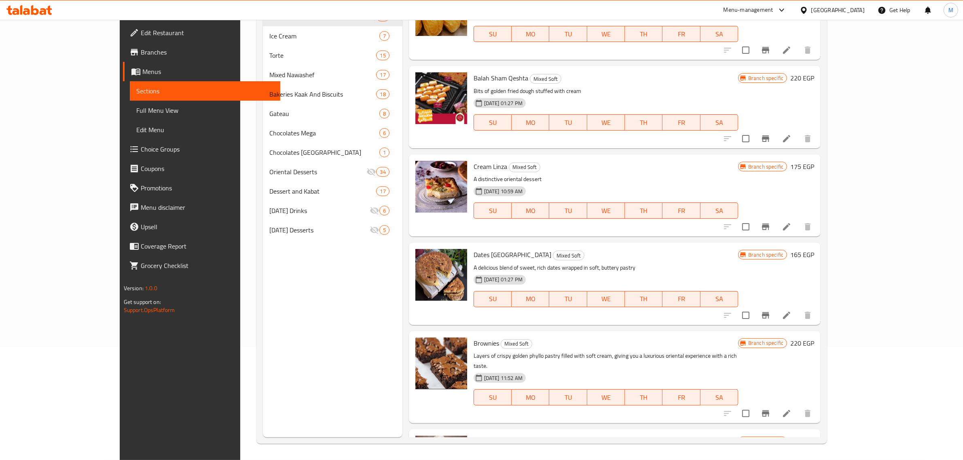
click at [775, 306] on button "Branch-specific-item" at bounding box center [765, 315] width 19 height 19
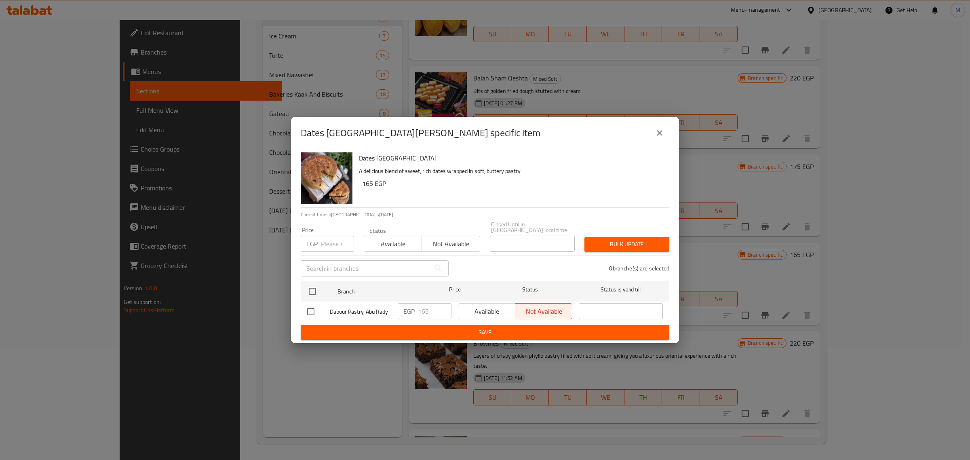
click at [306, 308] on input "checkbox" at bounding box center [310, 311] width 17 height 17
checkbox input "true"
drag, startPoint x: 506, startPoint y: 312, endPoint x: 507, endPoint y: 328, distance: 16.2
click at [506, 313] on span "Available" at bounding box center [487, 312] width 51 height 12
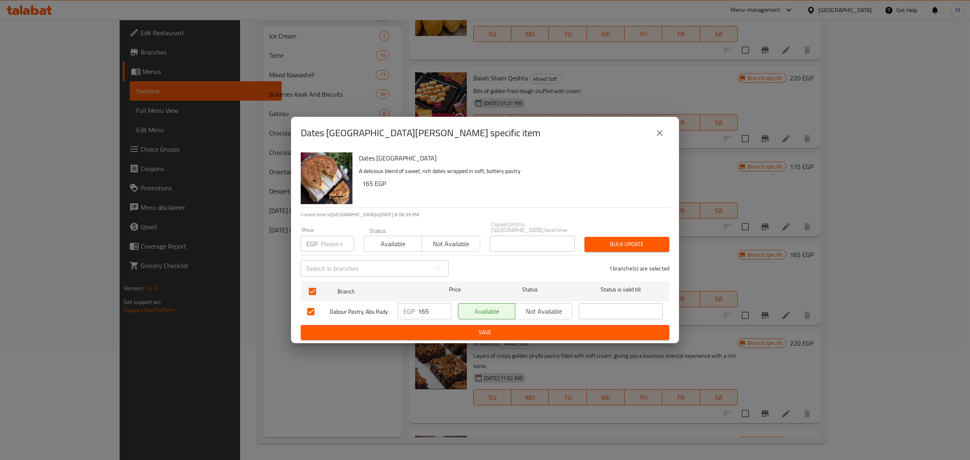
click at [507, 329] on span "Save" at bounding box center [485, 332] width 356 height 10
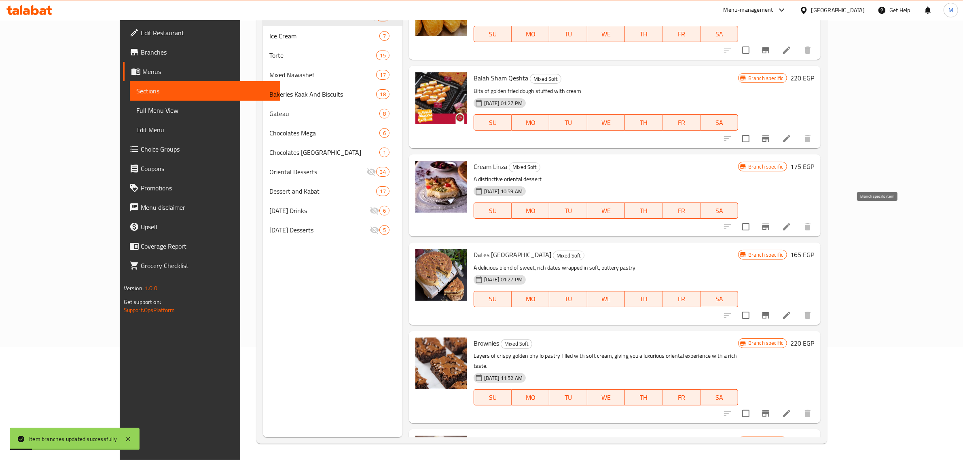
click at [769, 224] on icon "Branch-specific-item" at bounding box center [765, 227] width 7 height 6
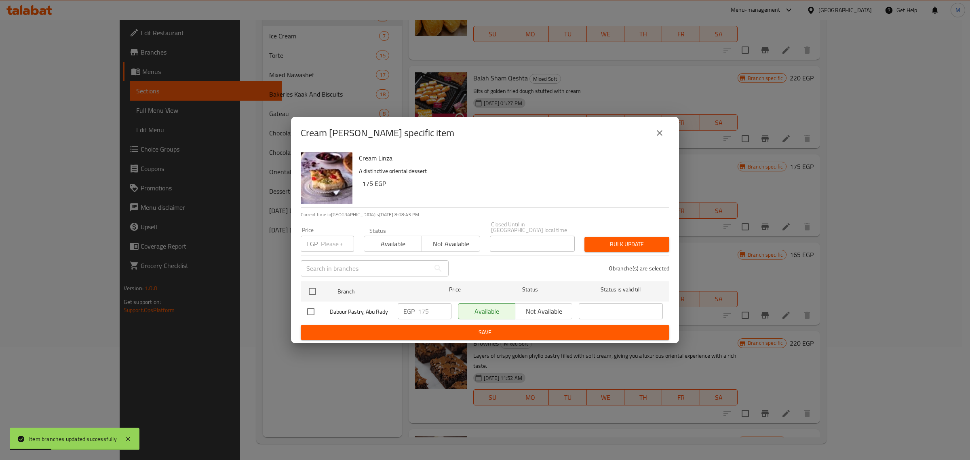
click at [662, 136] on icon "close" at bounding box center [660, 133] width 10 height 10
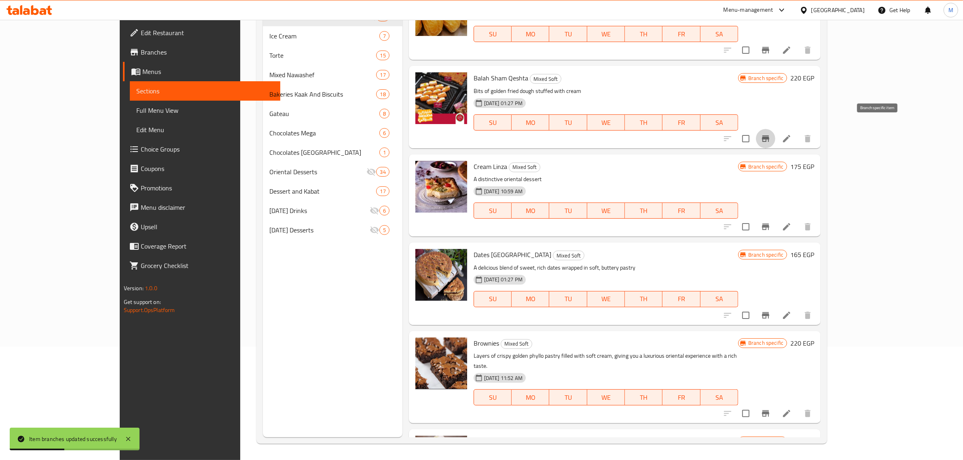
click at [770, 134] on icon "Branch-specific-item" at bounding box center [765, 139] width 10 height 10
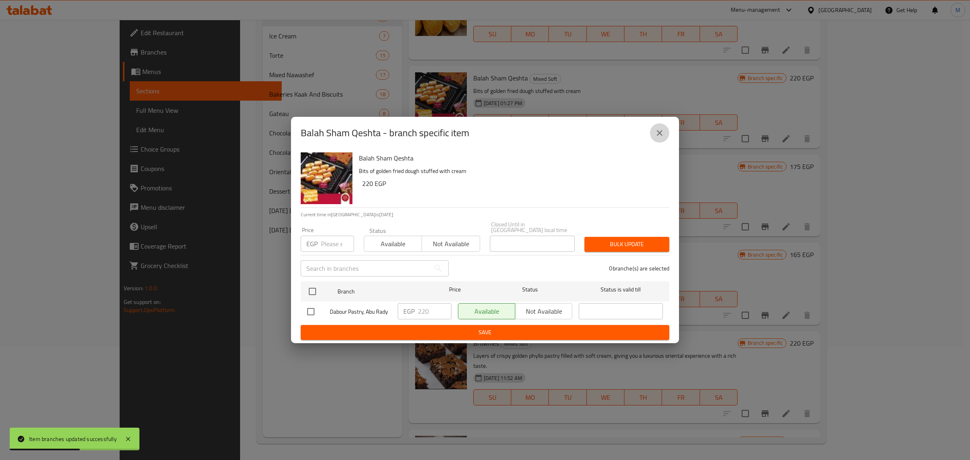
click at [662, 136] on icon "close" at bounding box center [660, 133] width 10 height 10
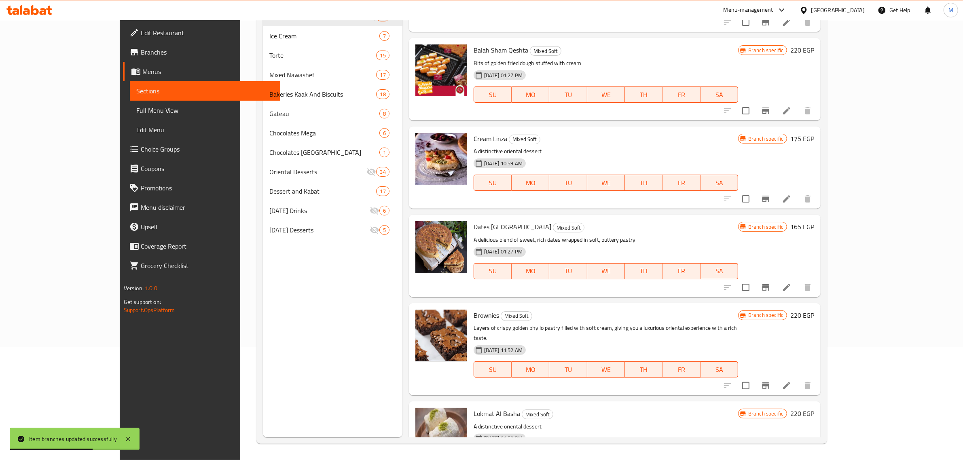
scroll to position [1275, 0]
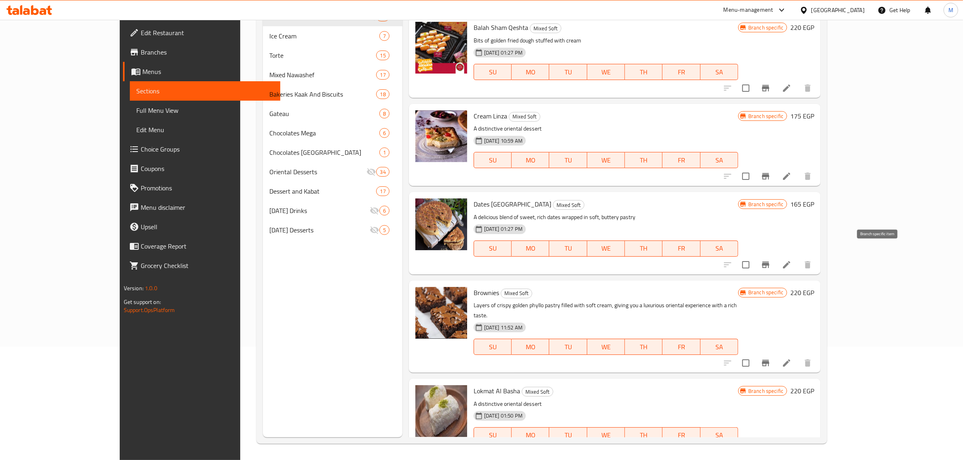
click at [769, 262] on icon "Branch-specific-item" at bounding box center [765, 265] width 7 height 6
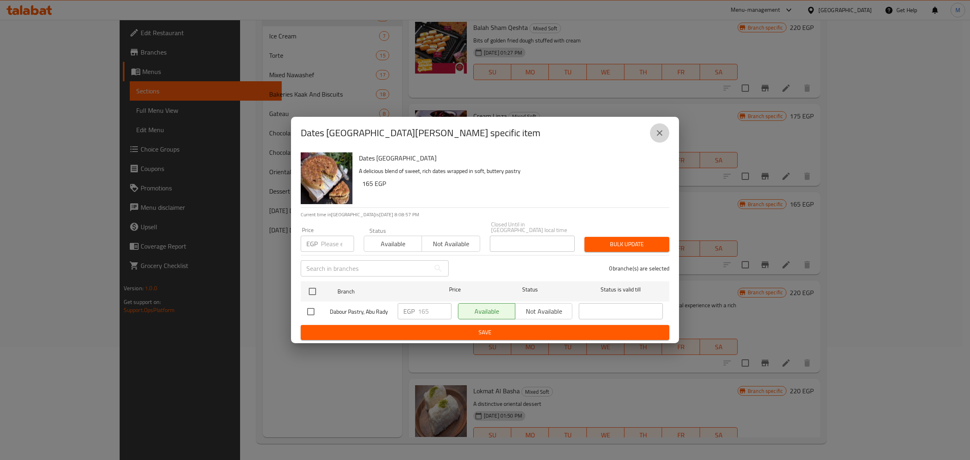
click at [661, 136] on icon "close" at bounding box center [660, 133] width 10 height 10
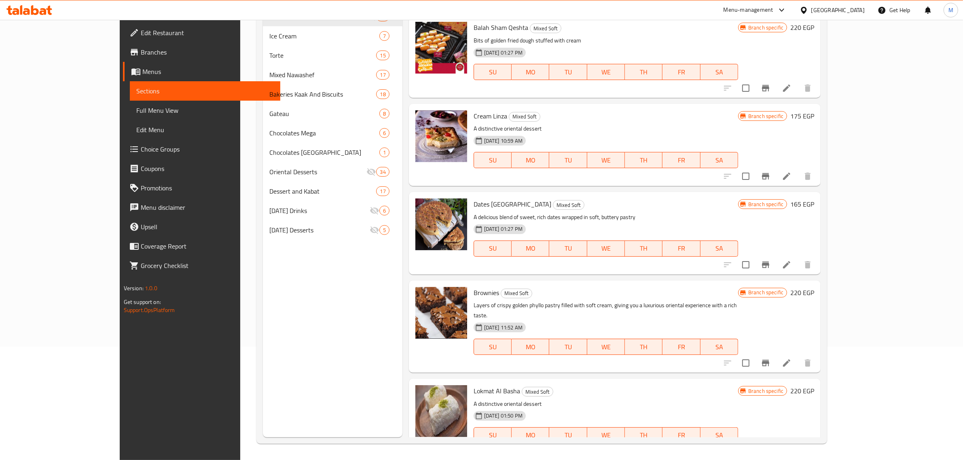
click at [473, 287] on span "Brownies" at bounding box center [485, 293] width 25 height 12
copy h6 "Brownies"
click at [775, 353] on button "Branch-specific-item" at bounding box center [765, 362] width 19 height 19
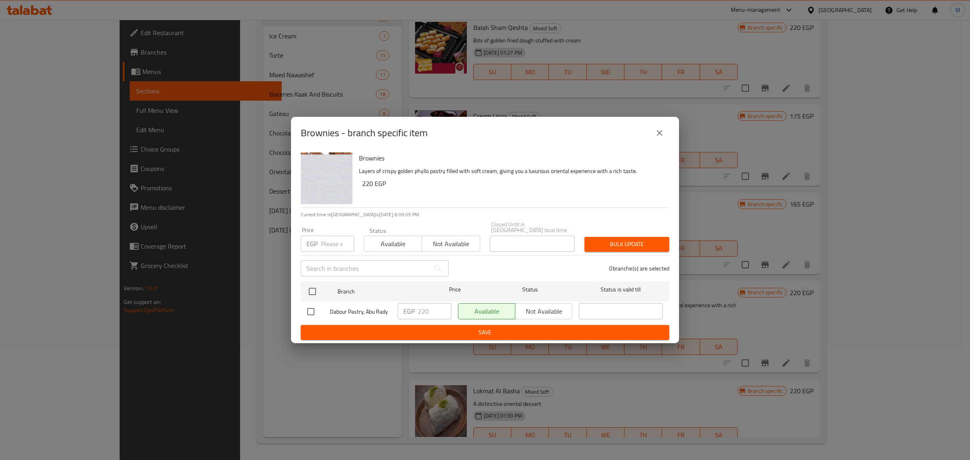
click at [658, 136] on icon "close" at bounding box center [660, 133] width 10 height 10
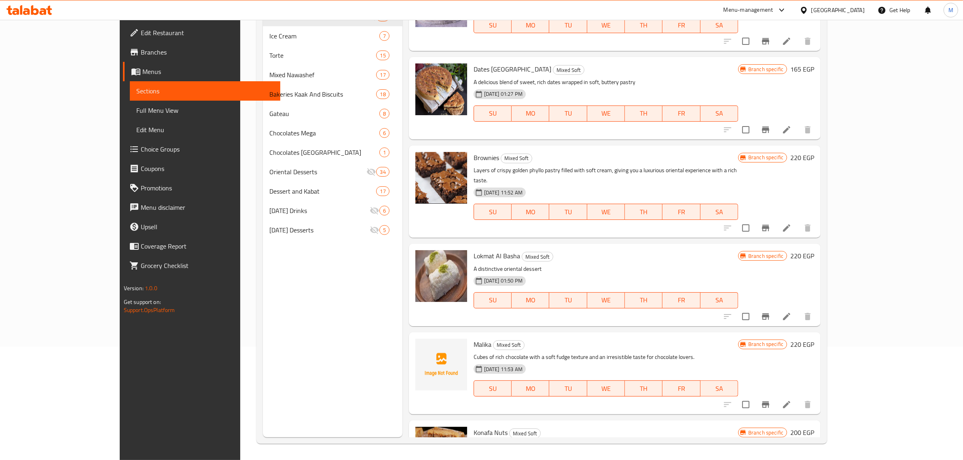
scroll to position [1426, 0]
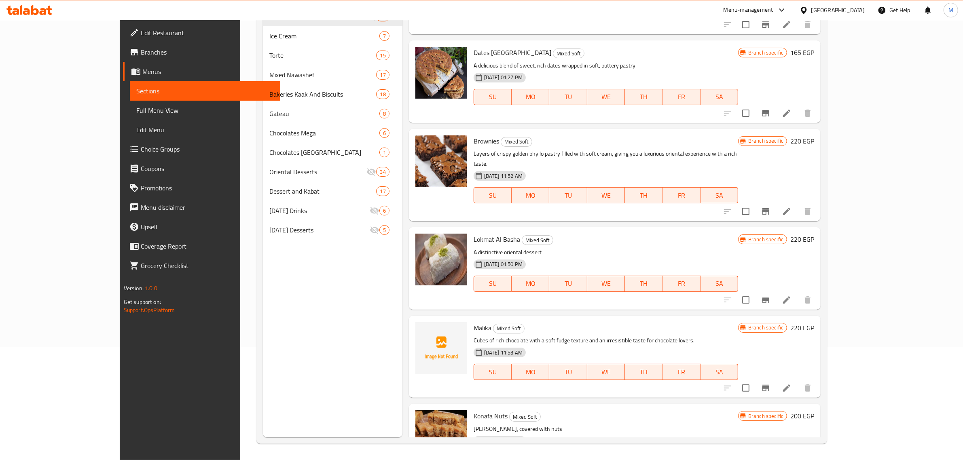
click at [769, 297] on icon "Branch-specific-item" at bounding box center [765, 300] width 7 height 6
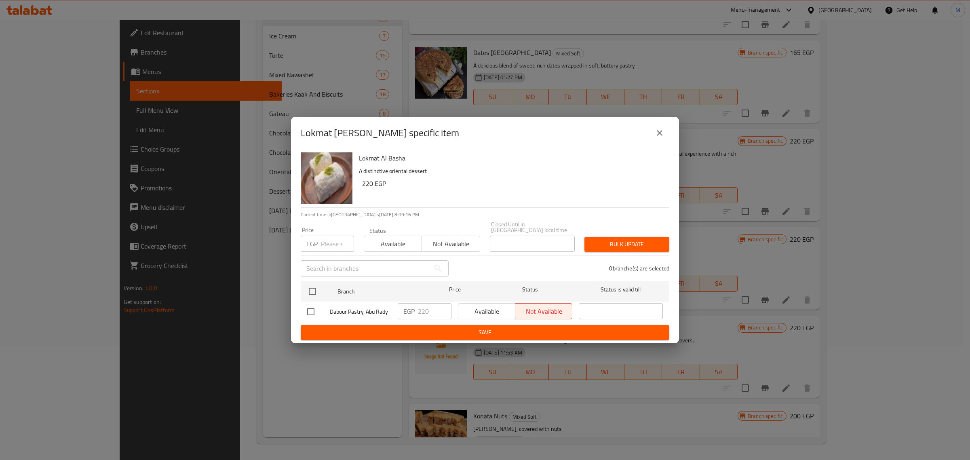
drag, startPoint x: 313, startPoint y: 308, endPoint x: 469, endPoint y: 332, distance: 157.9
click at [314, 308] on input "checkbox" at bounding box center [310, 311] width 17 height 17
checkbox input "true"
click at [494, 309] on span "Available" at bounding box center [487, 312] width 51 height 12
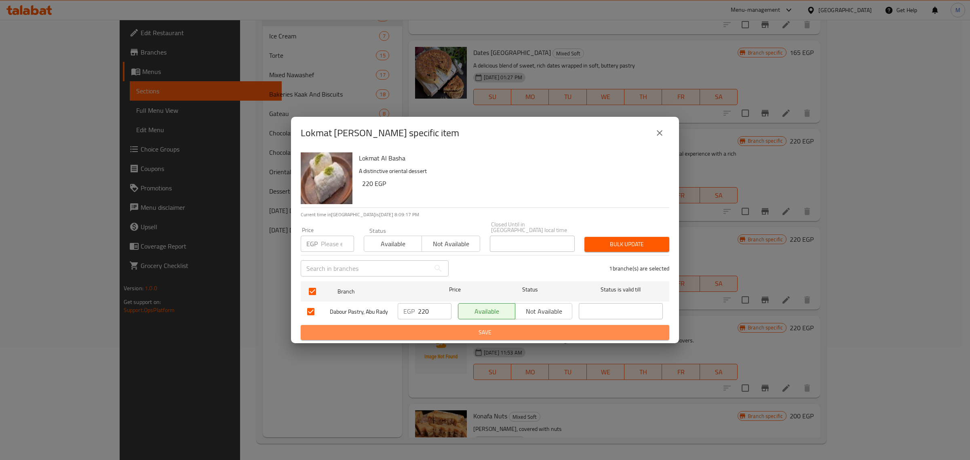
click at [497, 325] on button "Save" at bounding box center [485, 332] width 369 height 15
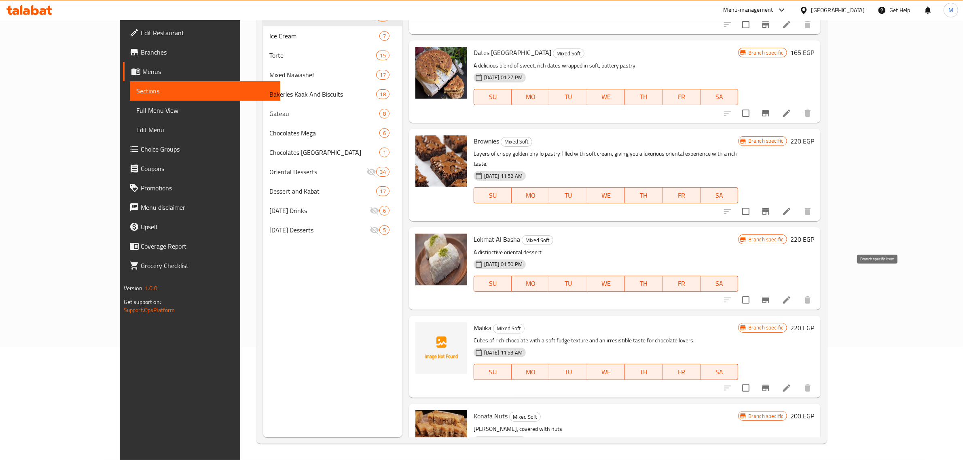
click at [769, 297] on icon "Branch-specific-item" at bounding box center [765, 300] width 7 height 6
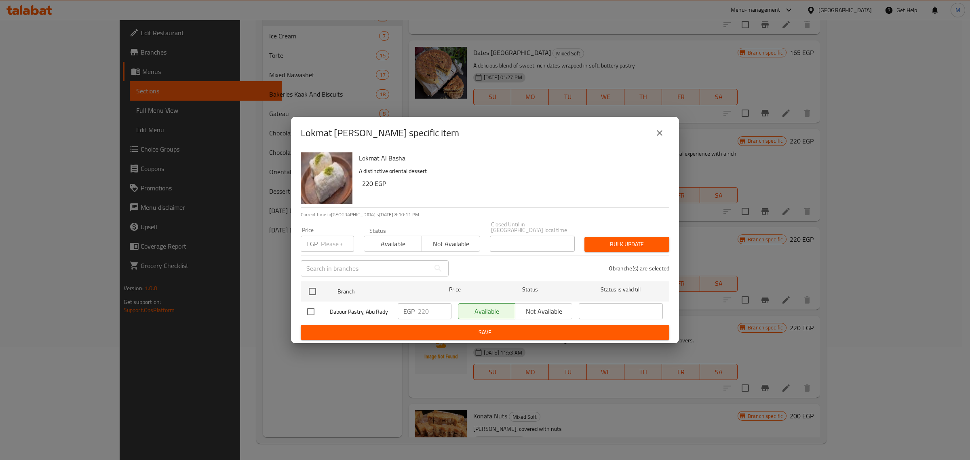
click at [658, 138] on icon "close" at bounding box center [660, 133] width 10 height 10
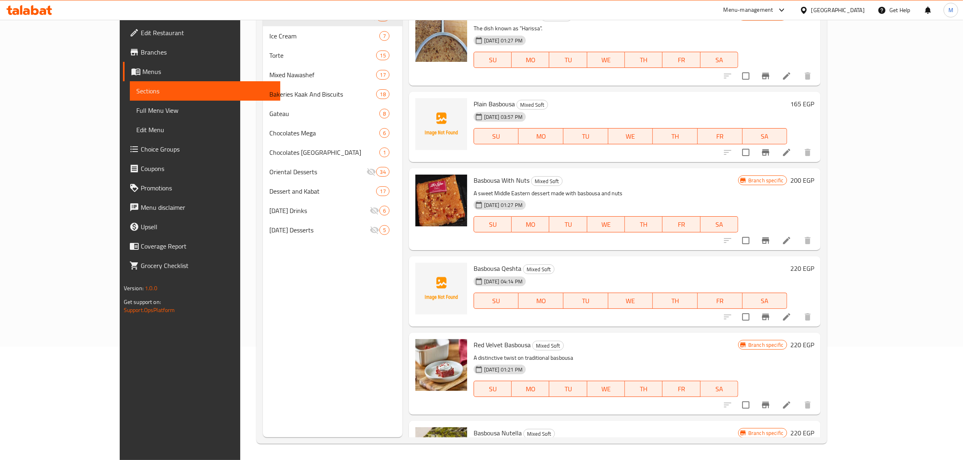
scroll to position [0, 0]
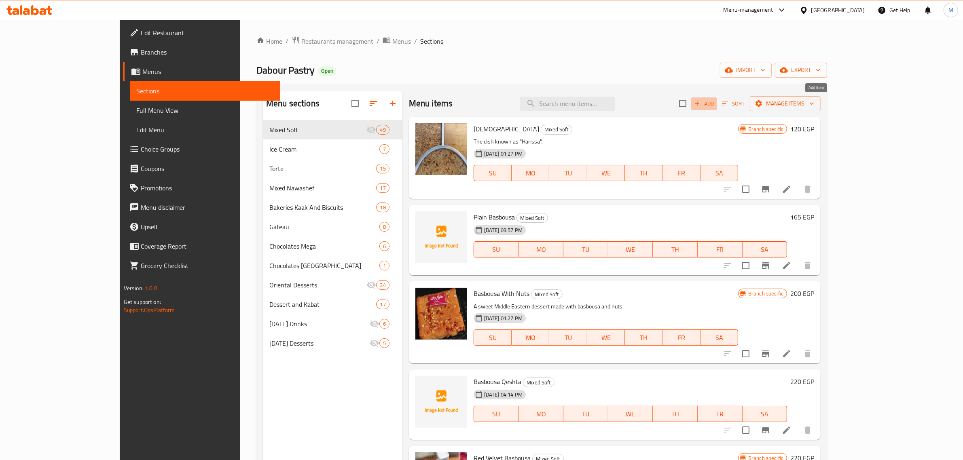
click at [715, 100] on span "Add" at bounding box center [704, 103] width 22 height 9
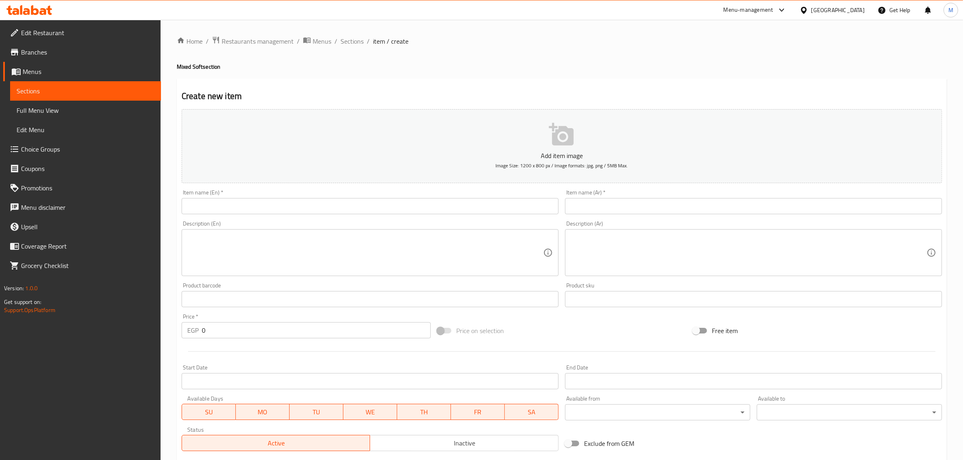
click at [462, 209] on input "text" at bounding box center [370, 206] width 377 height 16
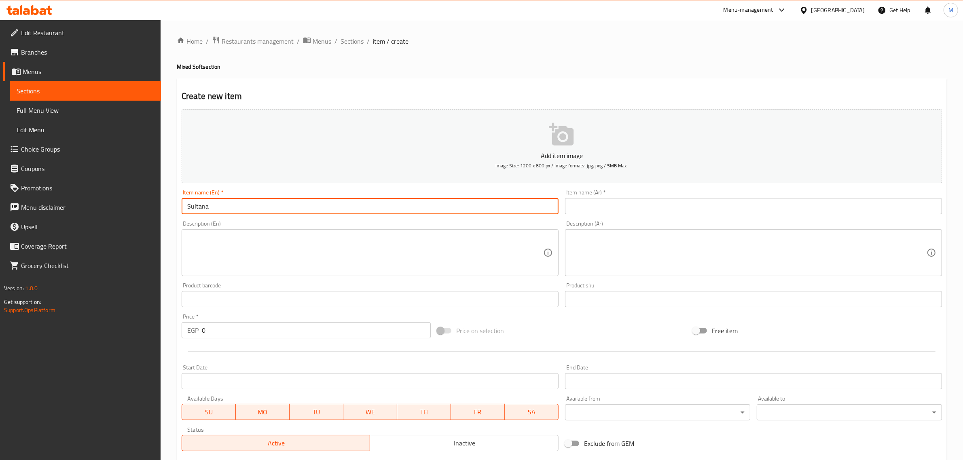
type input "Sultana"
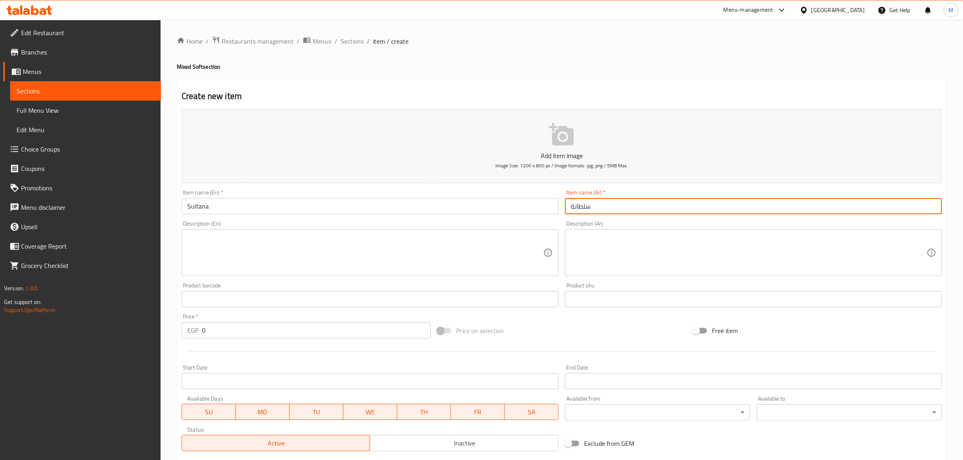
type input "سلطانة"
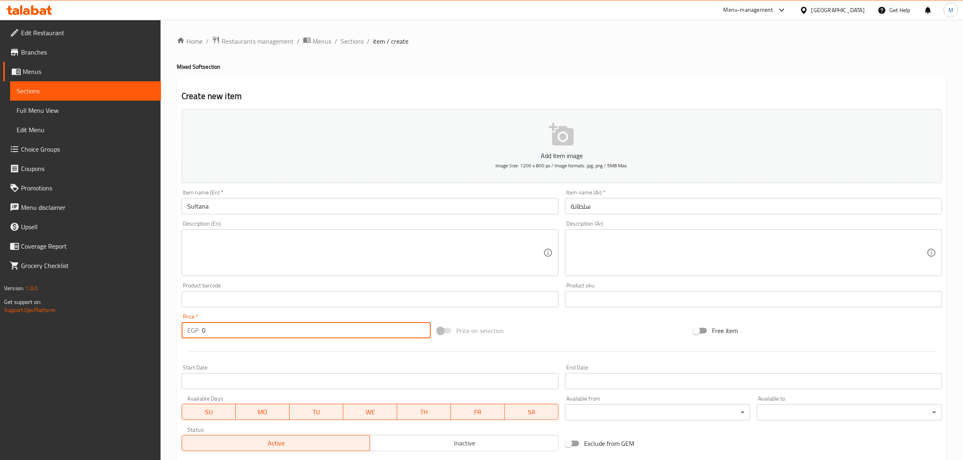
click at [336, 334] on input "0" at bounding box center [316, 330] width 229 height 16
type input "220"
click at [530, 328] on div "Price on selection" at bounding box center [562, 331] width 256 height 22
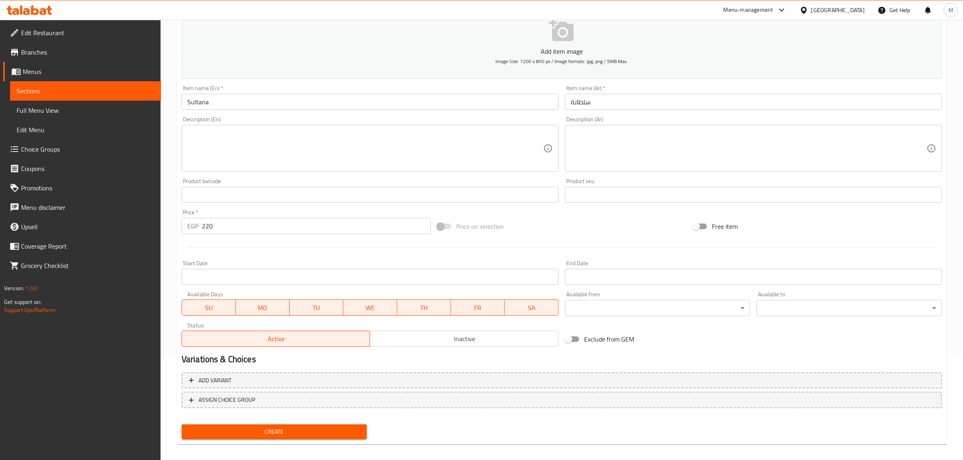
scroll to position [110, 0]
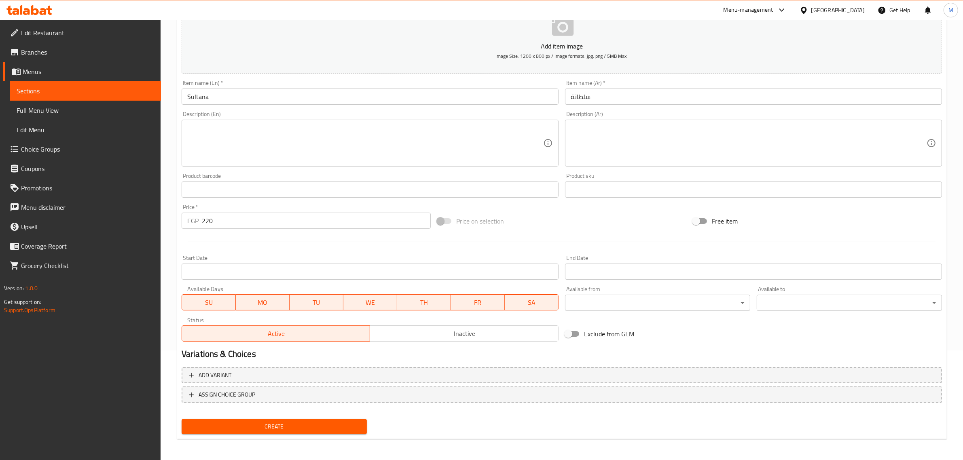
click at [324, 425] on span "Create" at bounding box center [274, 427] width 172 height 10
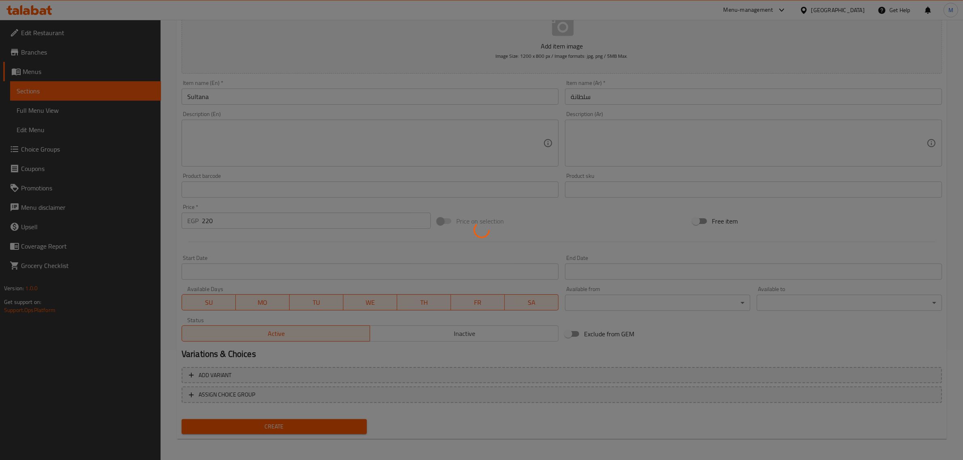
scroll to position [0, 0]
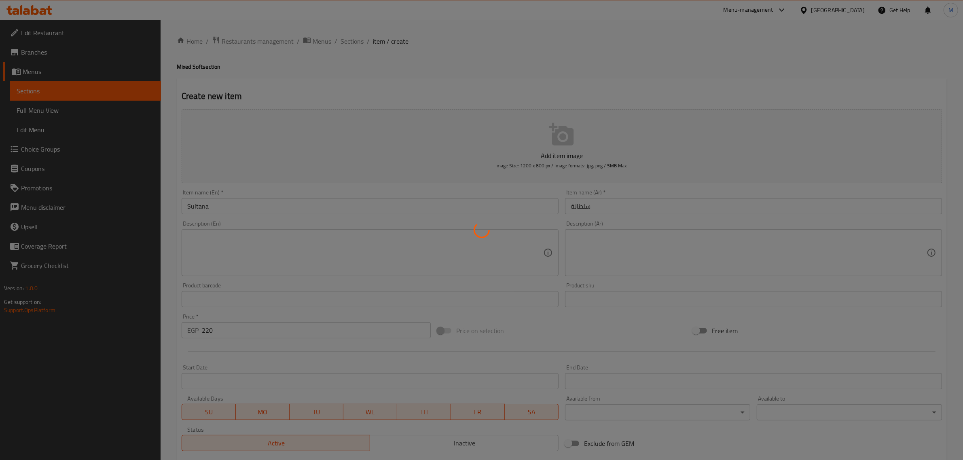
type input "0"
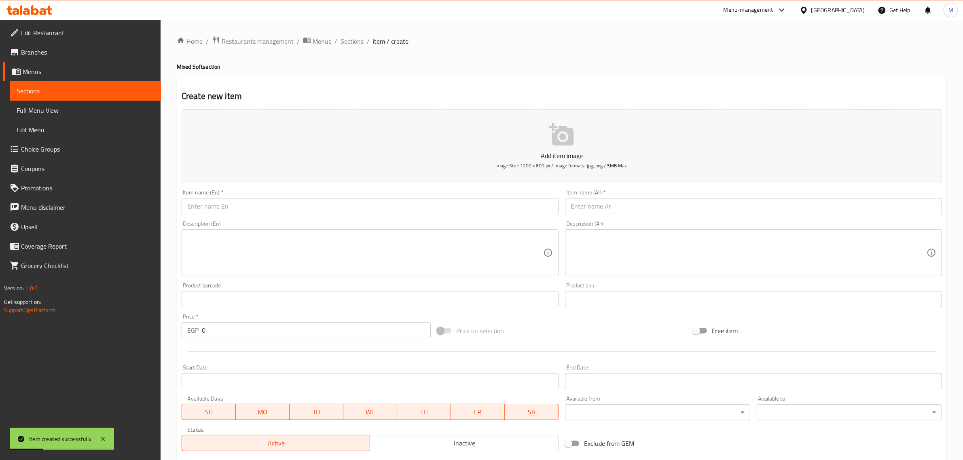
click at [778, 203] on input "text" at bounding box center [753, 206] width 377 height 16
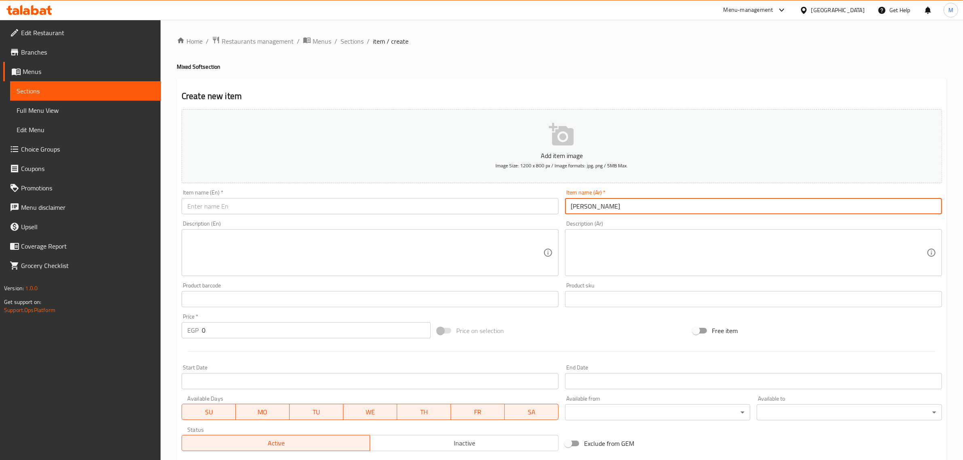
type input "بنت السلطان"
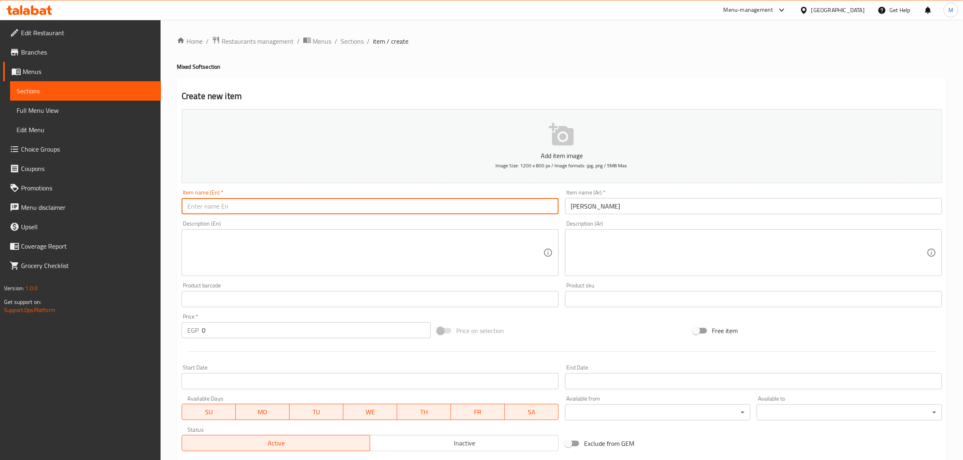
click at [469, 208] on input "text" at bounding box center [370, 206] width 377 height 16
type input "Bent El Sultan"
click at [325, 333] on input "0" at bounding box center [316, 330] width 229 height 16
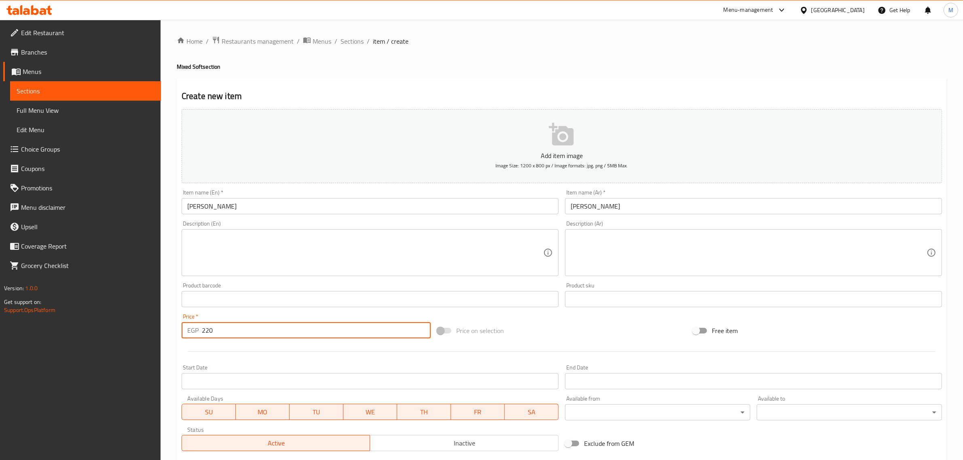
type input "220"
click at [535, 340] on div "Price on selection" at bounding box center [562, 331] width 256 height 22
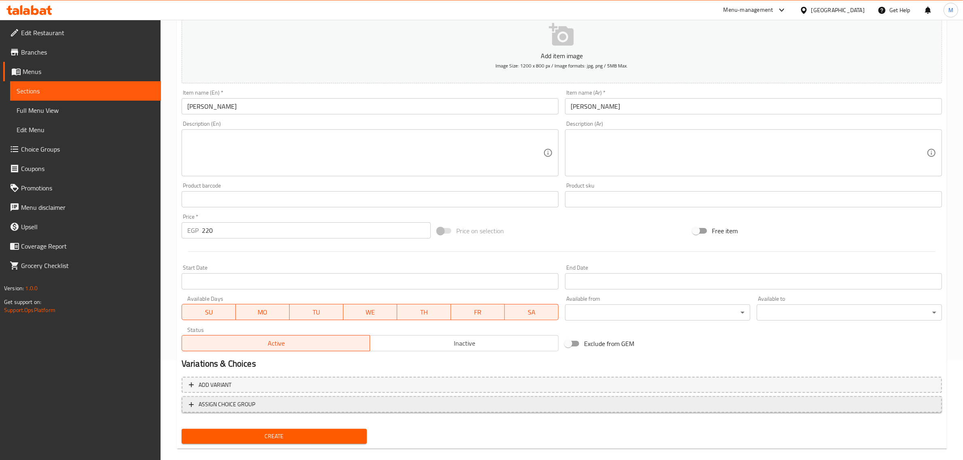
scroll to position [110, 0]
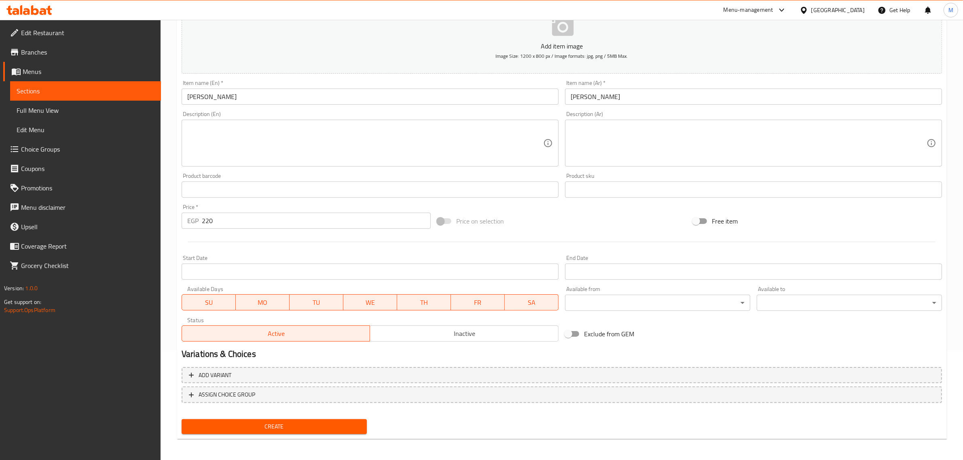
click at [315, 428] on span "Create" at bounding box center [274, 427] width 172 height 10
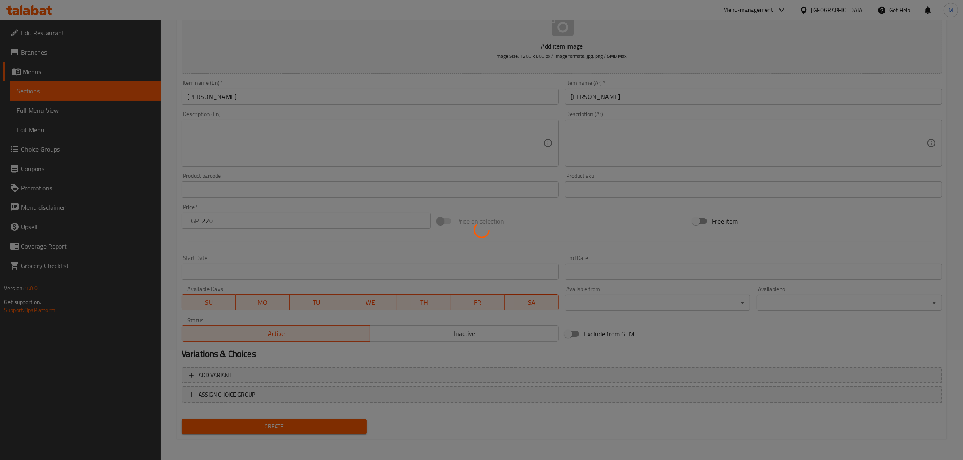
type input "0"
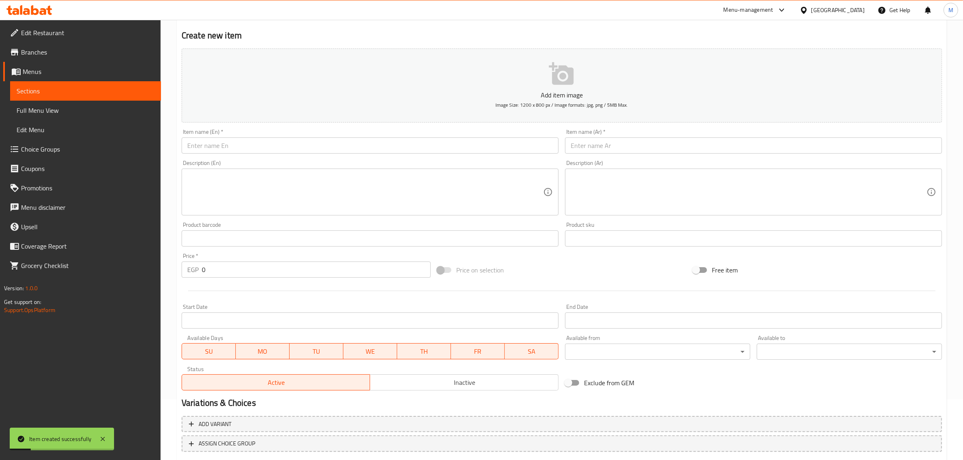
scroll to position [0, 0]
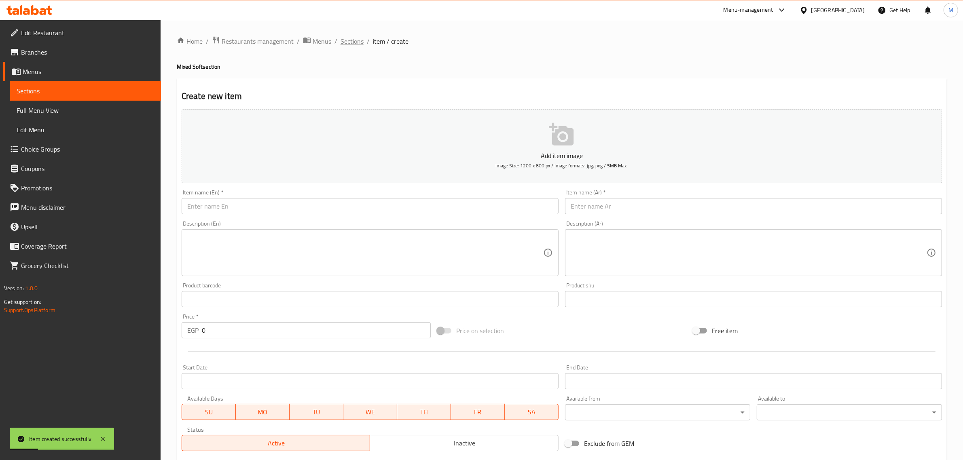
click at [355, 43] on span "Sections" at bounding box center [351, 41] width 23 height 10
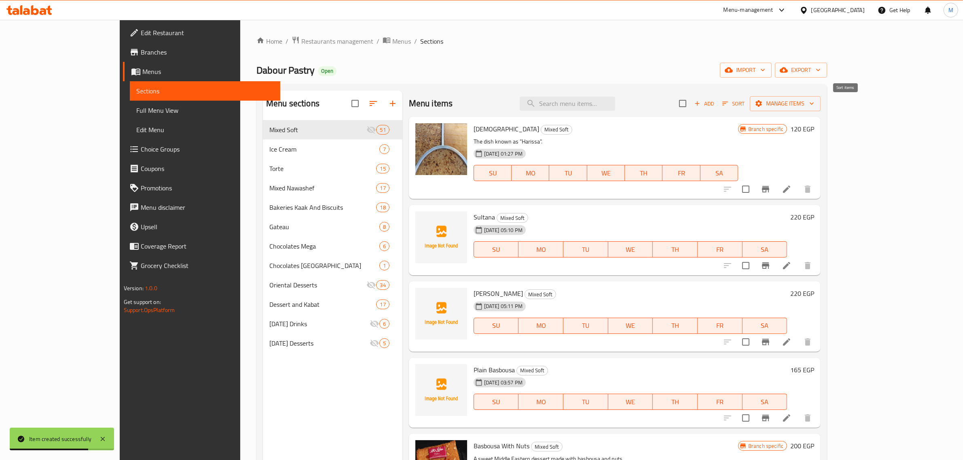
click at [729, 103] on icon "button" at bounding box center [724, 103] width 7 height 7
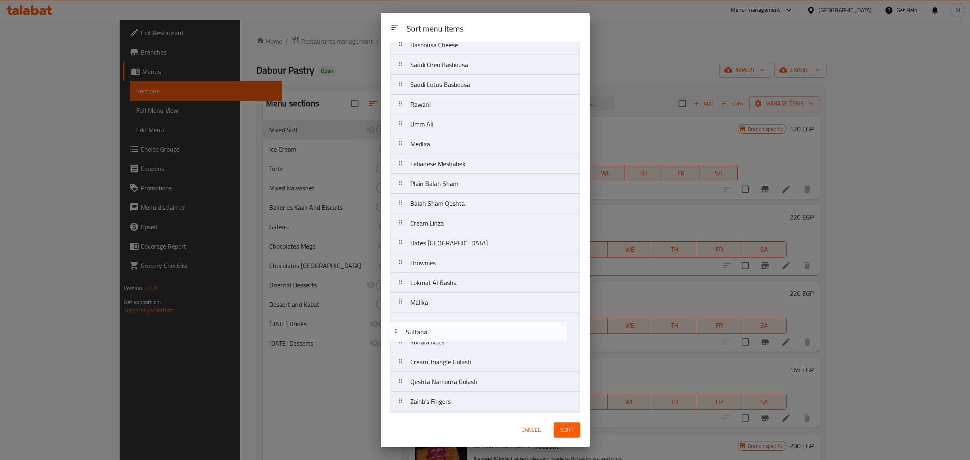
scroll to position [193, 0]
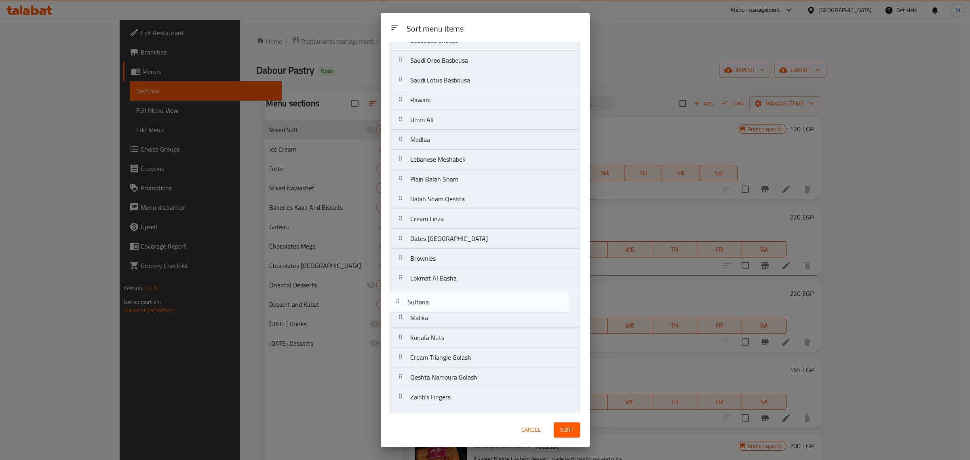
drag, startPoint x: 452, startPoint y: 101, endPoint x: 449, endPoint y: 313, distance: 211.1
click at [449, 313] on nav "Haresa Sultana Bent El Sultan Plain Basbousa Basbousa With Nuts Basbousa Qeshta…" at bounding box center [486, 377] width 190 height 1011
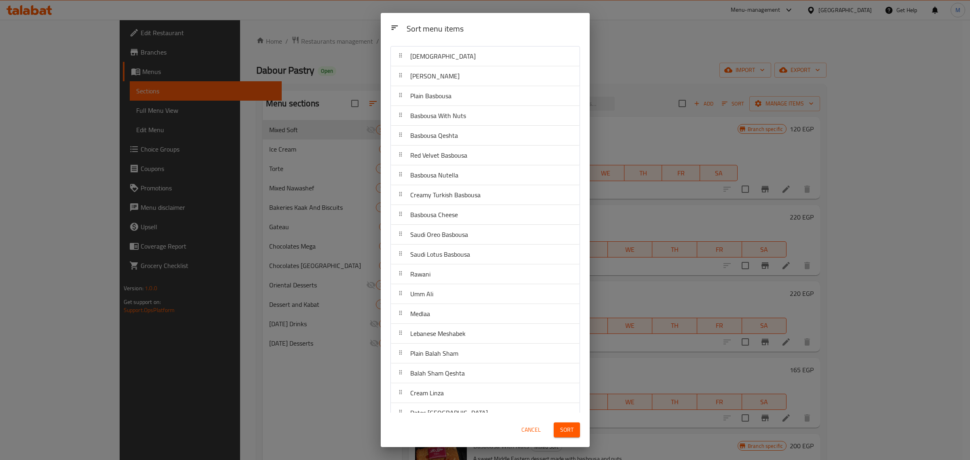
scroll to position [0, 0]
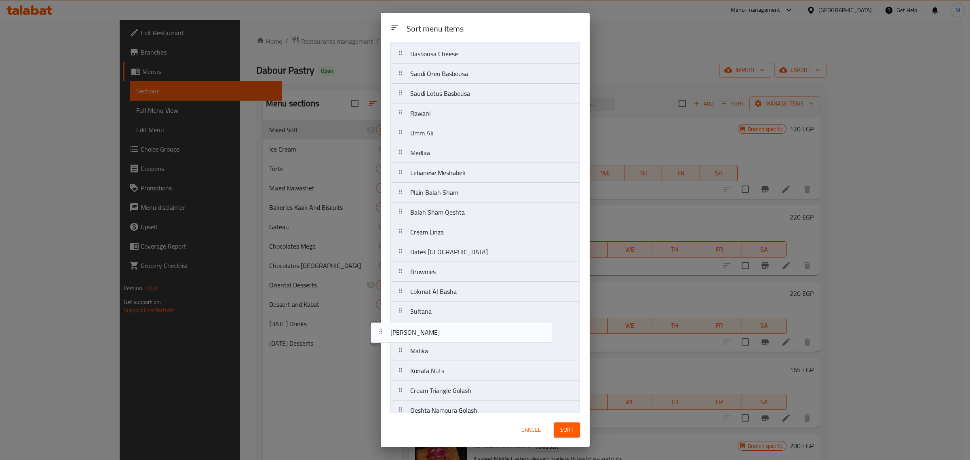
drag, startPoint x: 455, startPoint y: 98, endPoint x: 435, endPoint y: 336, distance: 238.5
click at [435, 338] on nav "Haresa Bent El Sultan Plain Basbousa Basbousa With Nuts Basbousa Qeshta Red Vel…" at bounding box center [486, 410] width 190 height 1011
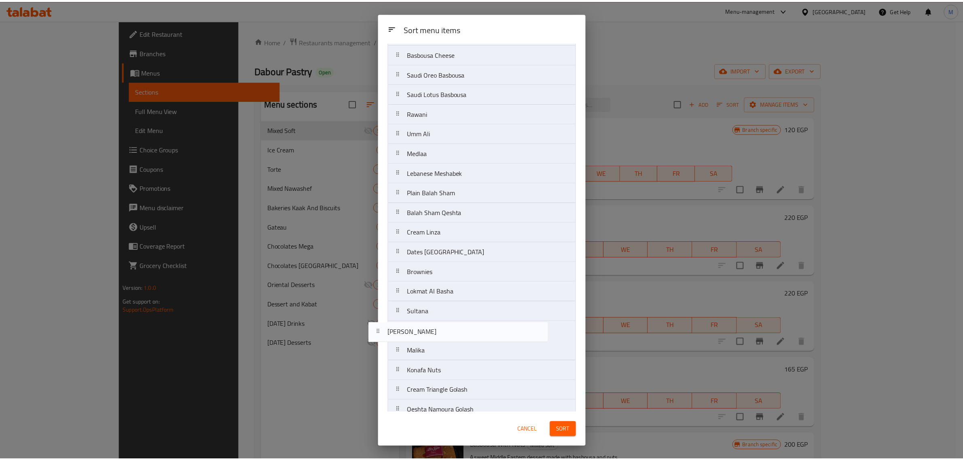
scroll to position [161, 0]
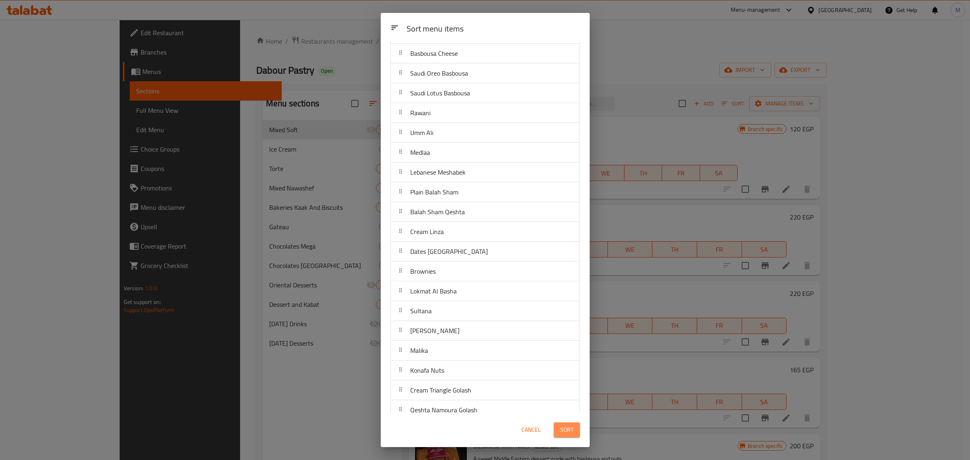
click at [570, 435] on span "Sort" at bounding box center [566, 430] width 13 height 10
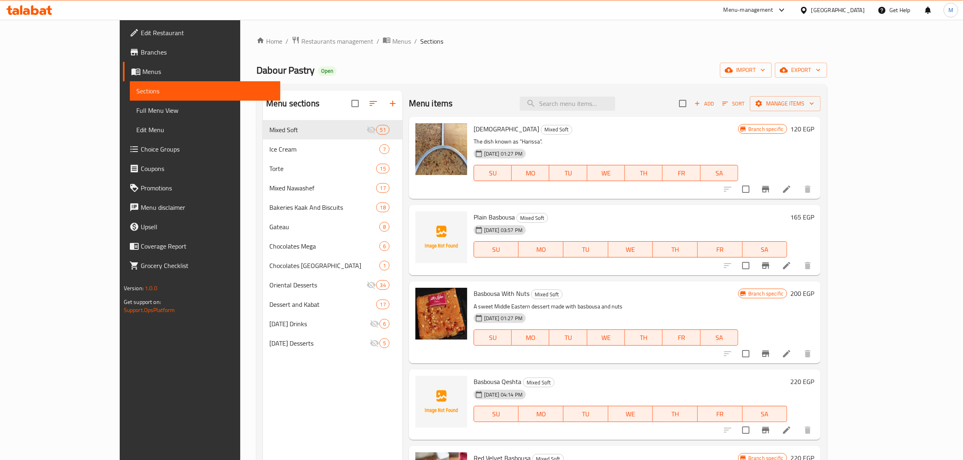
click at [636, 310] on div "07-10-2024 01:27 PM SU MO TU WE TH FR SA" at bounding box center [605, 332] width 271 height 44
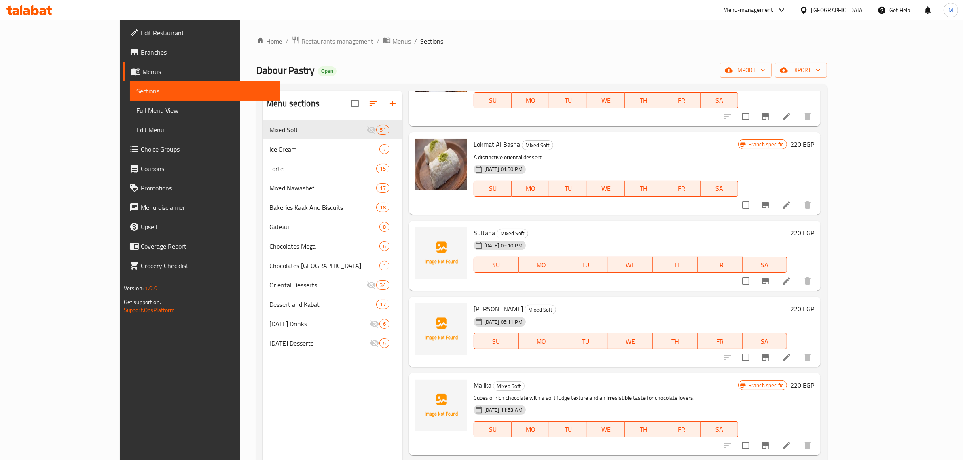
scroll to position [1652, 0]
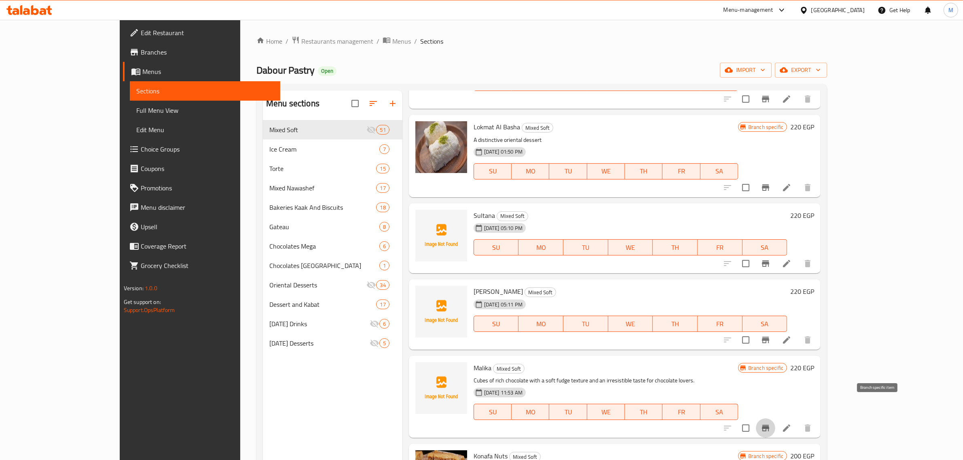
click at [769, 425] on icon "Branch-specific-item" at bounding box center [765, 428] width 7 height 6
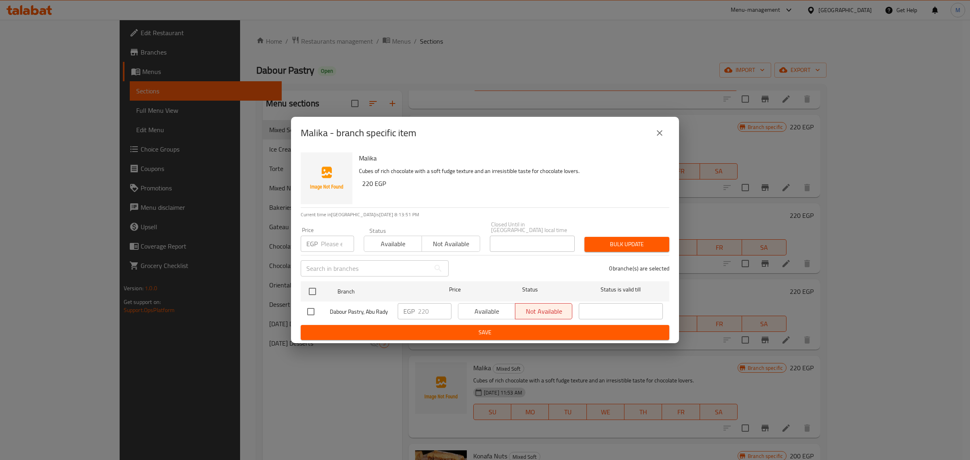
click at [308, 306] on input "checkbox" at bounding box center [310, 311] width 17 height 17
checkbox input "true"
click at [492, 303] on button "Available" at bounding box center [486, 311] width 57 height 16
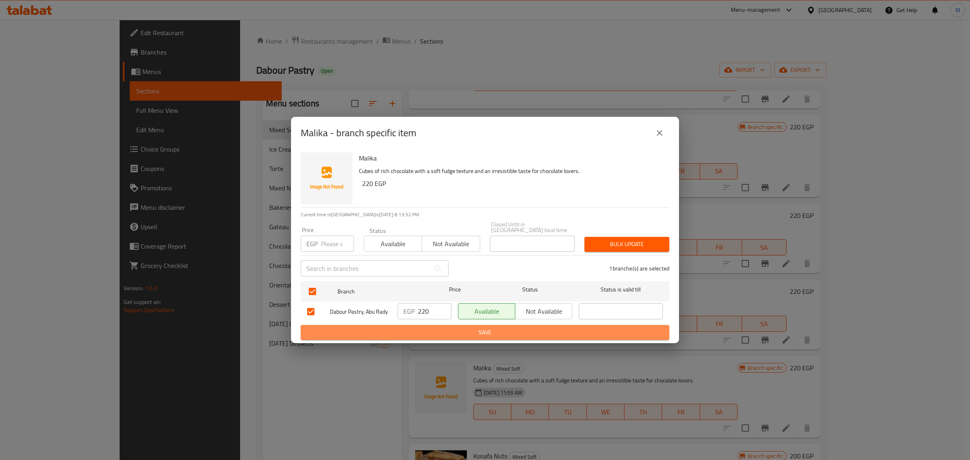
click at [490, 336] on button "Save" at bounding box center [485, 332] width 369 height 15
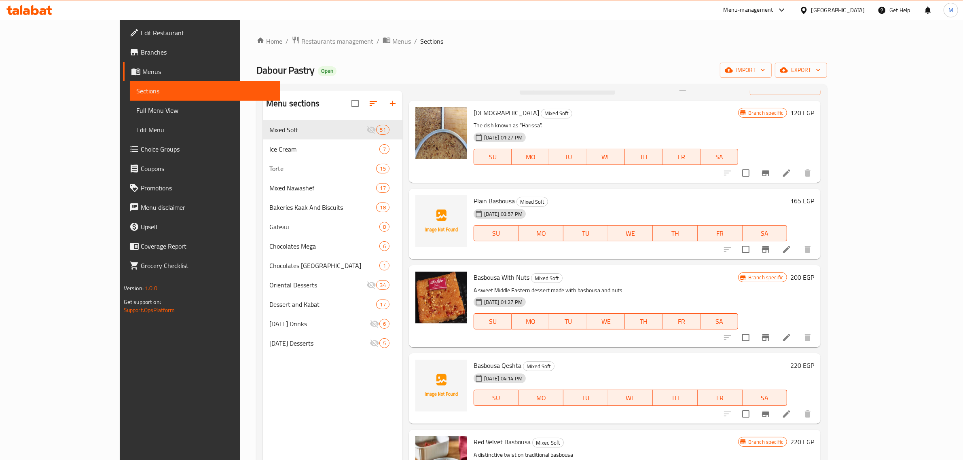
scroll to position [0, 0]
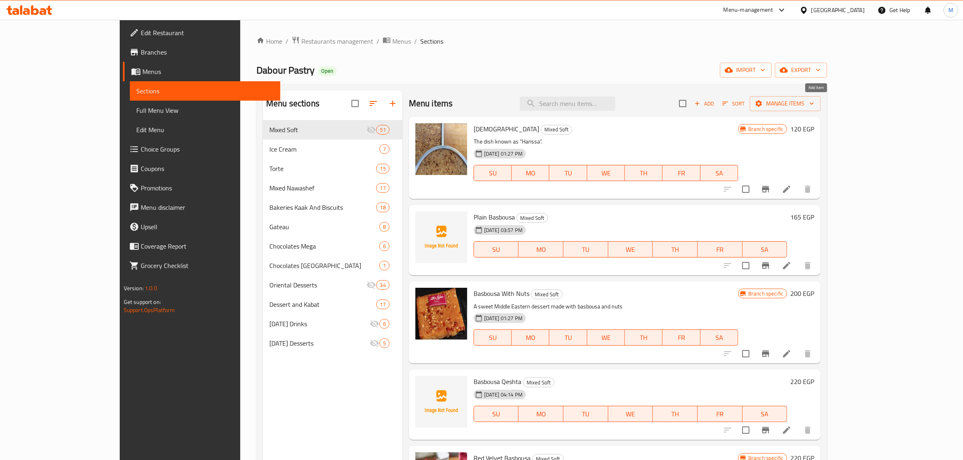
click at [715, 101] on span "Add" at bounding box center [704, 103] width 22 height 9
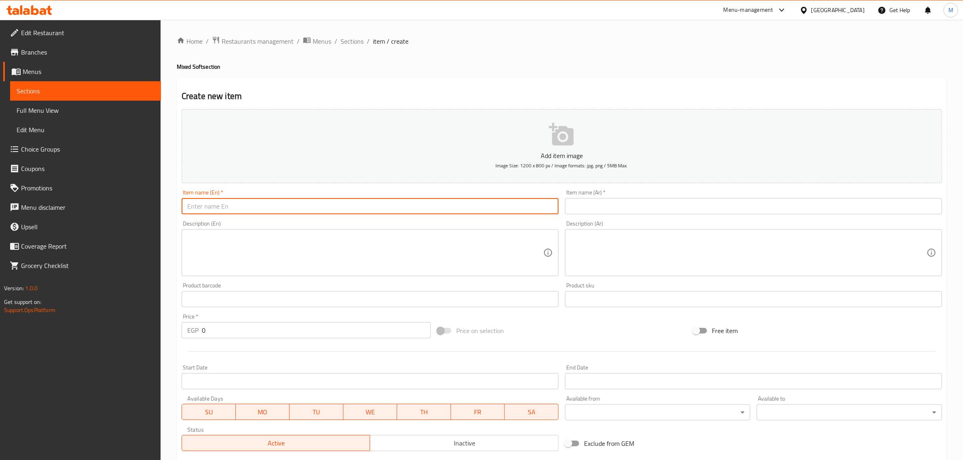
click at [492, 203] on input "text" at bounding box center [370, 206] width 377 height 16
paste input "Fudge"
type input "Tarweka Fudge"
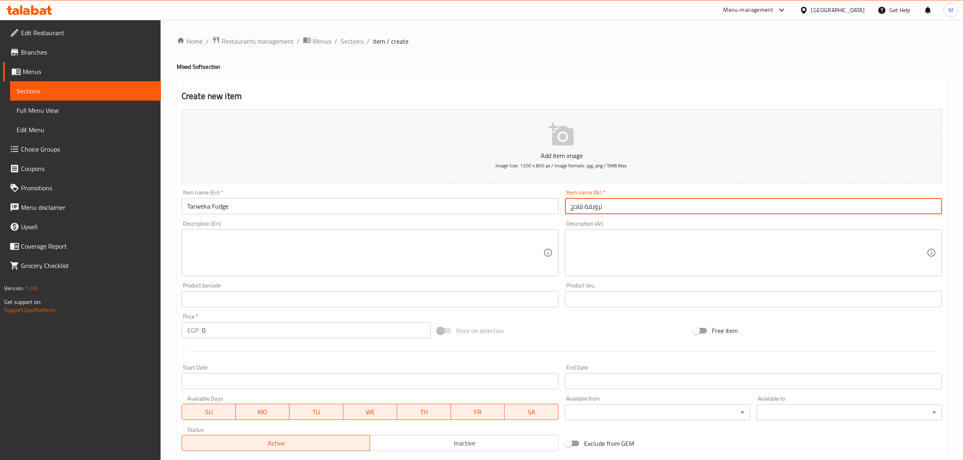
type input "ترويقة فادج"
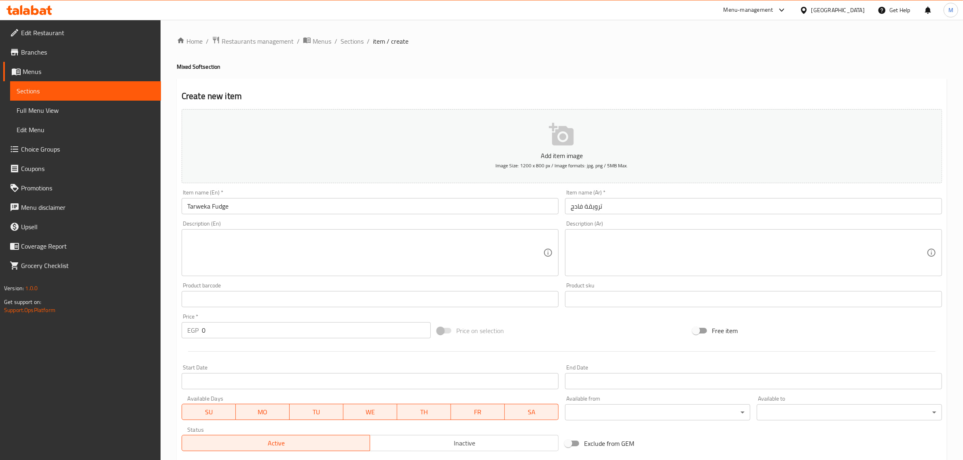
click at [613, 329] on div "Price on selection" at bounding box center [562, 331] width 256 height 22
click at [313, 336] on input "0" at bounding box center [316, 330] width 229 height 16
type input "220"
click at [540, 336] on div "Price on selection" at bounding box center [562, 331] width 256 height 22
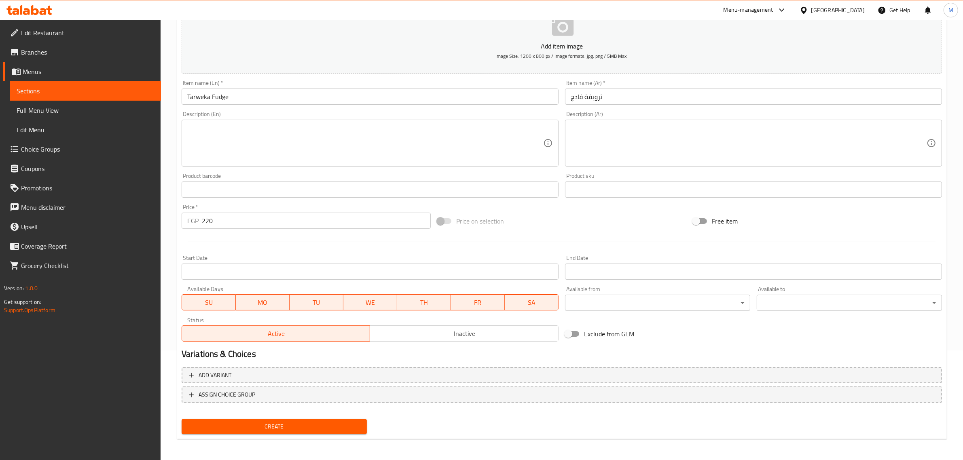
click at [354, 431] on button "Create" at bounding box center [274, 426] width 185 height 15
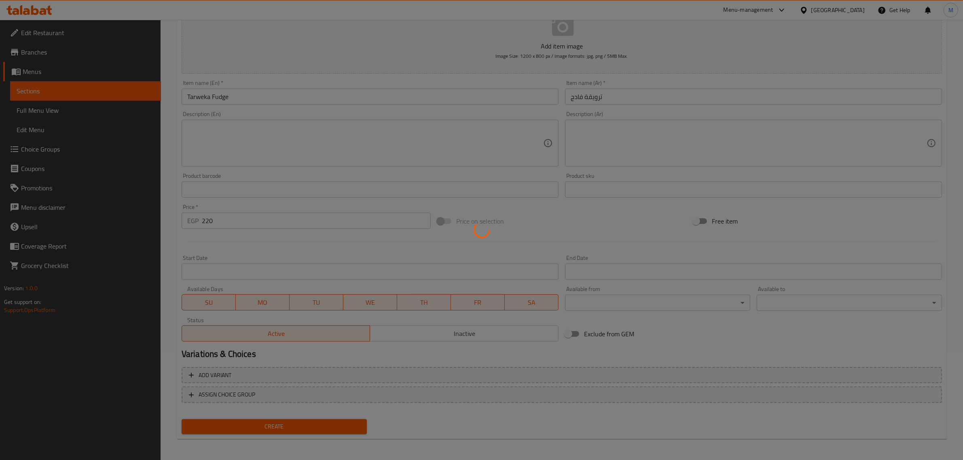
type input "0"
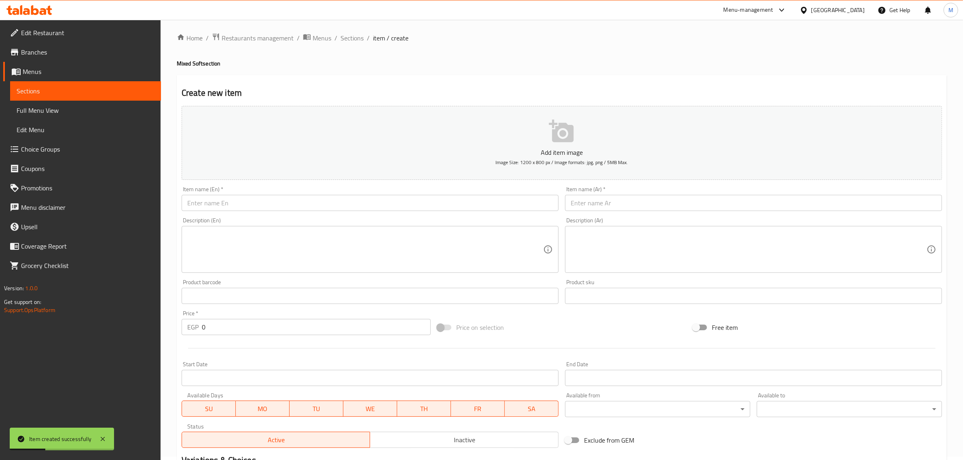
scroll to position [0, 0]
click at [710, 201] on input "text" at bounding box center [753, 206] width 377 height 16
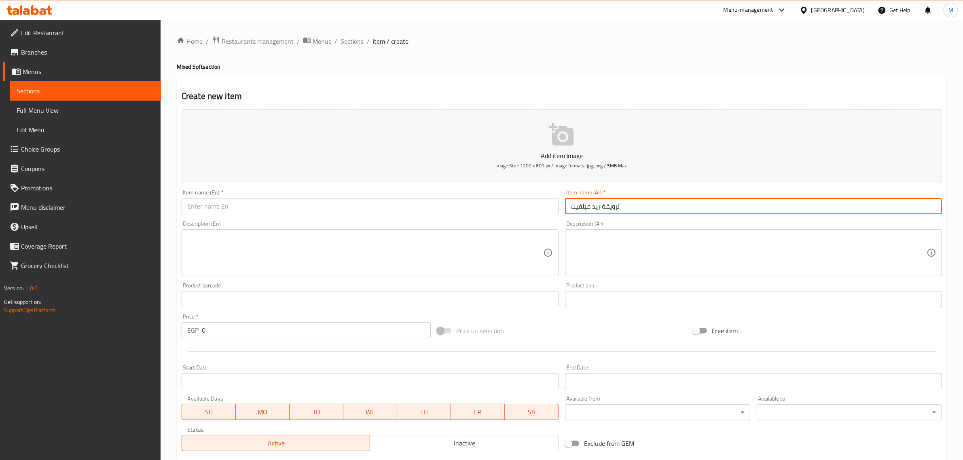
type input "ترويقة ريد فيلفيت"
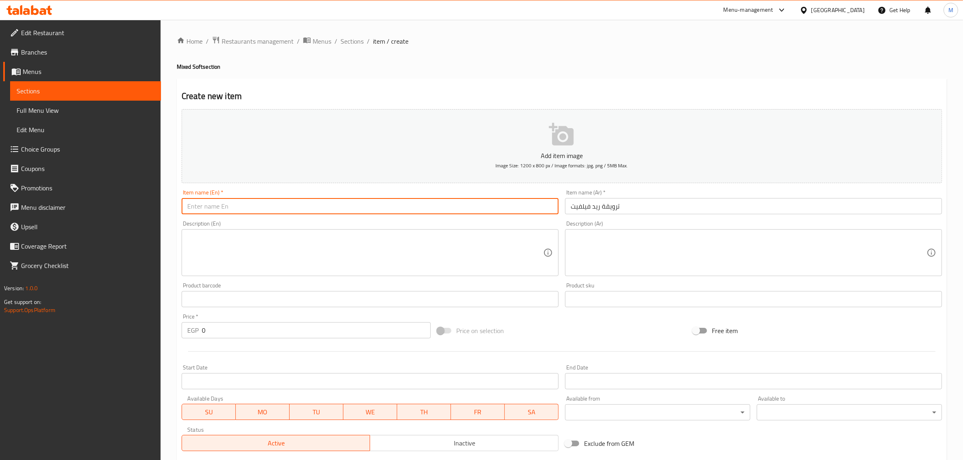
click at [349, 208] on input "text" at bounding box center [370, 206] width 377 height 16
click at [484, 209] on input "text" at bounding box center [370, 206] width 377 height 16
type input "Tarweka Red Velvet"
click at [401, 333] on input "0" at bounding box center [316, 330] width 229 height 16
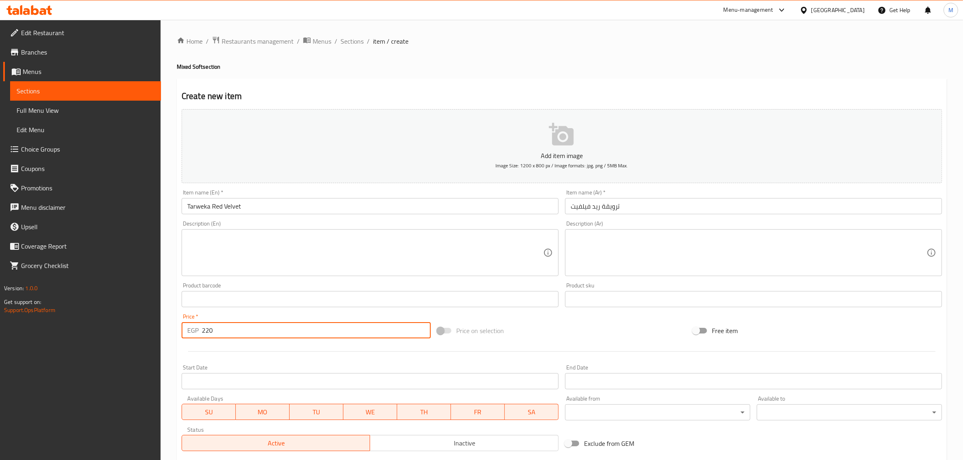
type input "220"
click at [562, 322] on div "Price on selection" at bounding box center [562, 331] width 256 height 22
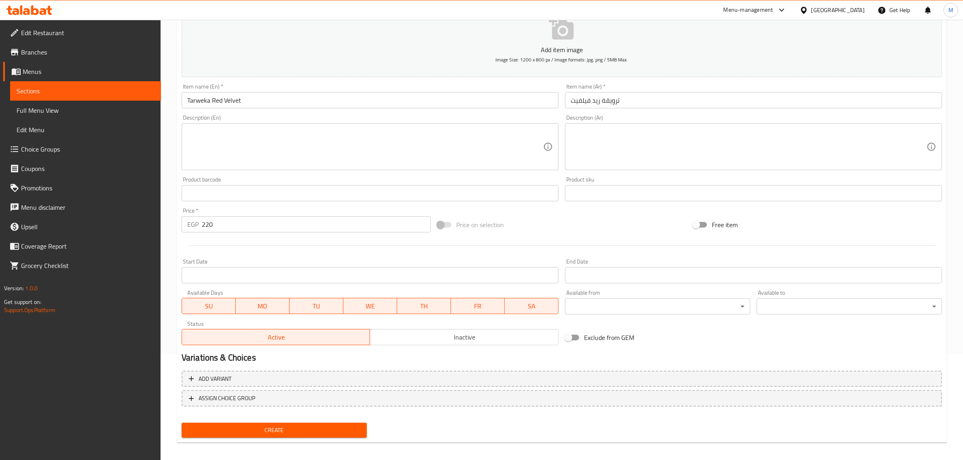
scroll to position [110, 0]
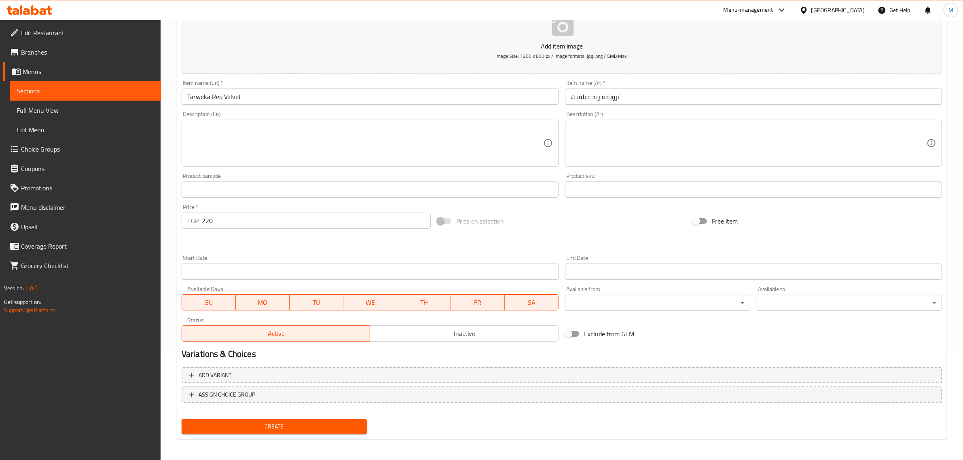
click at [332, 422] on span "Create" at bounding box center [274, 427] width 172 height 10
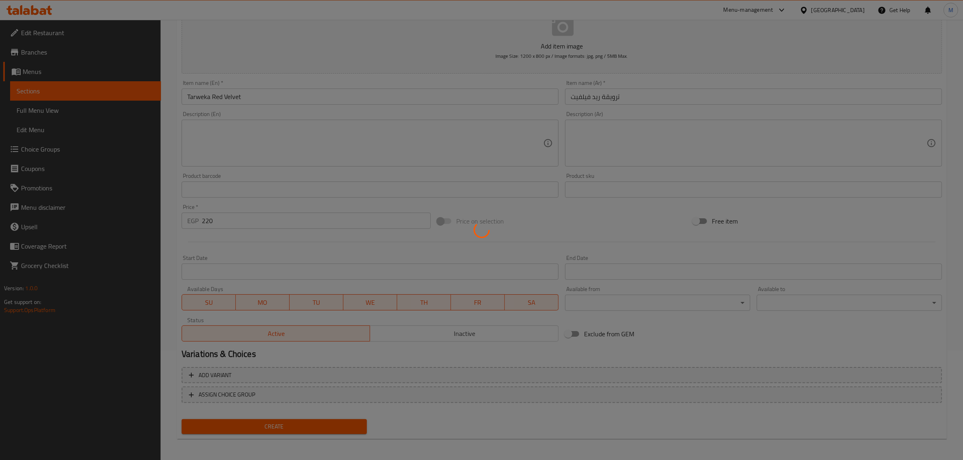
type input "0"
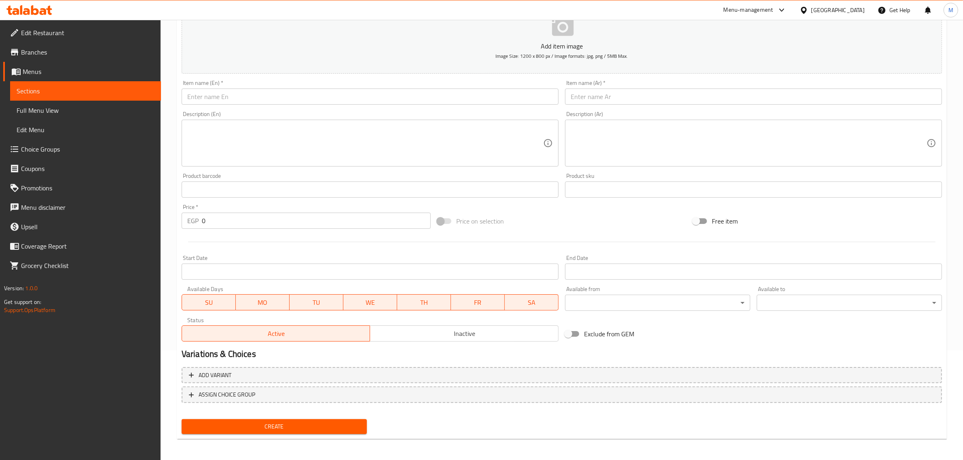
click at [629, 229] on div "Price on selection" at bounding box center [562, 221] width 256 height 22
click at [628, 229] on div "Price on selection" at bounding box center [562, 221] width 256 height 22
click at [647, 222] on div "Price on selection" at bounding box center [562, 221] width 256 height 22
click at [600, 225] on div "Price on selection" at bounding box center [562, 221] width 256 height 22
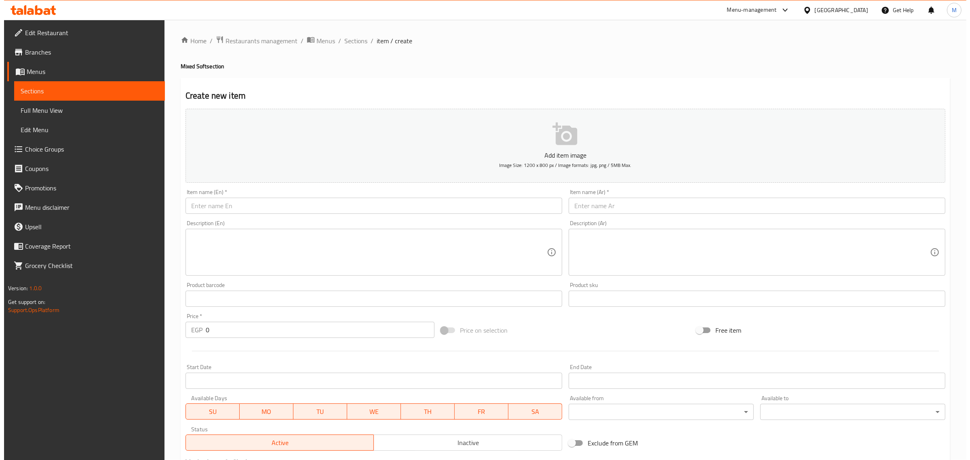
scroll to position [0, 0]
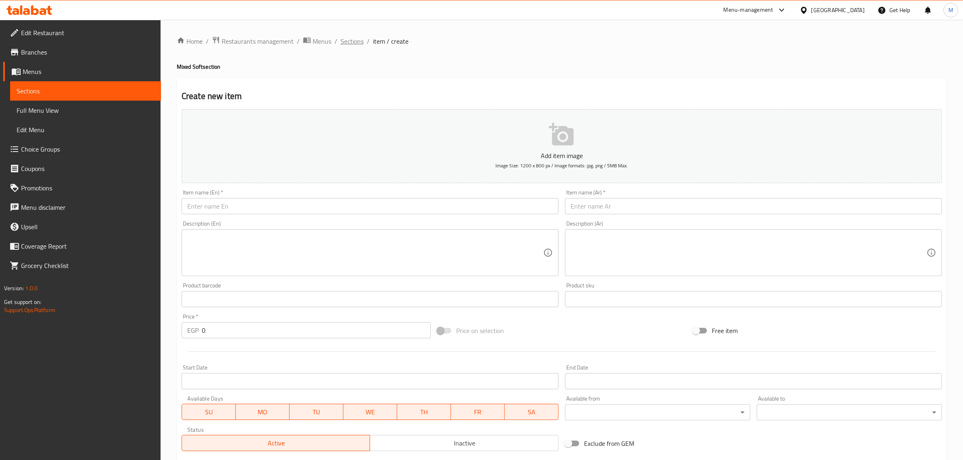
click at [356, 43] on span "Sections" at bounding box center [351, 41] width 23 height 10
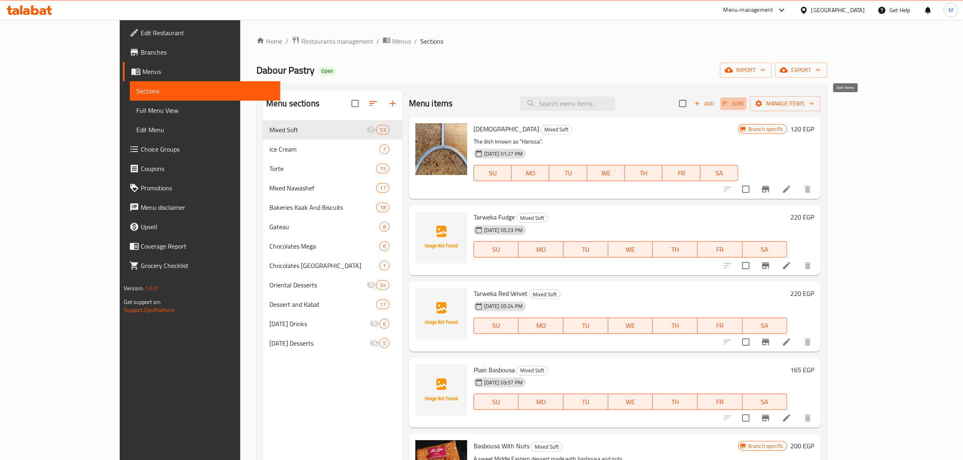
click at [728, 106] on icon "button" at bounding box center [725, 104] width 6 height 4
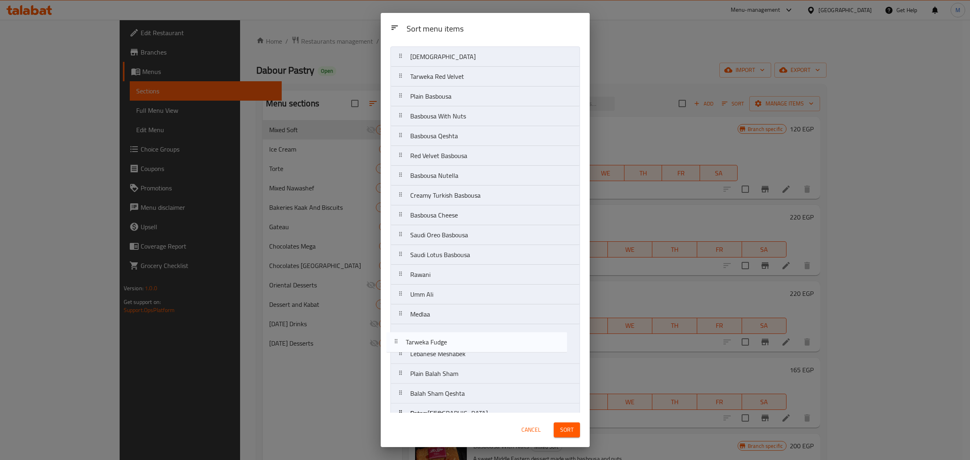
drag, startPoint x: 492, startPoint y: 101, endPoint x: 486, endPoint y: 350, distance: 249.1
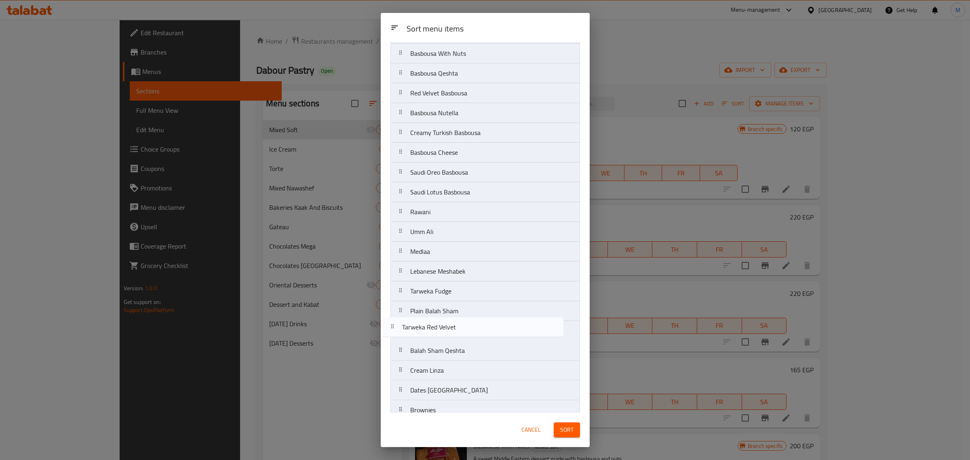
scroll to position [61, 0]
drag, startPoint x: 474, startPoint y: 78, endPoint x: 467, endPoint y: 315, distance: 237.0
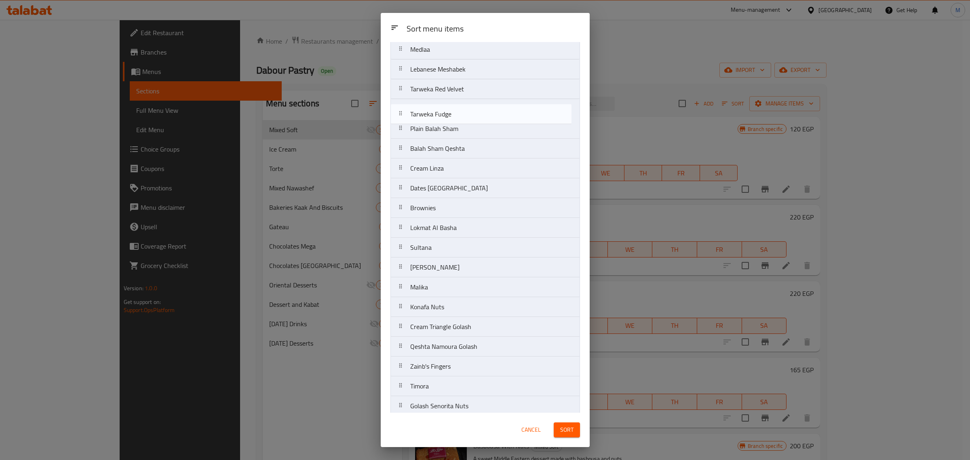
scroll to position [258, 0]
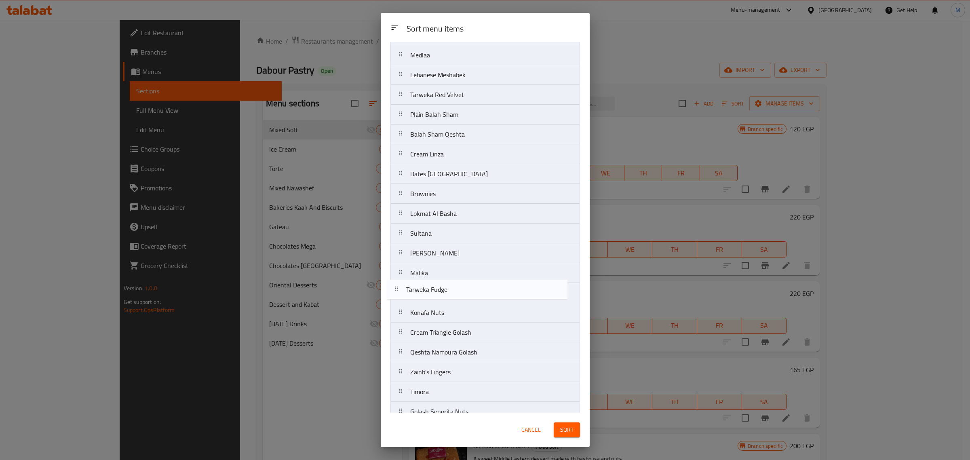
drag, startPoint x: 452, startPoint y: 92, endPoint x: 447, endPoint y: 294, distance: 201.8
click at [448, 294] on nav "Haresa Plain Basbousa Basbousa With Nuts Basbousa Qeshta Red Velvet Basbousa Ba…" at bounding box center [486, 332] width 190 height 1051
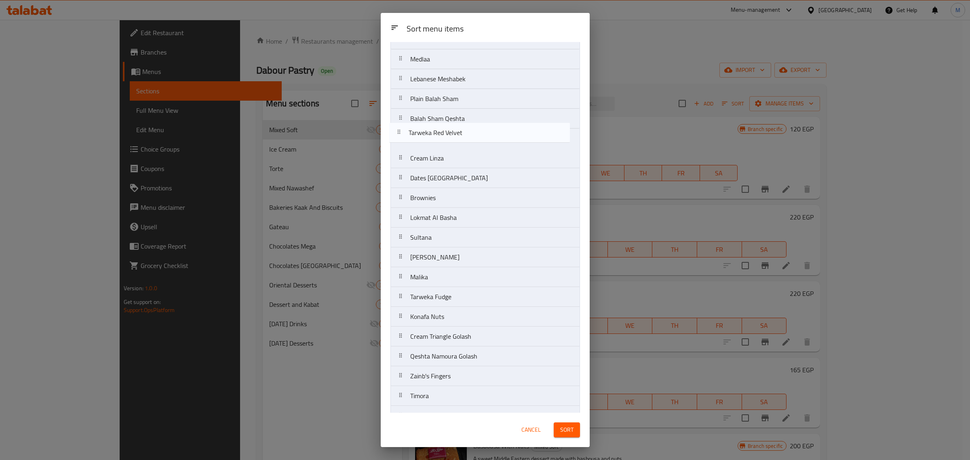
scroll to position [251, 0]
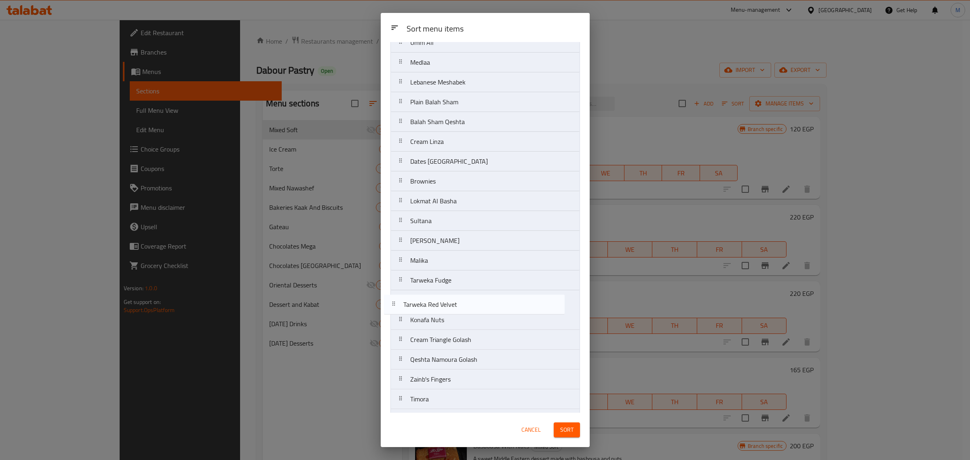
drag, startPoint x: 476, startPoint y: 97, endPoint x: 469, endPoint y: 308, distance: 211.6
click at [469, 308] on nav "Haresa Plain Basbousa Basbousa With Nuts Basbousa Qeshta Red Velvet Basbousa Ba…" at bounding box center [486, 339] width 190 height 1051
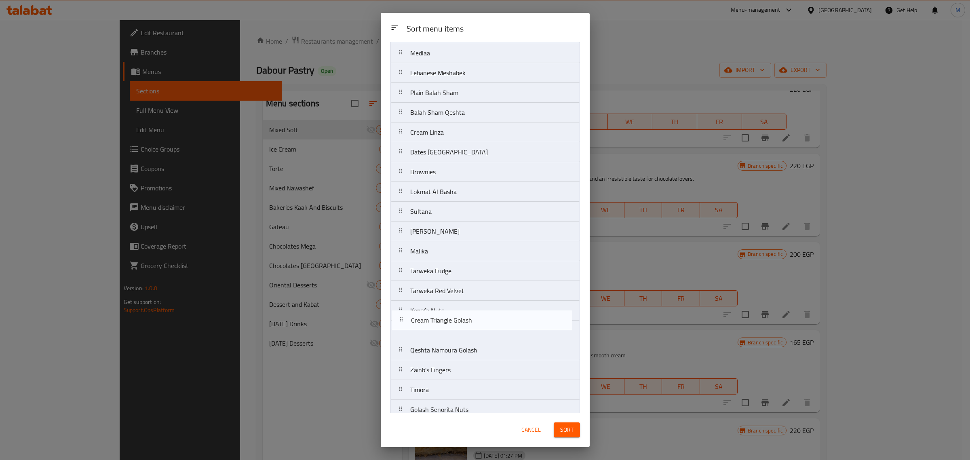
scroll to position [263, 0]
drag, startPoint x: 479, startPoint y: 343, endPoint x: 480, endPoint y: 314, distance: 28.7
click at [480, 314] on nav "Haresa Plain Basbousa Basbousa With Nuts Basbousa Qeshta Red Velvet Basbousa Ba…" at bounding box center [486, 327] width 190 height 1051
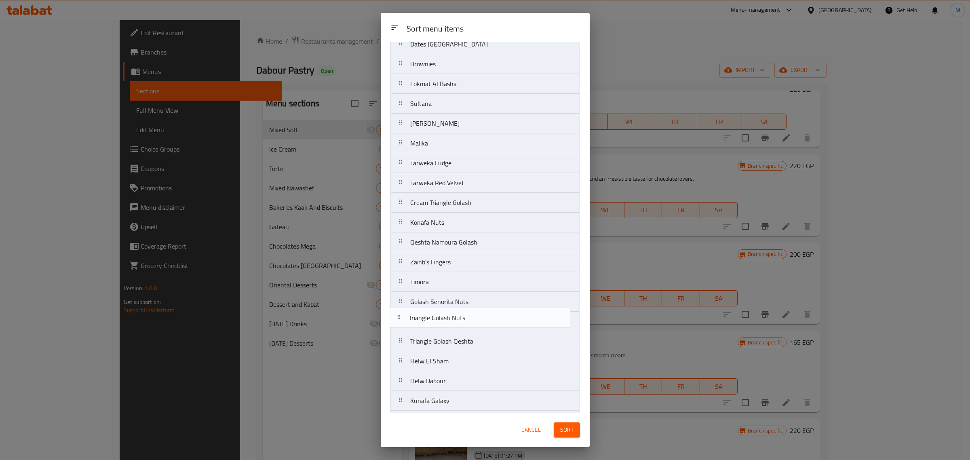
scroll to position [369, 0]
drag, startPoint x: 477, startPoint y: 348, endPoint x: 476, endPoint y: 225, distance: 122.5
click at [476, 225] on nav "Haresa Plain Basbousa Basbousa With Nuts Basbousa Qeshta Red Velvet Basbousa Ba…" at bounding box center [486, 221] width 190 height 1051
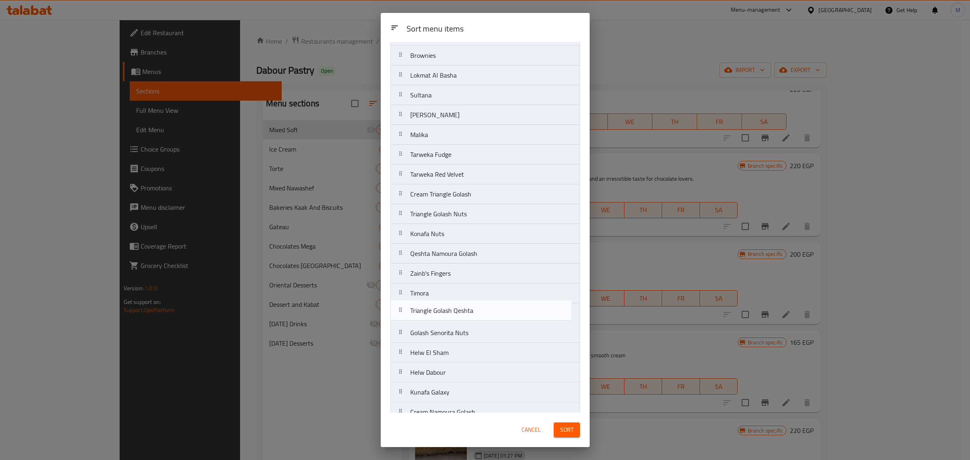
scroll to position [377, 0]
drag, startPoint x: 476, startPoint y: 343, endPoint x: 477, endPoint y: 231, distance: 111.6
click at [477, 231] on nav "Haresa Plain Basbousa Basbousa With Nuts Basbousa Qeshta Red Velvet Basbousa Ba…" at bounding box center [486, 213] width 190 height 1051
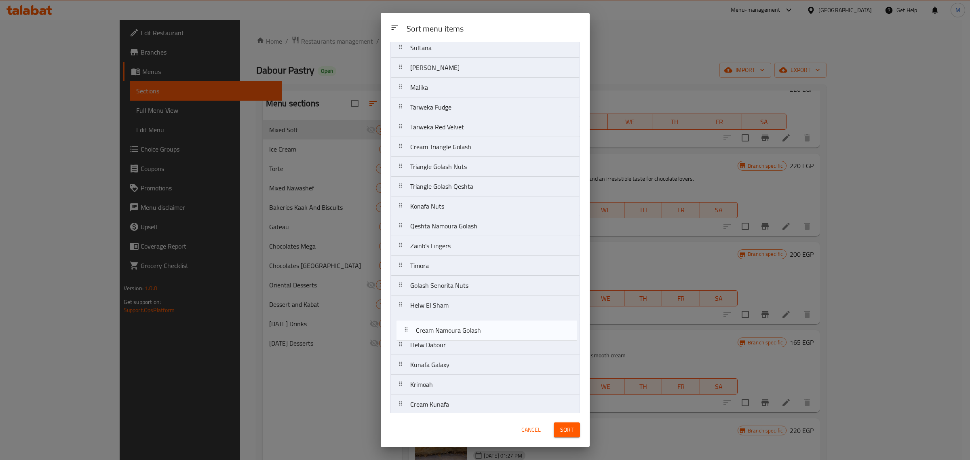
scroll to position [426, 0]
drag, startPoint x: 482, startPoint y: 386, endPoint x: 486, endPoint y: 213, distance: 173.1
click at [486, 213] on nav "Haresa Plain Basbousa Basbousa With Nuts Basbousa Qeshta Red Velvet Basbousa Ba…" at bounding box center [486, 164] width 190 height 1051
drag, startPoint x: 475, startPoint y: 249, endPoint x: 477, endPoint y: 214, distance: 34.8
click at [477, 214] on nav "Haresa Plain Basbousa Basbousa With Nuts Basbousa Qeshta Red Velvet Basbousa Ba…" at bounding box center [486, 164] width 190 height 1051
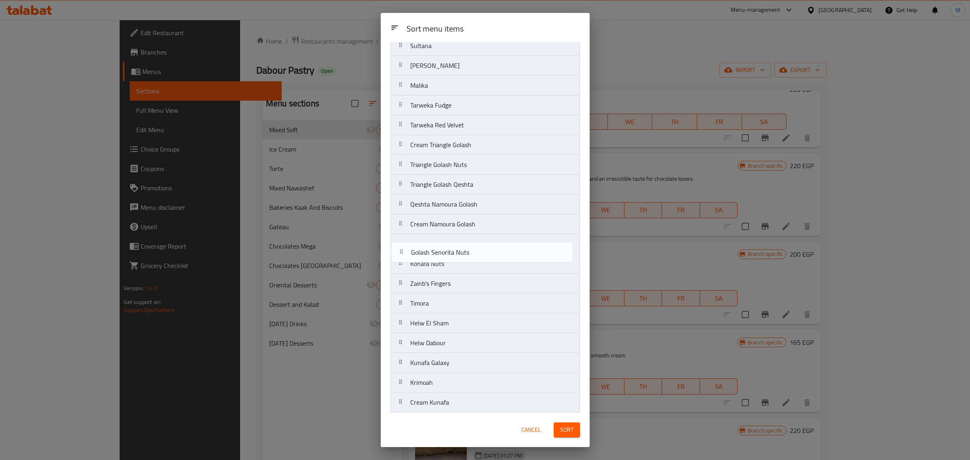
drag, startPoint x: 470, startPoint y: 308, endPoint x: 472, endPoint y: 253, distance: 55.0
click at [472, 253] on nav "Haresa Plain Basbousa Basbousa With Nuts Basbousa Qeshta Red Velvet Basbousa Ba…" at bounding box center [486, 164] width 190 height 1051
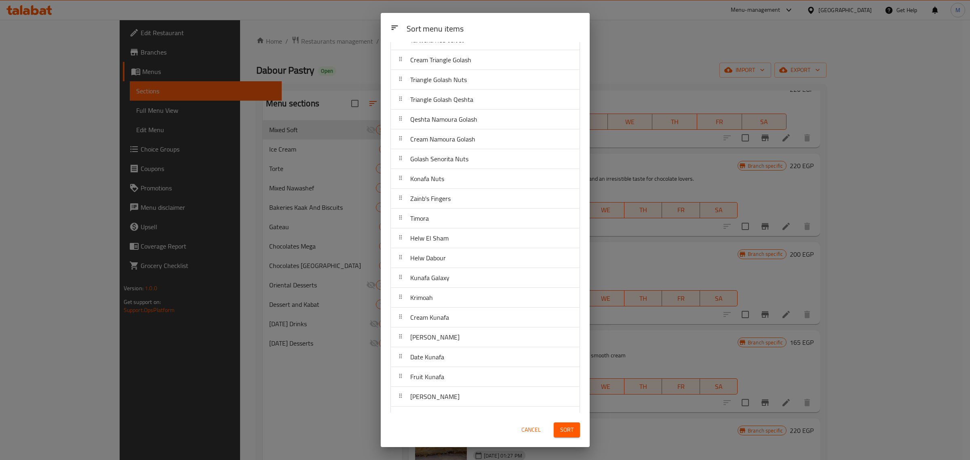
scroll to position [527, 0]
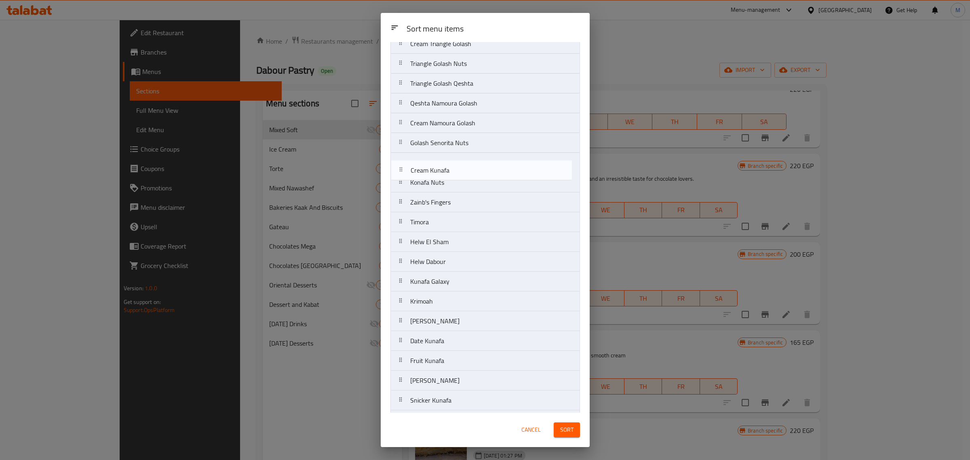
drag, startPoint x: 461, startPoint y: 308, endPoint x: 462, endPoint y: 173, distance: 135.4
click at [462, 173] on nav "Haresa Plain Basbousa Basbousa With Nuts Basbousa Qeshta Red Velvet Basbousa Ba…" at bounding box center [486, 63] width 190 height 1051
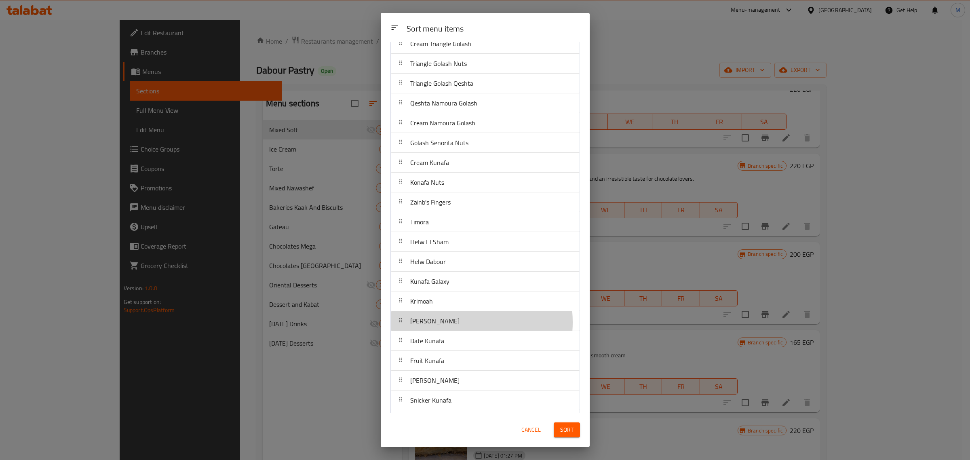
scroll to position [528, 0]
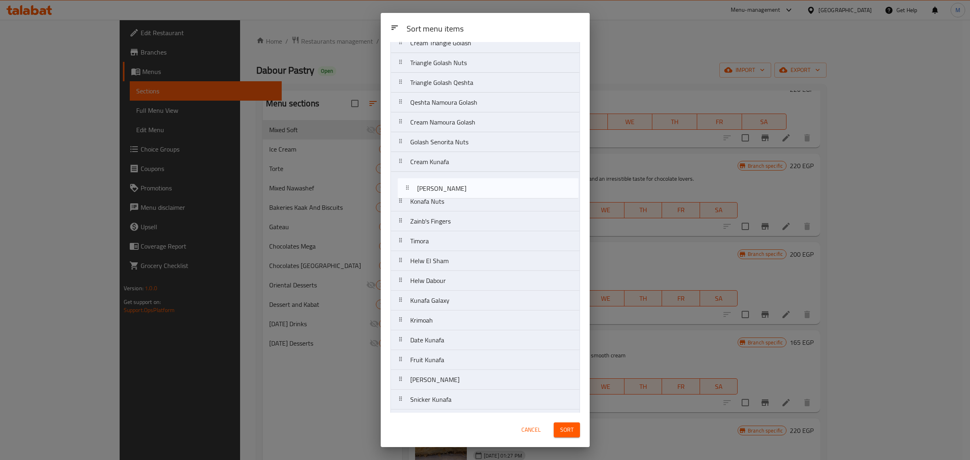
drag, startPoint x: 444, startPoint y: 325, endPoint x: 452, endPoint y: 187, distance: 138.1
click at [452, 187] on nav "Haresa Plain Basbousa Basbousa With Nuts Basbousa Qeshta Red Velvet Basbousa Ba…" at bounding box center [486, 62] width 190 height 1051
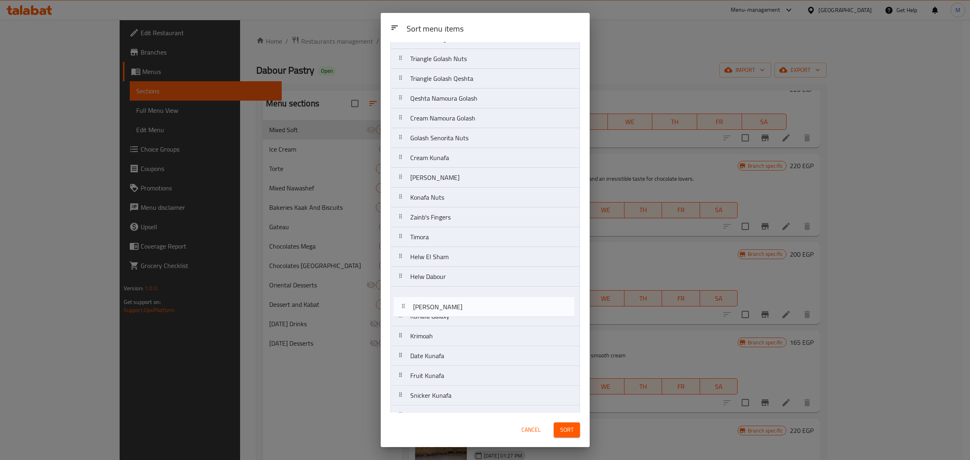
scroll to position [532, 0]
drag, startPoint x: 455, startPoint y: 385, endPoint x: 459, endPoint y: 205, distance: 180.0
click at [459, 205] on nav "Haresa Plain Basbousa Basbousa With Nuts Basbousa Qeshta Red Velvet Basbousa Ba…" at bounding box center [486, 58] width 190 height 1051
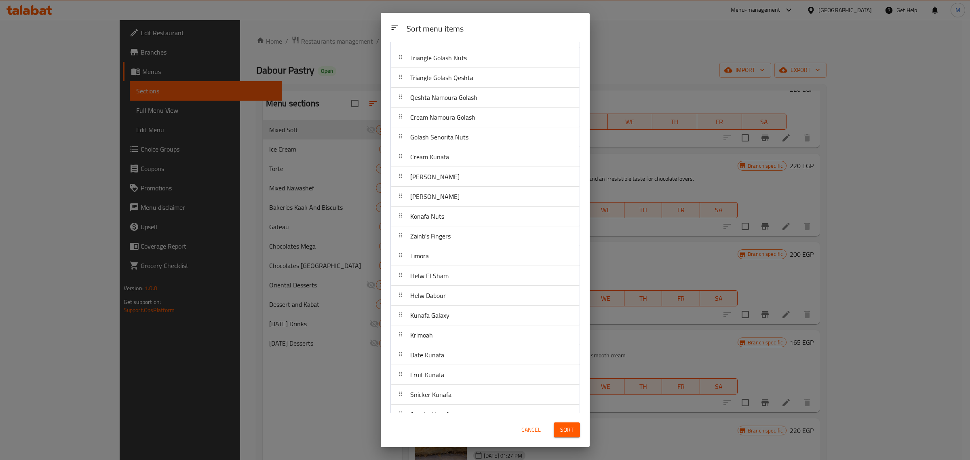
click at [470, 429] on div "Cancel Sort" at bounding box center [485, 430] width 199 height 25
click at [475, 337] on div "Krimoah" at bounding box center [485, 334] width 182 height 19
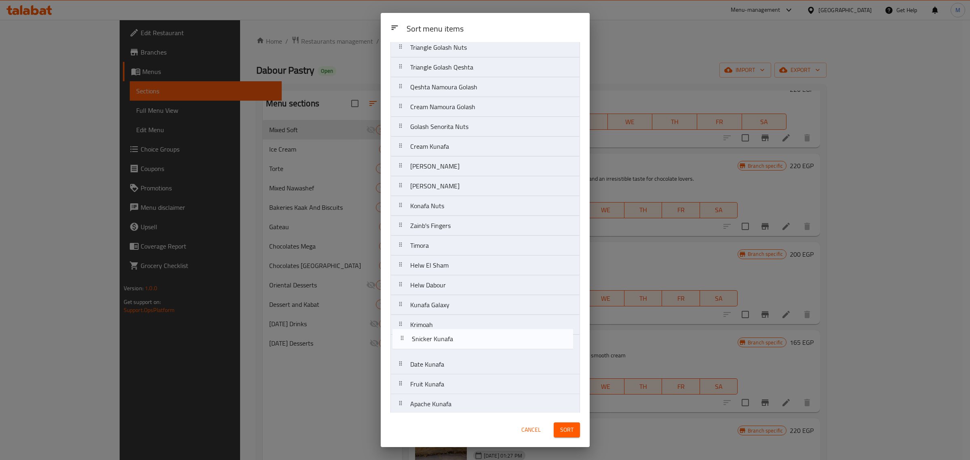
scroll to position [544, 0]
drag, startPoint x: 460, startPoint y: 401, endPoint x: 463, endPoint y: 213, distance: 188.8
click at [463, 213] on nav "Haresa Plain Basbousa Basbousa With Nuts Basbousa Qeshta Red Velvet Basbousa Ba…" at bounding box center [486, 46] width 190 height 1051
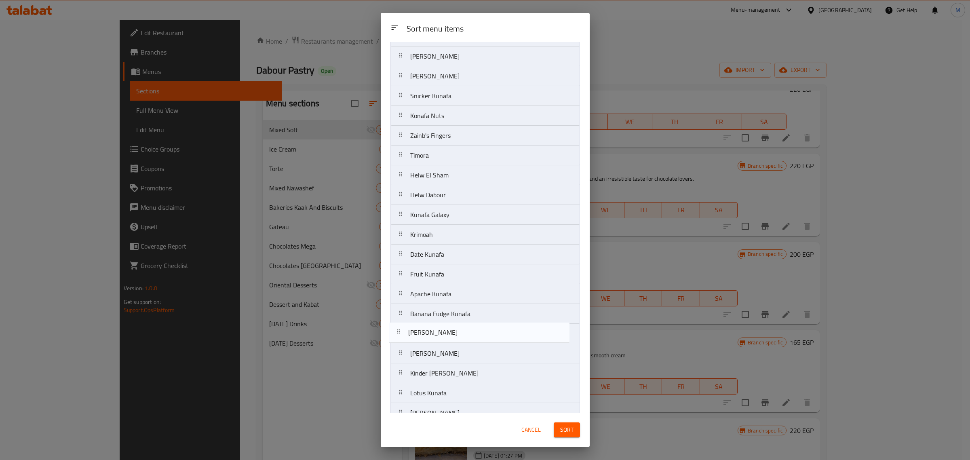
scroll to position [655, 0]
drag, startPoint x: 457, startPoint y: 367, endPoint x: 460, endPoint y: 140, distance: 226.4
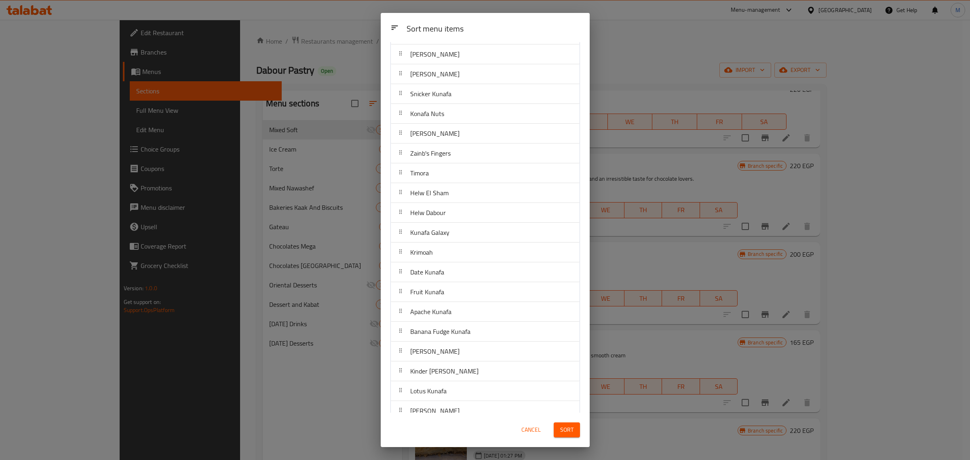
click at [450, 392] on div "Lotus Kunafa" at bounding box center [485, 390] width 182 height 19
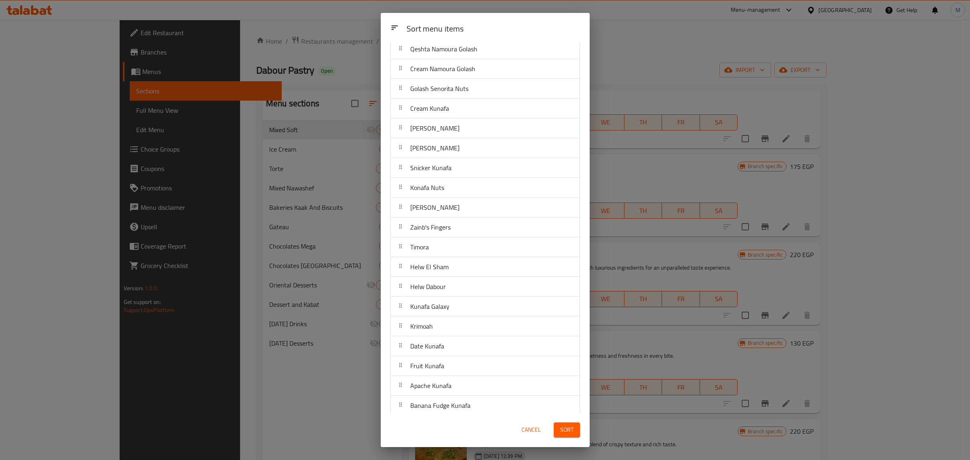
scroll to position [558, 0]
click at [501, 41] on div "Sort menu items" at bounding box center [485, 27] width 209 height 29
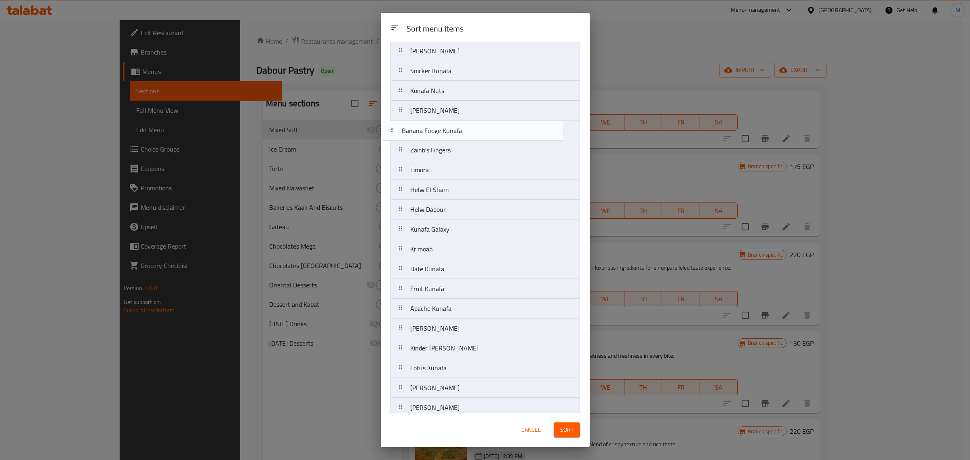
scroll to position [676, 0]
drag, startPoint x: 490, startPoint y: 283, endPoint x: 480, endPoint y: 144, distance: 139.4
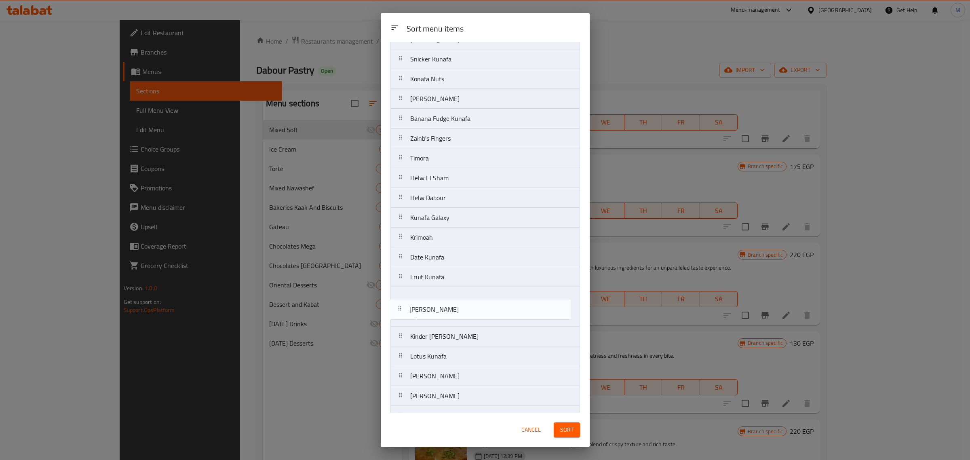
scroll to position [690, 0]
drag, startPoint x: 446, startPoint y: 338, endPoint x: 443, endPoint y: 148, distance: 190.4
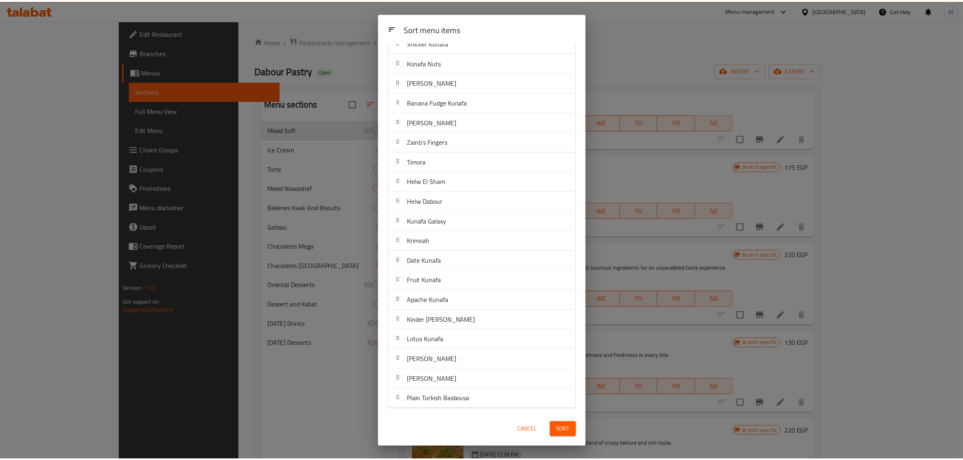
scroll to position [710, 0]
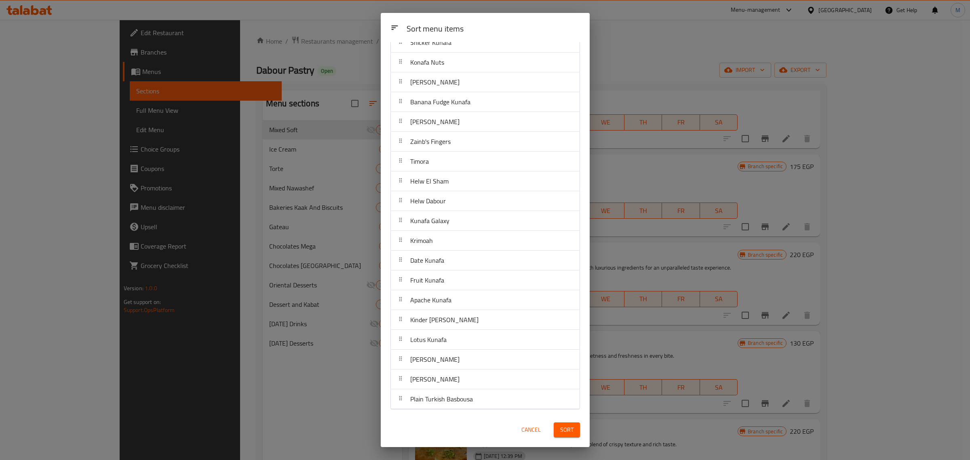
click at [572, 432] on span "Sort" at bounding box center [566, 430] width 13 height 10
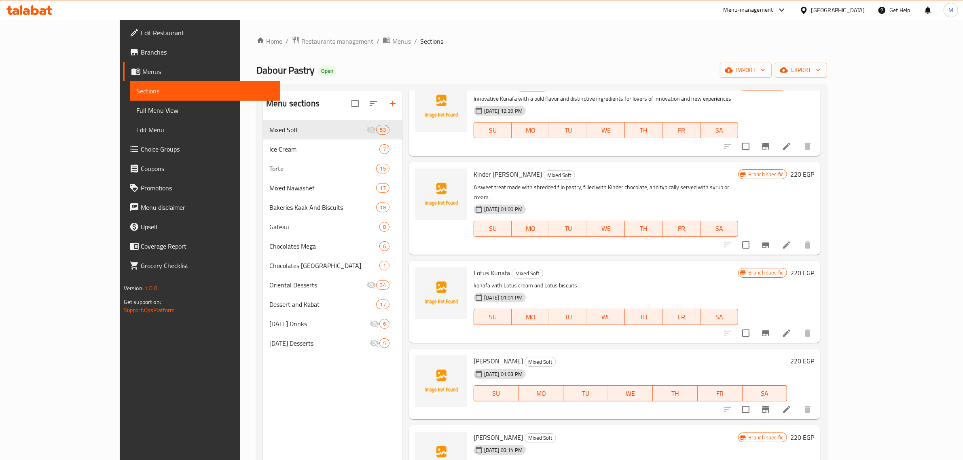
scroll to position [114, 0]
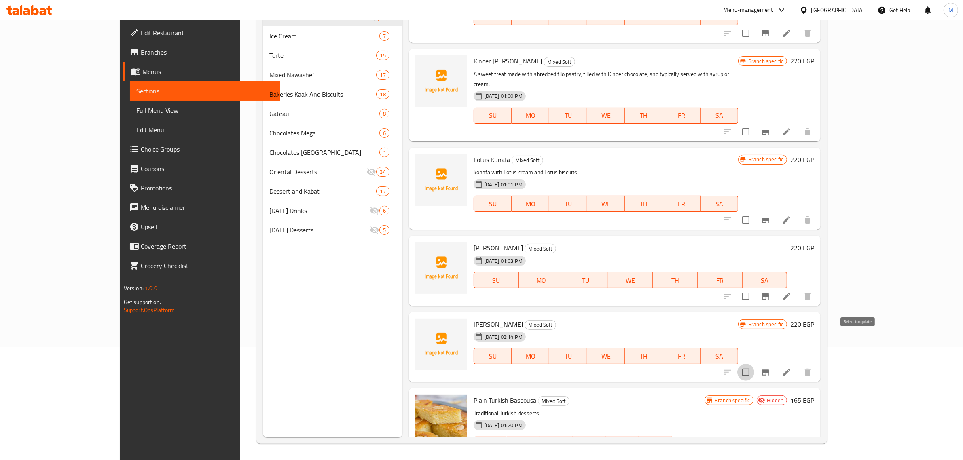
click at [754, 364] on input "checkbox" at bounding box center [745, 372] width 17 height 17
checkbox input "true"
click at [754, 288] on input "checkbox" at bounding box center [745, 296] width 17 height 17
checkbox input "true"
click at [754, 211] on input "checkbox" at bounding box center [745, 219] width 17 height 17
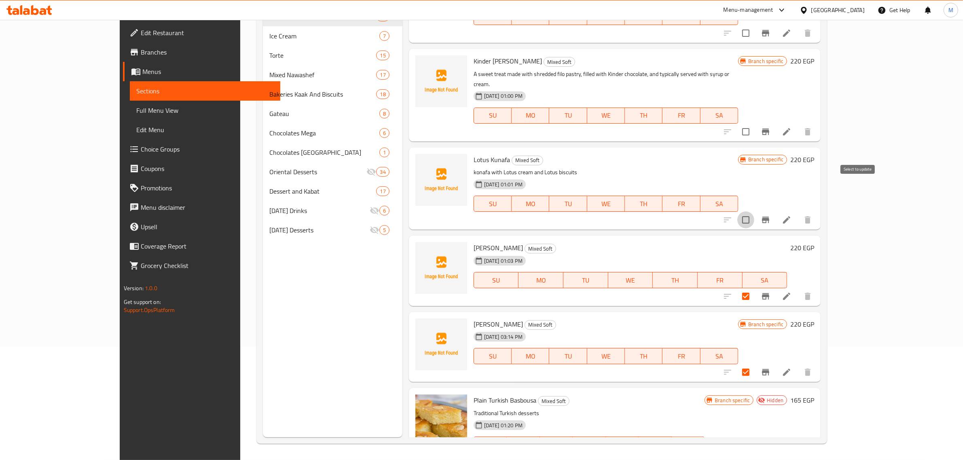
checkbox input "true"
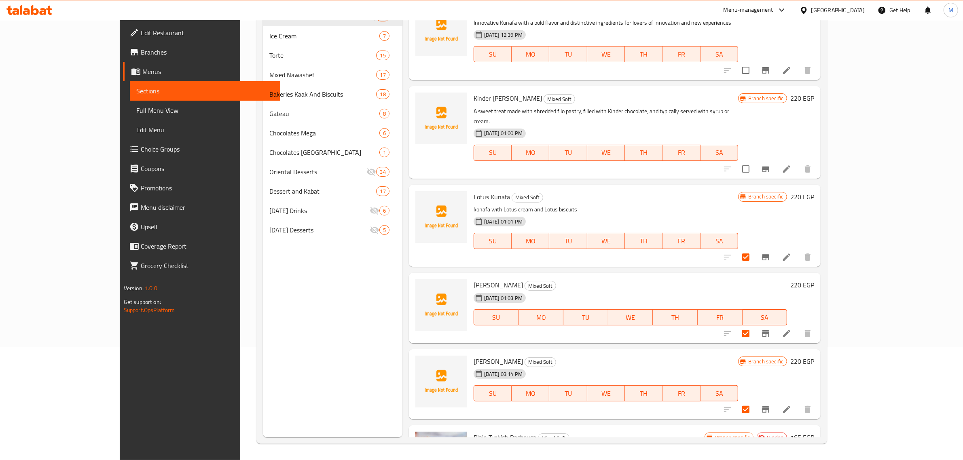
scroll to position [4017, 0]
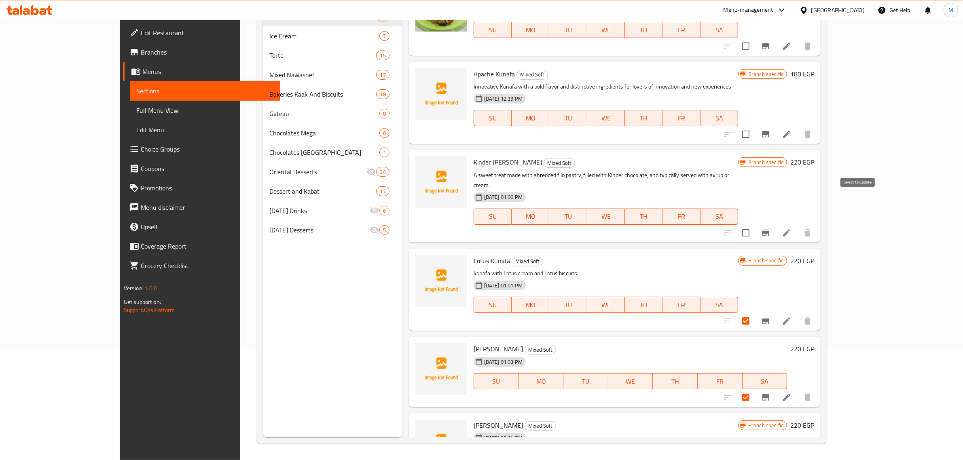
click at [754, 224] on input "checkbox" at bounding box center [745, 232] width 17 height 17
checkbox input "true"
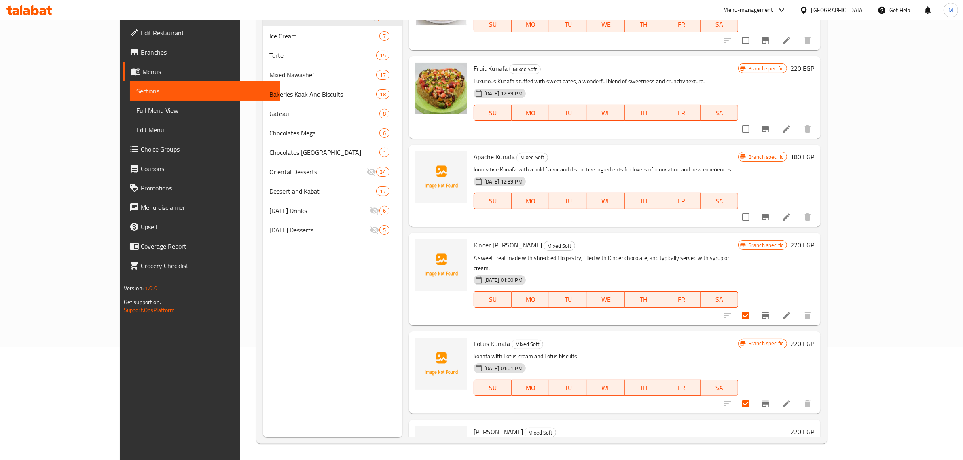
scroll to position [3916, 0]
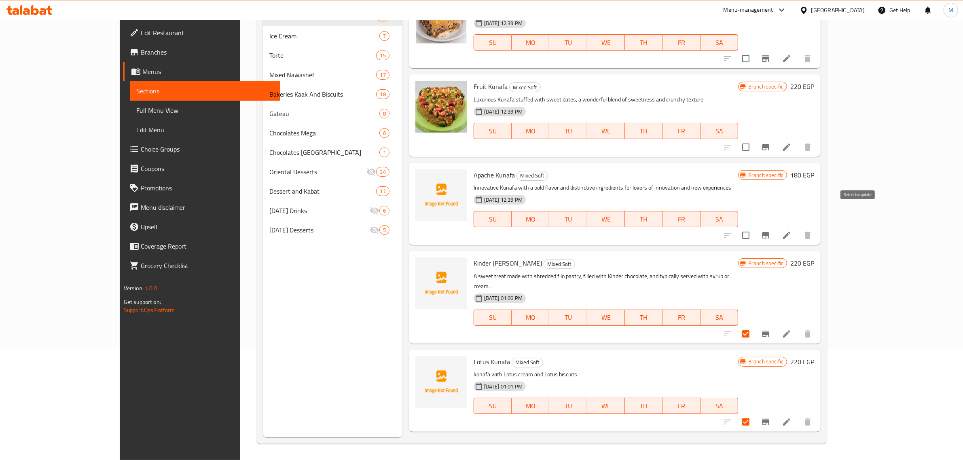
click at [754, 227] on input "checkbox" at bounding box center [745, 235] width 17 height 17
checkbox input "true"
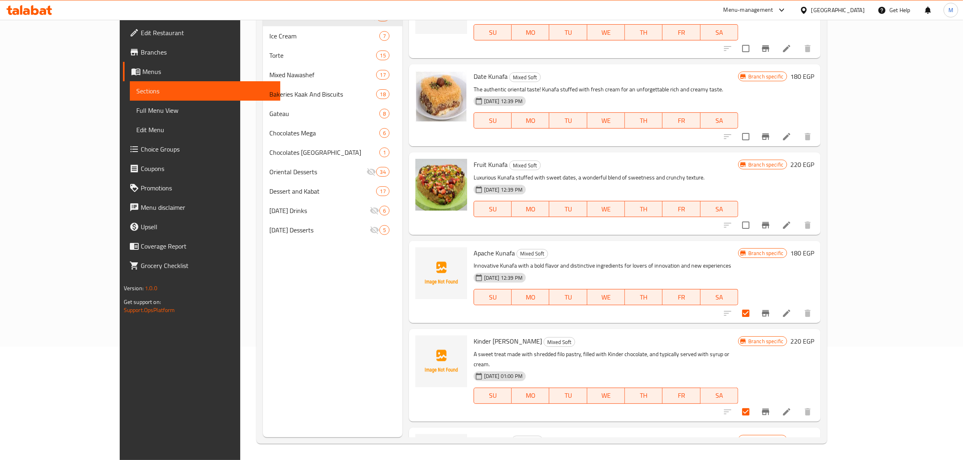
scroll to position [3814, 0]
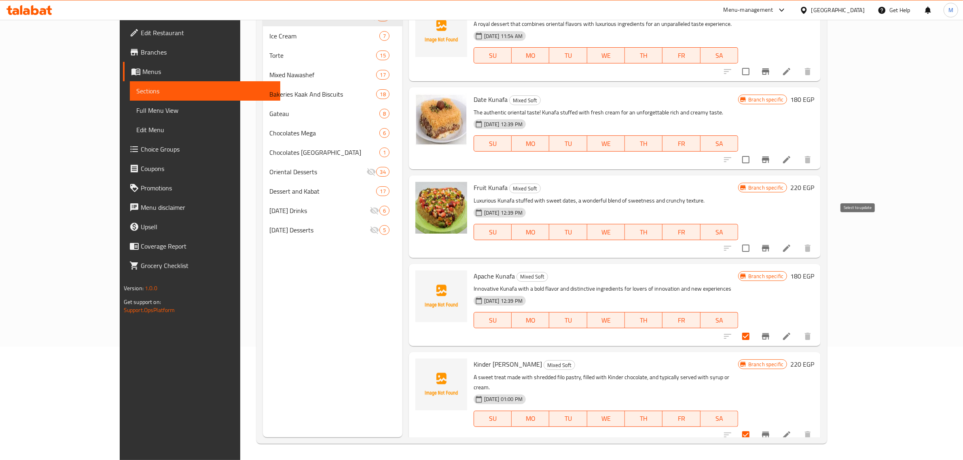
click at [754, 240] on input "checkbox" at bounding box center [745, 248] width 17 height 17
checkbox input "true"
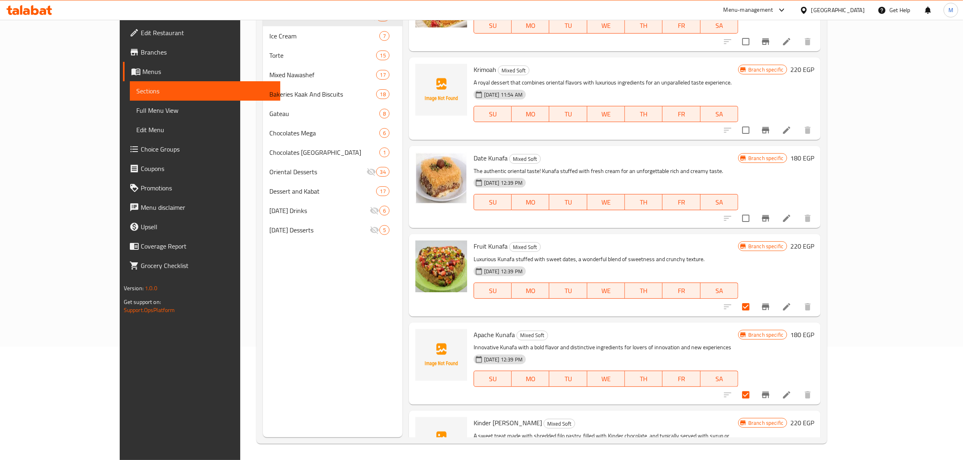
scroll to position [3764, 0]
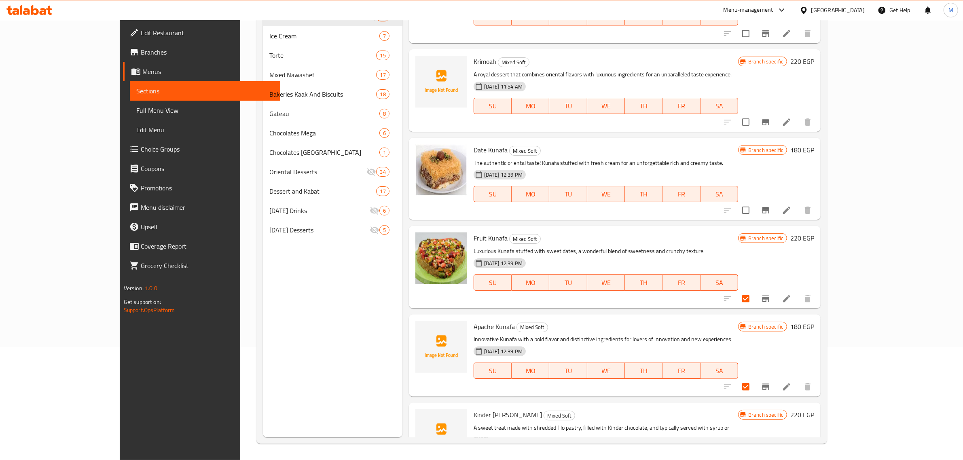
click at [754, 202] on input "checkbox" at bounding box center [745, 210] width 17 height 17
checkbox input "true"
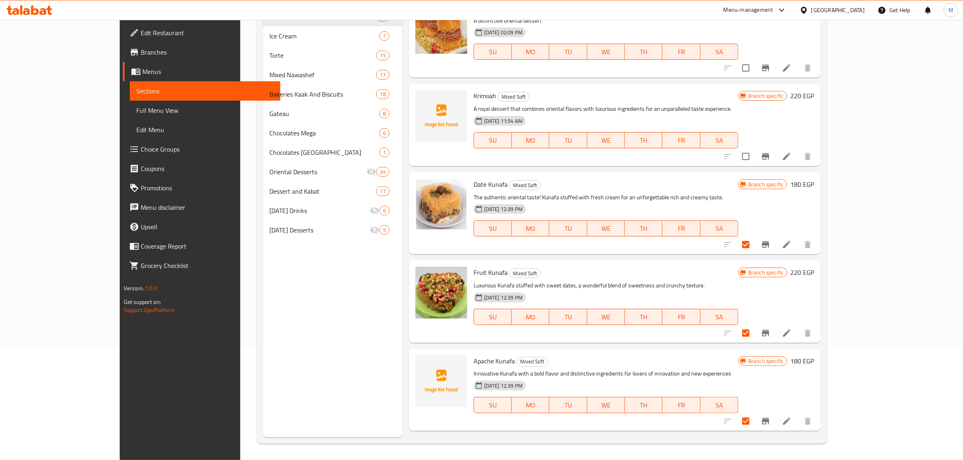
scroll to position [3663, 0]
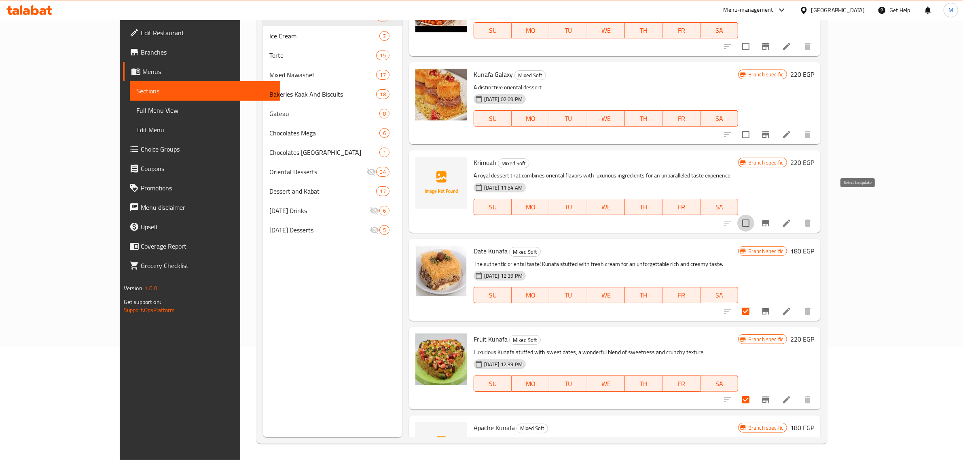
click at [754, 215] on input "checkbox" at bounding box center [745, 223] width 17 height 17
checkbox input "true"
click at [473, 156] on span "Krimoah" at bounding box center [484, 162] width 23 height 12
copy h6 "Krimoah"
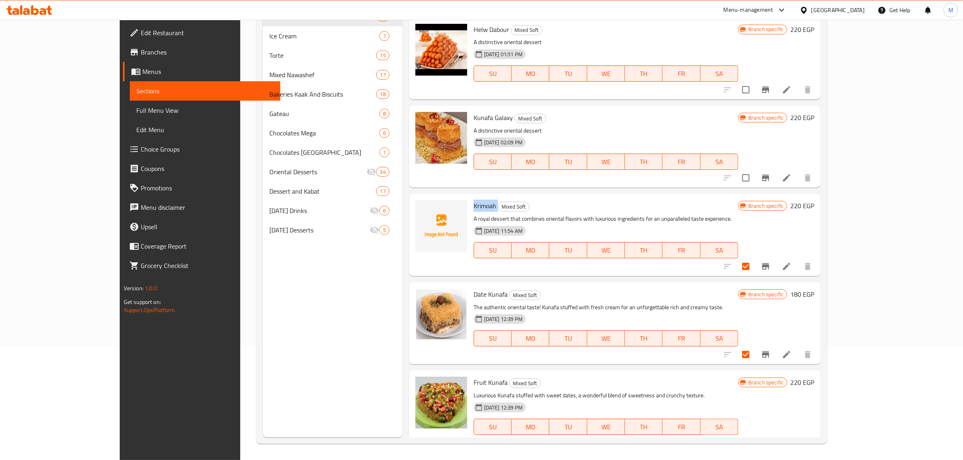
scroll to position [3562, 0]
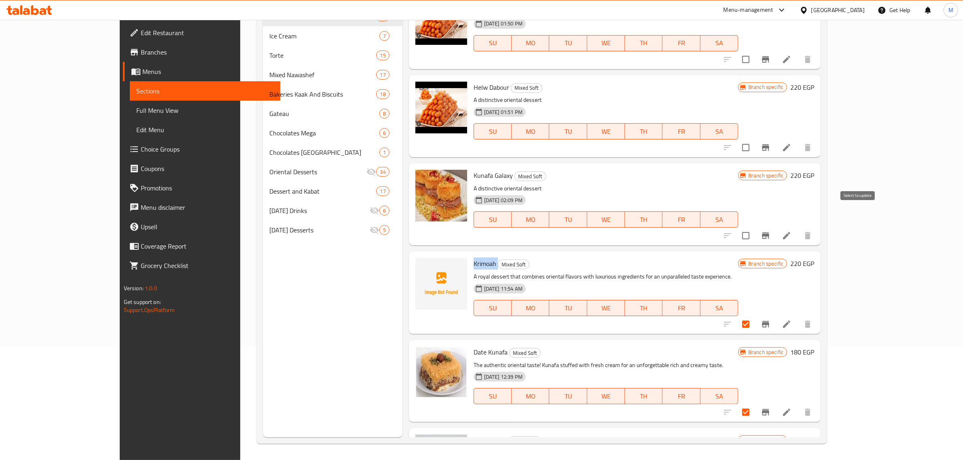
click at [754, 227] on input "checkbox" at bounding box center [745, 235] width 17 height 17
checkbox input "true"
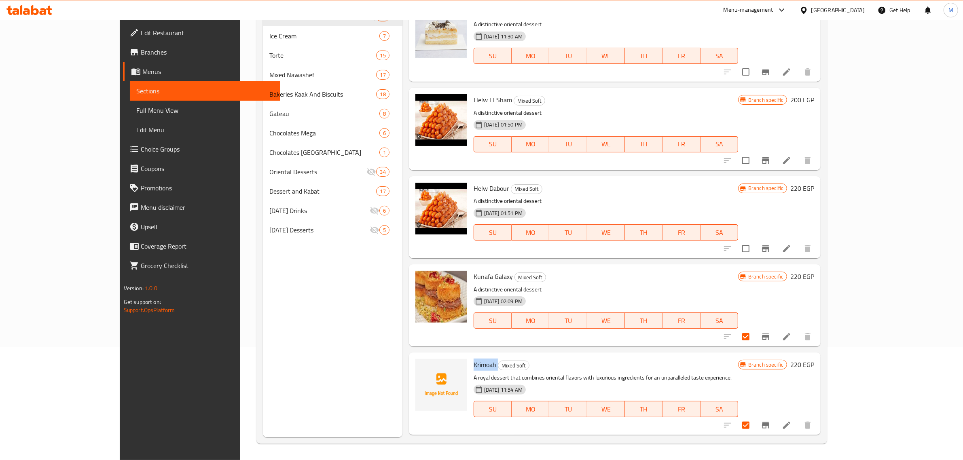
scroll to position [3360, 0]
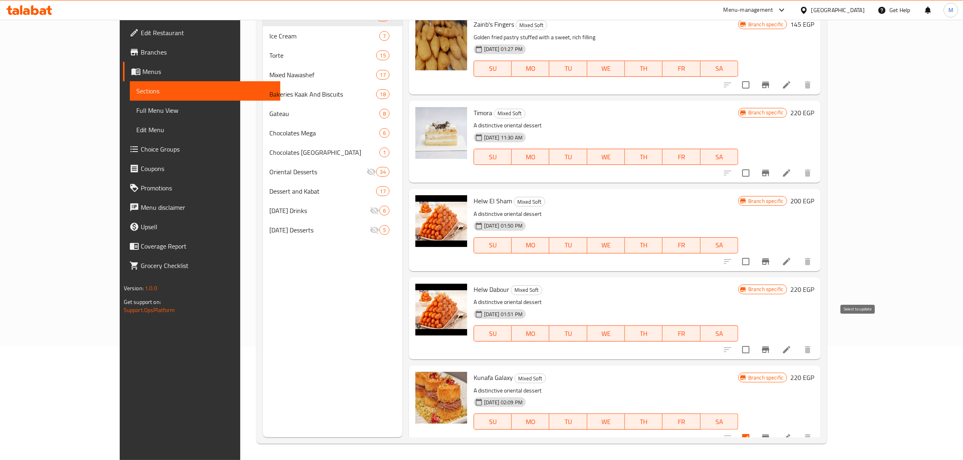
click at [754, 341] on input "checkbox" at bounding box center [745, 349] width 17 height 17
checkbox input "true"
click at [754, 253] on input "checkbox" at bounding box center [745, 261] width 17 height 17
checkbox input "true"
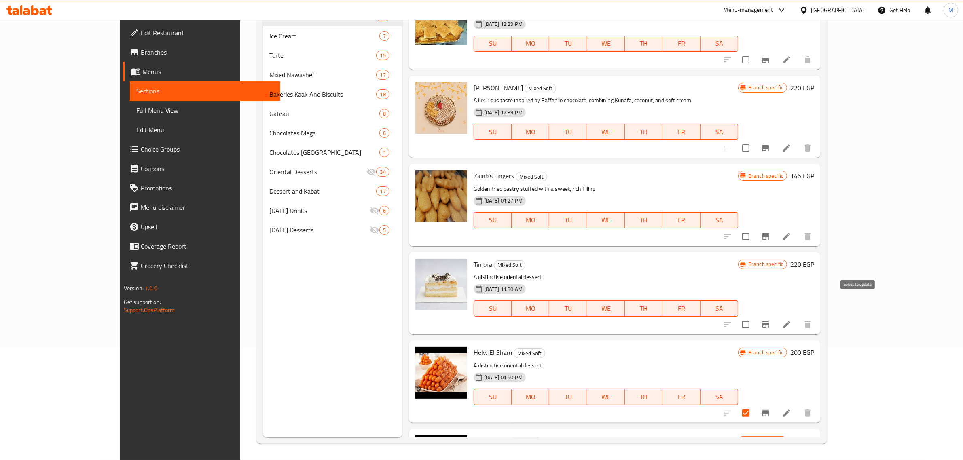
click at [754, 316] on input "checkbox" at bounding box center [745, 324] width 17 height 17
checkbox input "true"
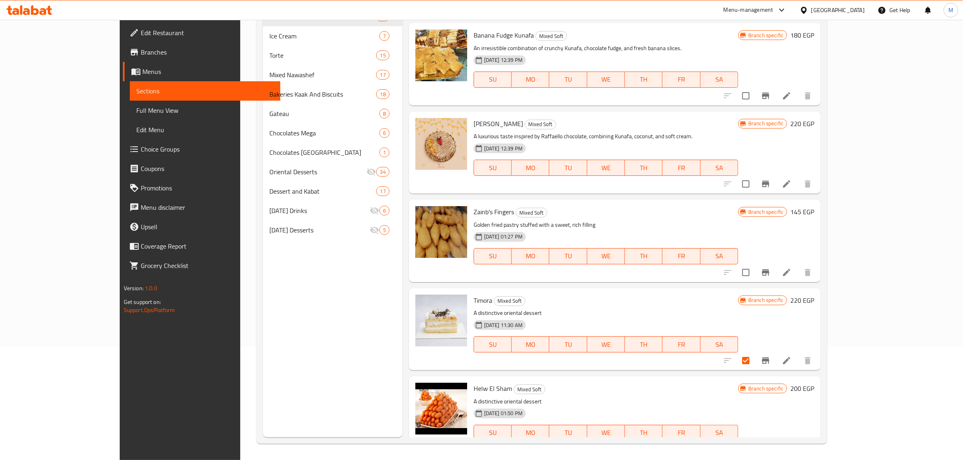
scroll to position [3157, 0]
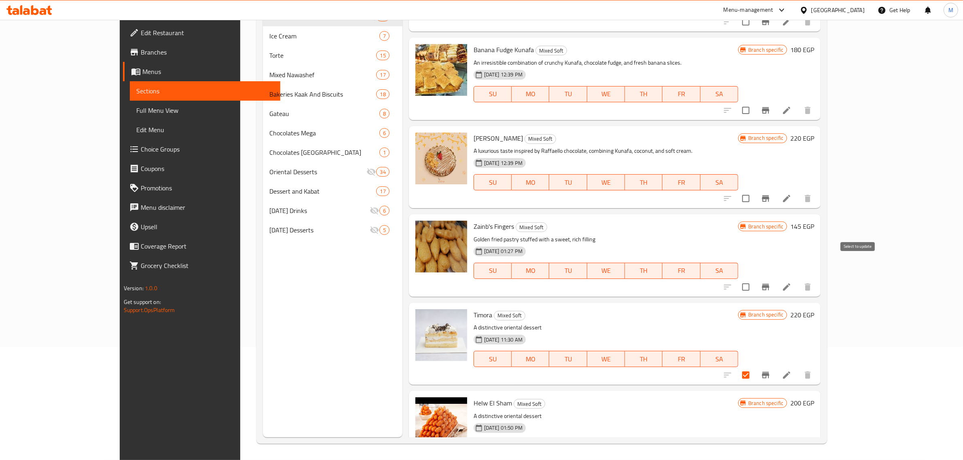
click at [754, 279] on input "checkbox" at bounding box center [745, 287] width 17 height 17
checkbox input "true"
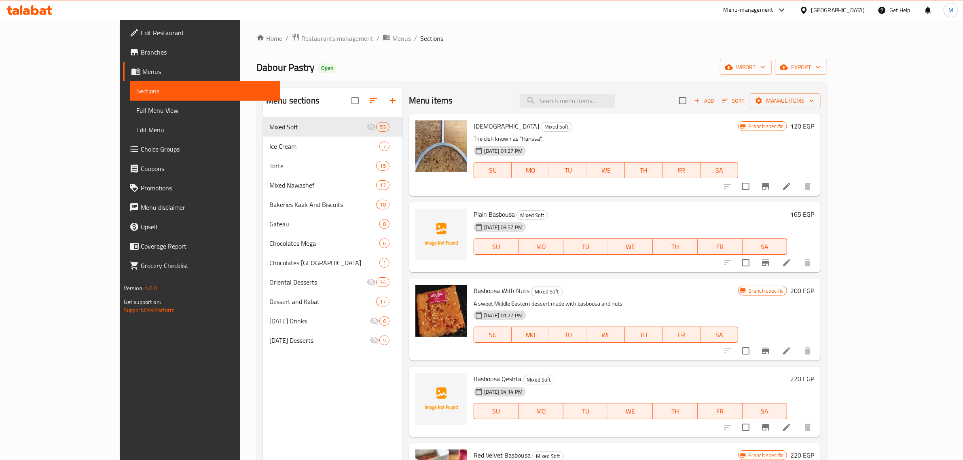
scroll to position [0, 0]
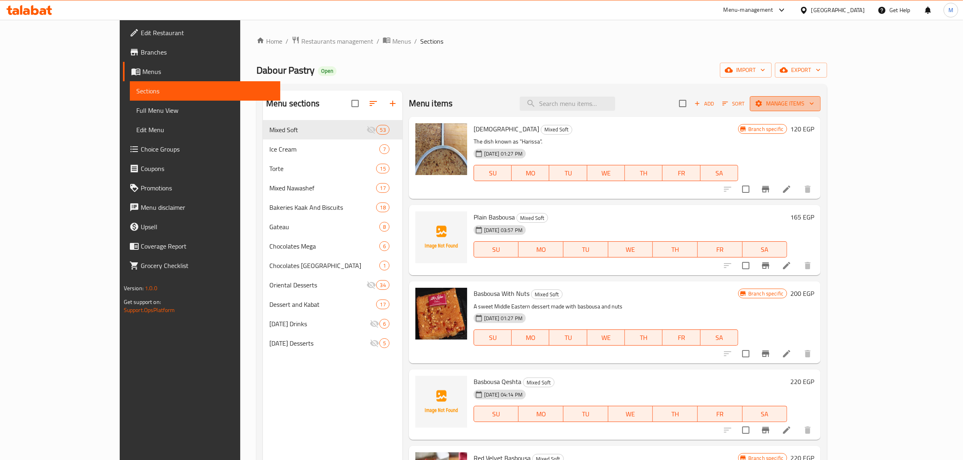
click at [814, 99] on span "Manage items" at bounding box center [785, 104] width 58 height 10
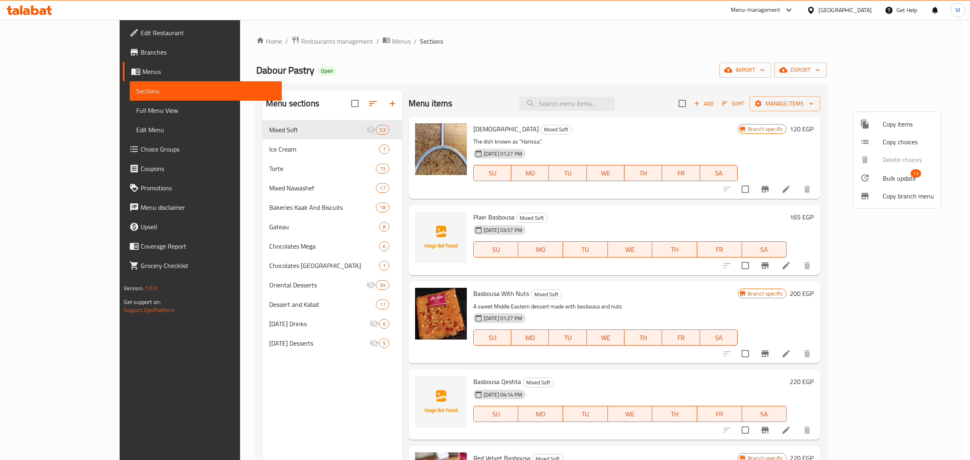
click at [881, 179] on div at bounding box center [871, 178] width 23 height 10
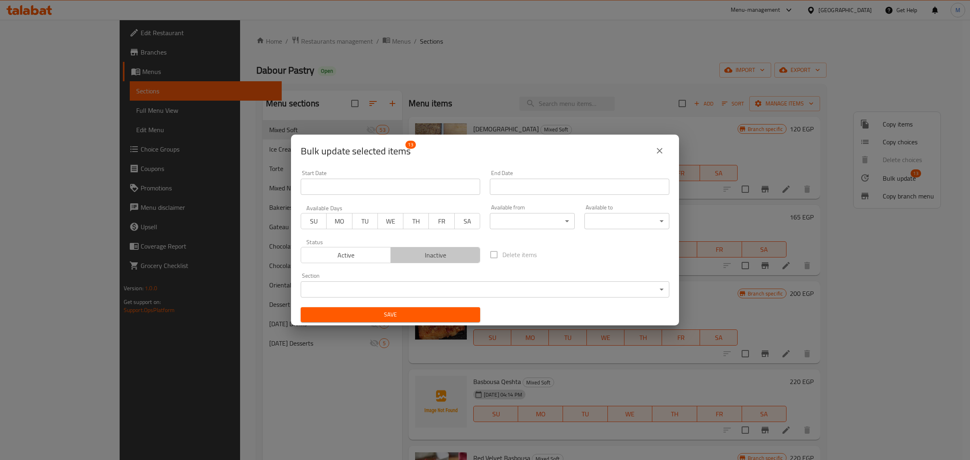
click at [433, 254] on span "Inactive" at bounding box center [435, 255] width 83 height 12
click at [439, 313] on span "Save" at bounding box center [390, 315] width 167 height 10
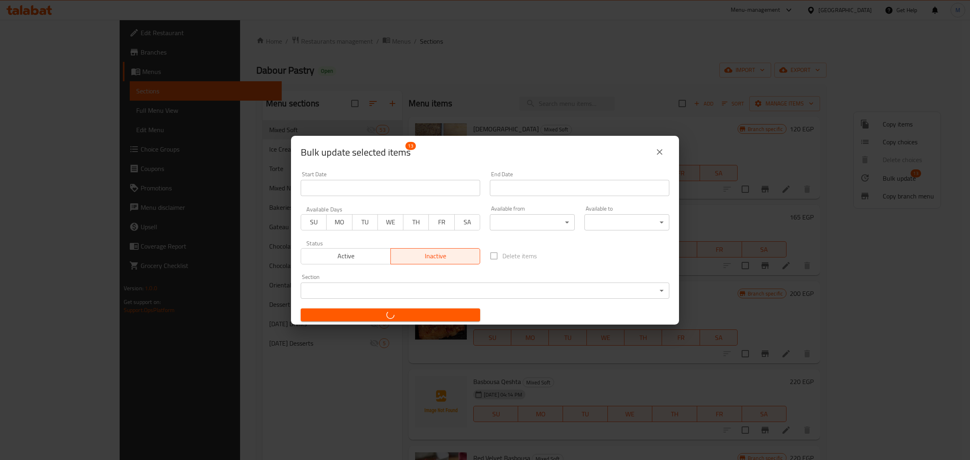
checkbox input "false"
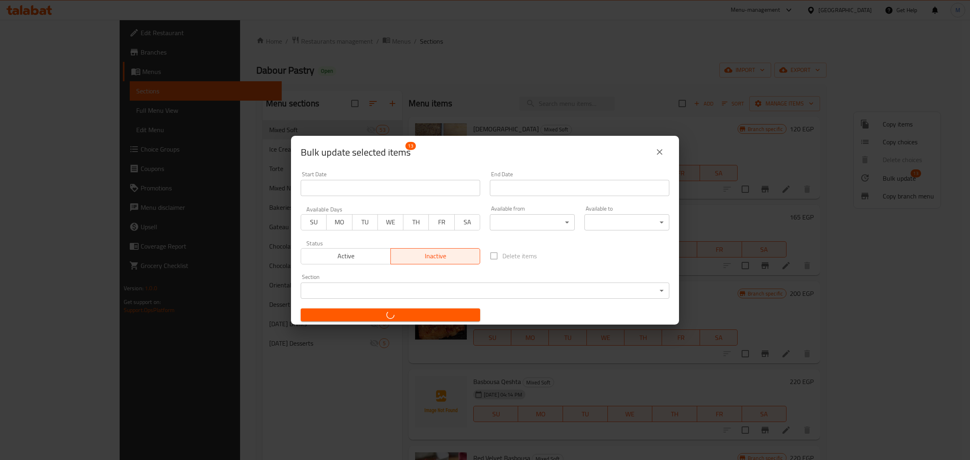
checkbox input "false"
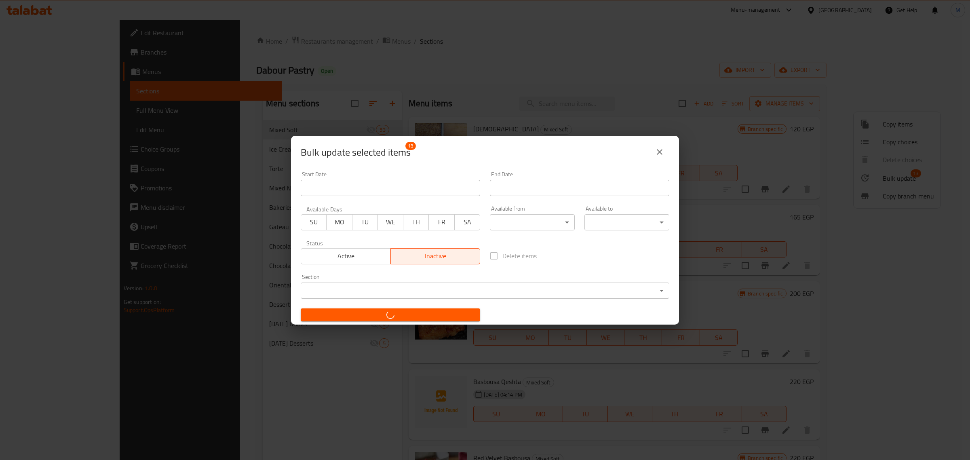
checkbox input "false"
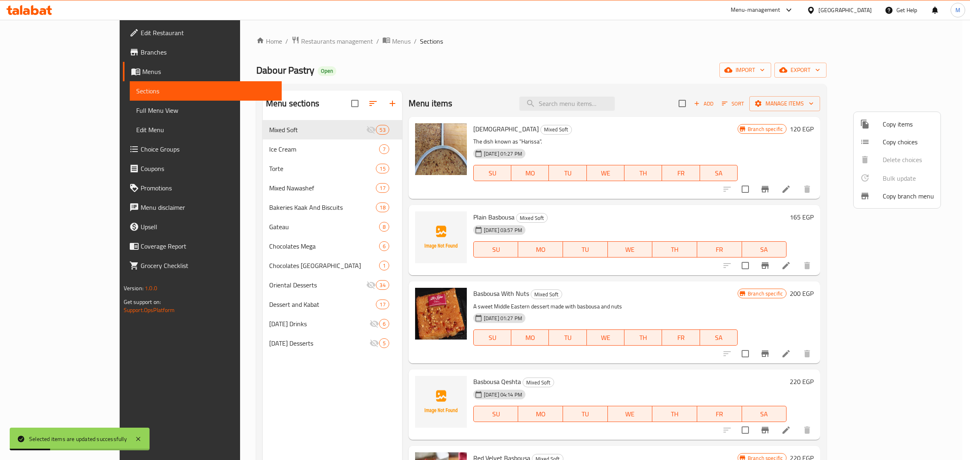
click at [638, 288] on div at bounding box center [485, 230] width 970 height 460
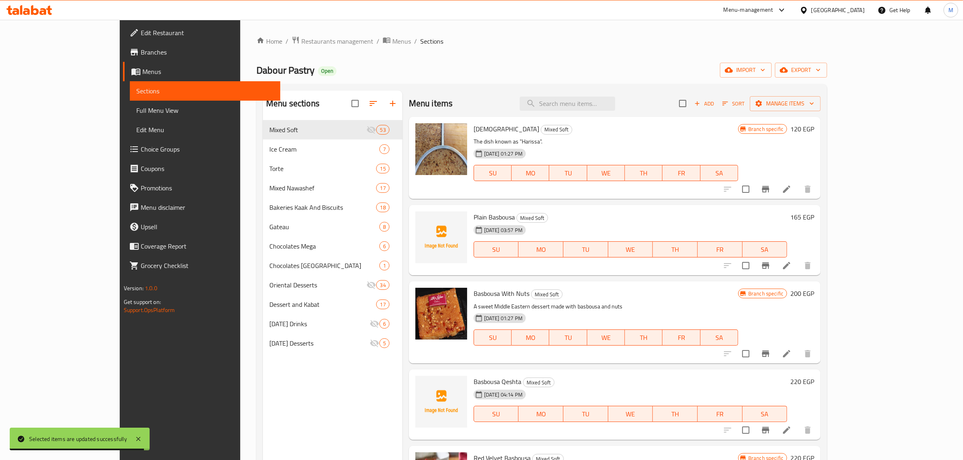
click at [638, 286] on div "Basbousa With Nuts Mixed Soft A sweet Middle Eastern dessert made with basbousa…" at bounding box center [605, 323] width 271 height 76
click at [664, 303] on p "A sweet Middle Eastern dessert made with basbousa and nuts" at bounding box center [605, 307] width 264 height 10
click at [701, 103] on icon "button" at bounding box center [696, 103] width 7 height 7
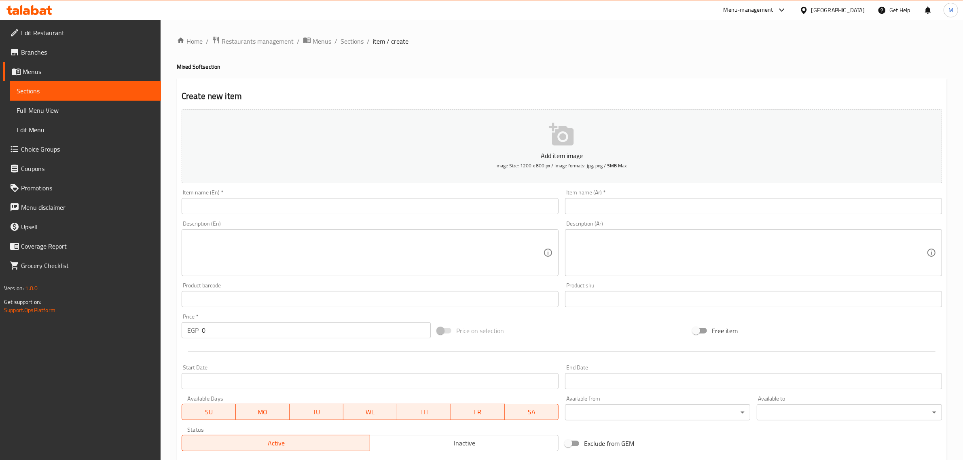
click at [583, 211] on input "text" at bounding box center [753, 206] width 377 height 16
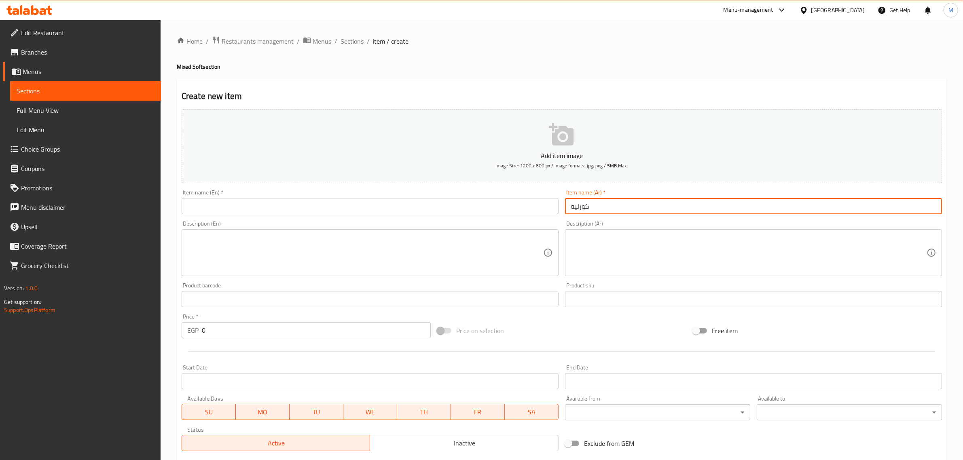
type input "كورنيه"
click at [498, 199] on input "text" at bounding box center [370, 206] width 377 height 16
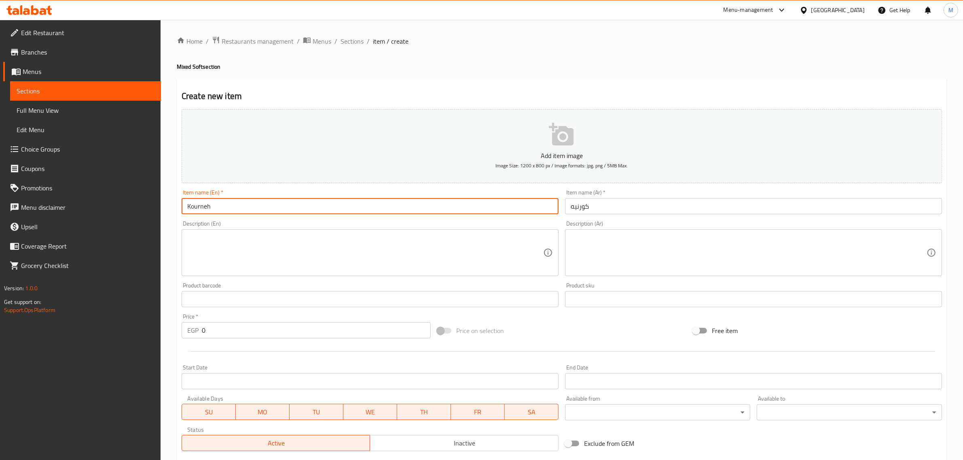
click at [617, 207] on input "كورنيه" at bounding box center [753, 206] width 377 height 16
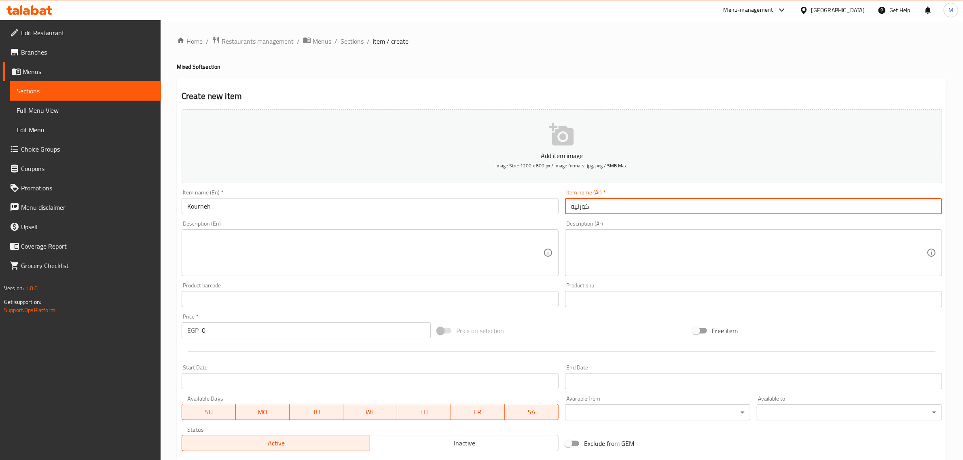
click at [617, 207] on input "كورنيه" at bounding box center [753, 206] width 377 height 16
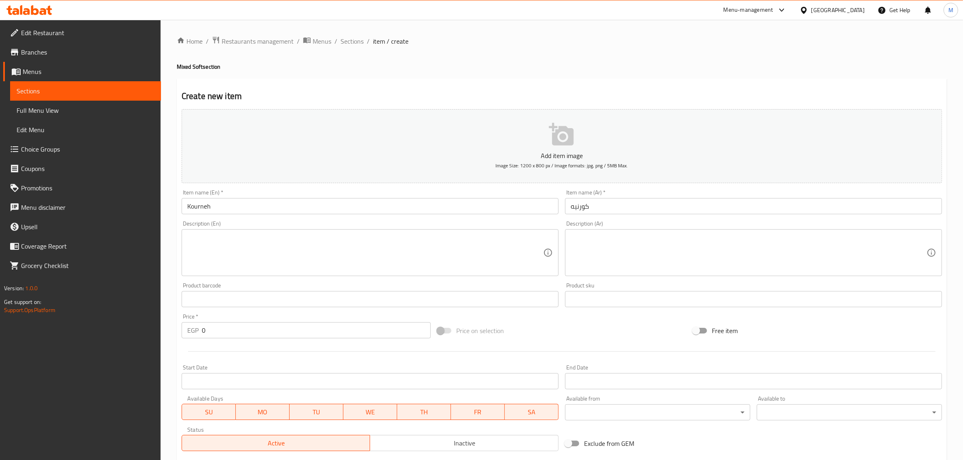
click at [224, 206] on input "Kourneh" at bounding box center [370, 206] width 377 height 16
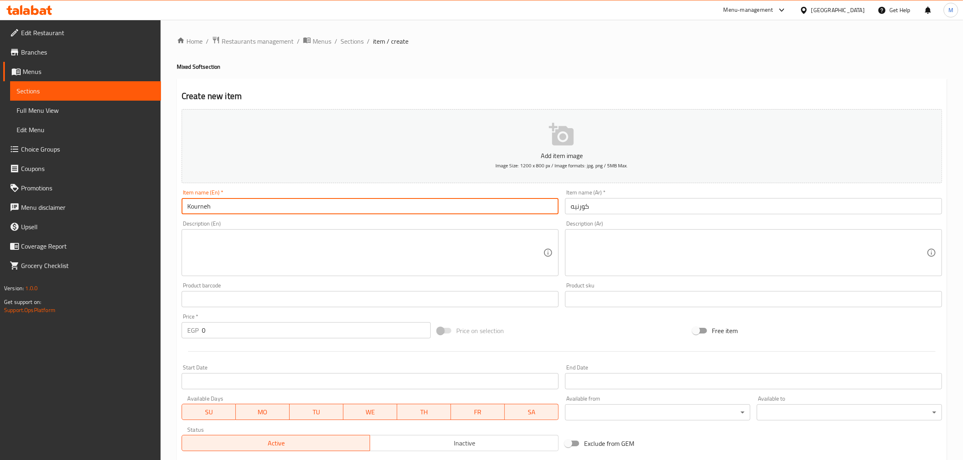
paste input "cornet"
type input "Cornet"
click at [548, 325] on div "Price on selection" at bounding box center [562, 331] width 256 height 22
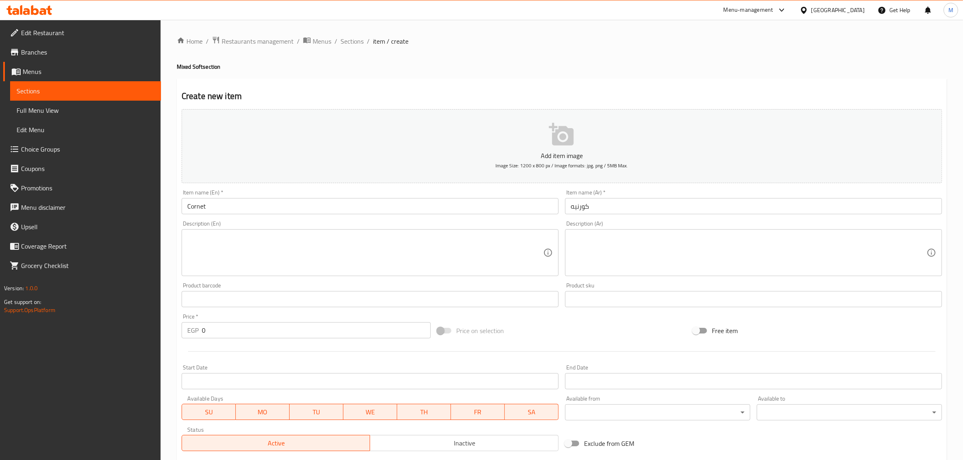
click at [262, 329] on input "0" at bounding box center [316, 330] width 229 height 16
type input "220"
click at [524, 334] on div "Price on selection" at bounding box center [562, 331] width 256 height 22
click at [512, 340] on div "Price on selection" at bounding box center [562, 331] width 256 height 22
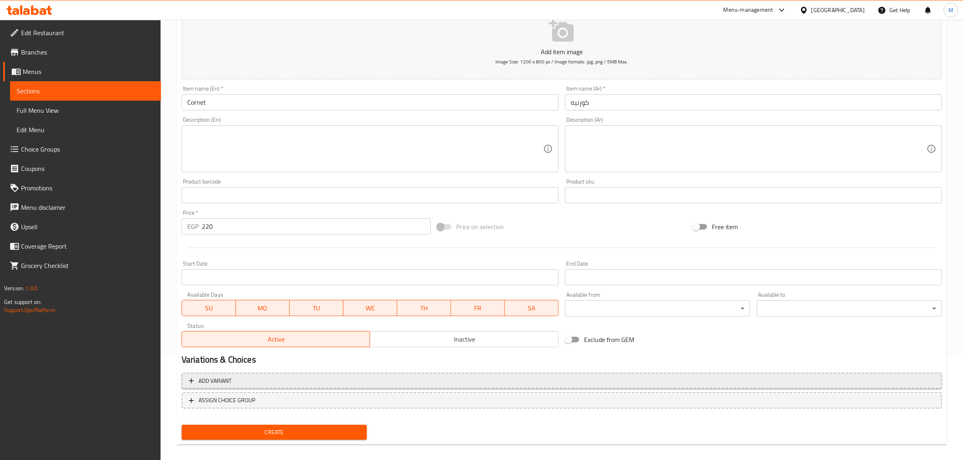
scroll to position [110, 0]
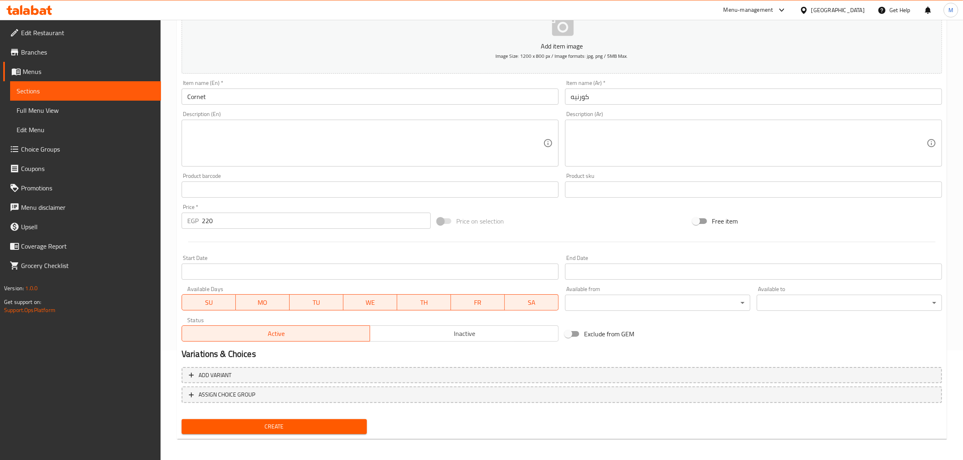
click at [265, 423] on span "Create" at bounding box center [274, 427] width 172 height 10
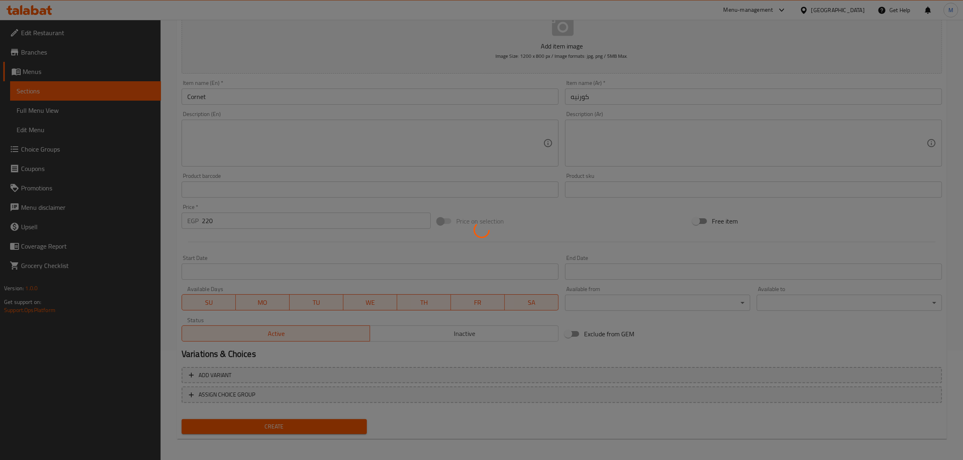
type input "0"
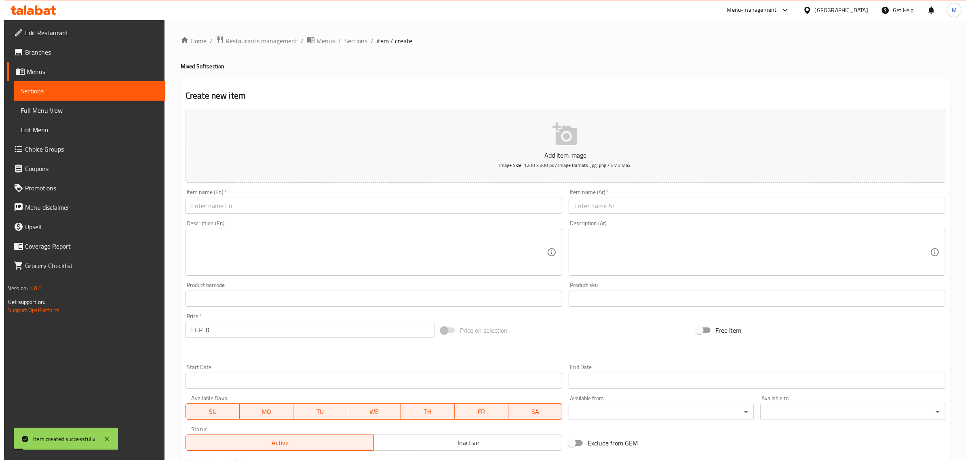
scroll to position [0, 0]
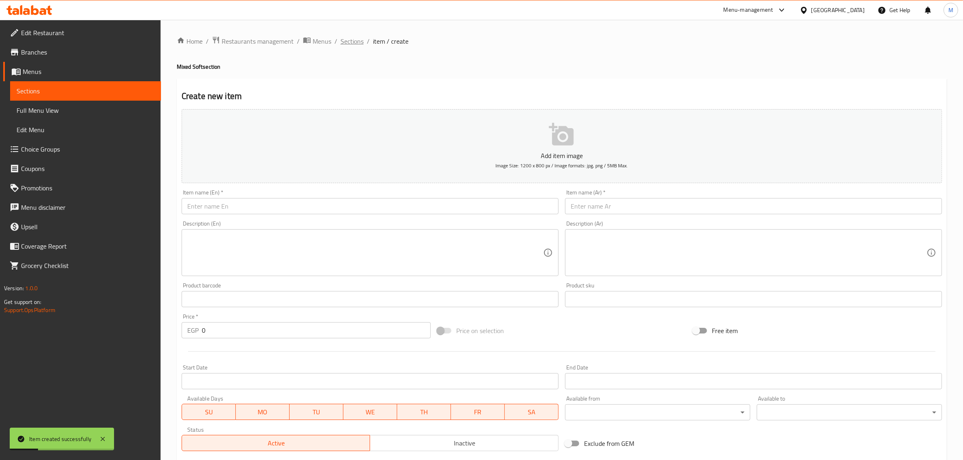
click at [355, 45] on span "Sections" at bounding box center [351, 41] width 23 height 10
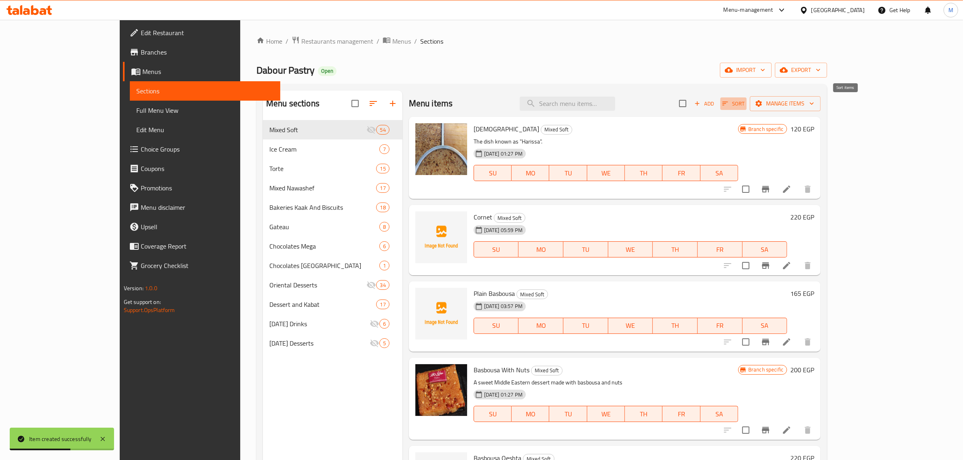
click at [729, 105] on icon "button" at bounding box center [724, 103] width 7 height 7
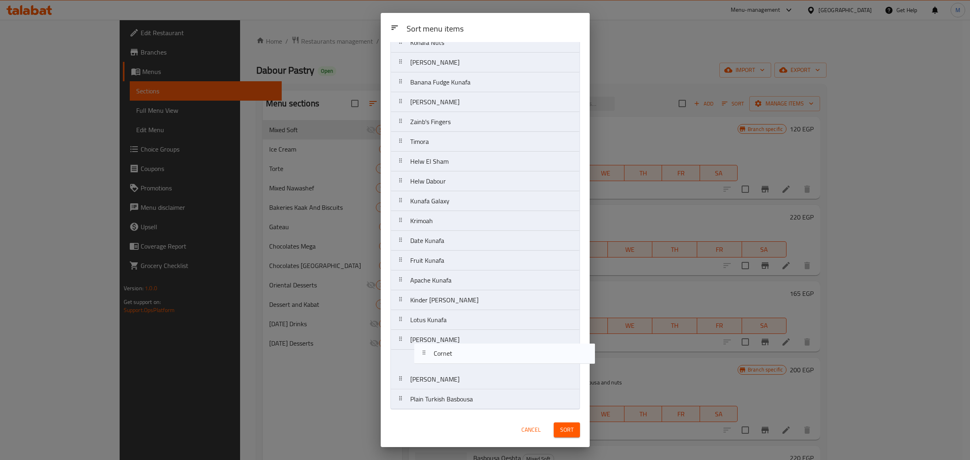
scroll to position [730, 0]
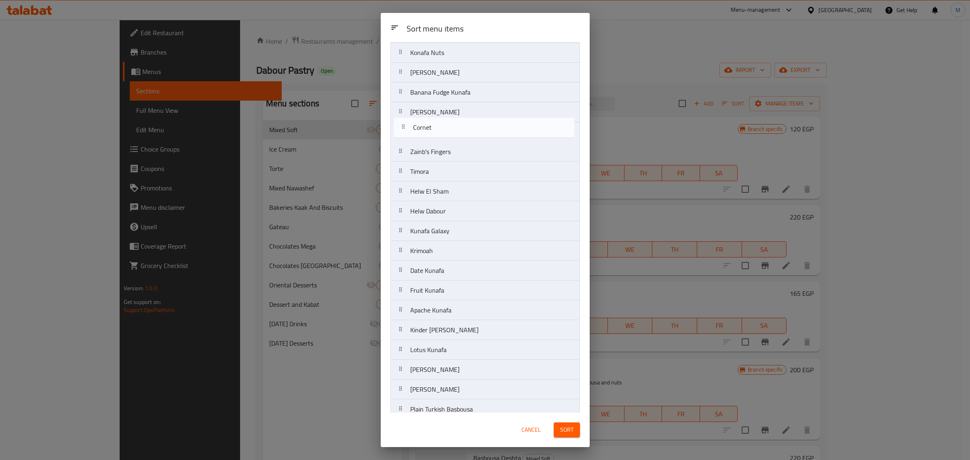
drag, startPoint x: 467, startPoint y: 94, endPoint x: 469, endPoint y: 130, distance: 35.6
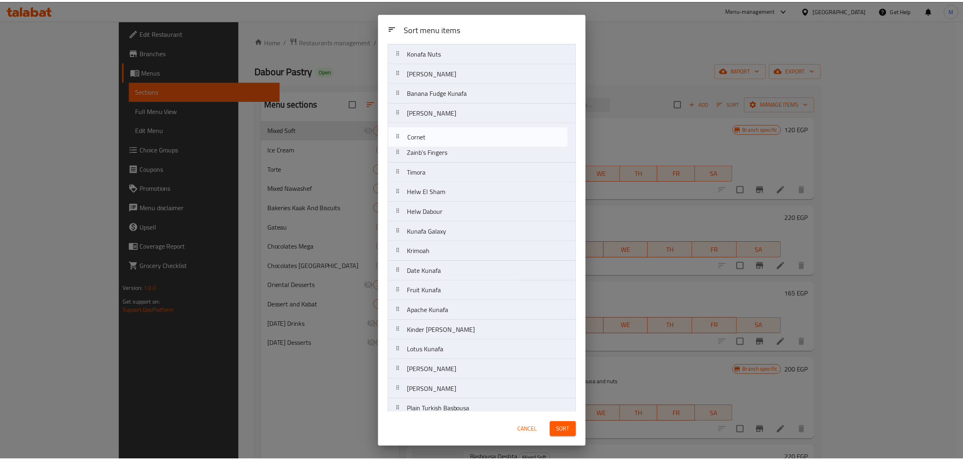
scroll to position [714, 0]
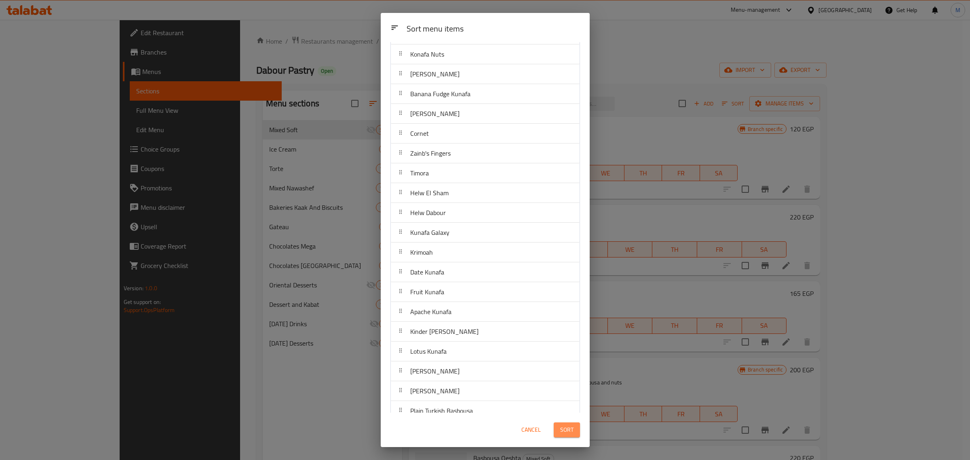
click at [568, 427] on span "Sort" at bounding box center [566, 430] width 13 height 10
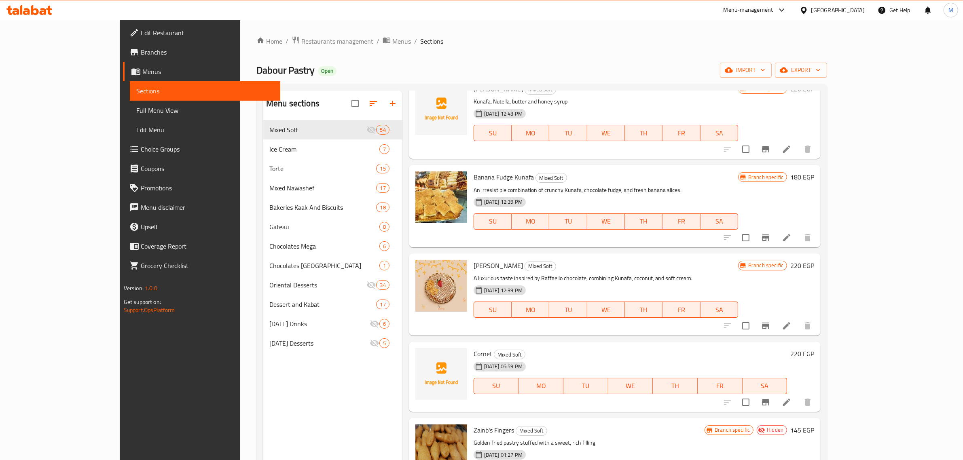
scroll to position [3133, 0]
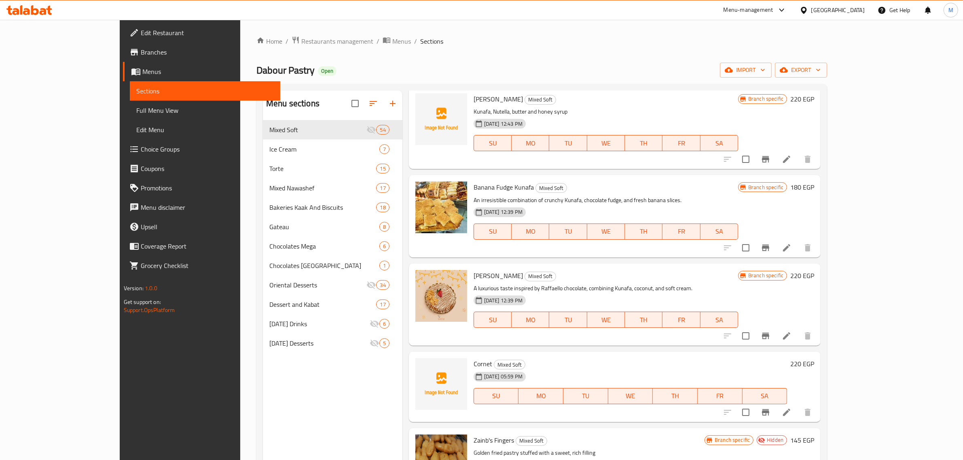
click at [798, 329] on li at bounding box center [786, 336] width 23 height 15
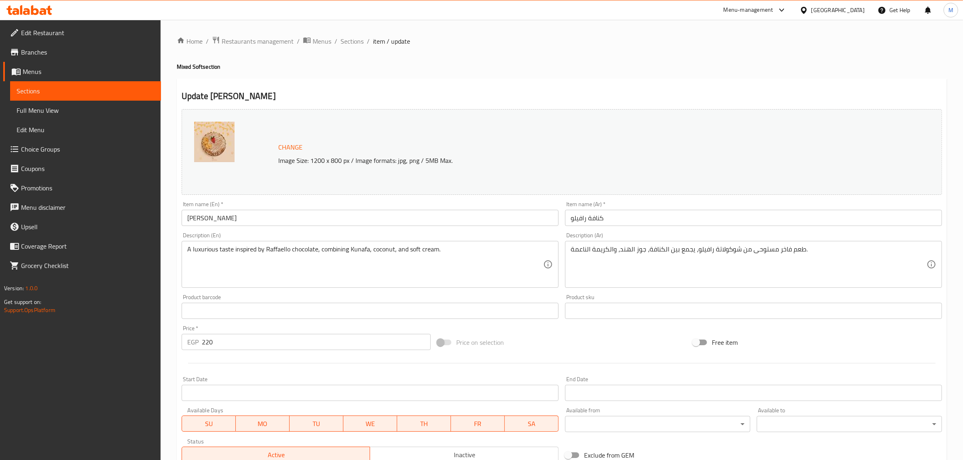
click at [314, 212] on input "[PERSON_NAME]" at bounding box center [370, 218] width 377 height 16
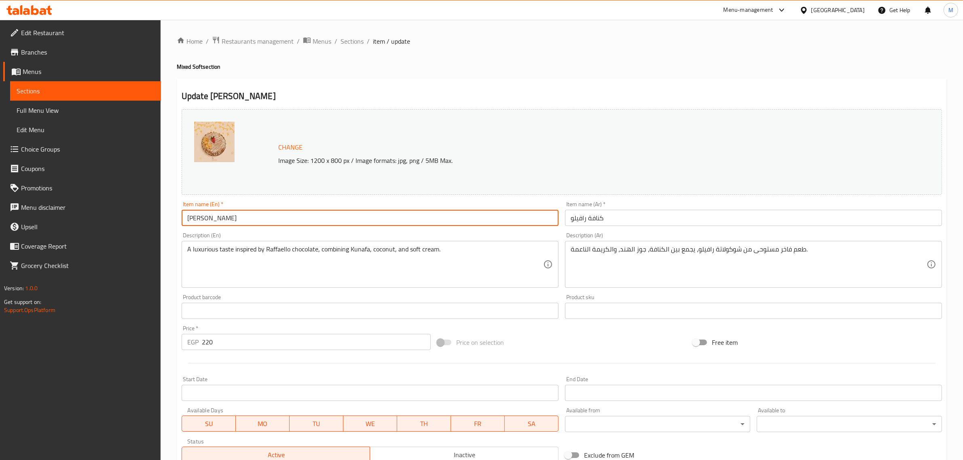
drag, startPoint x: 207, startPoint y: 222, endPoint x: 171, endPoint y: 226, distance: 36.1
click at [171, 226] on div "Home / Restaurants management / Menus / Sections / item / update Mixed Soft sec…" at bounding box center [562, 301] width 802 height 563
paste input "ffa"
type input "Raffaello Kunafa"
click at [604, 341] on div "Price on selection" at bounding box center [562, 343] width 256 height 22
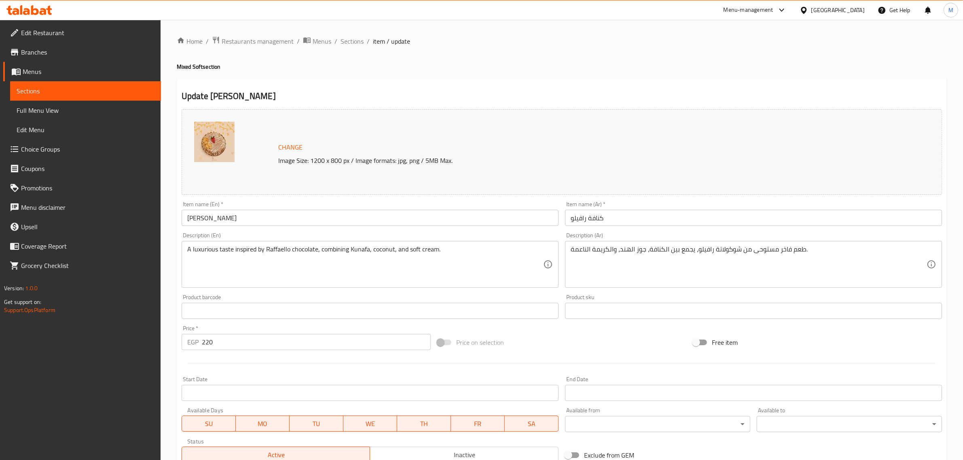
click at [530, 333] on div "Price on selection" at bounding box center [562, 343] width 256 height 22
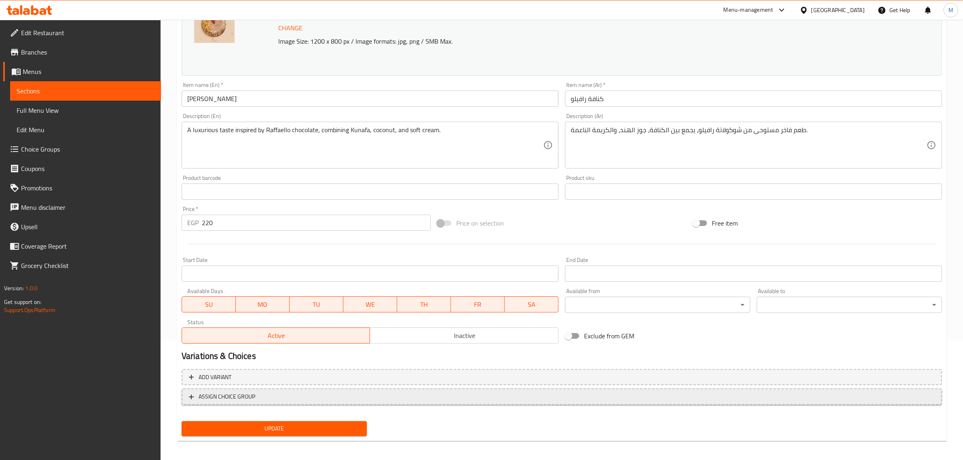
scroll to position [122, 0]
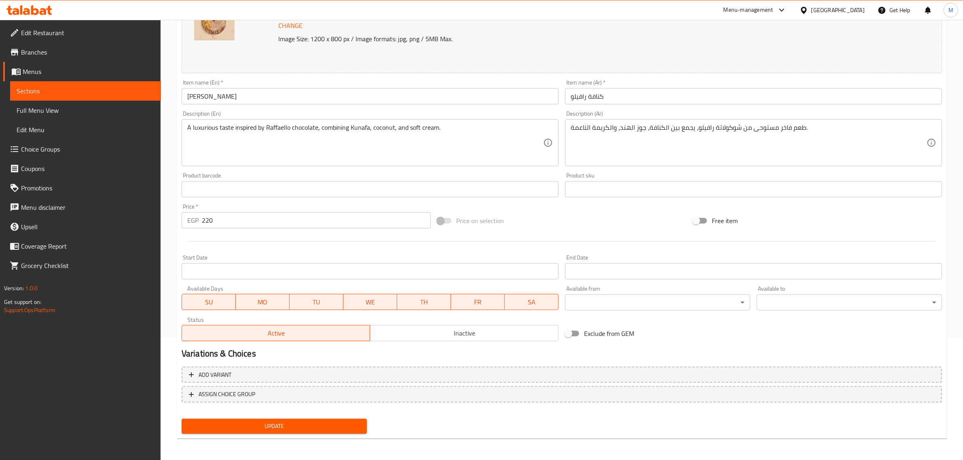
click at [320, 419] on button "Update" at bounding box center [274, 426] width 185 height 15
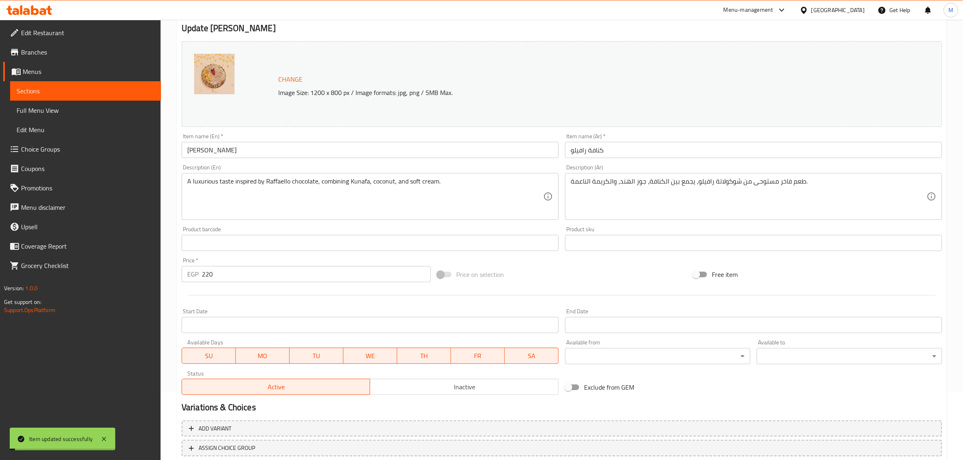
scroll to position [0, 0]
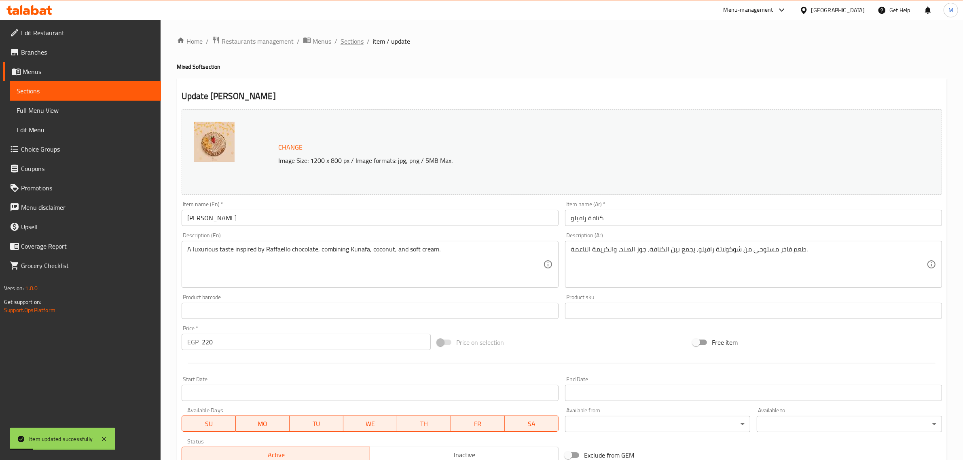
click at [356, 39] on span "Sections" at bounding box center [351, 41] width 23 height 10
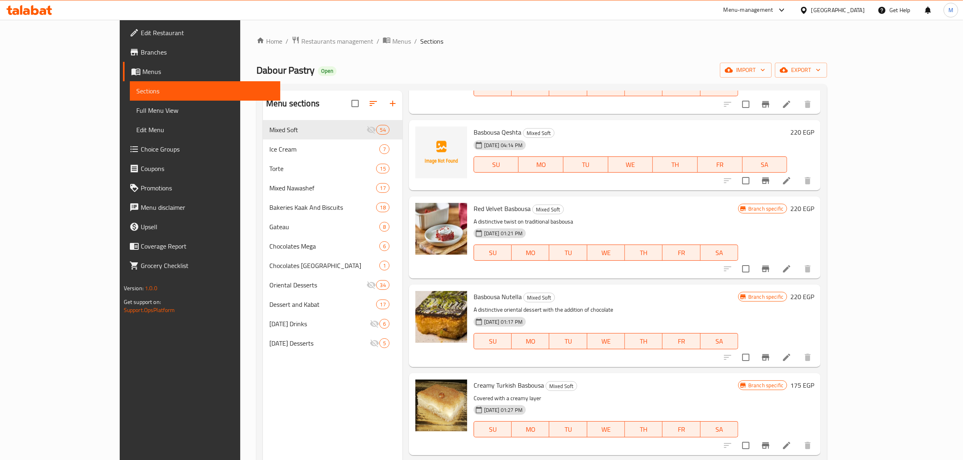
scroll to position [253, 0]
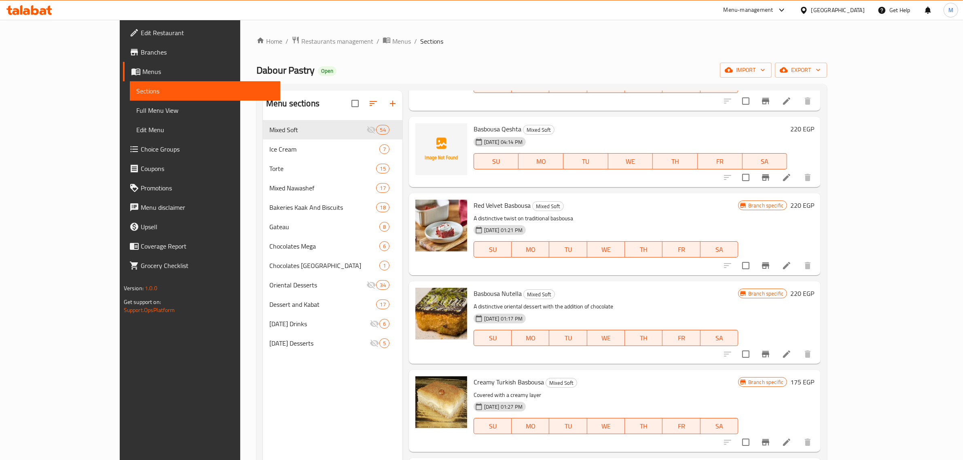
click at [643, 366] on div "Menu items Add Sort Manage items Haresa Mixed Soft The dish known as "Harissa".…" at bounding box center [611, 321] width 418 height 460
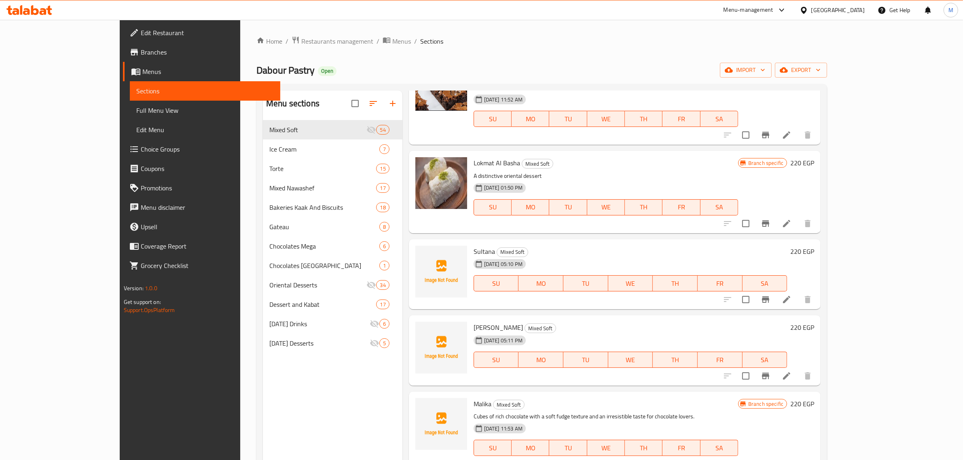
scroll to position [1617, 0]
drag, startPoint x: 635, startPoint y: 338, endPoint x: 627, endPoint y: 351, distance: 15.4
click at [627, 351] on div "28-09-2025 05:11 PM SU MO TU WE TH FR SA" at bounding box center [630, 353] width 320 height 44
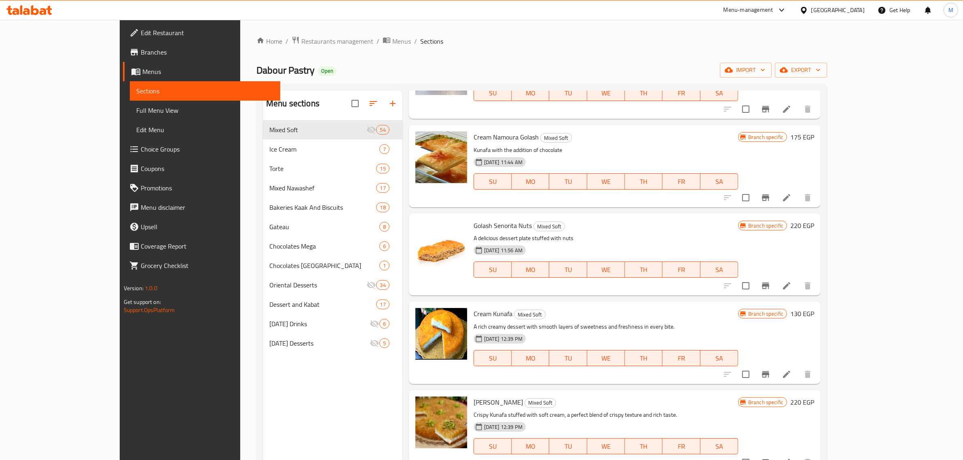
scroll to position [2498, 0]
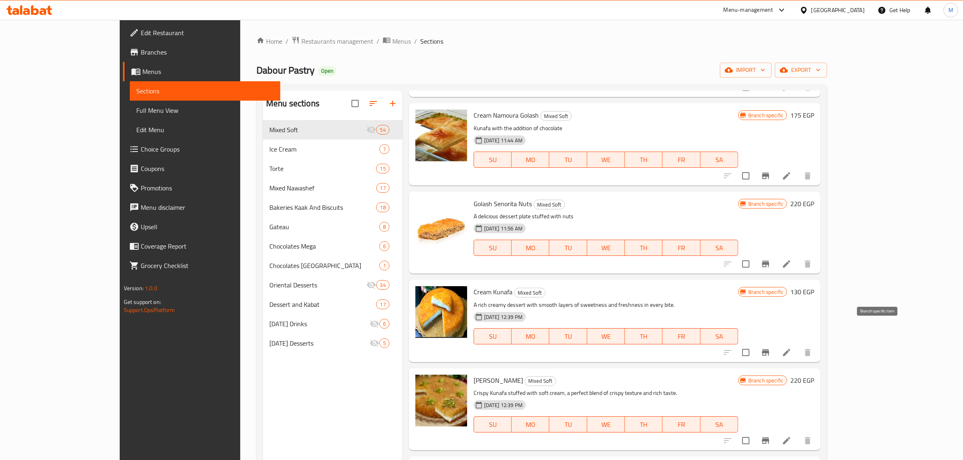
click at [770, 348] on icon "Branch-specific-item" at bounding box center [765, 353] width 10 height 10
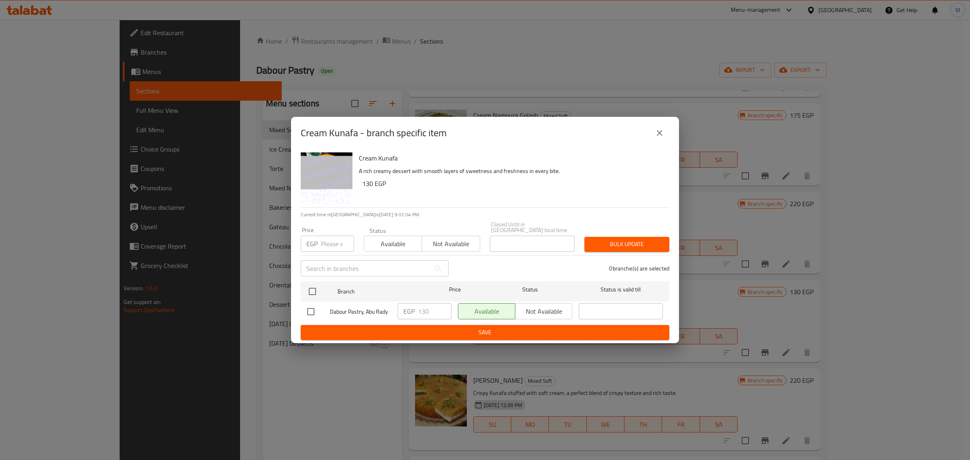
click at [306, 311] on input "checkbox" at bounding box center [310, 311] width 17 height 17
checkbox input "true"
drag, startPoint x: 421, startPoint y: 311, endPoint x: 411, endPoint y: 311, distance: 10.1
click at [411, 311] on div "EGP 130 ​" at bounding box center [425, 311] width 54 height 16
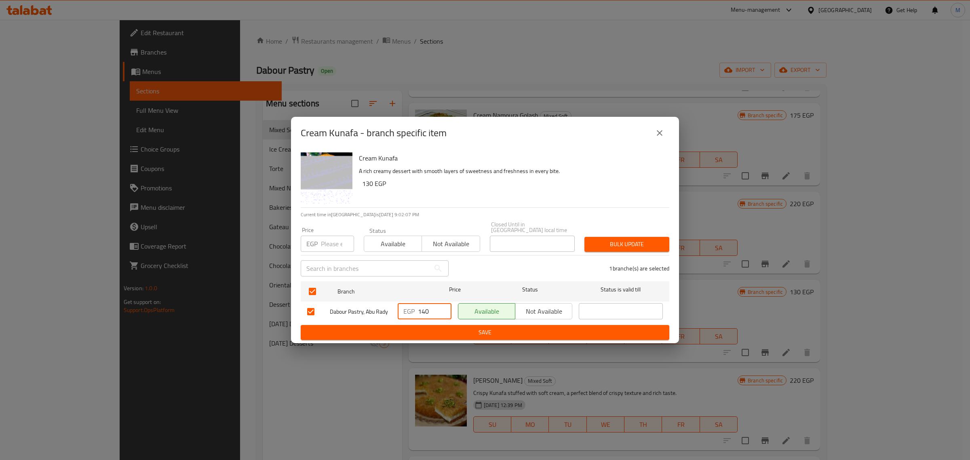
type input "140"
click at [429, 327] on span "Save" at bounding box center [485, 332] width 356 height 10
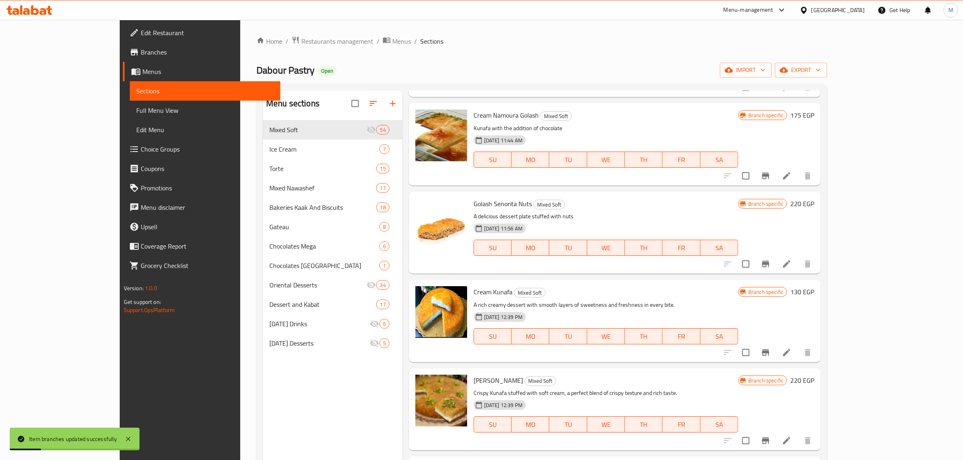
click at [814, 286] on h6 "130 EGP" at bounding box center [802, 291] width 24 height 11
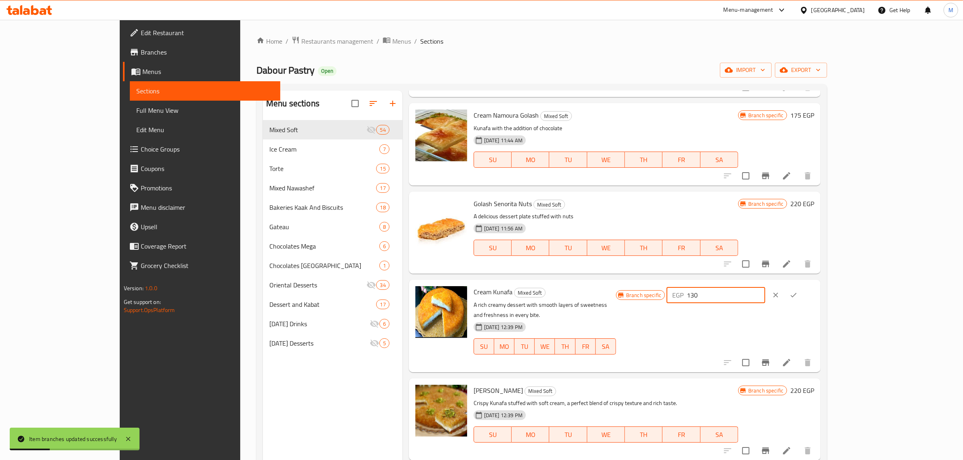
drag, startPoint x: 853, startPoint y: 274, endPoint x: 815, endPoint y: 283, distance: 39.2
click at [814, 286] on div "Branch specific EGP 130 ​" at bounding box center [715, 325] width 198 height 79
type input "140"
click at [797, 291] on icon "ok" at bounding box center [793, 295] width 8 height 8
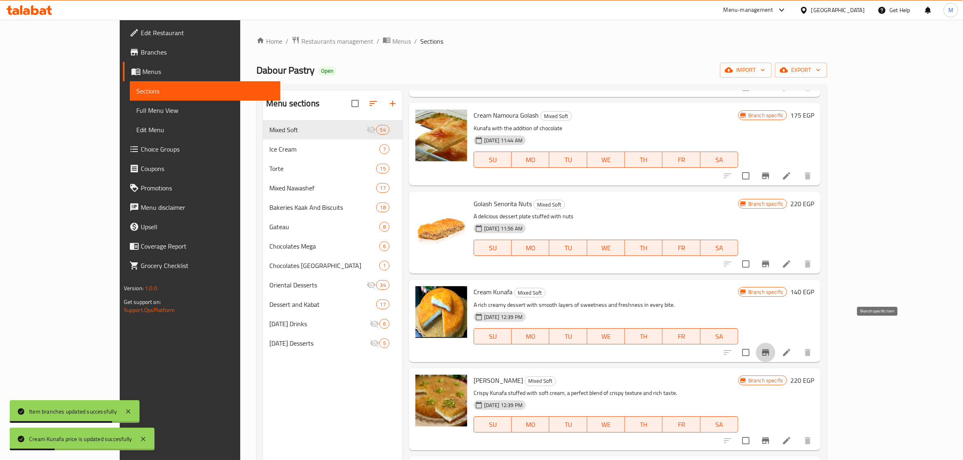
click at [770, 348] on icon "Branch-specific-item" at bounding box center [765, 353] width 10 height 10
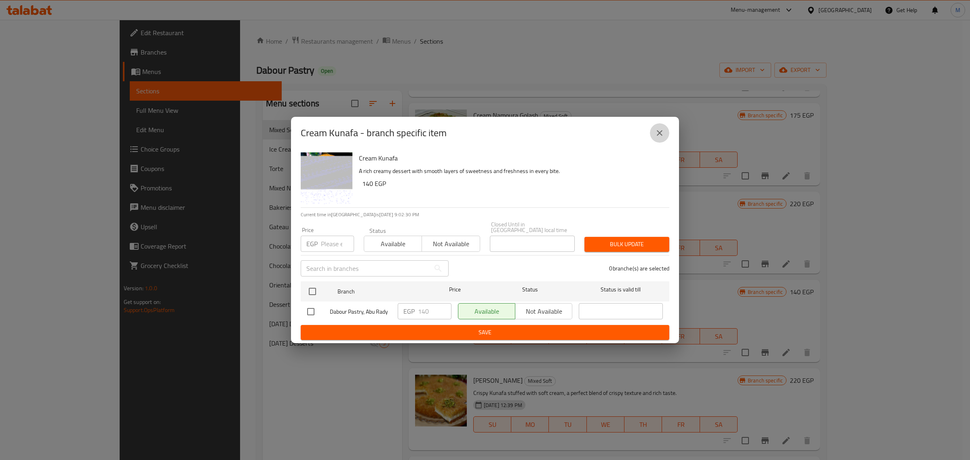
click at [660, 136] on icon "close" at bounding box center [660, 133] width 6 height 6
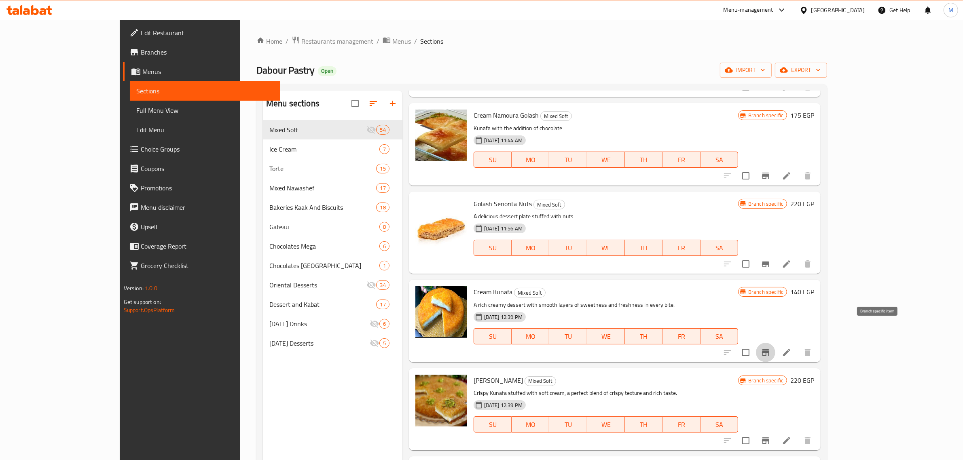
click at [769, 349] on icon "Branch-specific-item" at bounding box center [765, 352] width 7 height 6
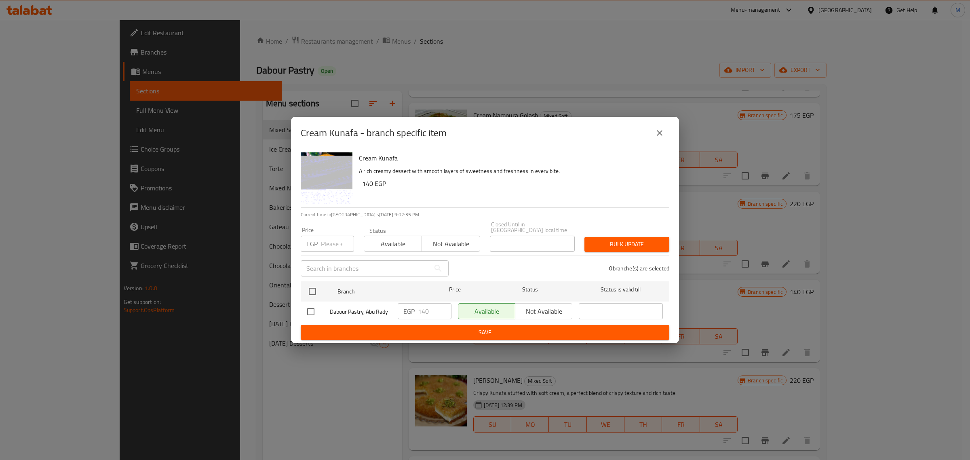
click at [658, 134] on icon "close" at bounding box center [660, 133] width 6 height 6
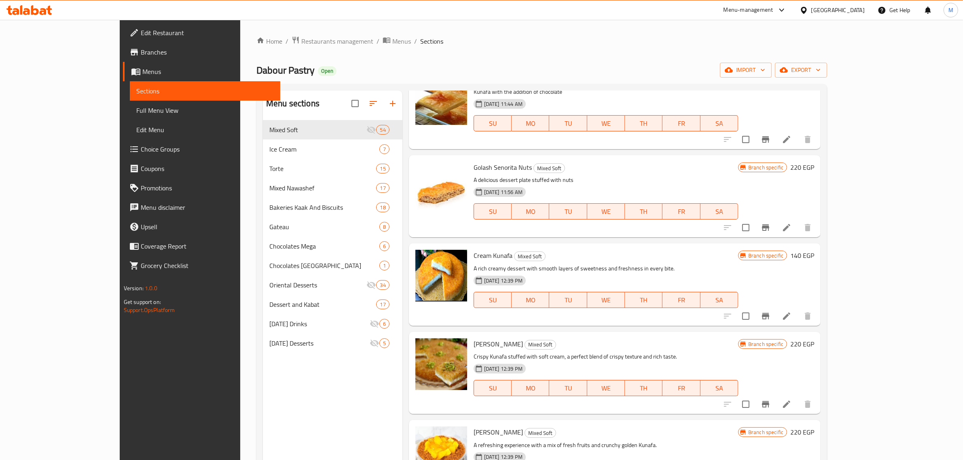
scroll to position [2549, 0]
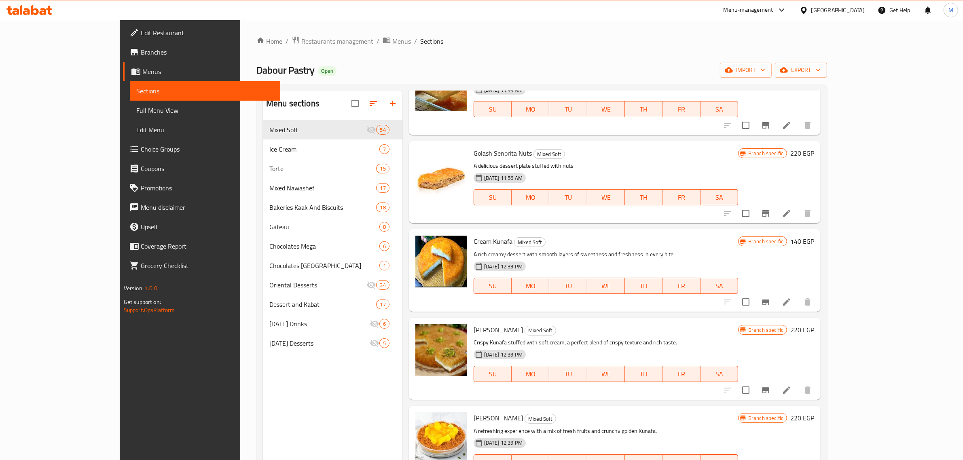
click at [738, 338] on p "Crispy Kunafa stuffed with soft cream, a perfect blend of crispy texture and ri…" at bounding box center [605, 343] width 264 height 10
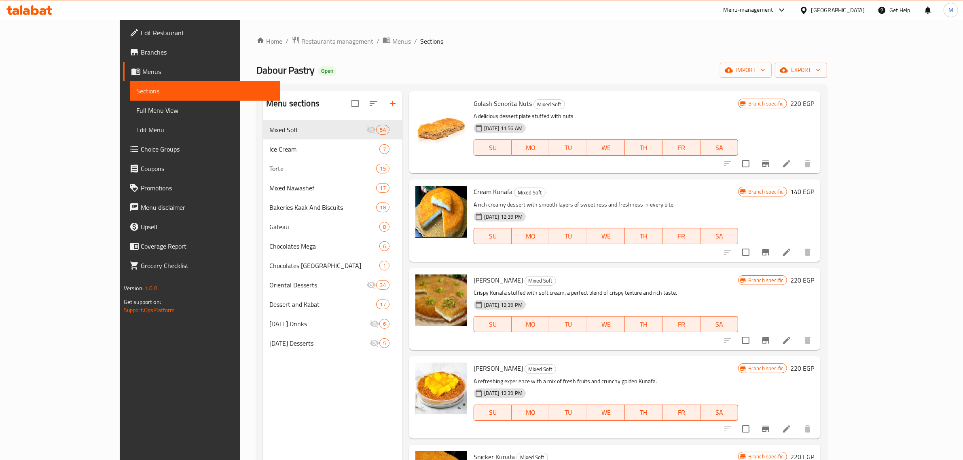
scroll to position [2600, 0]
click at [741, 270] on div "Qeshta Kunafa Mixed Soft Crispy Kunafa stuffed with soft cream, a perfect blend…" at bounding box center [605, 308] width 271 height 76
click at [770, 335] on icon "Branch-specific-item" at bounding box center [765, 340] width 10 height 10
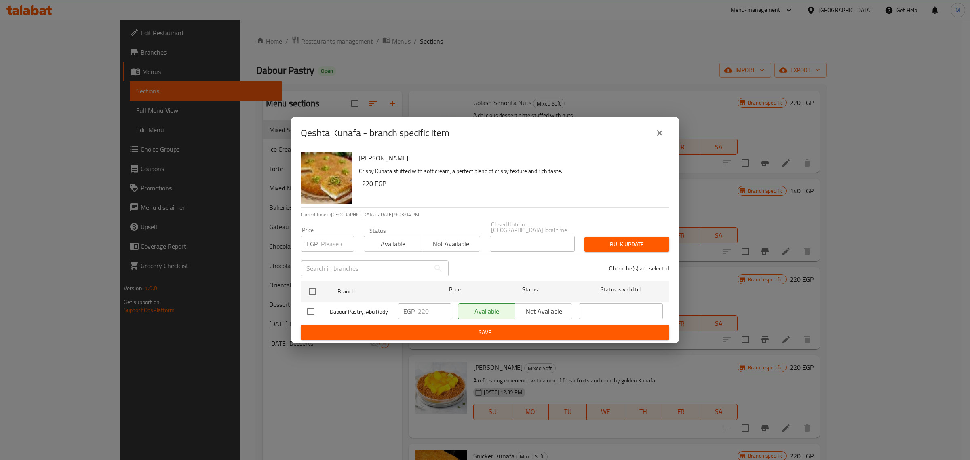
click at [661, 136] on icon "close" at bounding box center [660, 133] width 6 height 6
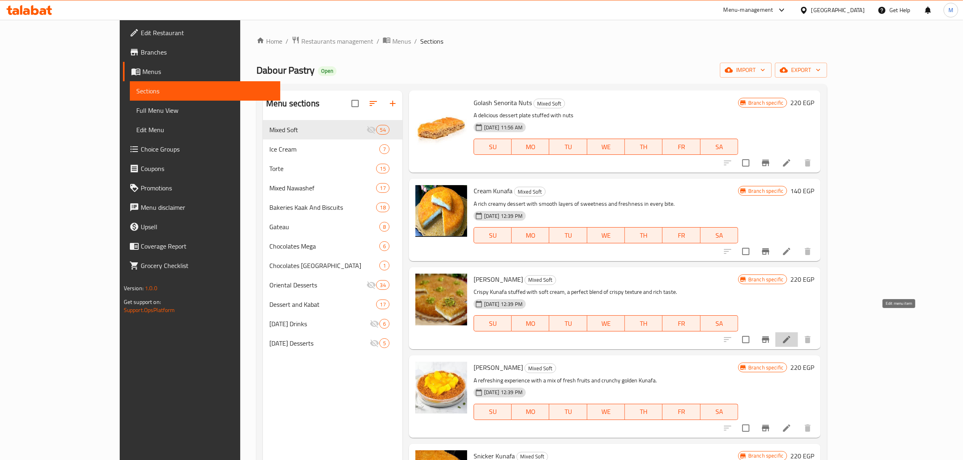
click at [790, 336] on icon at bounding box center [786, 339] width 7 height 7
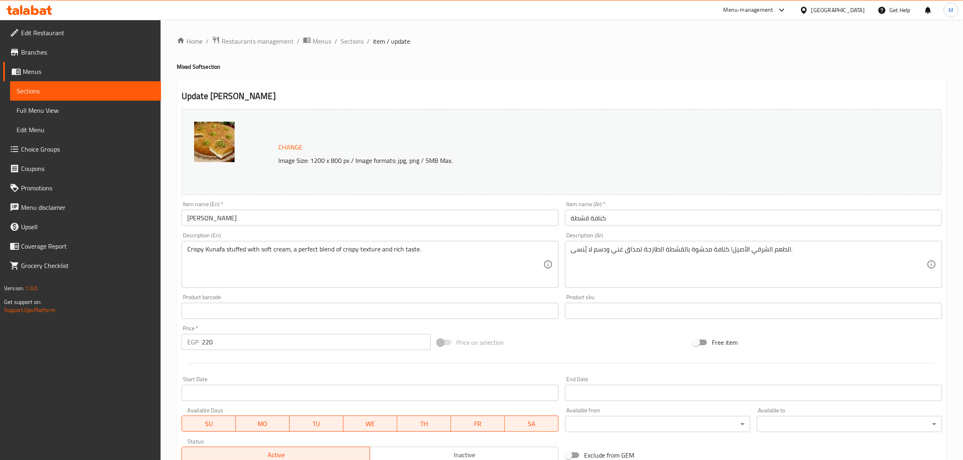
click at [353, 221] on input "[PERSON_NAME]" at bounding box center [370, 218] width 377 height 16
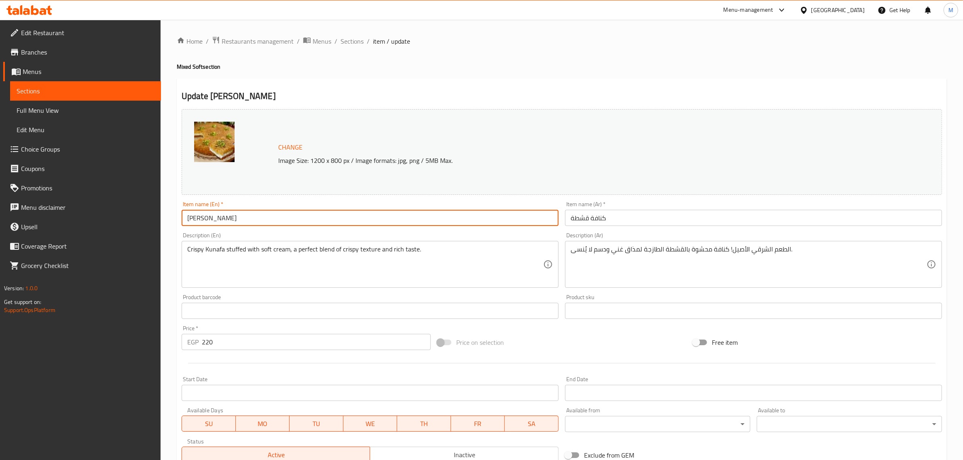
click at [353, 221] on input "[PERSON_NAME]" at bounding box center [370, 218] width 377 height 16
click at [372, 92] on h2 "Update Qeshta Kunafa" at bounding box center [562, 96] width 760 height 12
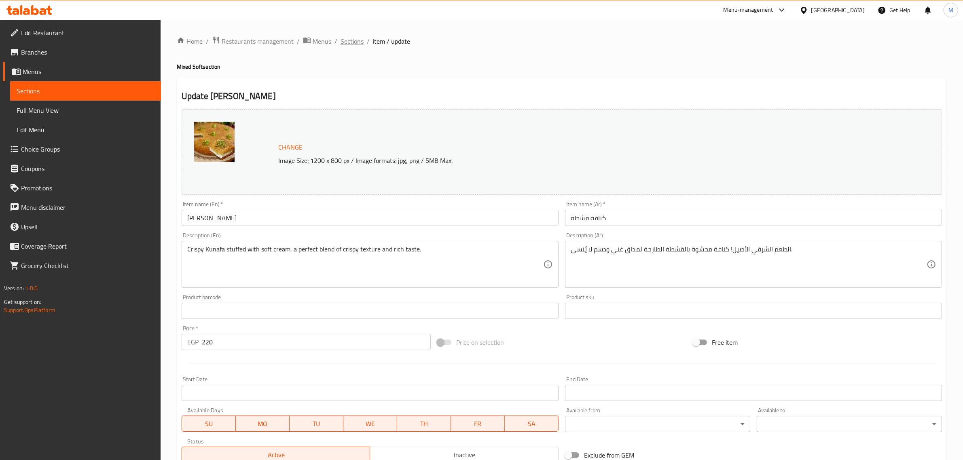
click at [349, 43] on span "Sections" at bounding box center [351, 41] width 23 height 10
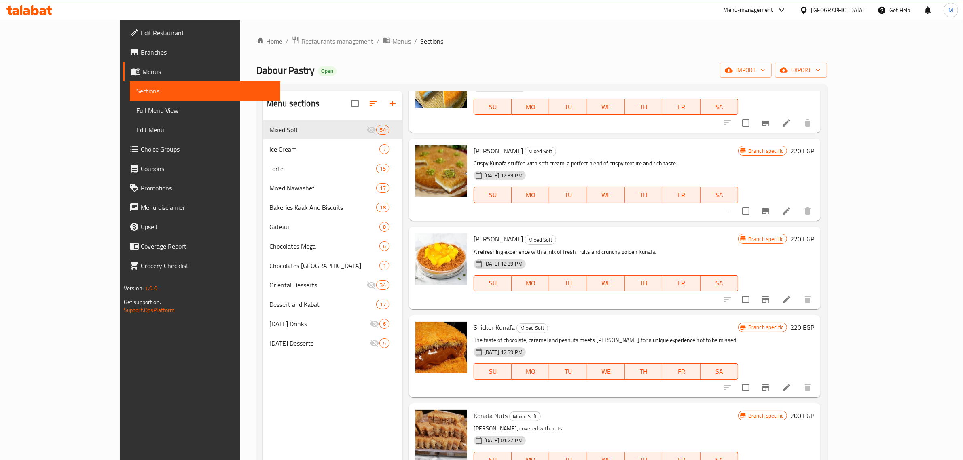
scroll to position [2738, 0]
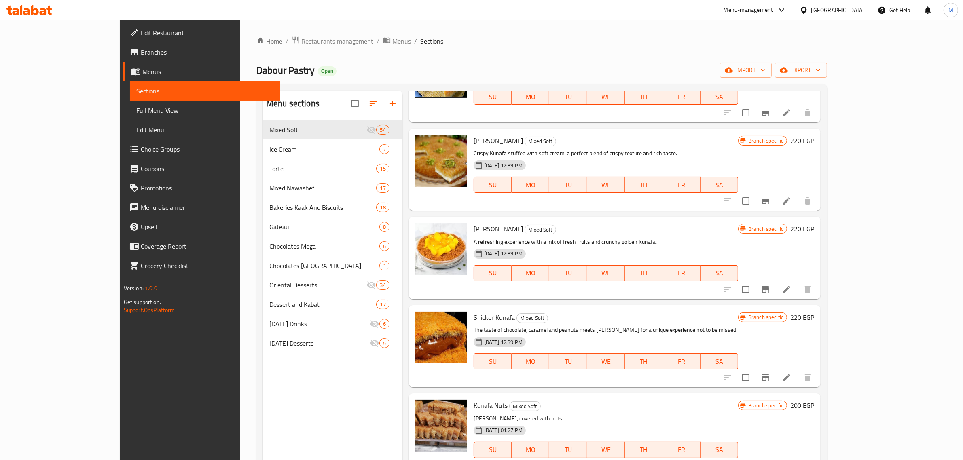
click at [661, 400] on h6 "Konafa Nuts Mixed Soft" at bounding box center [605, 405] width 264 height 11
click at [473, 399] on span "Konafa Nuts" at bounding box center [490, 405] width 34 height 12
copy h6 "Konafa Nuts"
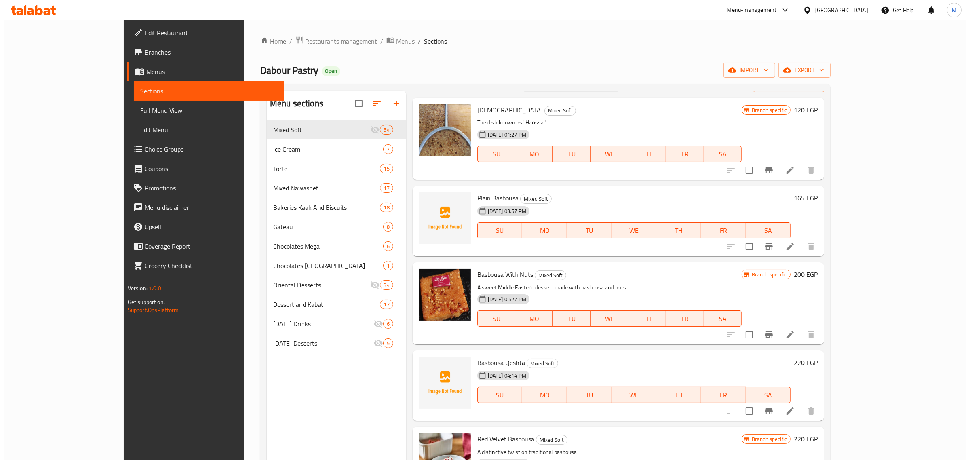
scroll to position [0, 0]
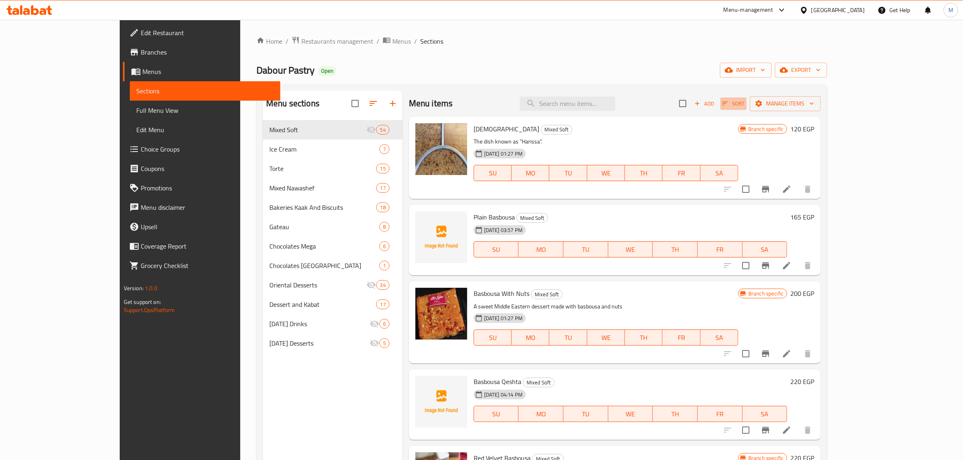
click at [729, 101] on icon "button" at bounding box center [724, 103] width 7 height 7
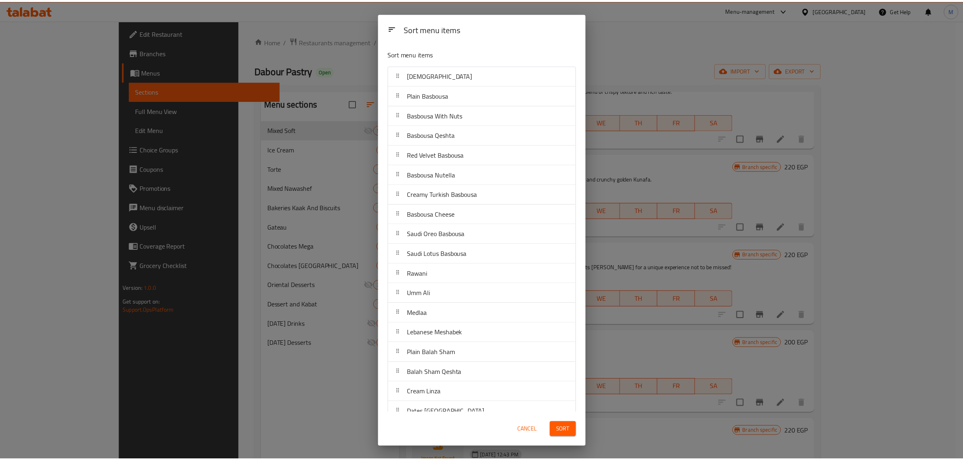
scroll to position [543, 0]
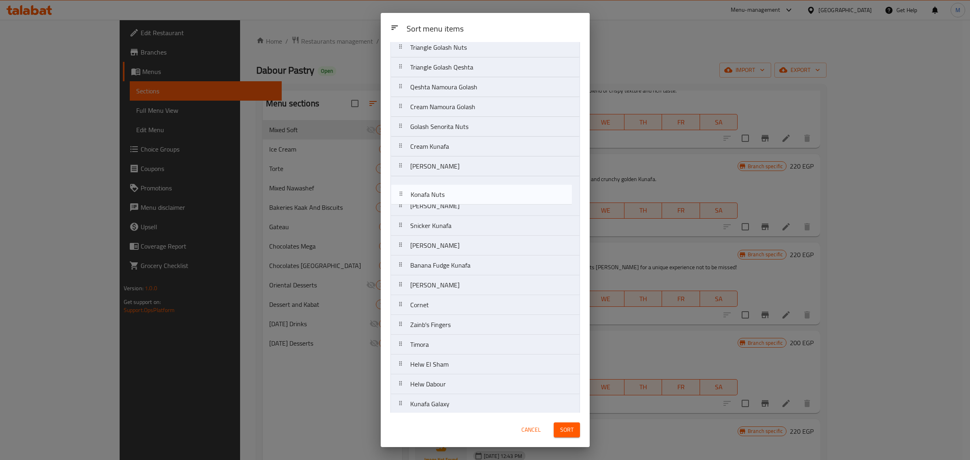
drag, startPoint x: 458, startPoint y: 229, endPoint x: 459, endPoint y: 193, distance: 35.6
click at [459, 193] on nav "Haresa Plain Basbousa Basbousa With Nuts Basbousa Qeshta Red Velvet Basbousa Ba…" at bounding box center [486, 57] width 190 height 1071
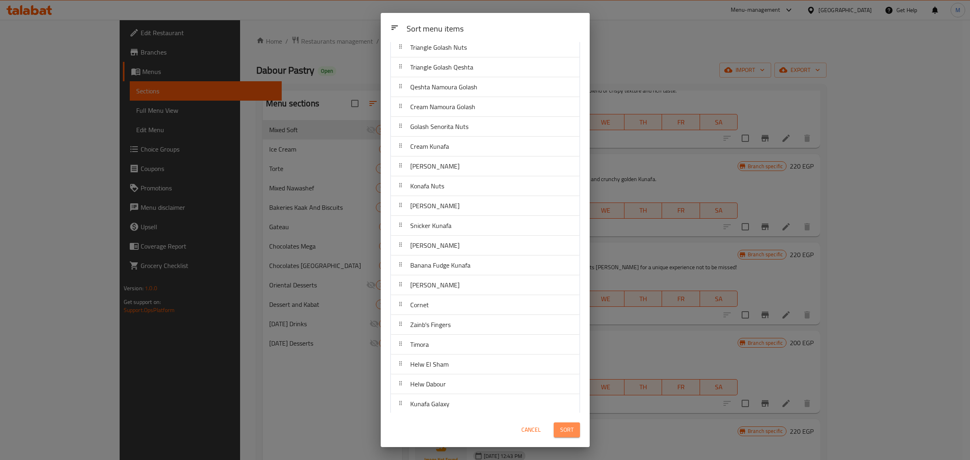
click at [571, 433] on span "Sort" at bounding box center [566, 430] width 13 height 10
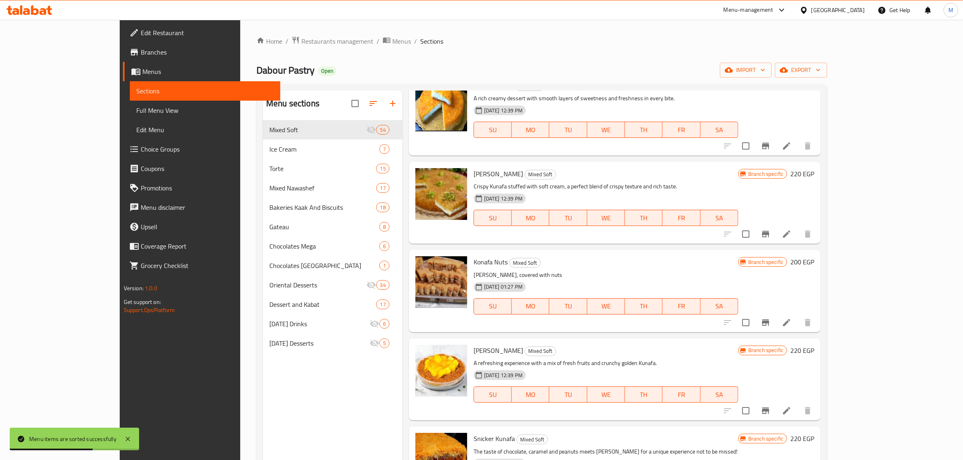
scroll to position [2726, 0]
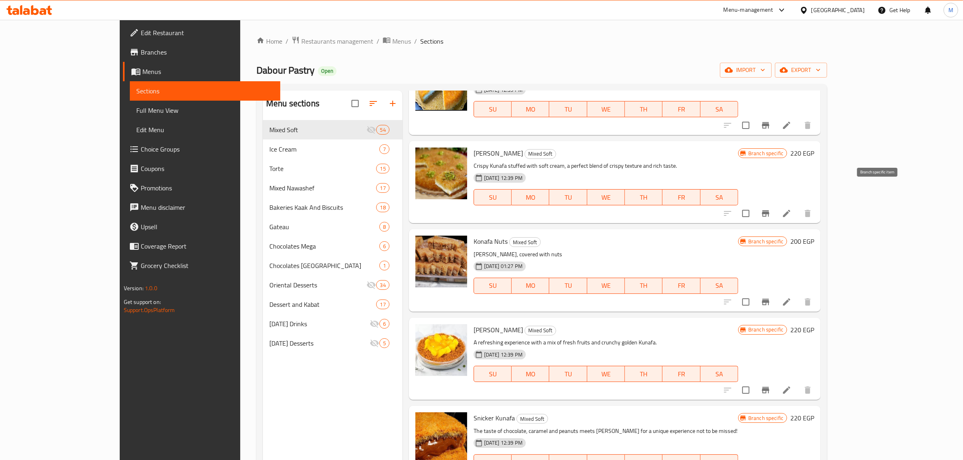
click at [769, 210] on icon "Branch-specific-item" at bounding box center [765, 213] width 7 height 6
click at [769, 299] on icon "Branch-specific-item" at bounding box center [765, 302] width 7 height 6
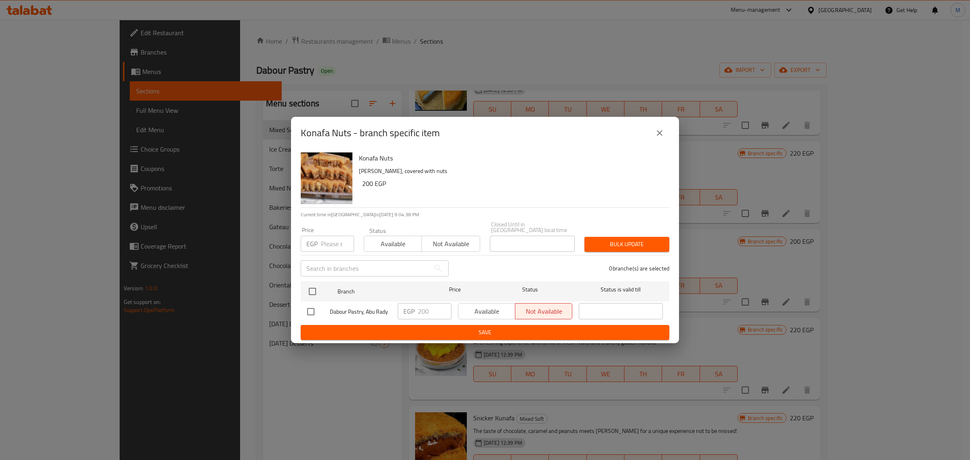
drag, startPoint x: 310, startPoint y: 308, endPoint x: 402, endPoint y: 308, distance: 91.8
click at [311, 308] on input "checkbox" at bounding box center [310, 311] width 17 height 17
checkbox input "true"
click at [472, 311] on span "Available" at bounding box center [487, 312] width 51 height 12
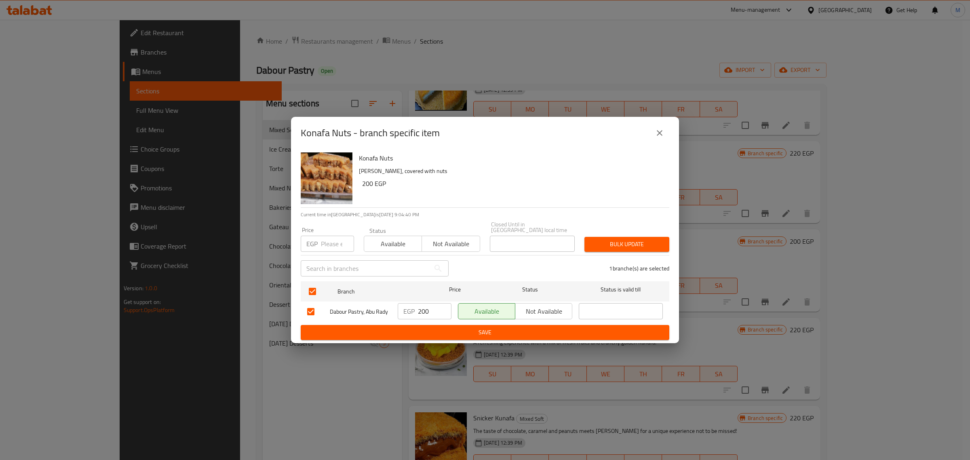
click at [471, 331] on span "Save" at bounding box center [485, 332] width 356 height 10
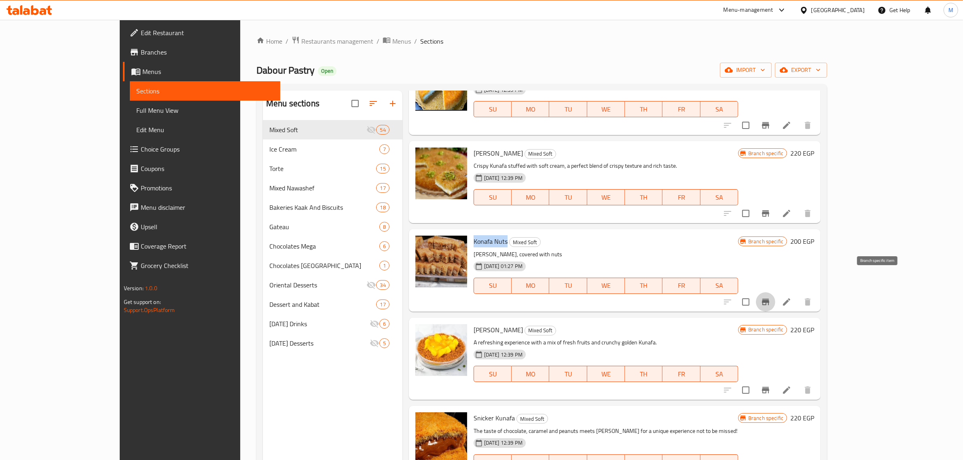
click at [770, 297] on icon "Branch-specific-item" at bounding box center [765, 302] width 10 height 10
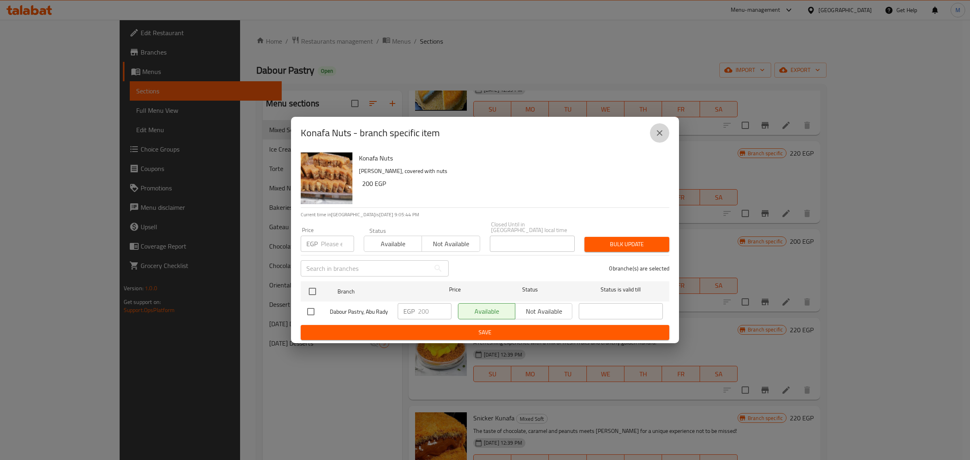
click at [665, 136] on button "close" at bounding box center [659, 132] width 19 height 19
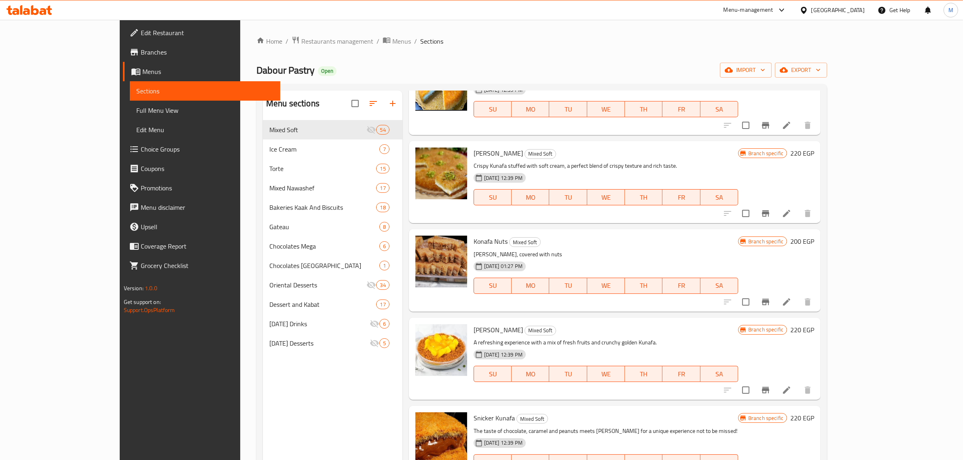
click at [473, 324] on span "[PERSON_NAME]" at bounding box center [497, 330] width 49 height 12
copy h6 "[PERSON_NAME]"
click at [770, 385] on icon "Branch-specific-item" at bounding box center [765, 390] width 10 height 10
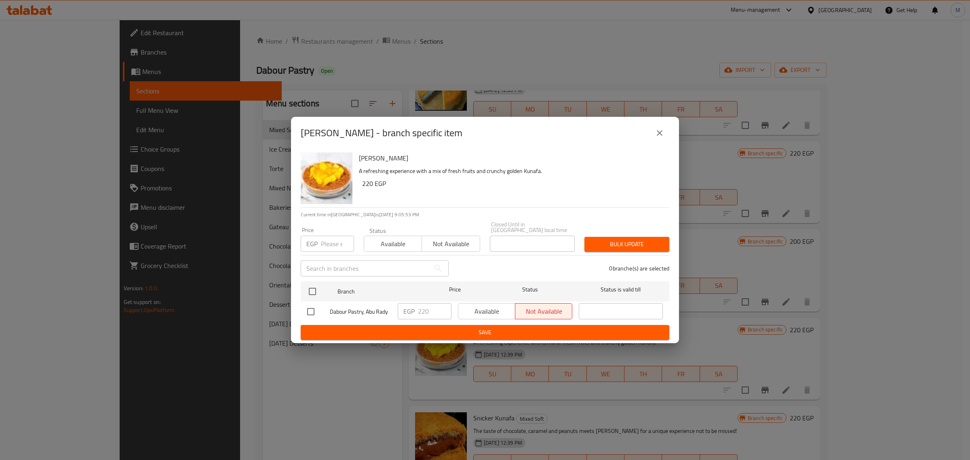
click at [306, 313] on input "checkbox" at bounding box center [310, 311] width 17 height 17
checkbox input "true"
click at [499, 313] on span "Available" at bounding box center [487, 312] width 51 height 12
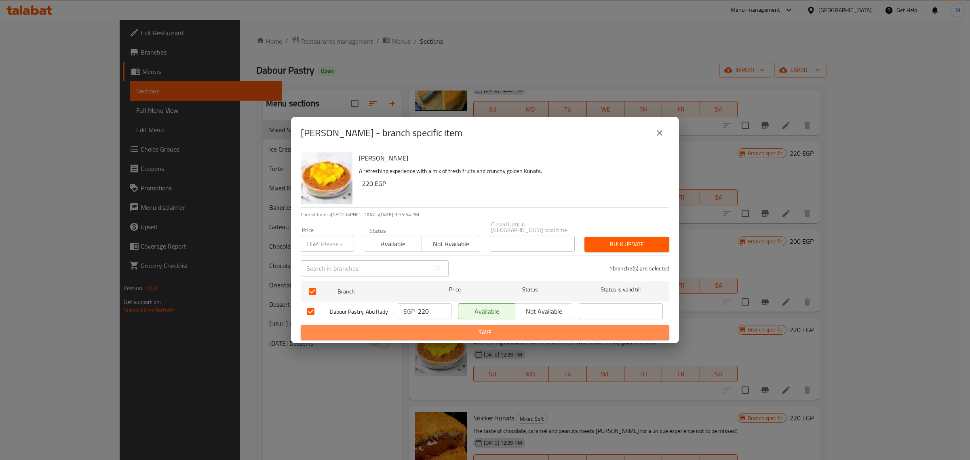
click at [484, 327] on span "Save" at bounding box center [485, 332] width 356 height 10
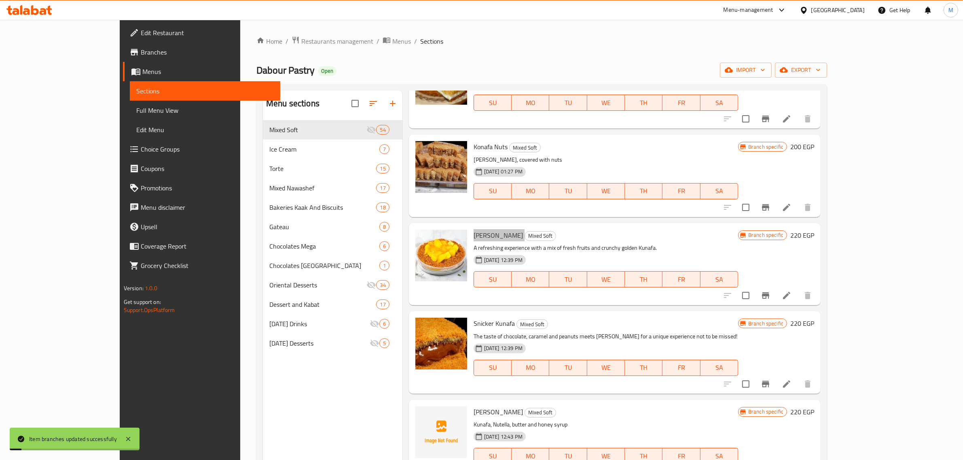
scroll to position [2827, 0]
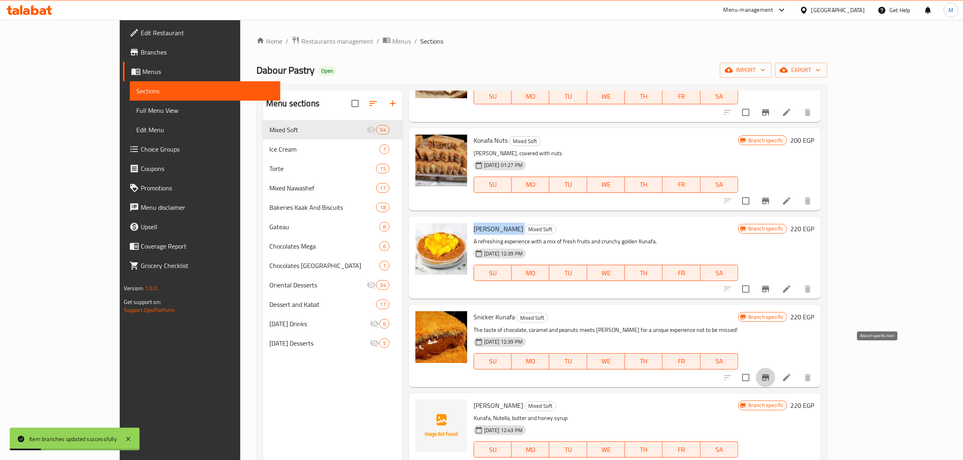
click at [769, 374] on icon "Branch-specific-item" at bounding box center [765, 377] width 7 height 6
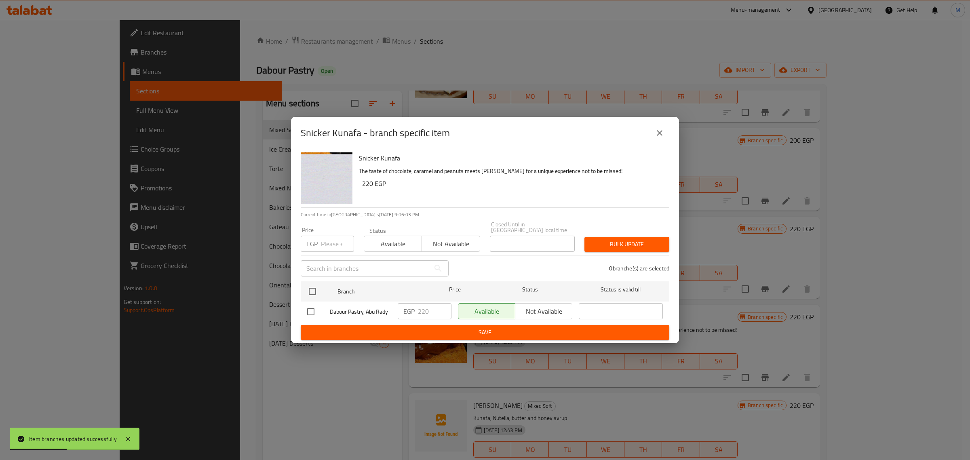
click at [316, 309] on input "checkbox" at bounding box center [310, 311] width 17 height 17
checkbox input "true"
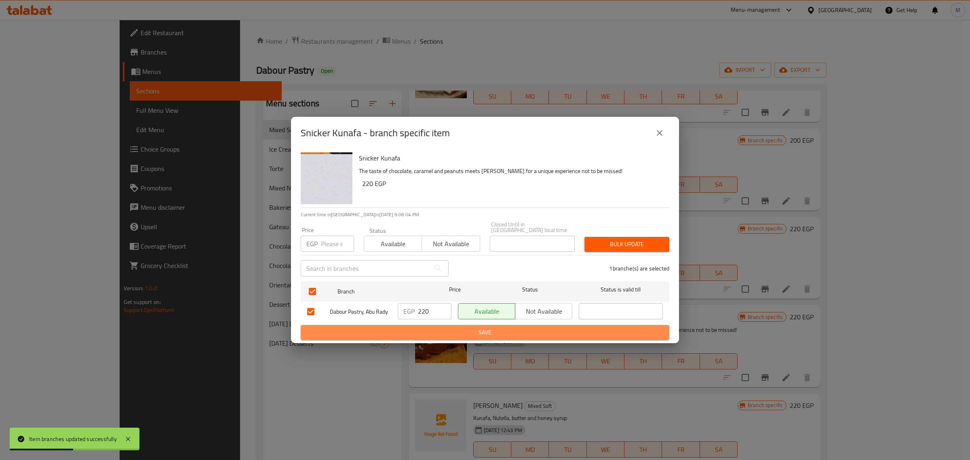
click at [441, 327] on span "Save" at bounding box center [485, 332] width 356 height 10
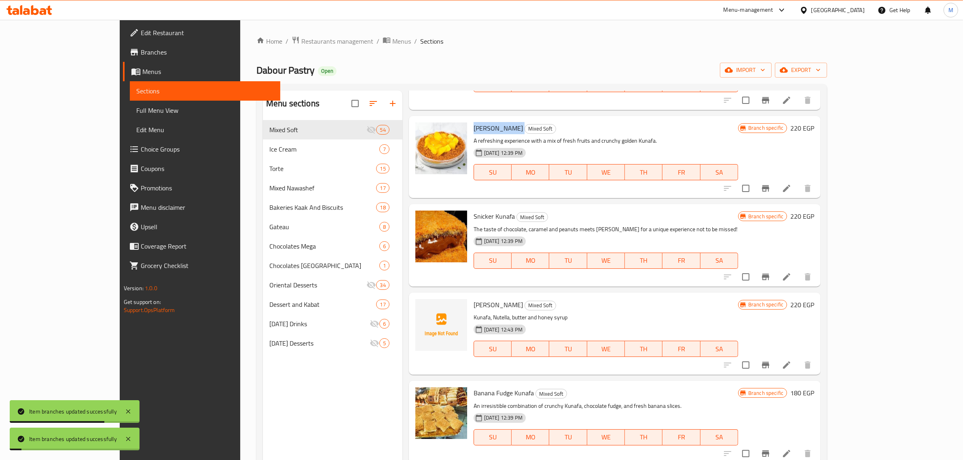
scroll to position [2928, 0]
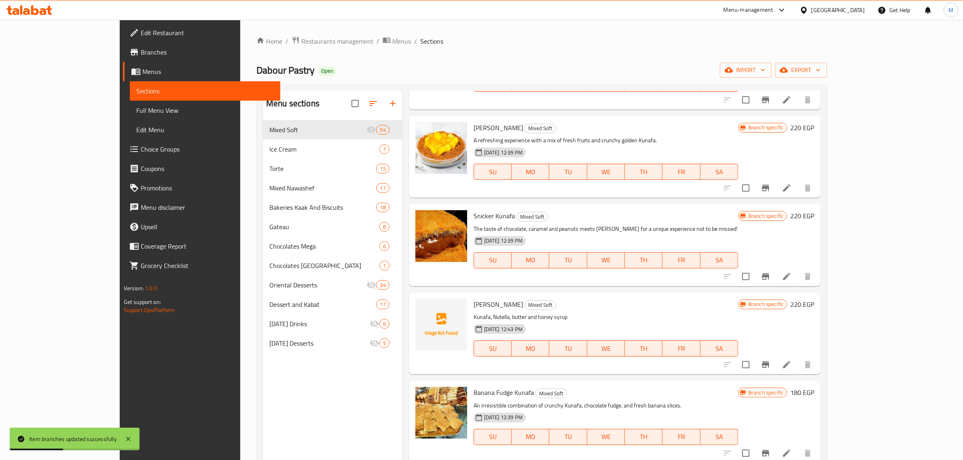
click at [478, 298] on span "[PERSON_NAME]" at bounding box center [497, 304] width 49 height 12
copy h6 "[PERSON_NAME]"
click at [769, 361] on icon "Branch-specific-item" at bounding box center [765, 364] width 7 height 6
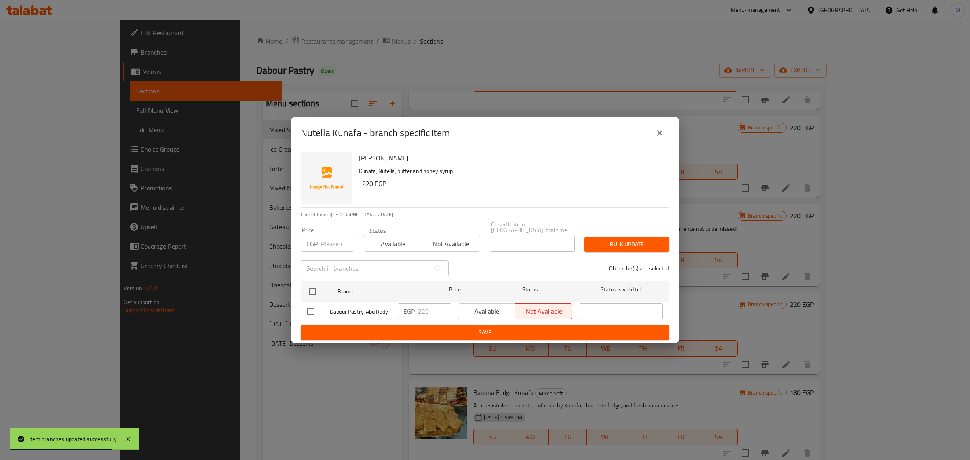
click at [311, 308] on input "checkbox" at bounding box center [310, 311] width 17 height 17
checkbox input "true"
click at [497, 310] on span "Available" at bounding box center [487, 312] width 51 height 12
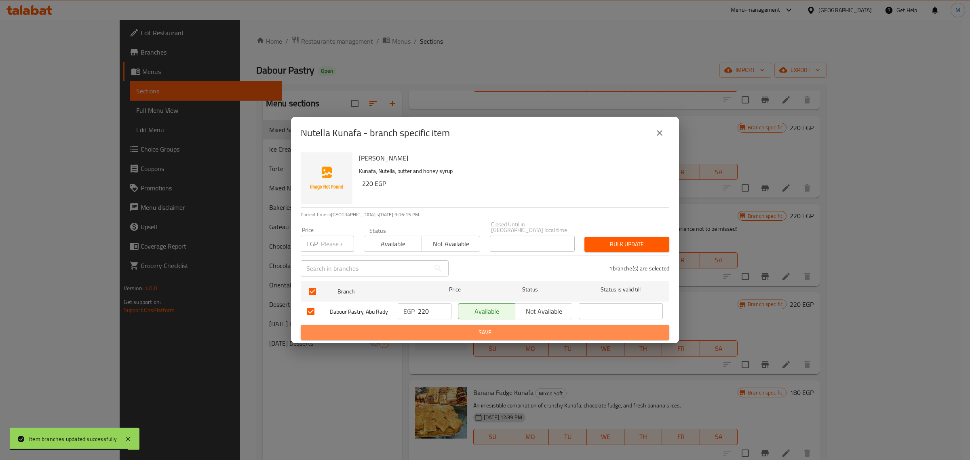
click at [485, 332] on span "Save" at bounding box center [485, 332] width 356 height 10
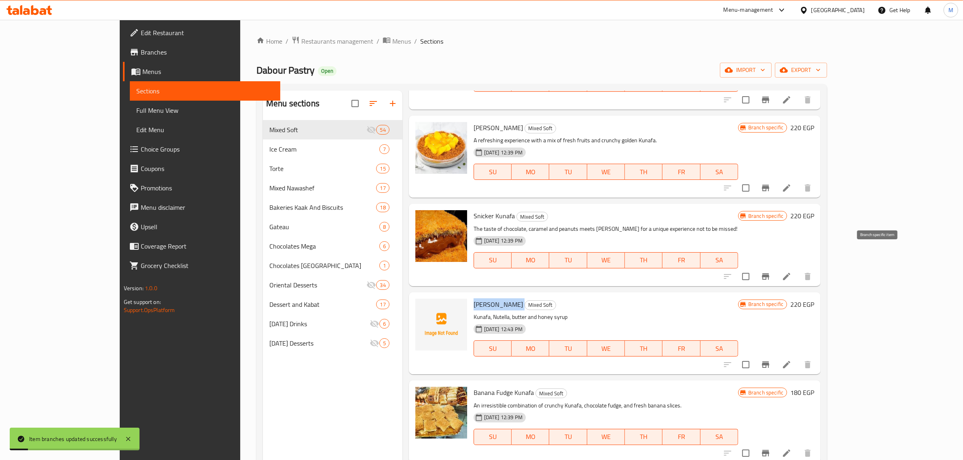
click at [770, 272] on icon "Branch-specific-item" at bounding box center [765, 277] width 10 height 10
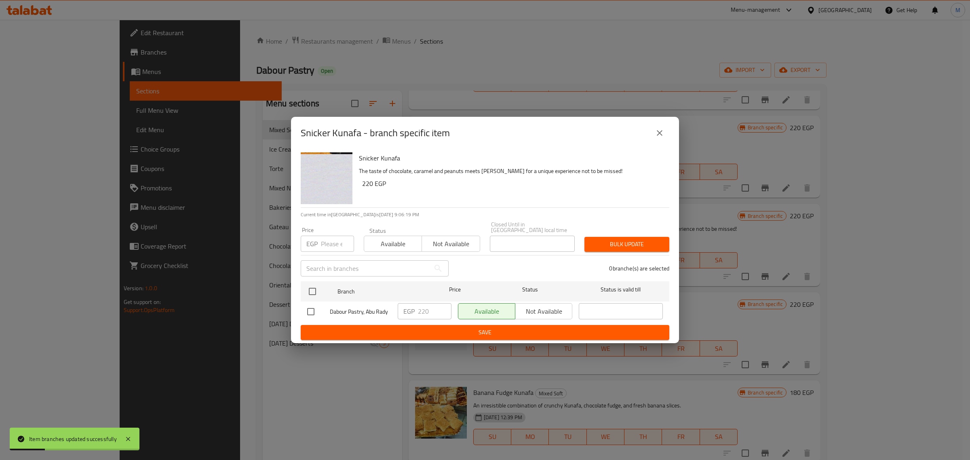
click at [664, 138] on icon "close" at bounding box center [660, 133] width 10 height 10
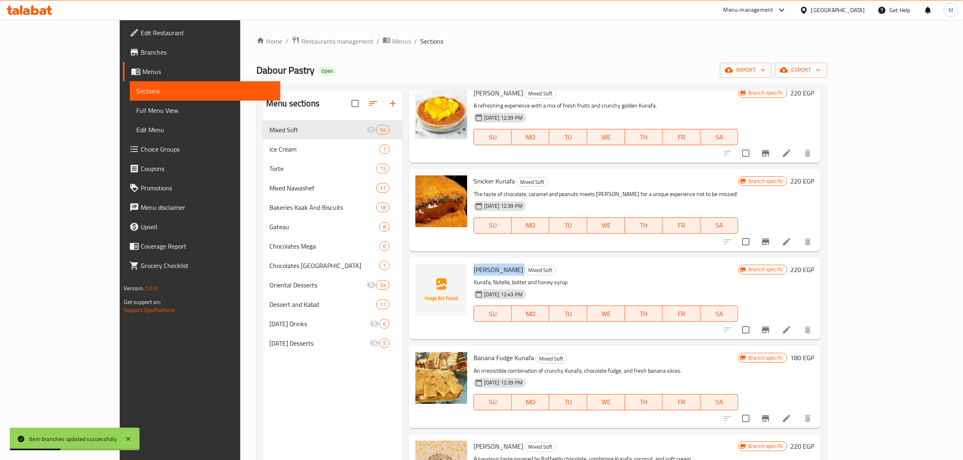
scroll to position [2978, 0]
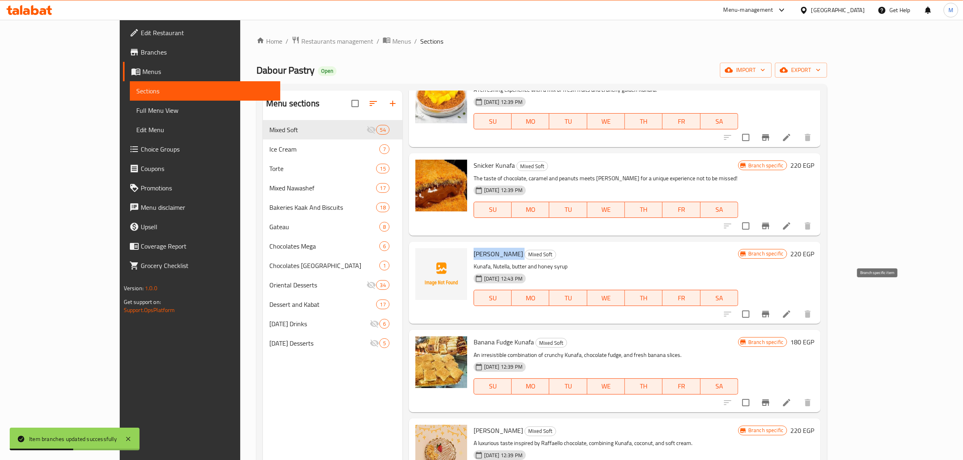
click at [769, 311] on icon "Branch-specific-item" at bounding box center [765, 314] width 7 height 6
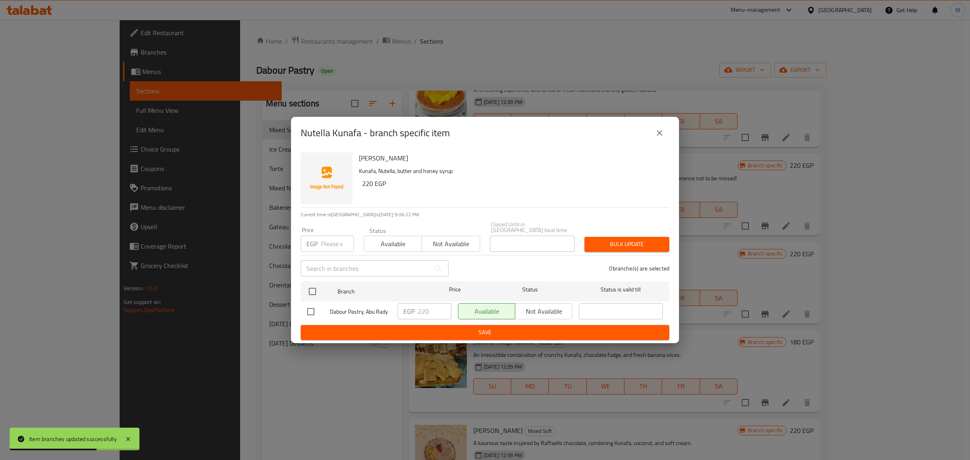
click at [658, 138] on icon "close" at bounding box center [660, 133] width 10 height 10
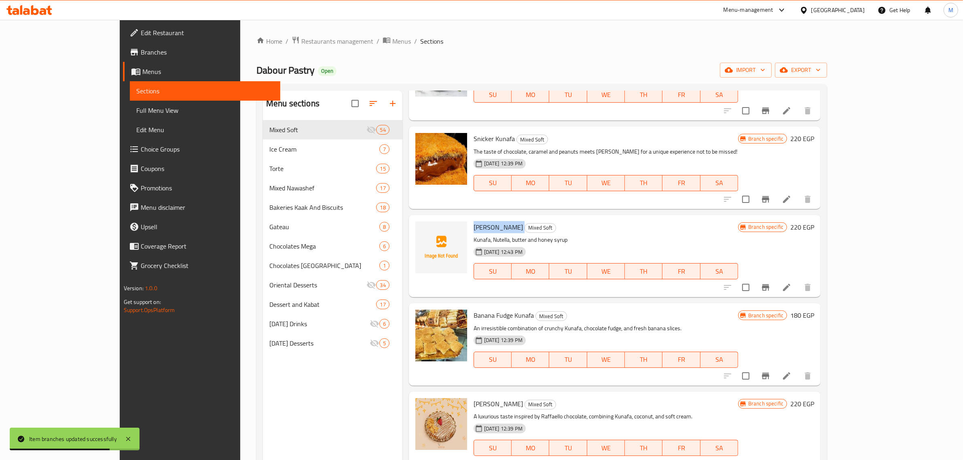
scroll to position [3029, 0]
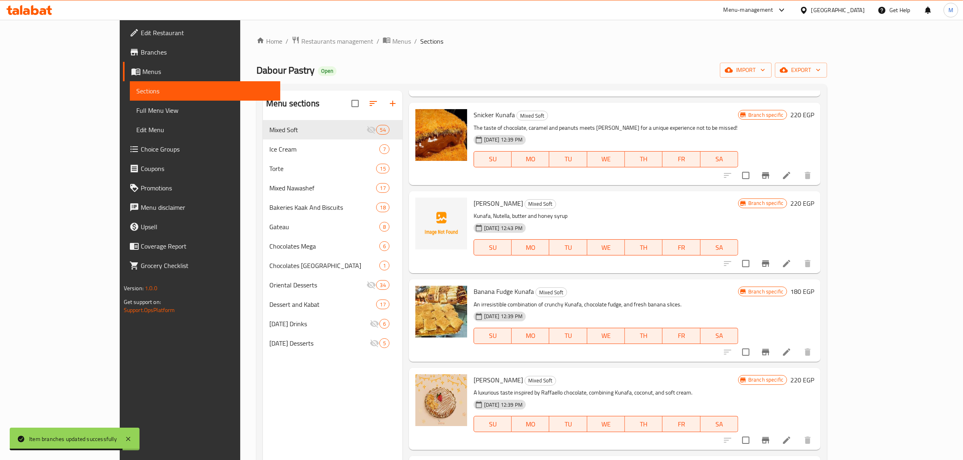
click at [482, 285] on span "Banana Fudge Kunafa" at bounding box center [503, 291] width 60 height 12
copy h6 "Banana Fudge Kunafa"
click at [720, 308] on div "11-02-2025 12:39 PM SU MO TU WE TH FR SA" at bounding box center [605, 330] width 271 height 44
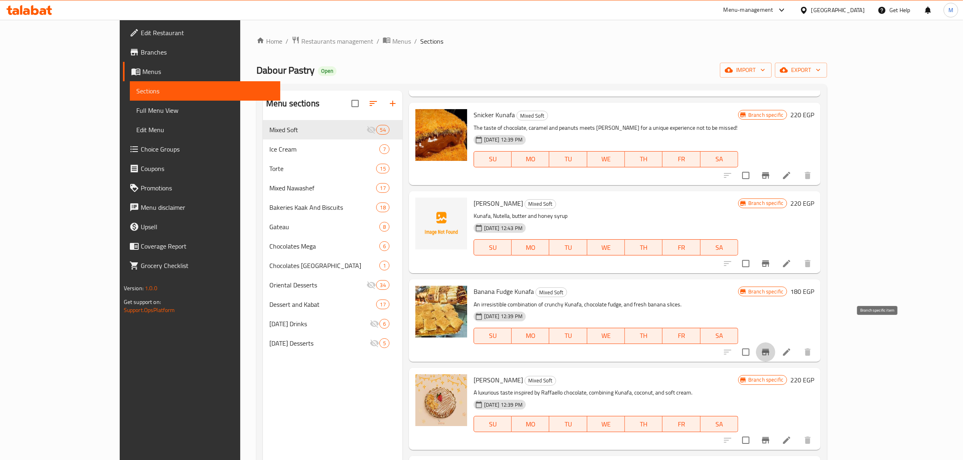
click at [769, 349] on icon "Branch-specific-item" at bounding box center [765, 352] width 7 height 6
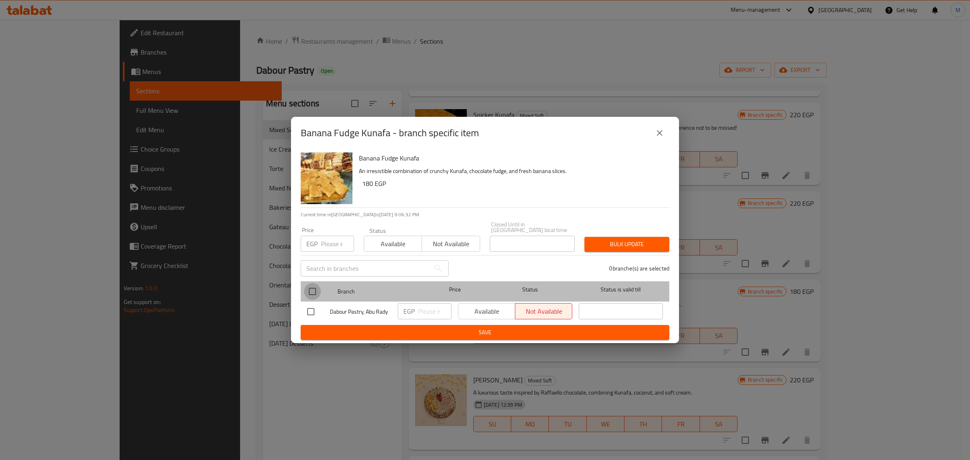
click at [315, 288] on input "checkbox" at bounding box center [312, 291] width 17 height 17
checkbox input "true"
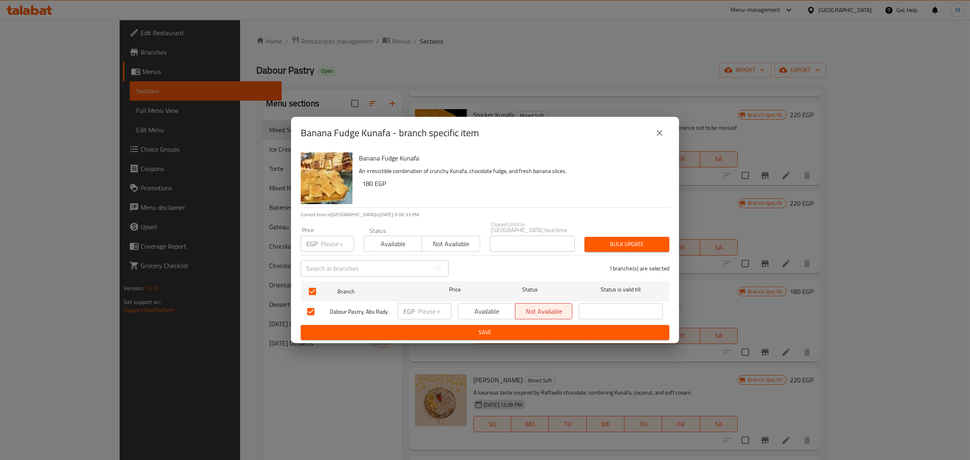
click at [472, 310] on span "Available" at bounding box center [487, 312] width 51 height 12
type button "0"
click at [427, 315] on input "number" at bounding box center [435, 311] width 34 height 16
type input "220"
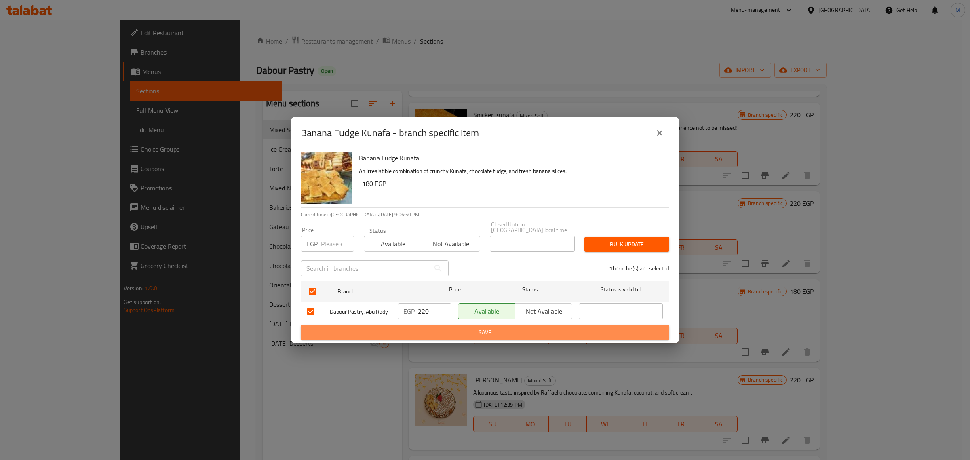
click at [433, 327] on span "Save" at bounding box center [485, 332] width 356 height 10
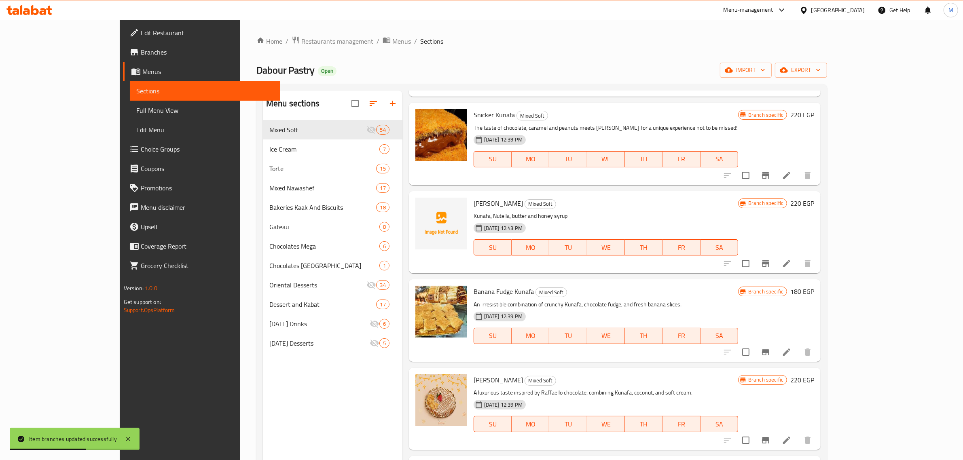
click at [814, 286] on h6 "180 EGP" at bounding box center [802, 291] width 24 height 11
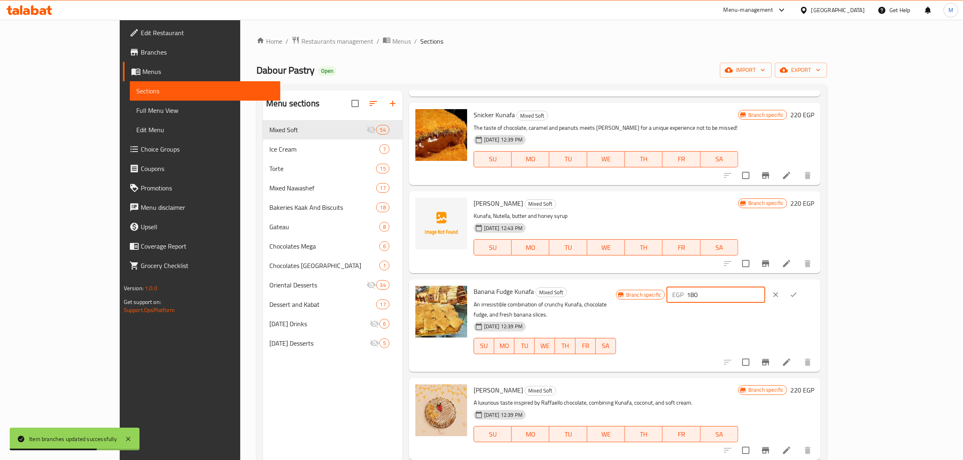
drag, startPoint x: 819, startPoint y: 276, endPoint x: 803, endPoint y: 276, distance: 16.6
click at [765, 287] on div "EGP 180 ​" at bounding box center [715, 295] width 98 height 16
type input "220"
click at [797, 291] on icon "ok" at bounding box center [793, 295] width 8 height 8
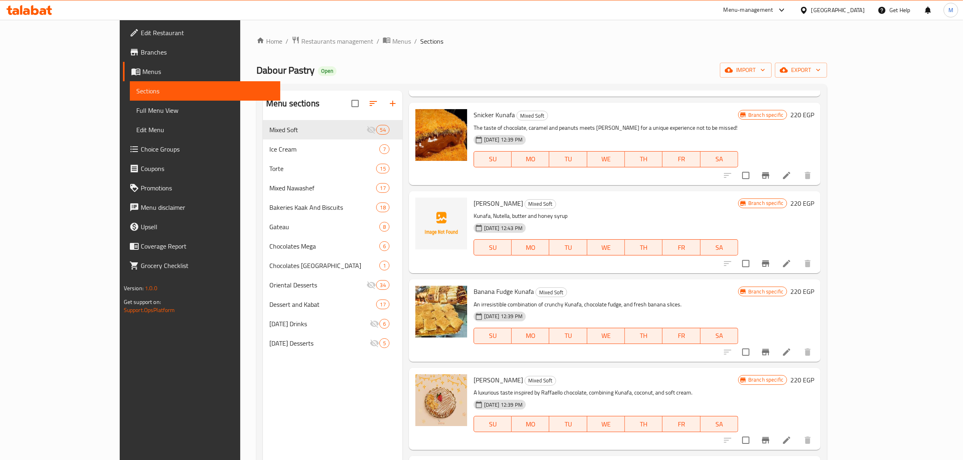
drag, startPoint x: 466, startPoint y: 180, endPoint x: 483, endPoint y: 182, distance: 17.5
click at [483, 197] on span "[PERSON_NAME]" at bounding box center [497, 203] width 49 height 12
copy span "Kunafa"
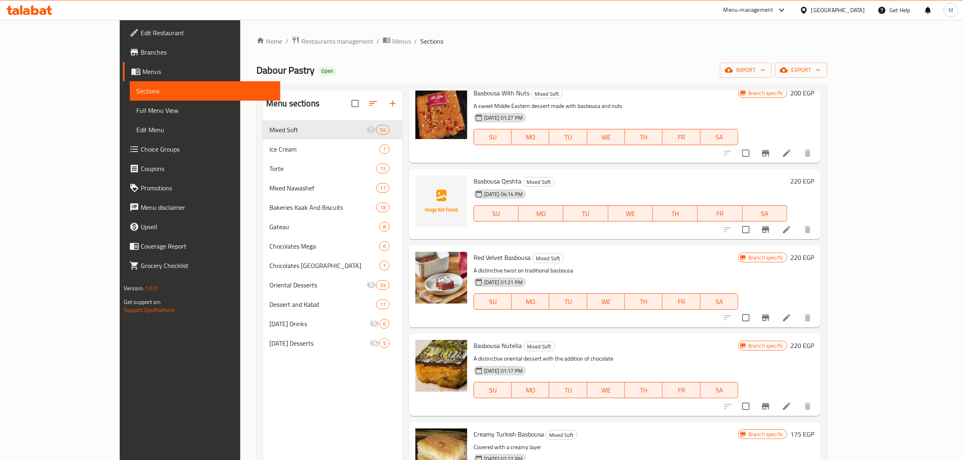
scroll to position [0, 0]
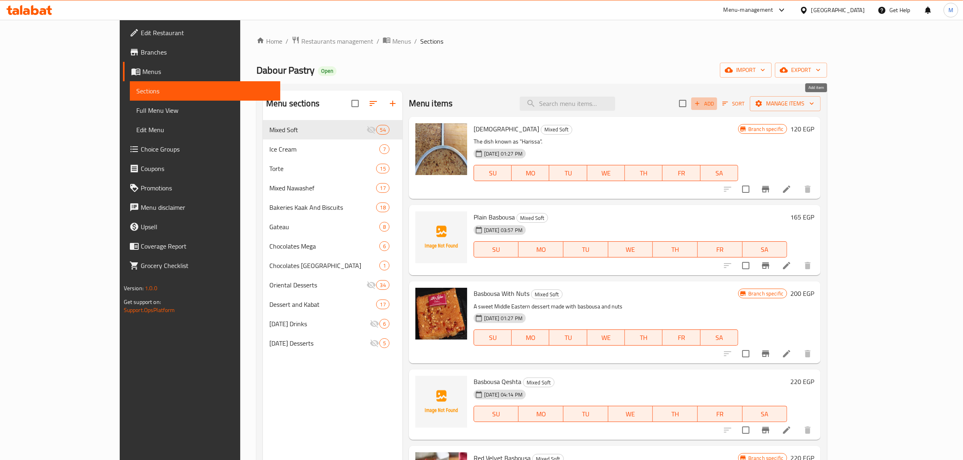
click at [701, 102] on icon "button" at bounding box center [696, 103] width 7 height 7
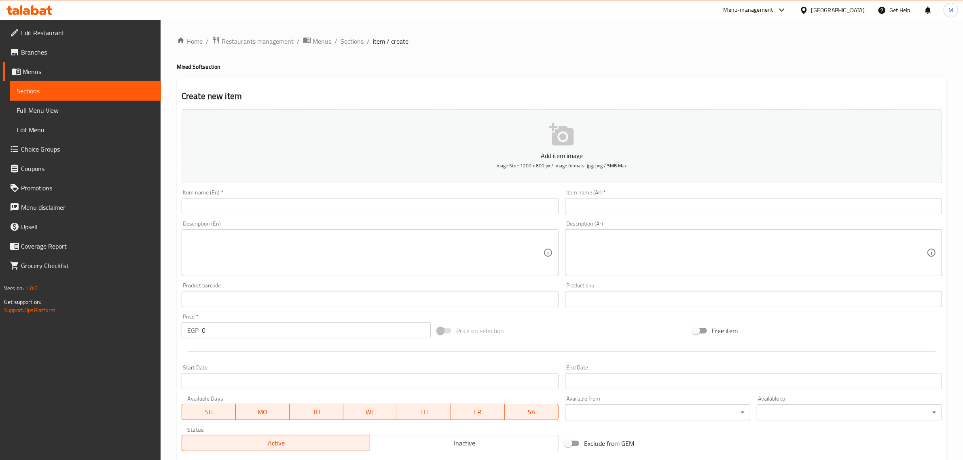
click at [463, 204] on input "text" at bounding box center [370, 206] width 377 height 16
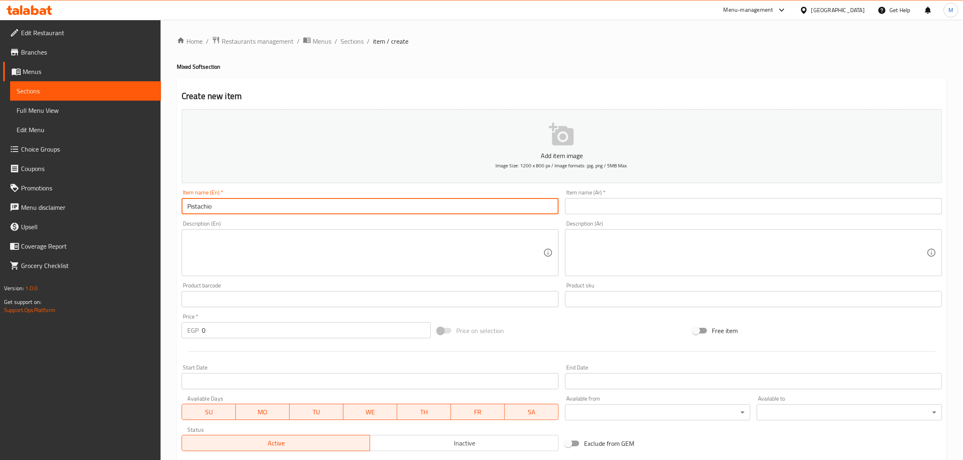
paste input "Kunafa"
type input "Pistachio Kunafa"
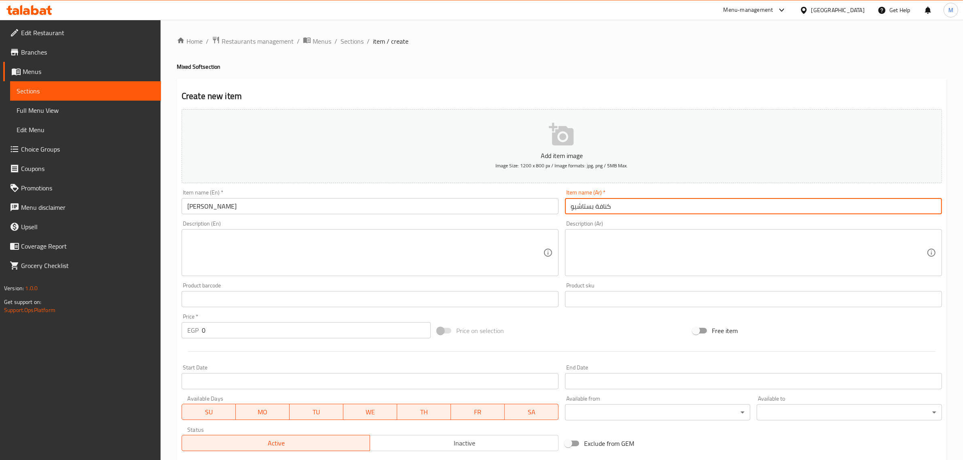
type input "كنافة بستاشيو"
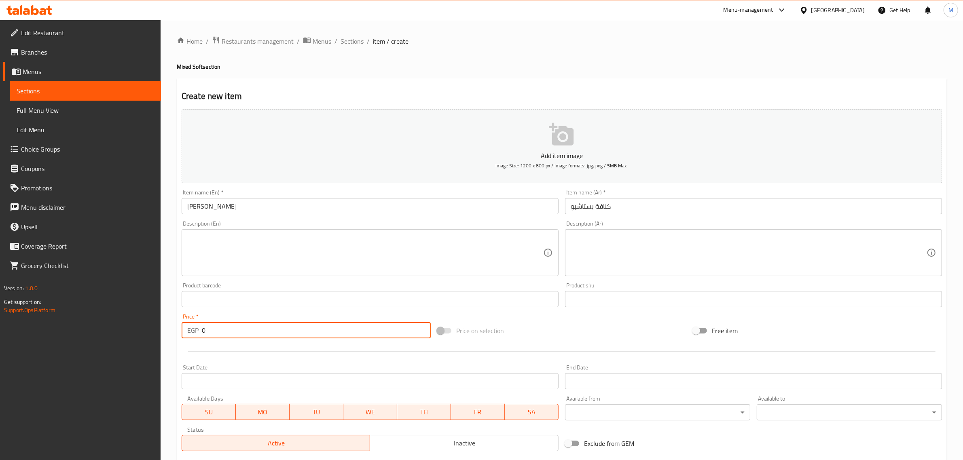
click at [360, 327] on input "0" at bounding box center [316, 330] width 229 height 16
type input "240"
click at [315, 348] on div at bounding box center [561, 352] width 767 height 20
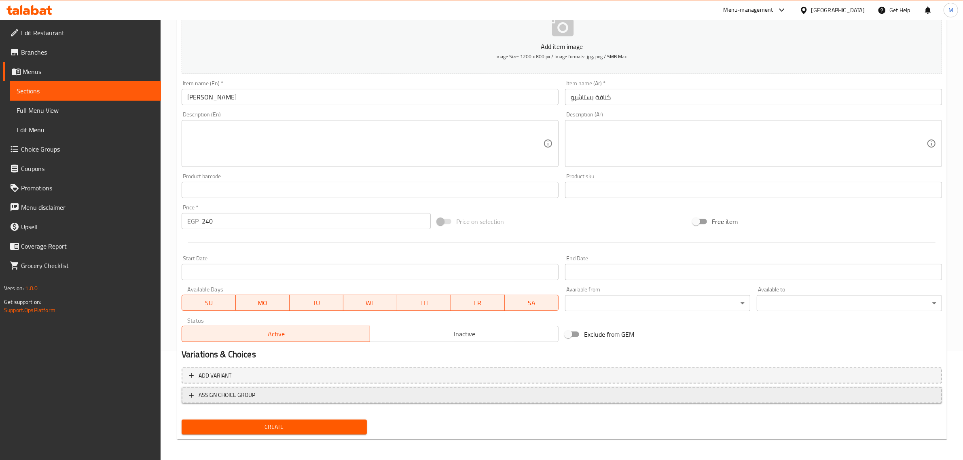
scroll to position [110, 0]
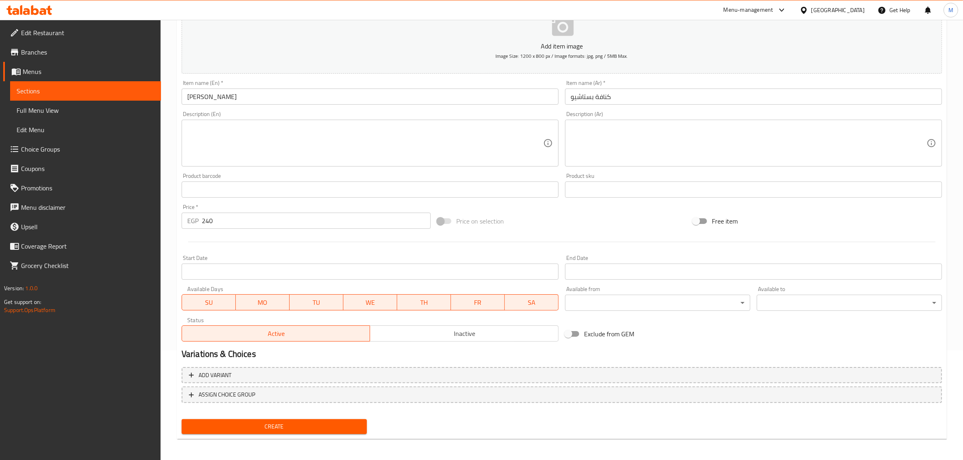
click at [286, 422] on span "Create" at bounding box center [274, 427] width 172 height 10
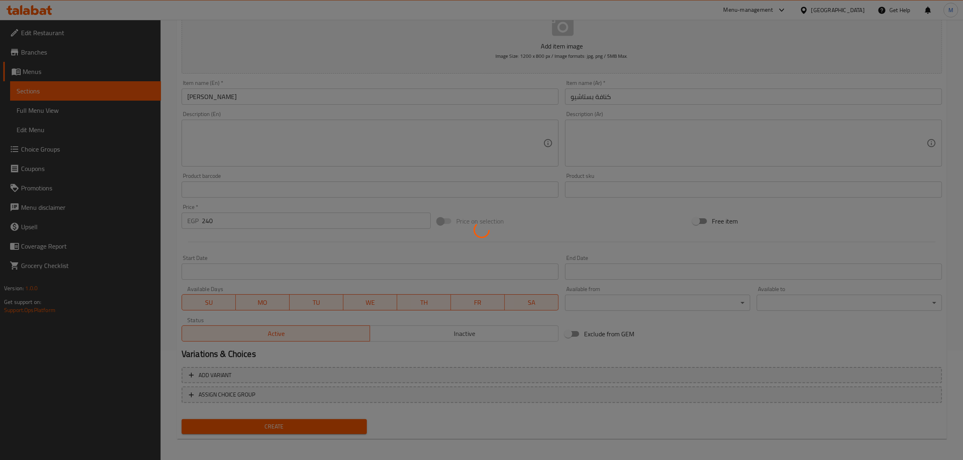
type input "0"
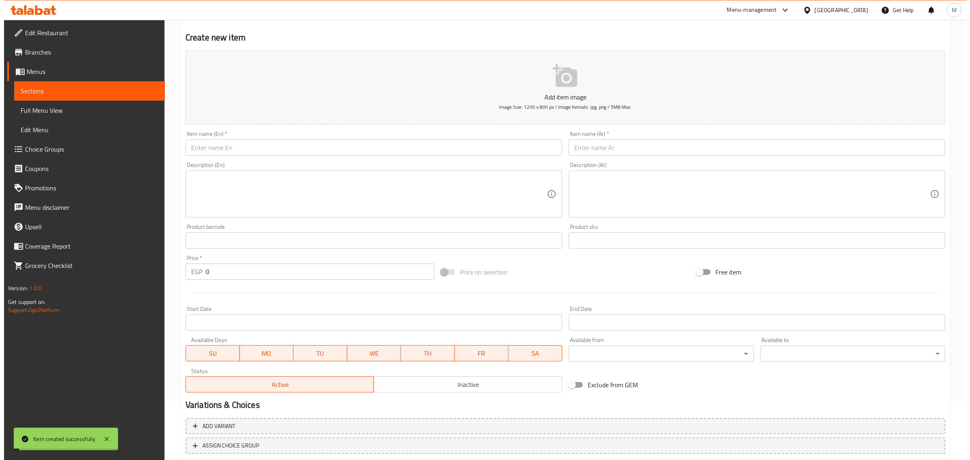
scroll to position [0, 0]
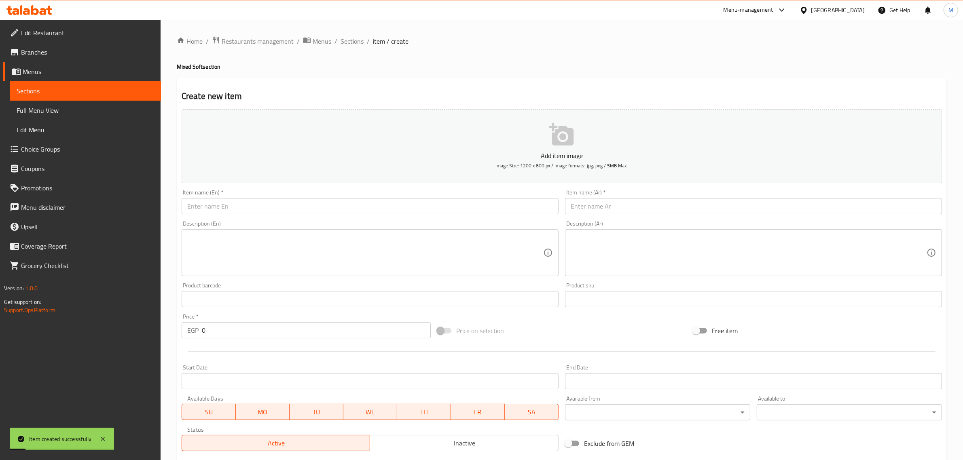
click at [356, 47] on div "Home / Restaurants management / Menus / Sections / item / create Mixed Soft sec…" at bounding box center [562, 295] width 770 height 519
click at [357, 41] on span "Sections" at bounding box center [351, 41] width 23 height 10
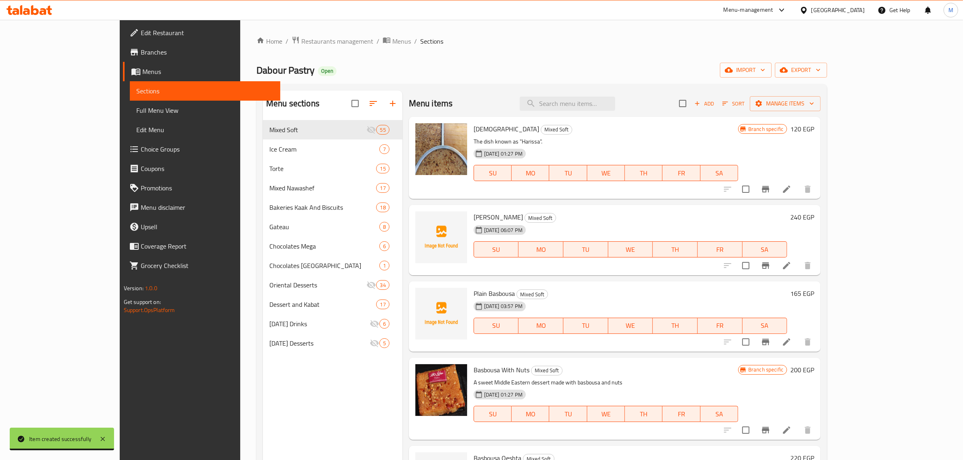
click at [738, 137] on p "The dish known as "Harissa"." at bounding box center [605, 142] width 264 height 10
click at [744, 101] on span "Sort" at bounding box center [733, 103] width 22 height 9
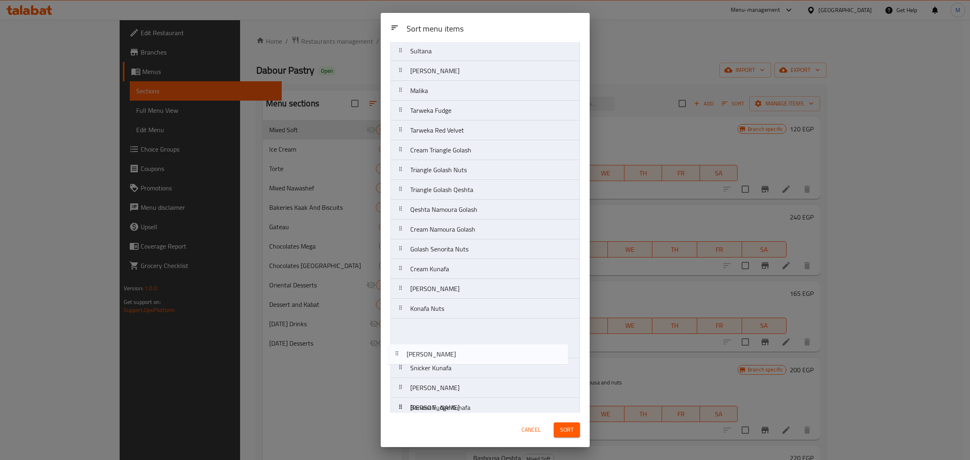
drag, startPoint x: 470, startPoint y: 101, endPoint x: 468, endPoint y: 358, distance: 257.1
click at [467, 361] on nav "Haresa Pistachio Kunafa Plain Basbousa Basbousa With Nuts Basbousa Qeshta Red V…" at bounding box center [486, 190] width 190 height 1090
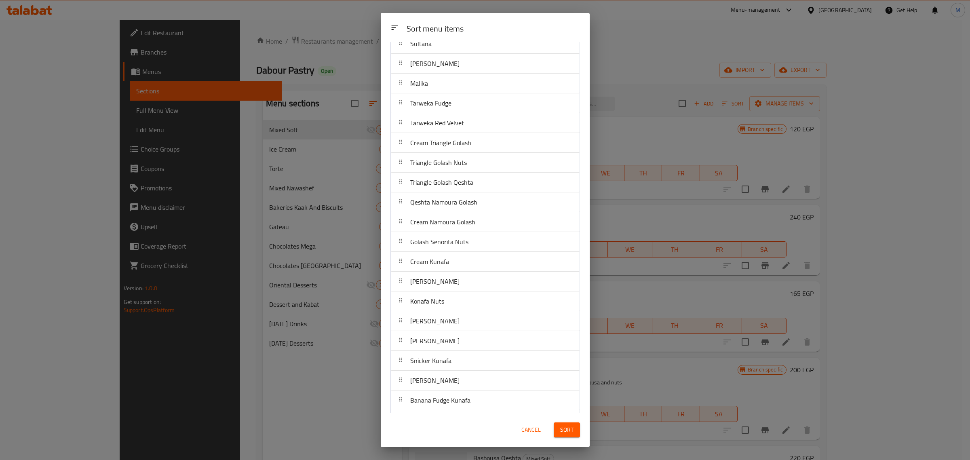
scroll to position [3054, 0]
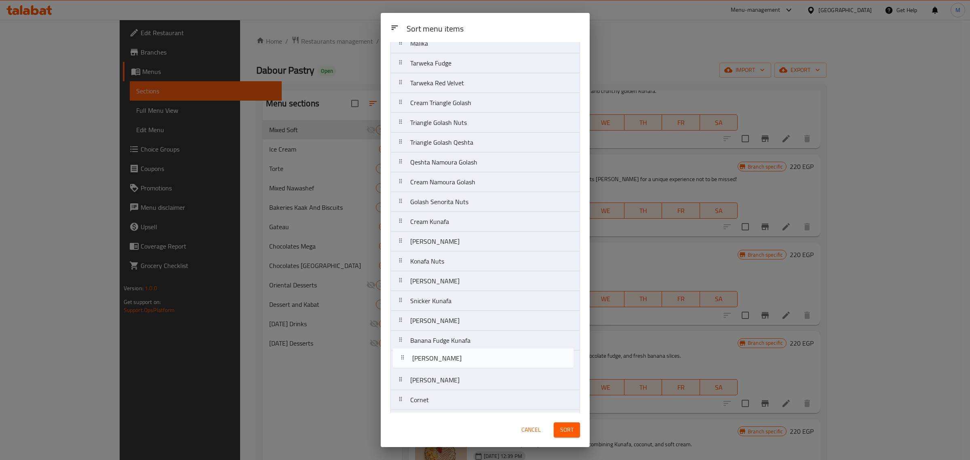
drag, startPoint x: 460, startPoint y: 345, endPoint x: 462, endPoint y: 362, distance: 17.1
click at [462, 362] on nav "Haresa Plain Basbousa Basbousa With Nuts Basbousa Qeshta Red Velvet Basbousa Ba…" at bounding box center [486, 142] width 190 height 1090
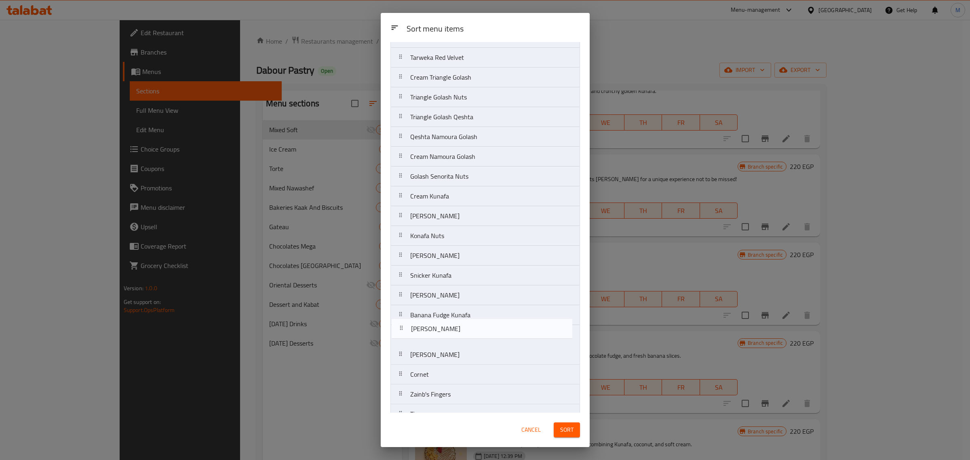
drag, startPoint x: 462, startPoint y: 361, endPoint x: 464, endPoint y: 329, distance: 32.4
click at [464, 329] on nav "Haresa Plain Basbousa Basbousa With Nuts Basbousa Qeshta Red Velvet Basbousa Ba…" at bounding box center [486, 117] width 190 height 1090
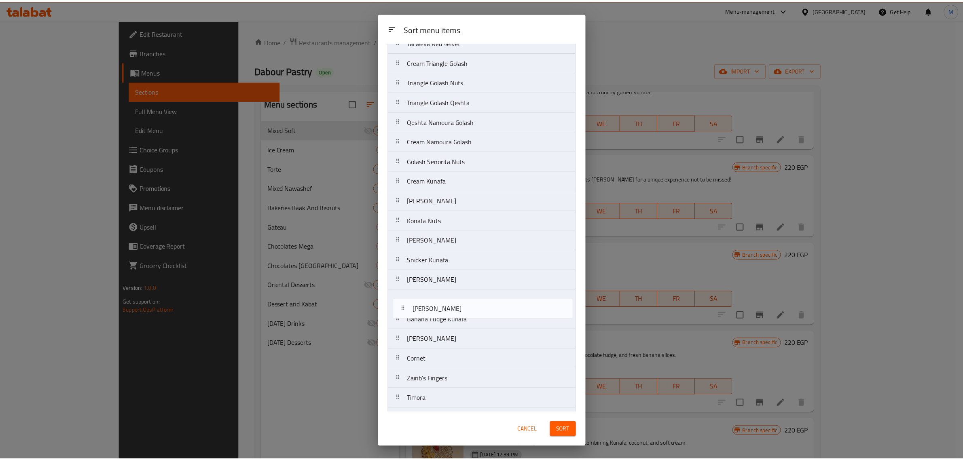
scroll to position [509, 0]
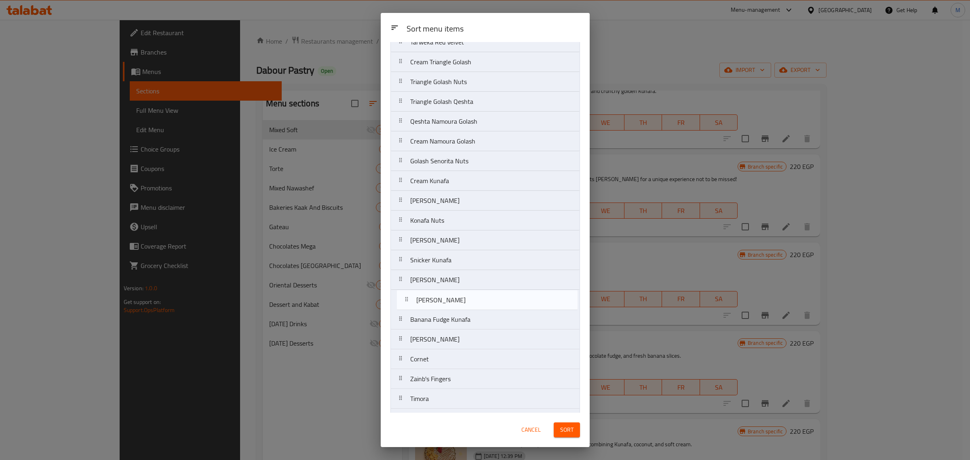
drag, startPoint x: 464, startPoint y: 329, endPoint x: 470, endPoint y: 291, distance: 37.7
click at [470, 291] on nav "Haresa Plain Basbousa Basbousa With Nuts Basbousa Qeshta Red Velvet Basbousa Ba…" at bounding box center [486, 101] width 190 height 1090
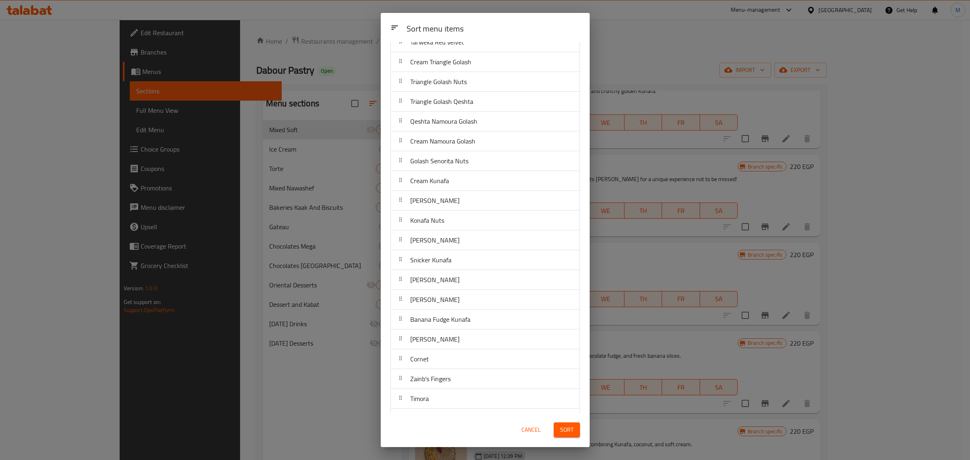
click at [577, 426] on button "Sort" at bounding box center [567, 429] width 26 height 15
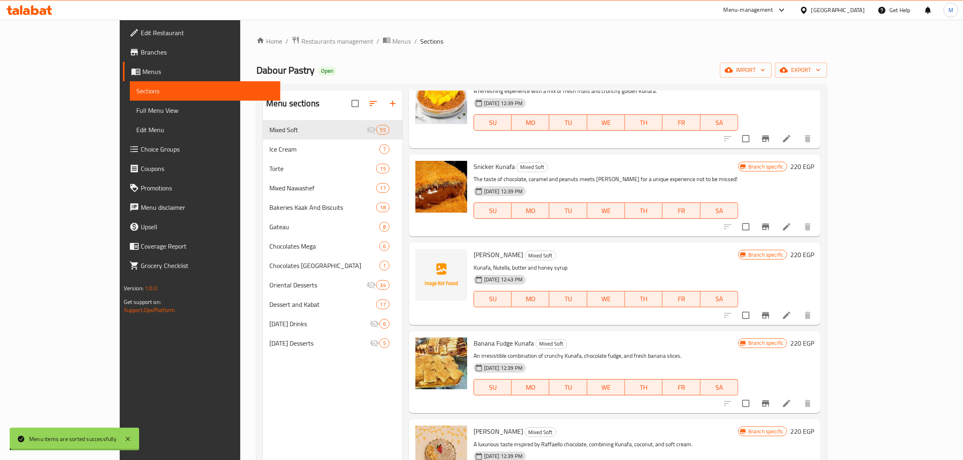
scroll to position [0, 0]
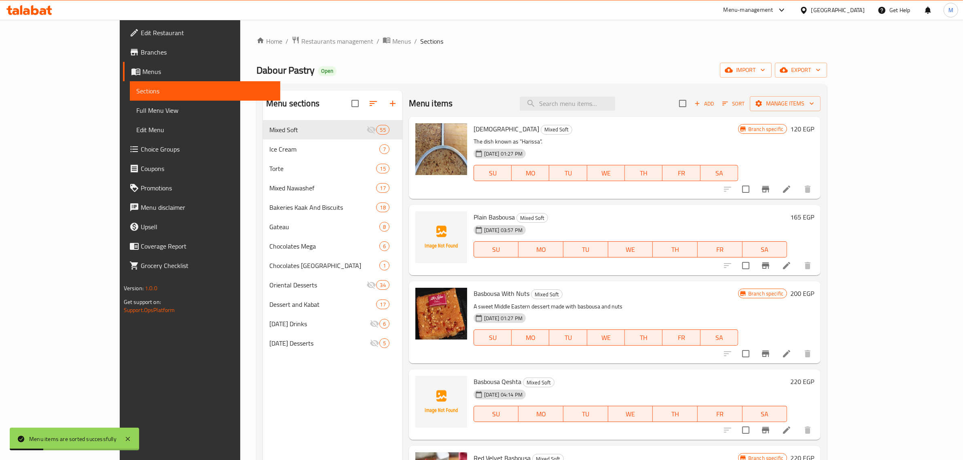
click at [657, 379] on h6 "Basbousa Qeshta Mixed Soft" at bounding box center [629, 381] width 313 height 11
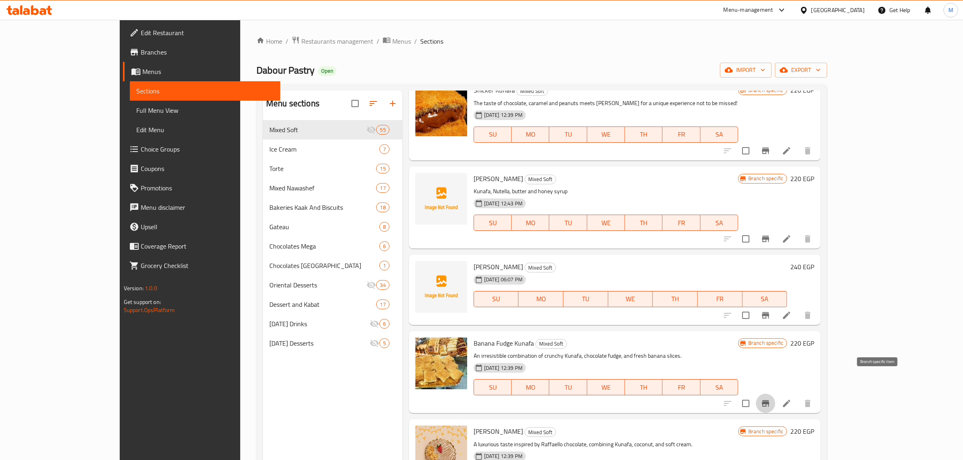
click at [769, 400] on icon "Branch-specific-item" at bounding box center [765, 403] width 7 height 6
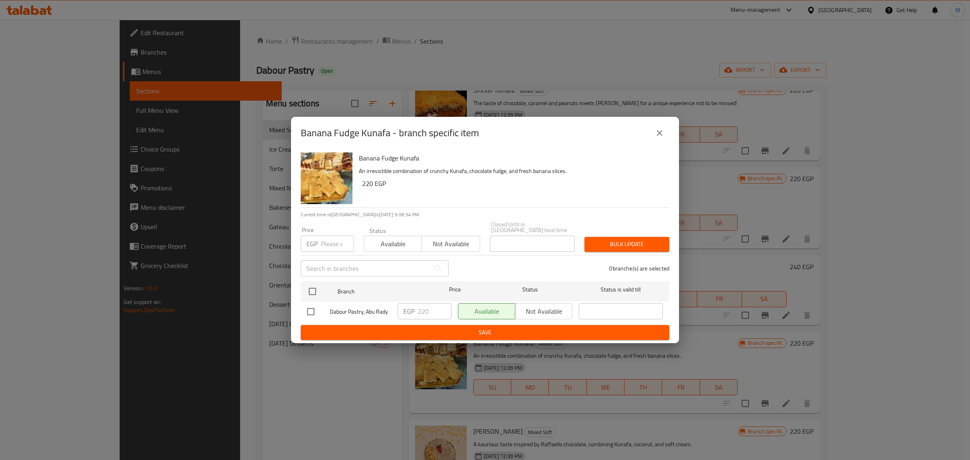
click at [661, 133] on icon "close" at bounding box center [660, 133] width 10 height 10
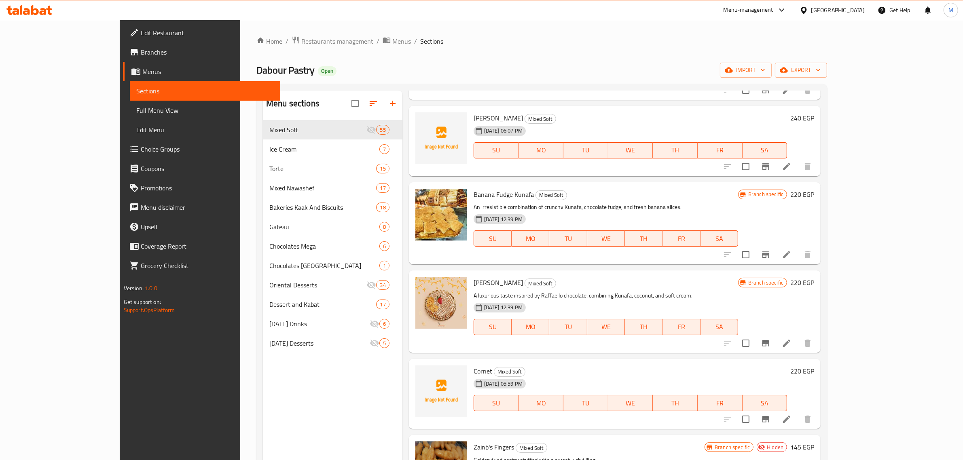
scroll to position [3205, 0]
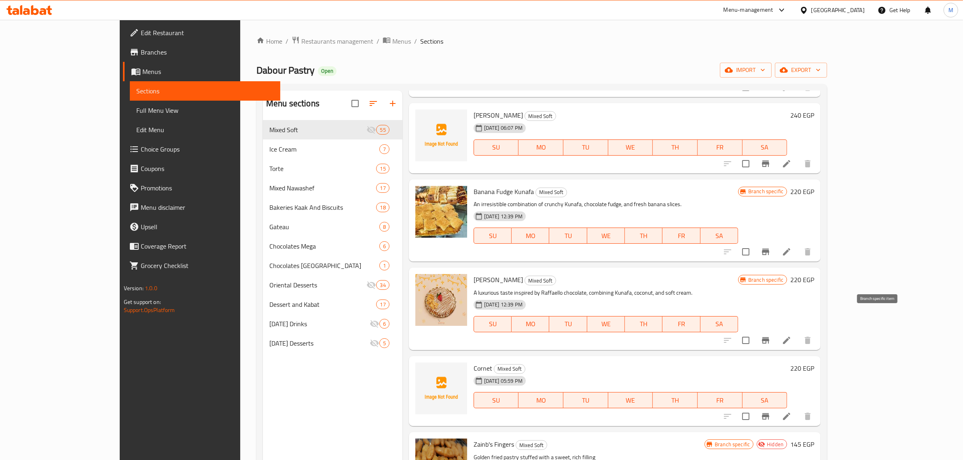
click at [769, 337] on icon "Branch-specific-item" at bounding box center [765, 340] width 7 height 6
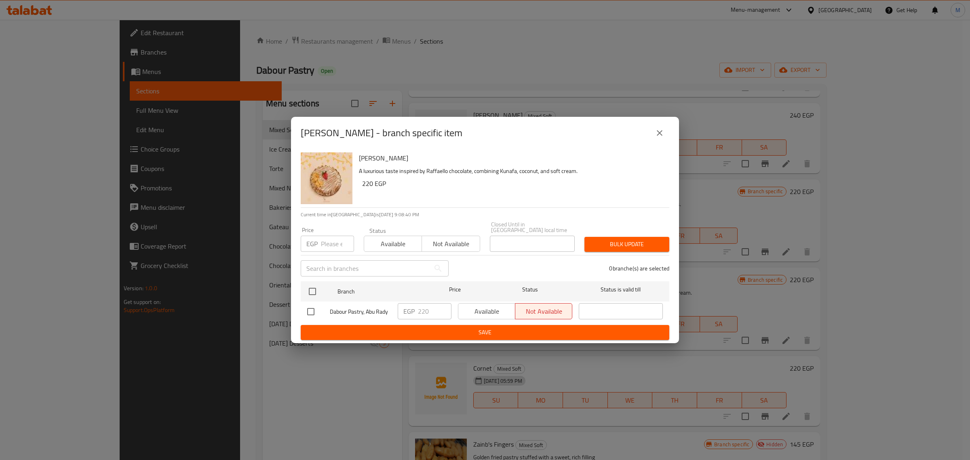
drag, startPoint x: 315, startPoint y: 304, endPoint x: 353, endPoint y: 306, distance: 38.1
click at [314, 304] on input "checkbox" at bounding box center [310, 311] width 17 height 17
checkbox input "true"
click at [496, 316] on button "Available" at bounding box center [486, 311] width 57 height 16
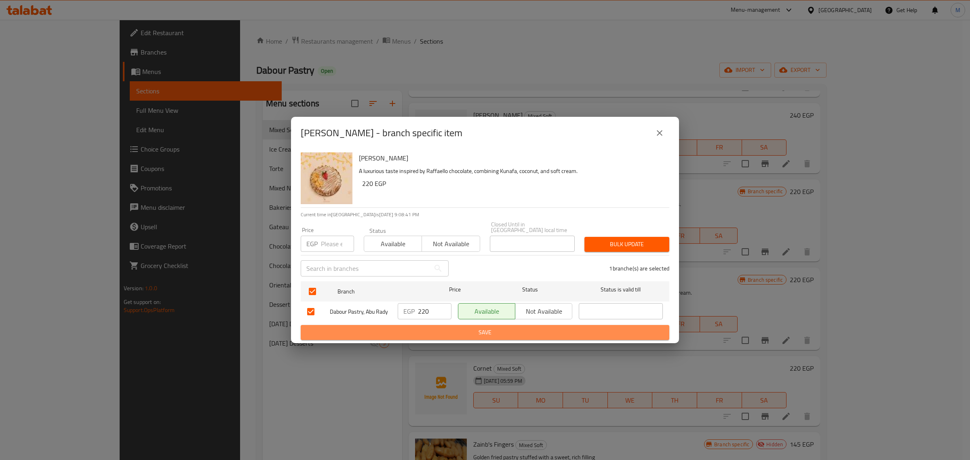
click at [486, 337] on button "Save" at bounding box center [485, 332] width 369 height 15
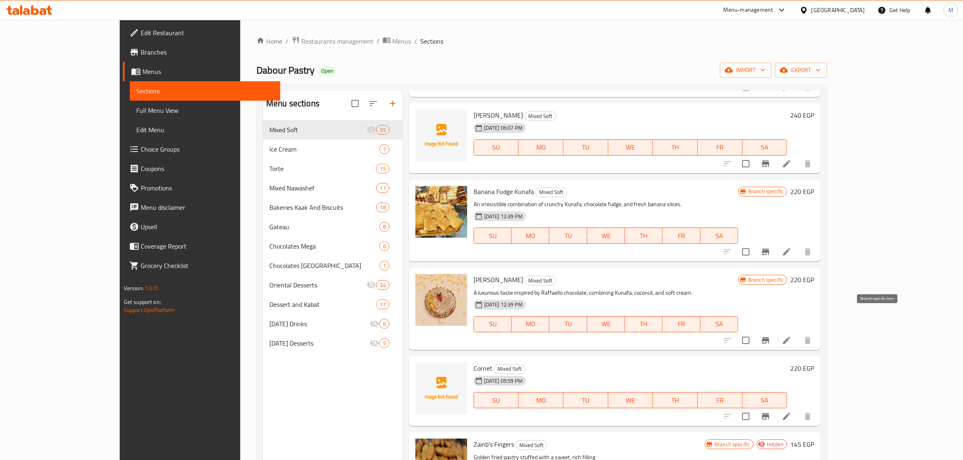
click at [769, 337] on icon "Branch-specific-item" at bounding box center [765, 340] width 7 height 6
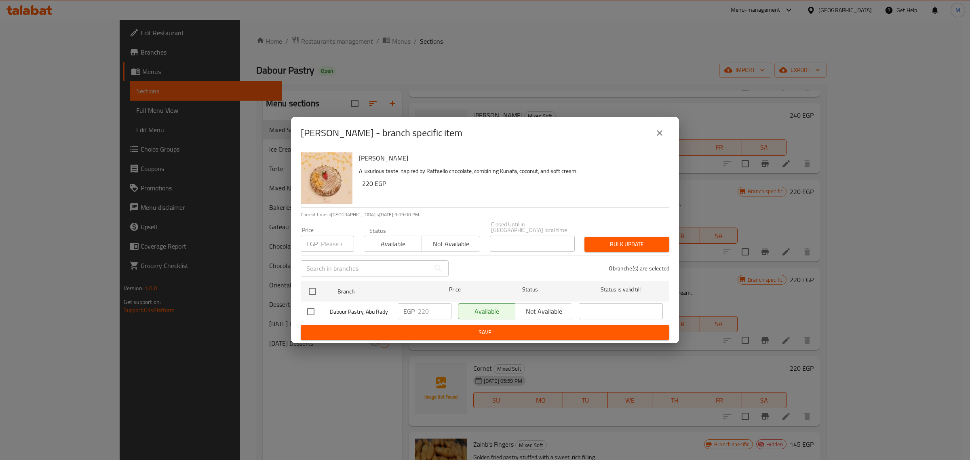
click at [664, 142] on button "close" at bounding box center [659, 132] width 19 height 19
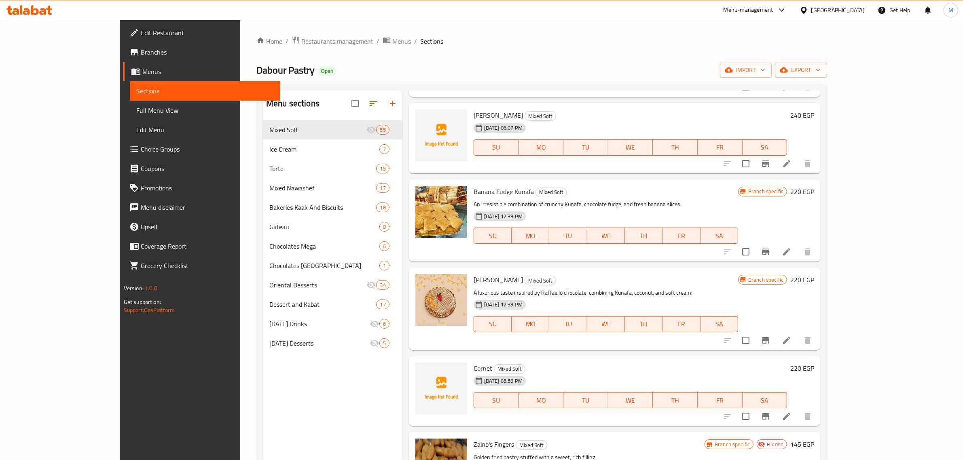
click at [694, 239] on div "Banana Fudge Kunafa Mixed Soft An irresistible combination of crunchy Kunafa, c…" at bounding box center [615, 221] width 412 height 82
click at [684, 363] on h6 "Cornet Mixed Soft" at bounding box center [629, 368] width 313 height 11
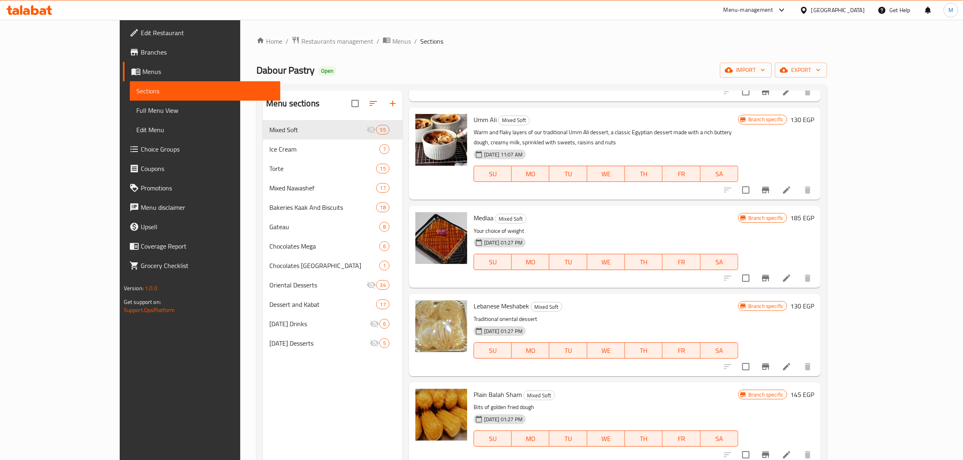
scroll to position [0, 0]
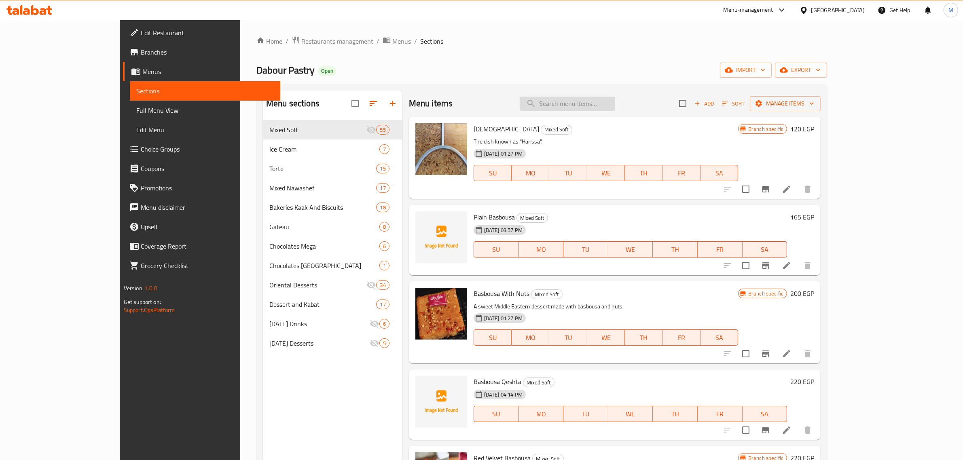
click at [615, 106] on input "search" at bounding box center [567, 104] width 95 height 14
paste input "Soft Mixed"
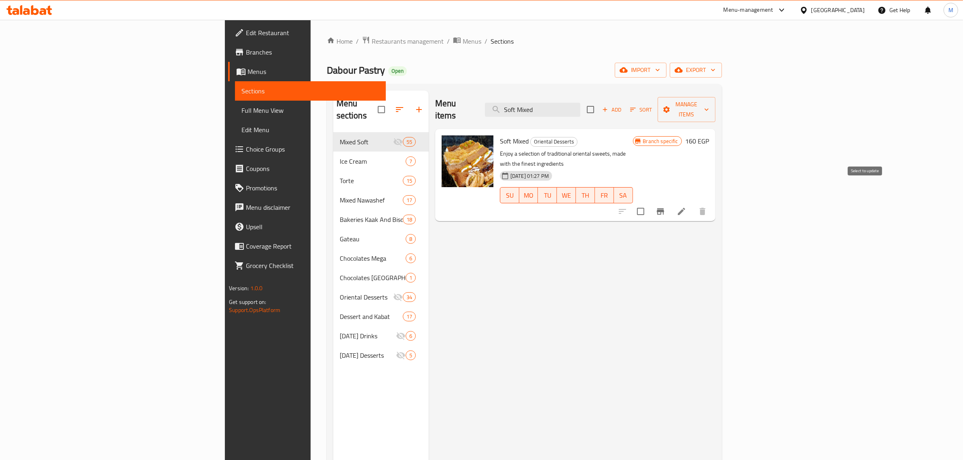
type input "Soft Mixed"
click at [649, 203] on input "checkbox" at bounding box center [640, 211] width 17 height 17
checkbox input "true"
click at [709, 135] on h6 "160 EGP" at bounding box center [697, 140] width 24 height 11
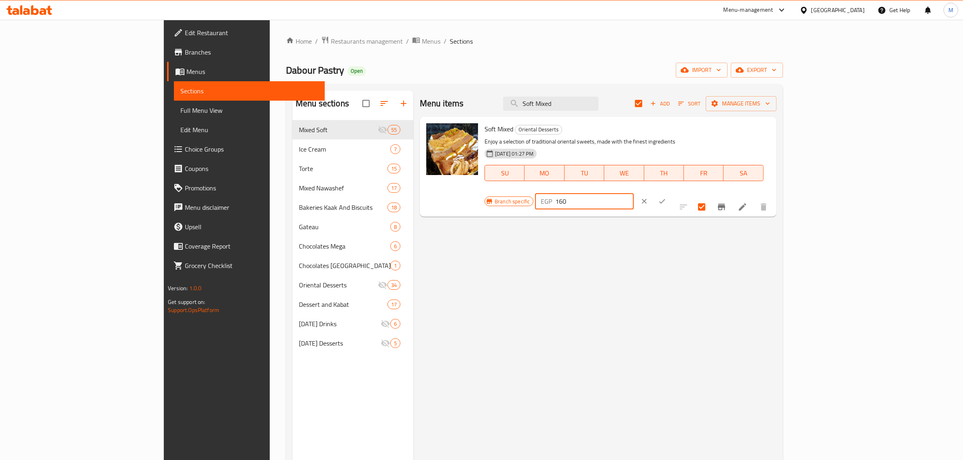
drag, startPoint x: 843, startPoint y: 131, endPoint x: 806, endPoint y: 131, distance: 37.6
click at [633, 193] on div "EGP 160 ​" at bounding box center [584, 201] width 98 height 16
type input "220"
click at [666, 197] on icon "ok" at bounding box center [662, 201] width 8 height 8
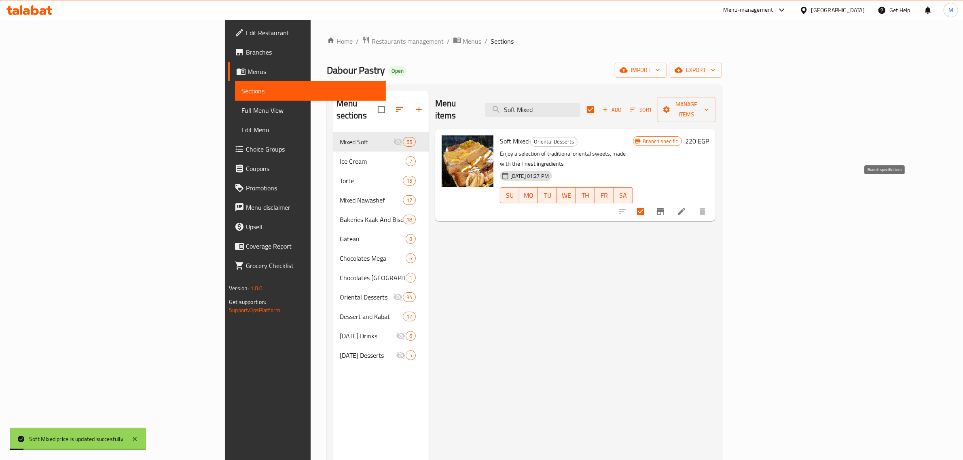
click at [665, 207] on icon "Branch-specific-item" at bounding box center [660, 212] width 10 height 10
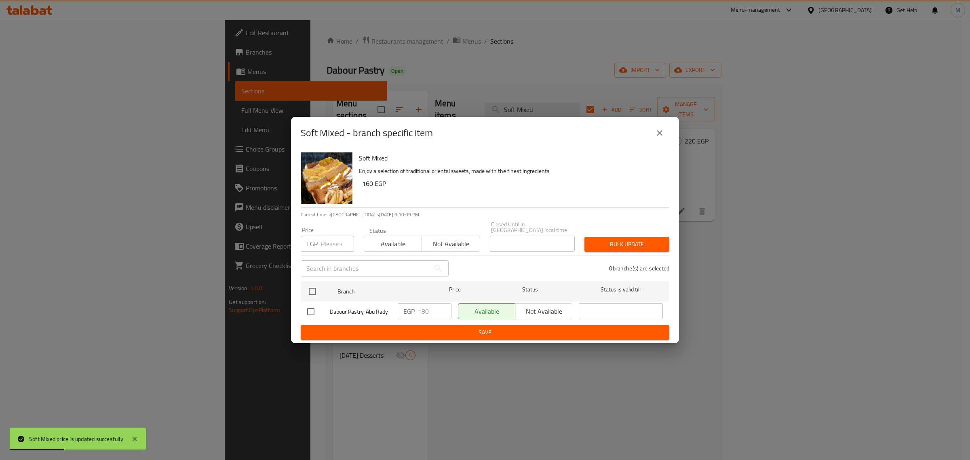
click at [310, 312] on input "checkbox" at bounding box center [310, 311] width 17 height 17
checkbox input "true"
click at [403, 310] on div "EGP 180 ​" at bounding box center [425, 311] width 54 height 16
type input "220"
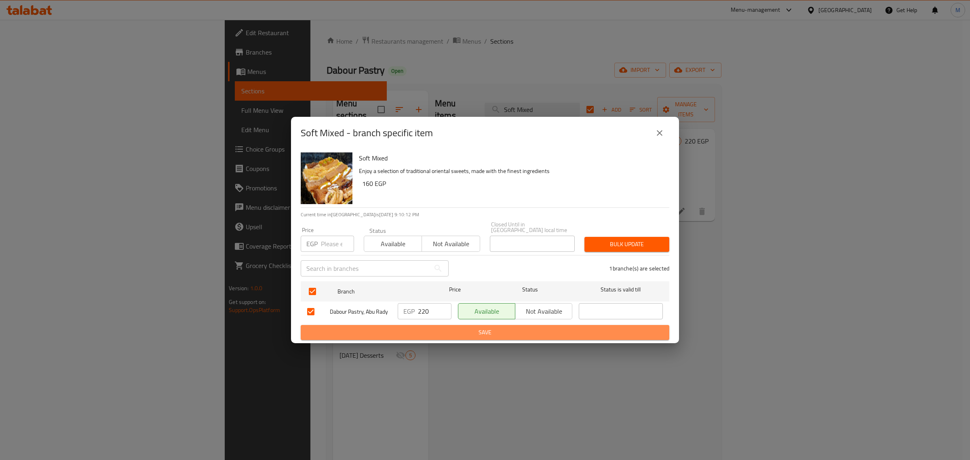
click at [427, 327] on span "Save" at bounding box center [485, 332] width 356 height 10
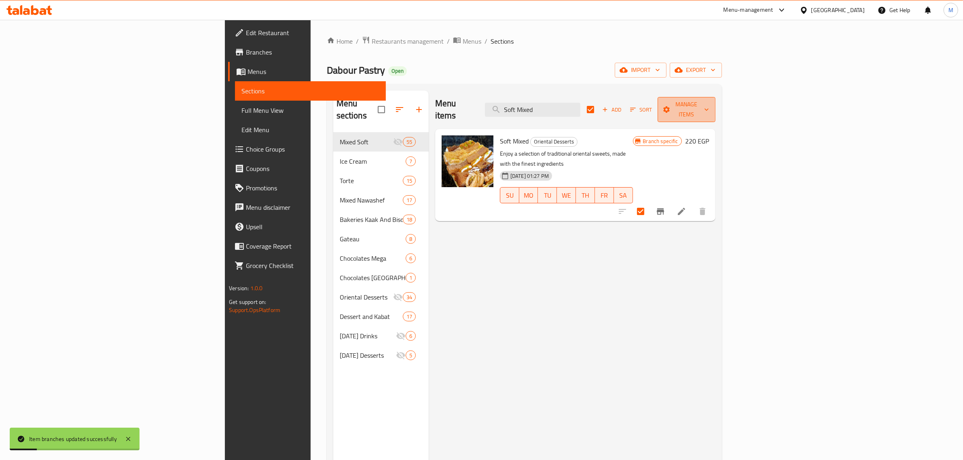
click at [709, 102] on span "Manage items" at bounding box center [686, 109] width 45 height 20
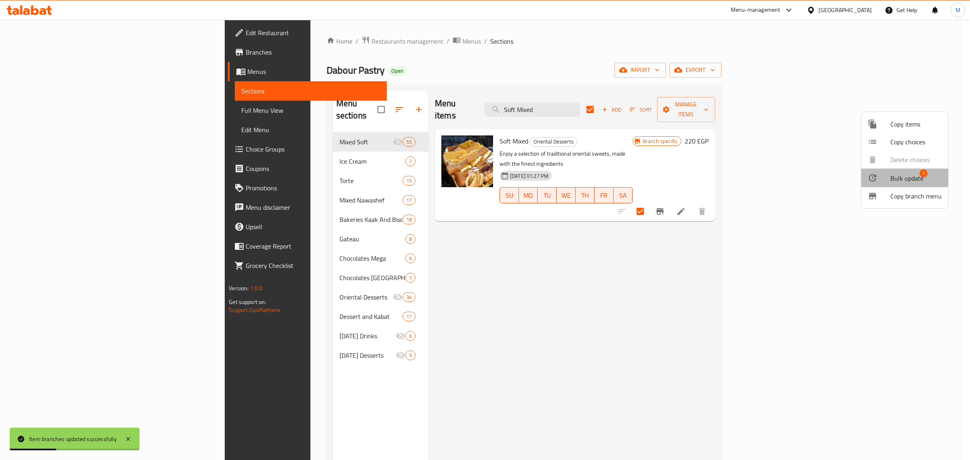
click at [902, 176] on span "Bulk update" at bounding box center [907, 178] width 33 height 10
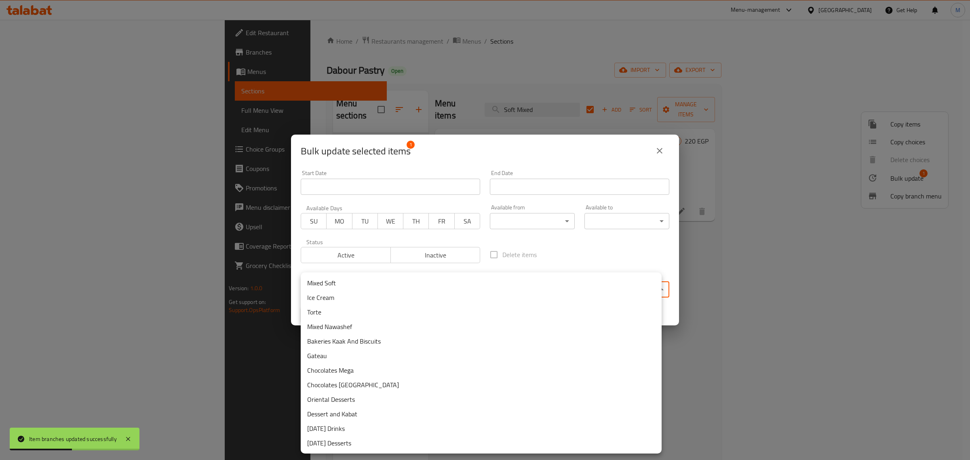
click at [441, 290] on body "Item branches updated successfully ​ Menu-management Egypt Get Help M Edit Rest…" at bounding box center [485, 240] width 970 height 440
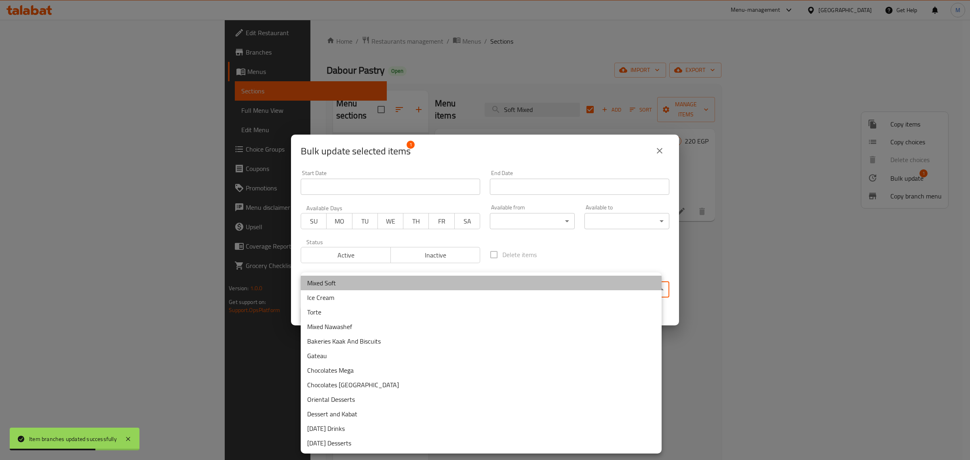
click at [351, 283] on li "Mixed Soft" at bounding box center [481, 283] width 361 height 15
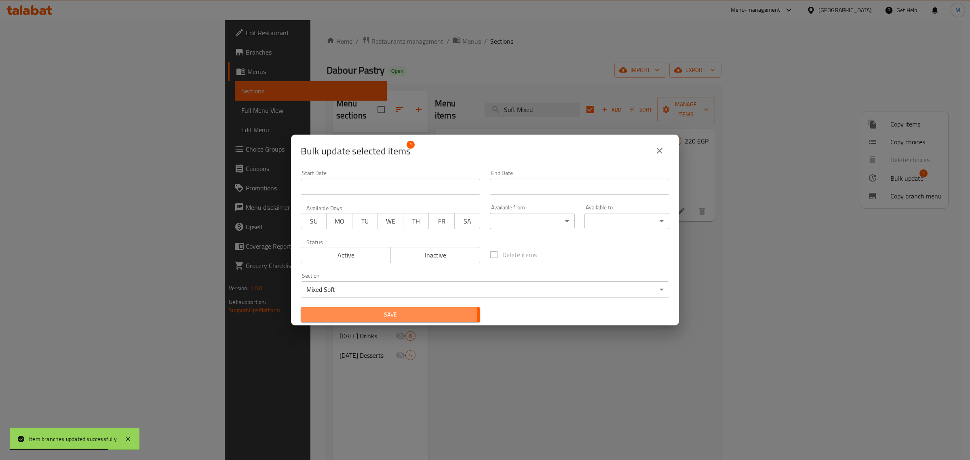
click at [372, 316] on span "Save" at bounding box center [390, 315] width 167 height 10
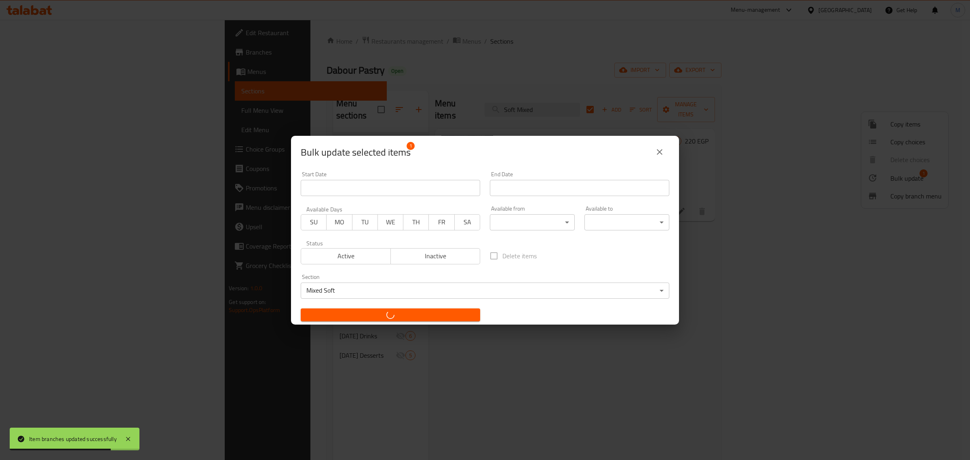
checkbox input "false"
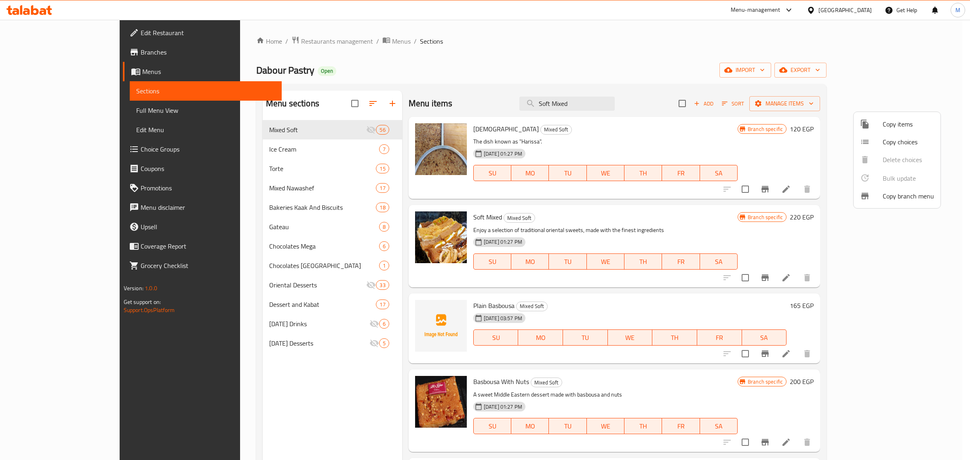
click at [832, 123] on div at bounding box center [485, 230] width 970 height 460
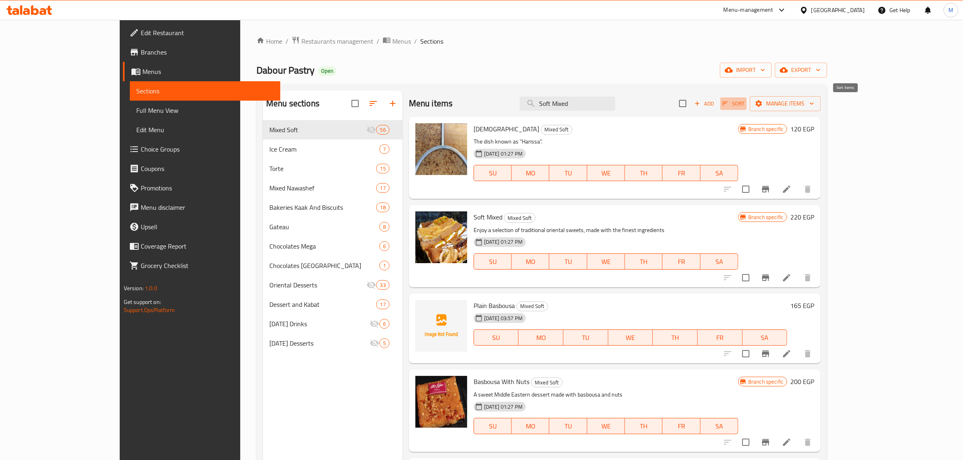
click at [729, 106] on icon "button" at bounding box center [724, 103] width 7 height 7
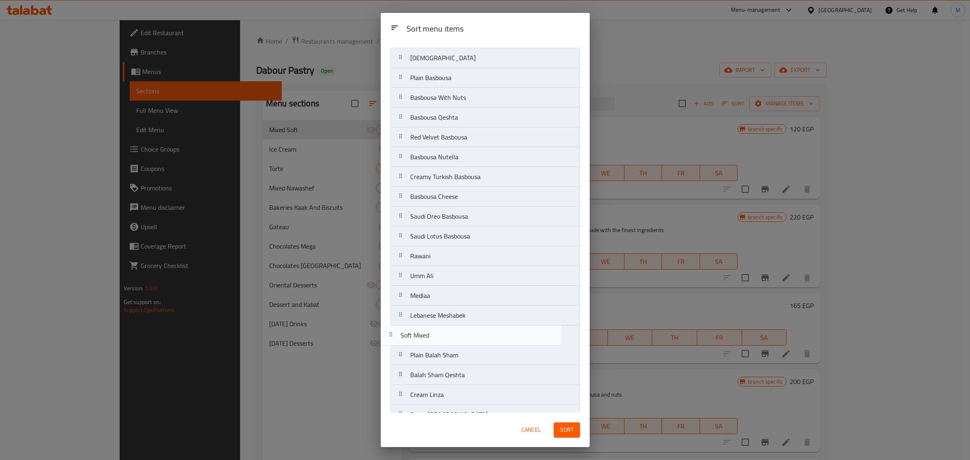
scroll to position [29, 0]
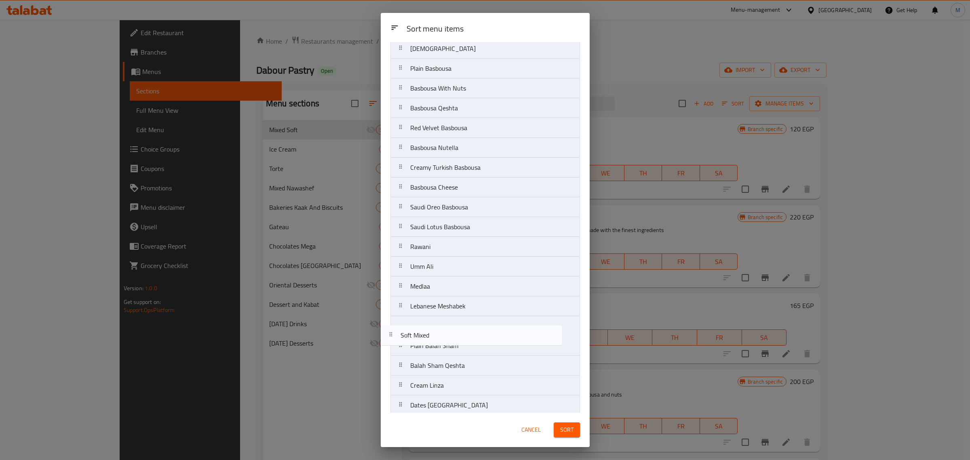
drag, startPoint x: 480, startPoint y: 100, endPoint x: 459, endPoint y: 327, distance: 228.5
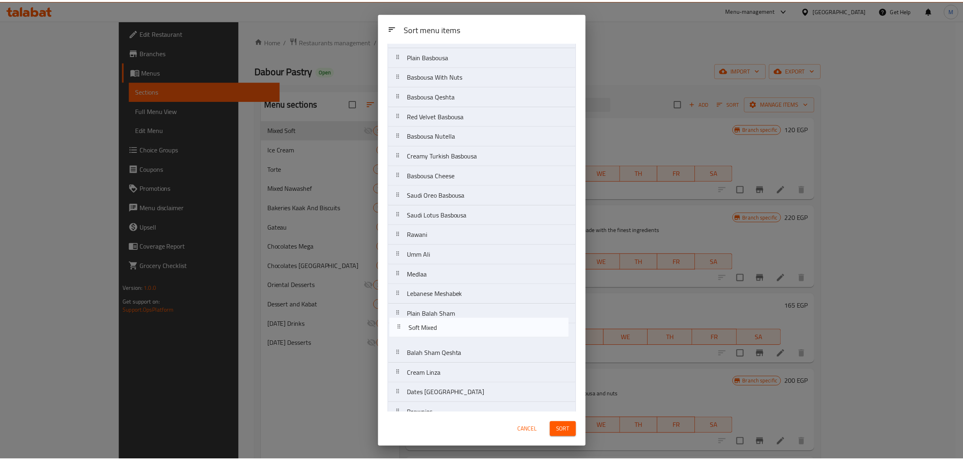
scroll to position [44, 0]
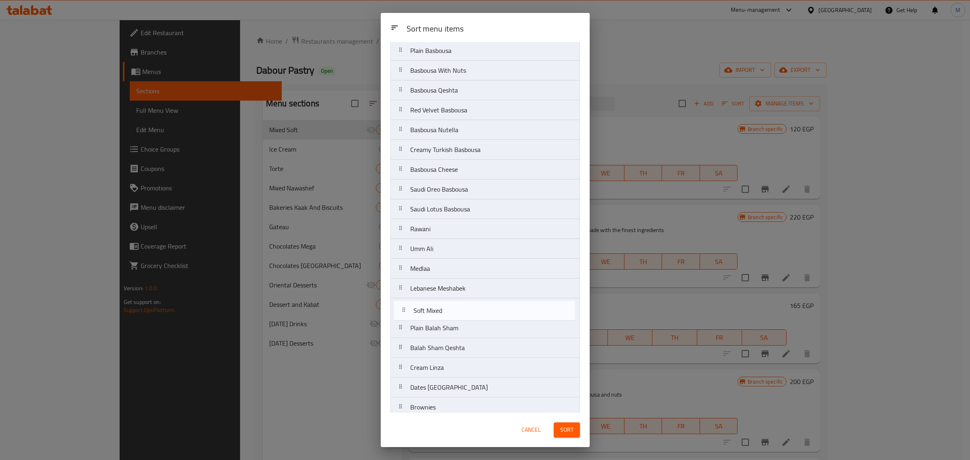
drag, startPoint x: 448, startPoint y: 346, endPoint x: 451, endPoint y: 310, distance: 36.6
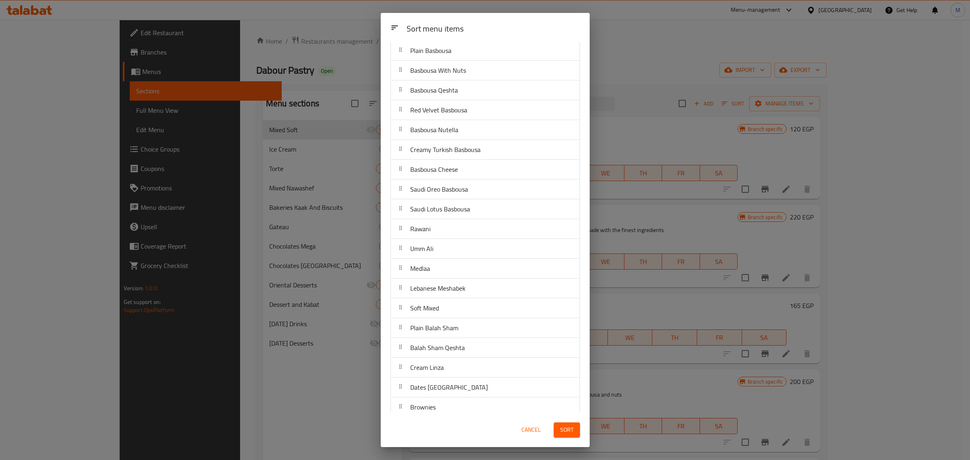
click at [568, 438] on div "Sort" at bounding box center [567, 430] width 36 height 25
click at [568, 432] on span "Sort" at bounding box center [566, 430] width 13 height 10
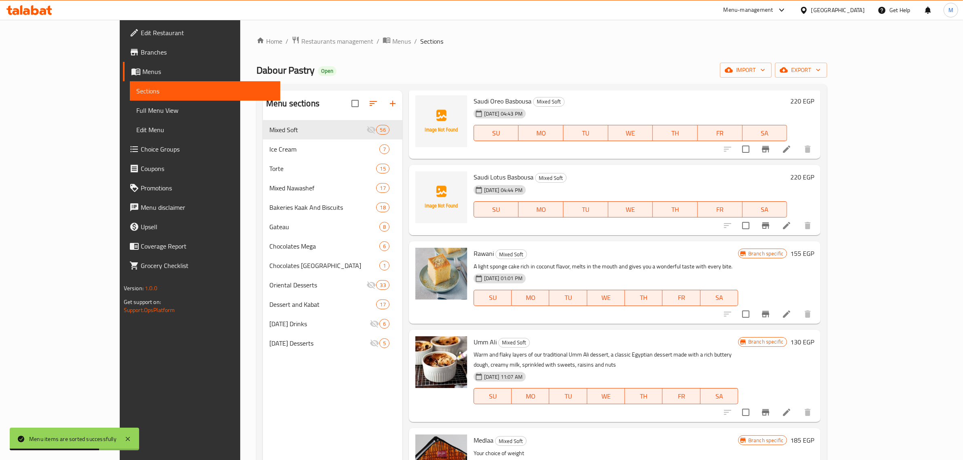
scroll to position [708, 0]
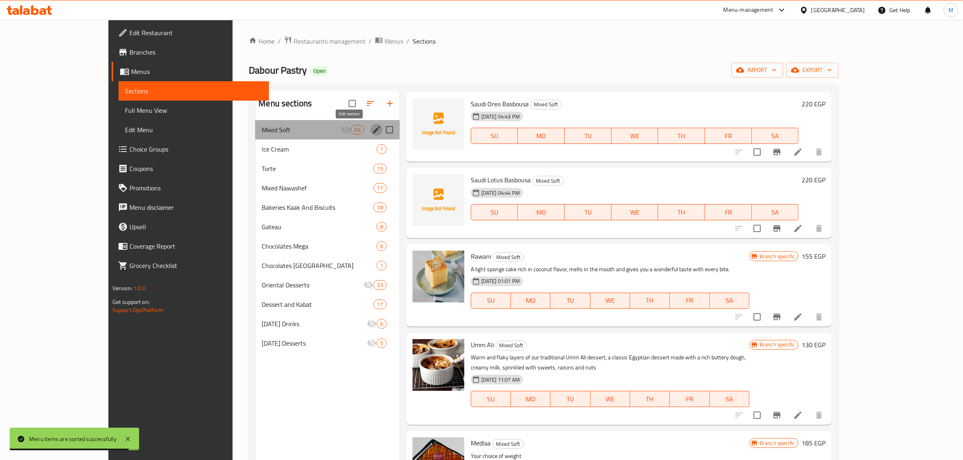
click at [373, 132] on icon "edit" at bounding box center [376, 129] width 7 height 7
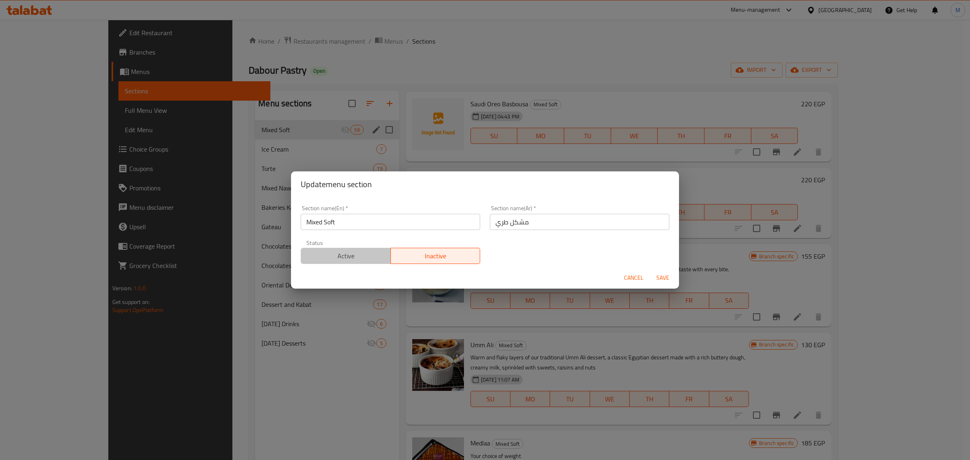
click at [352, 255] on span "Active" at bounding box center [345, 256] width 83 height 12
click at [672, 277] on span "Save" at bounding box center [662, 278] width 19 height 10
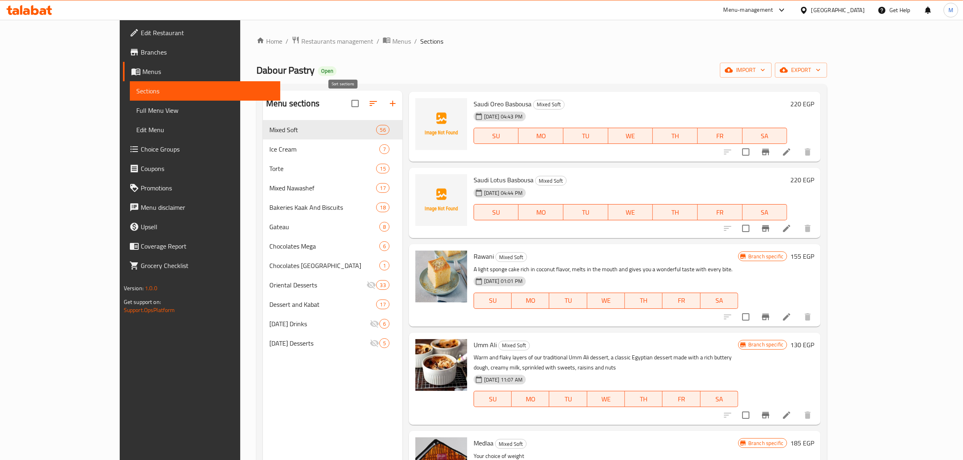
click at [368, 106] on icon "button" at bounding box center [373, 104] width 10 height 10
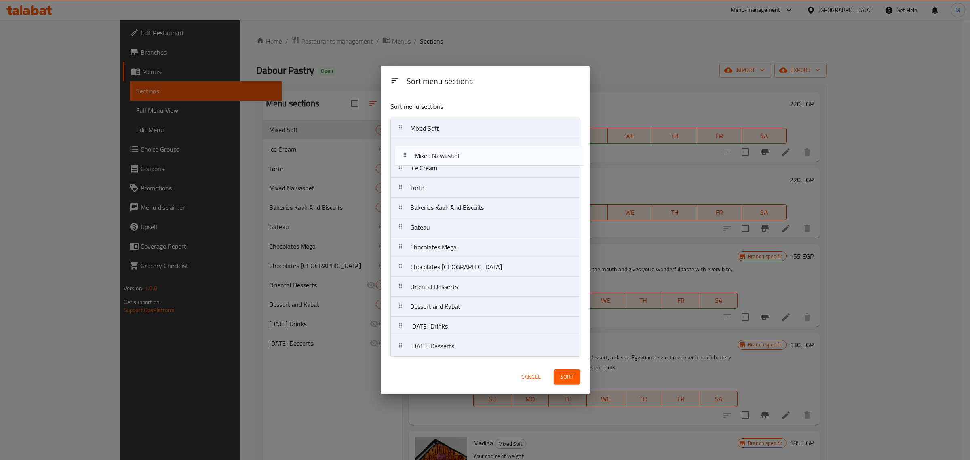
drag, startPoint x: 447, startPoint y: 189, endPoint x: 452, endPoint y: 148, distance: 41.1
click at [452, 148] on nav "Mixed Soft Ice Cream Torte Mixed Nawashef Bakeries Kaak And Biscuits Gateau Cho…" at bounding box center [486, 237] width 190 height 239
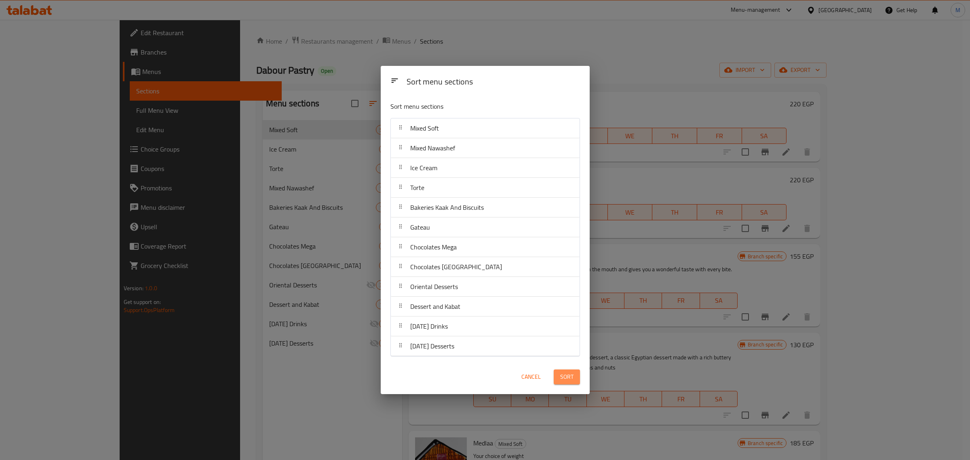
click at [564, 375] on span "Sort" at bounding box center [566, 377] width 13 height 10
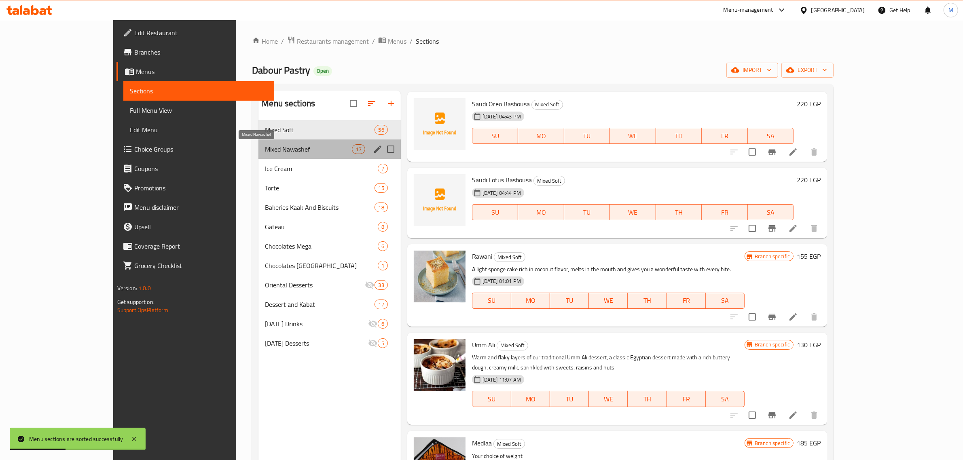
click at [286, 146] on span "Mixed Nawashef" at bounding box center [308, 149] width 87 height 10
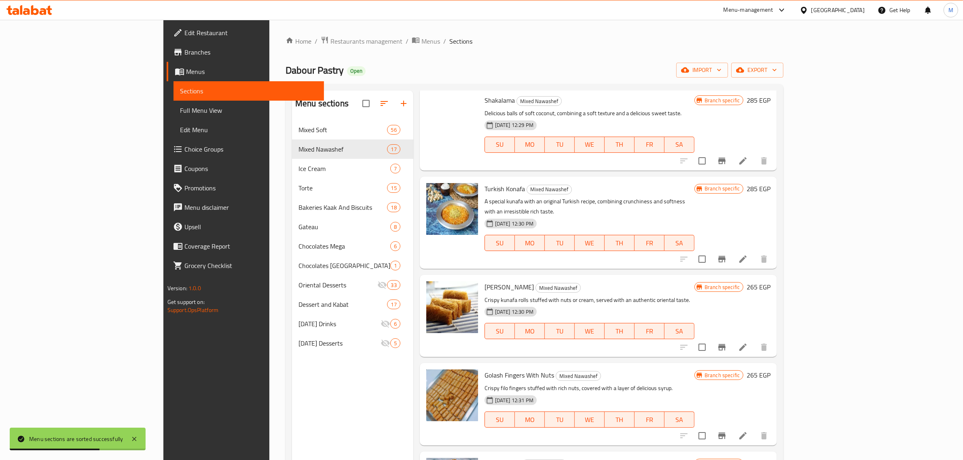
click at [572, 281] on h6 "Konafa Segar Mixed Nawashef" at bounding box center [589, 286] width 210 height 11
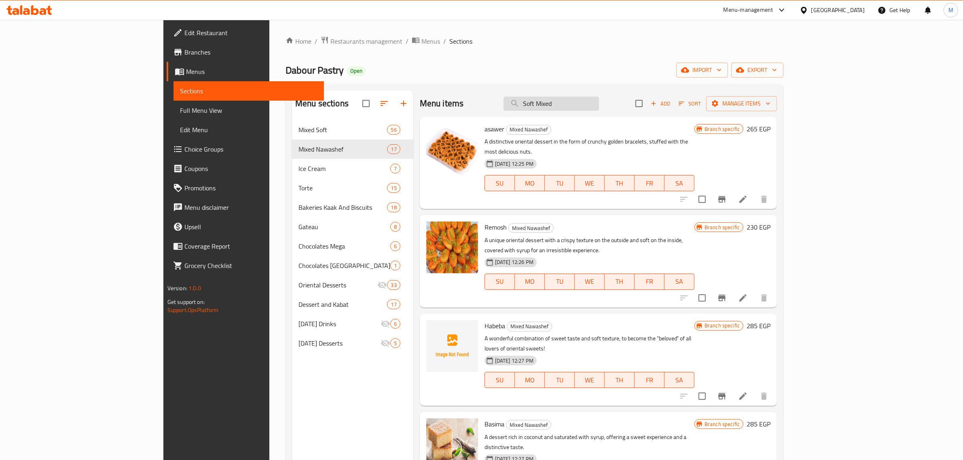
click at [599, 104] on input "Soft Mixed" at bounding box center [550, 104] width 95 height 14
paste input "Nawashef Mix"
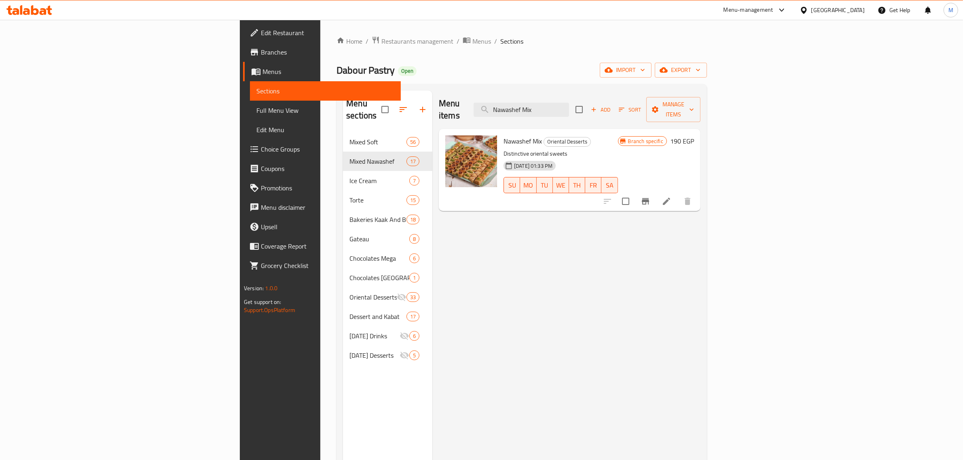
type input "Nawashef Mix"
click at [694, 135] on h6 "190 EGP" at bounding box center [682, 140] width 24 height 11
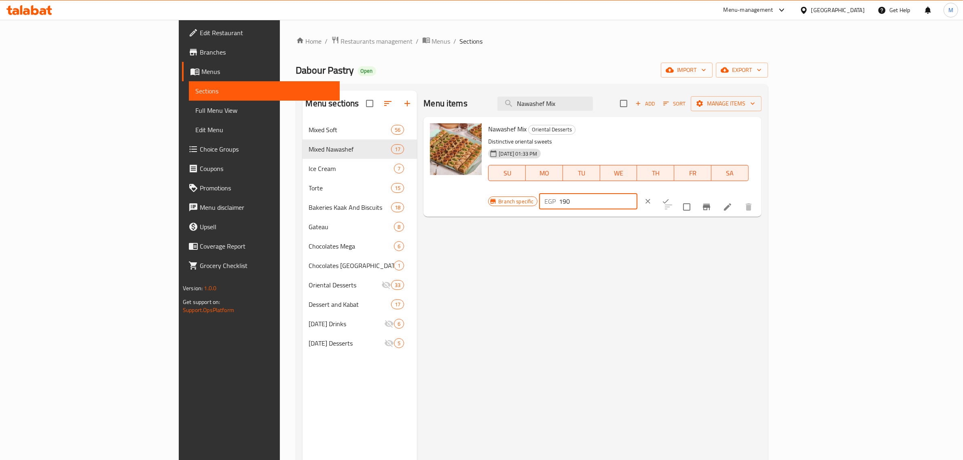
drag, startPoint x: 866, startPoint y: 136, endPoint x: 821, endPoint y: 138, distance: 44.5
click at [637, 193] on input "190" at bounding box center [598, 201] width 78 height 16
type input "280"
click at [669, 199] on icon "ok" at bounding box center [666, 201] width 6 height 4
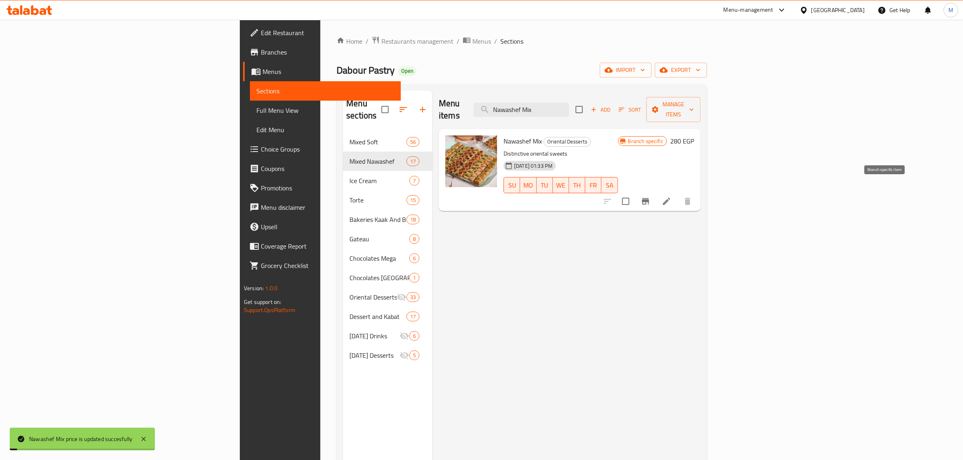
click at [650, 196] on icon "Branch-specific-item" at bounding box center [645, 201] width 10 height 10
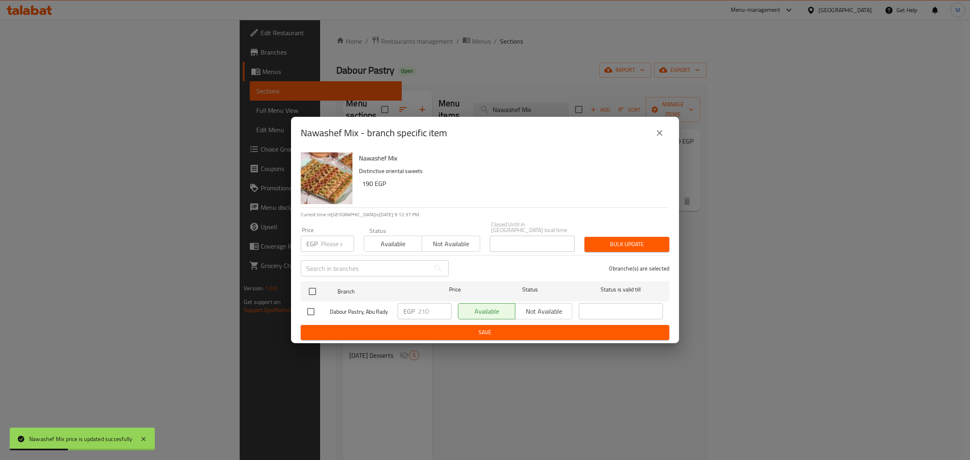
click at [313, 308] on input "checkbox" at bounding box center [310, 311] width 17 height 17
checkbox input "true"
drag, startPoint x: 429, startPoint y: 310, endPoint x: 407, endPoint y: 310, distance: 21.4
click at [407, 310] on div "EGP 210 ​" at bounding box center [425, 311] width 54 height 16
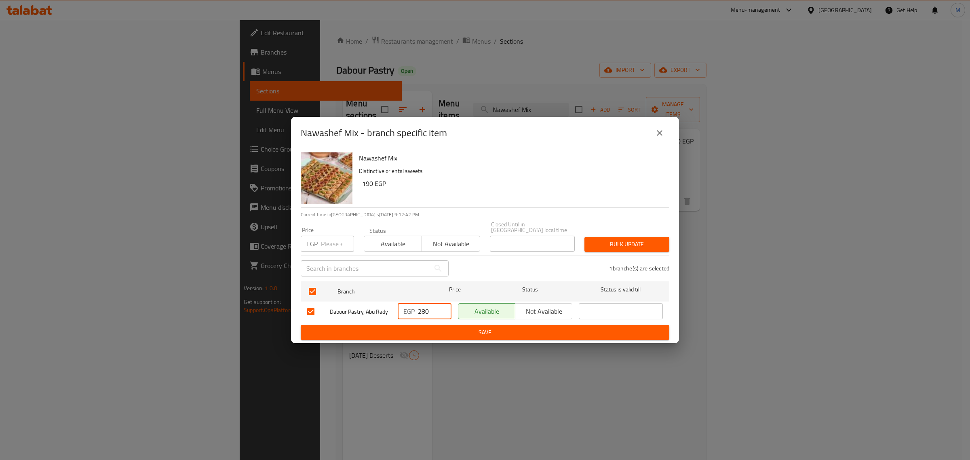
type input "280"
click at [434, 321] on ul "Branch Price Status Status is valid till Dabour Pastry, Abu Rady EGP 280 ​ Avai…" at bounding box center [485, 301] width 369 height 47
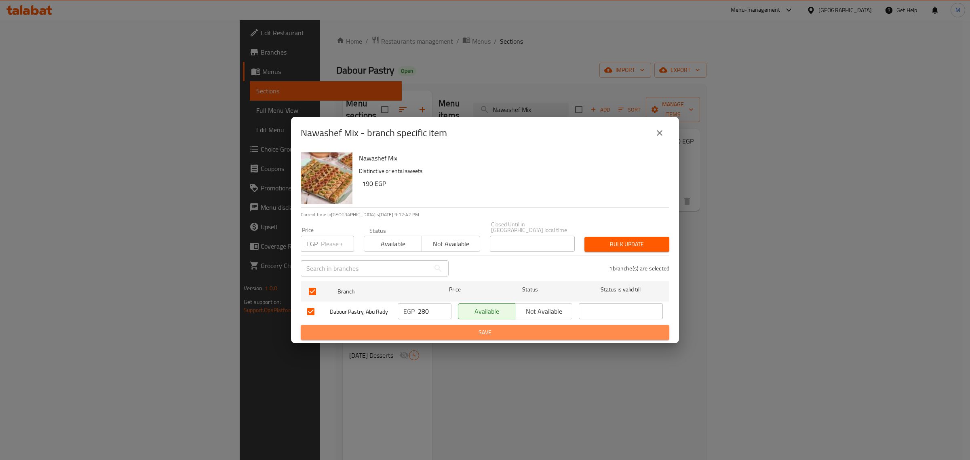
click at [445, 327] on span "Save" at bounding box center [485, 332] width 356 height 10
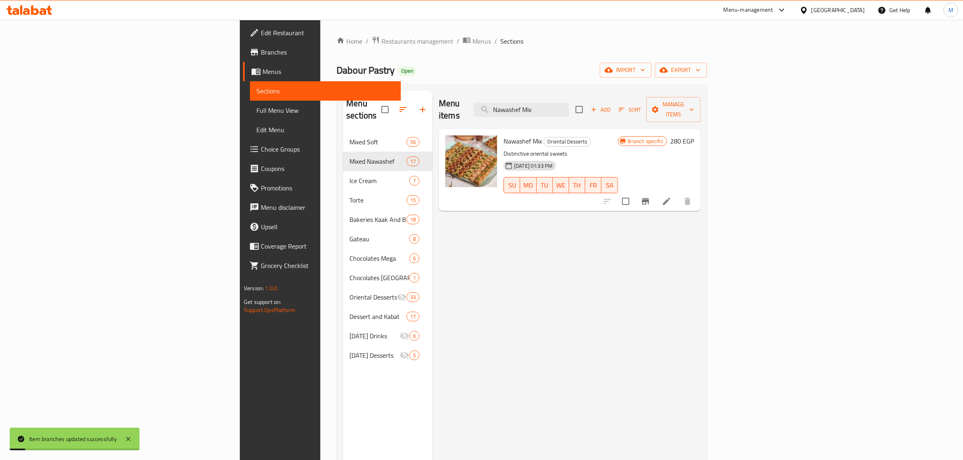
click at [506, 269] on div "Menu items Nawashef Mix Add Sort Manage items Nawashef Mix Oriental Desserts Di…" at bounding box center [566, 321] width 268 height 460
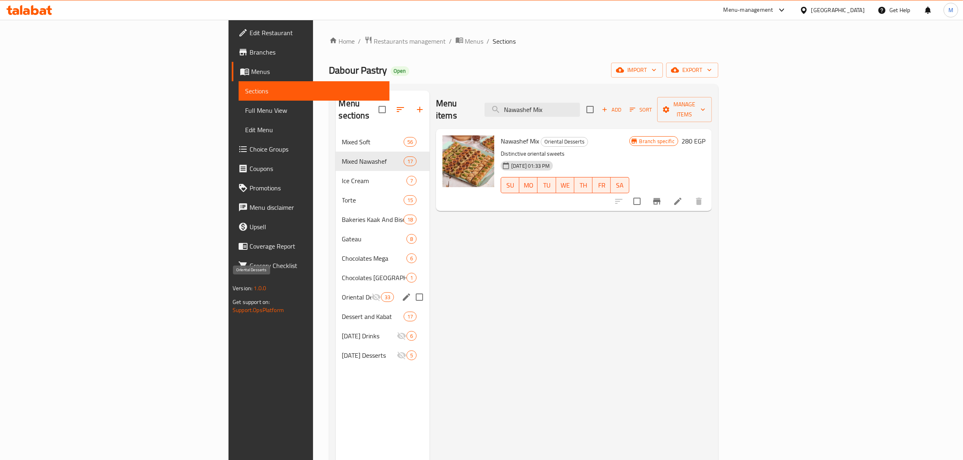
click at [342, 292] on span "Oriental Desserts" at bounding box center [356, 297] width 29 height 10
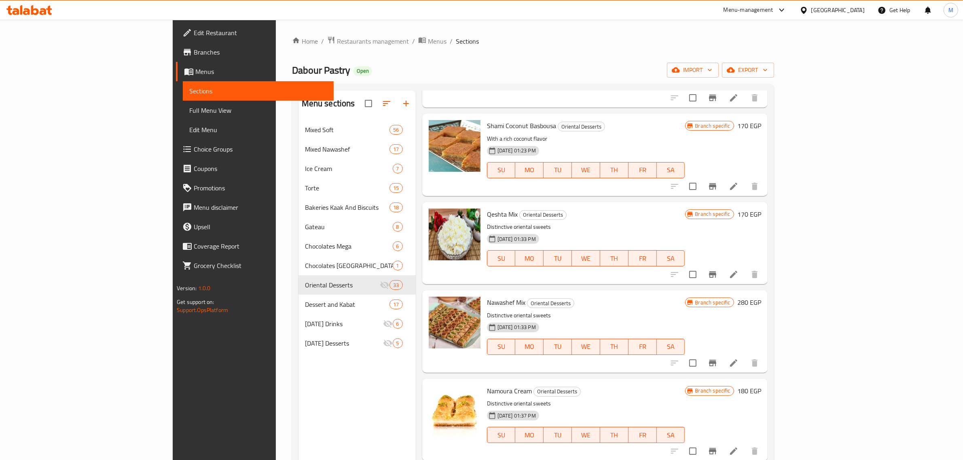
scroll to position [1617, 0]
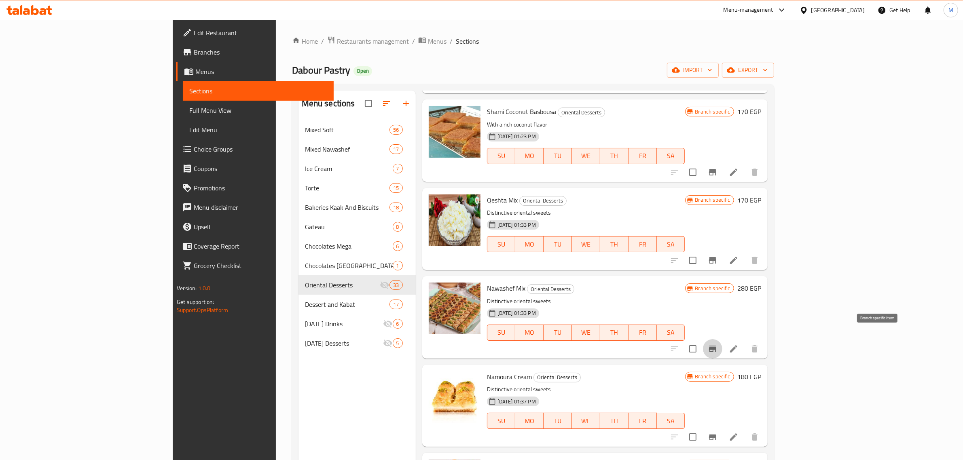
click at [716, 346] on icon "Branch-specific-item" at bounding box center [712, 349] width 7 height 6
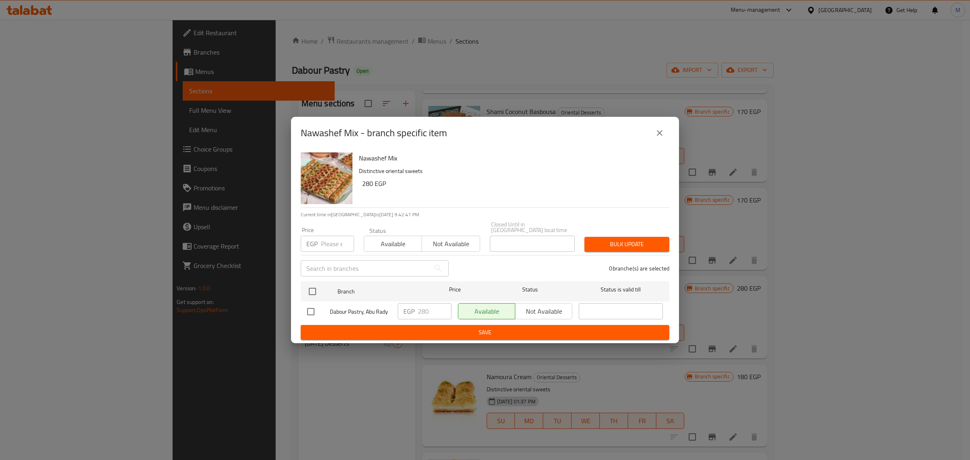
click at [661, 133] on icon "close" at bounding box center [660, 133] width 10 height 10
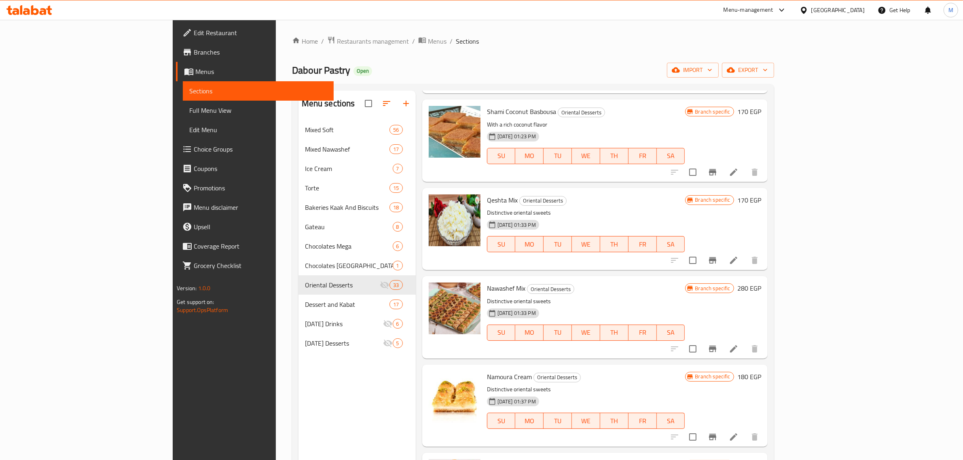
click at [659, 81] on div "Home / Restaurants management / Menus / Sections Dabour Pastry Open import expo…" at bounding box center [533, 296] width 482 height 521
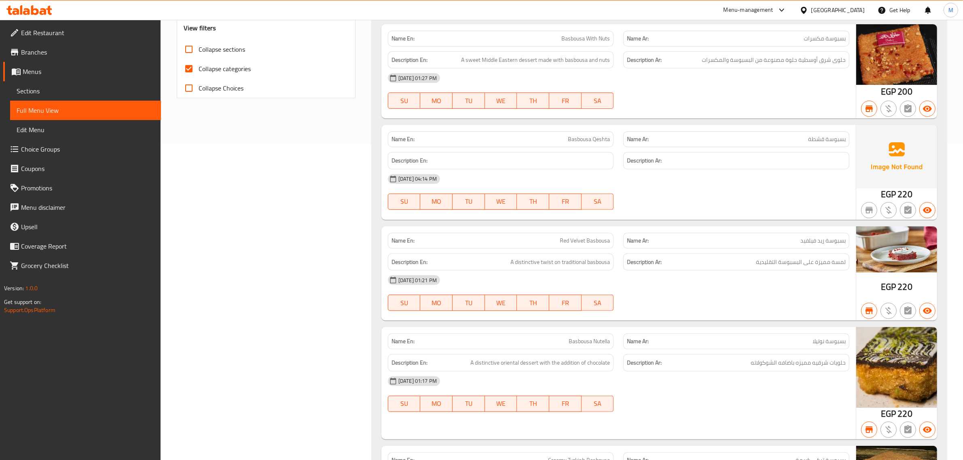
scroll to position [354, 0]
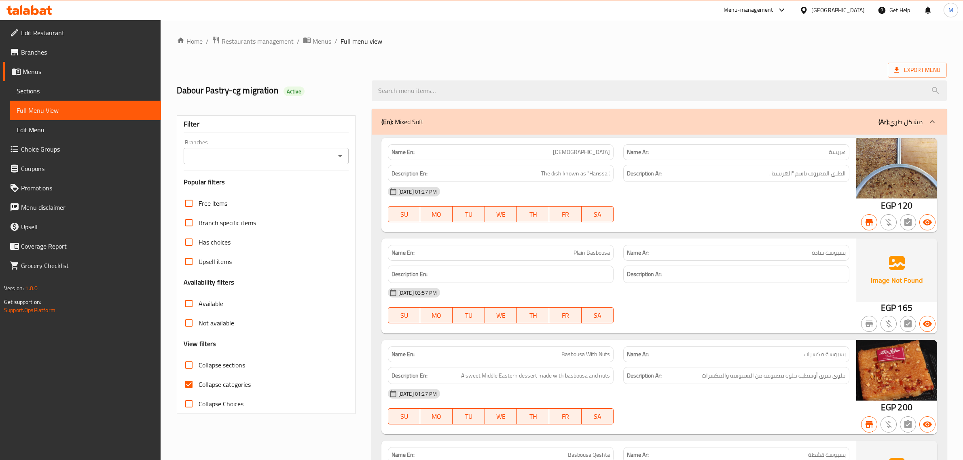
scroll to position [1404, 0]
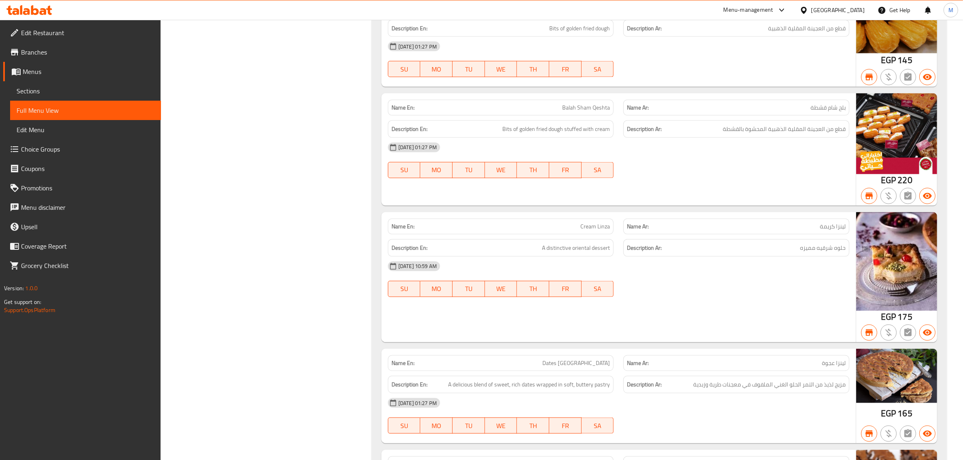
click at [617, 329] on div "Name En: Cream [PERSON_NAME] Name Ar: لينزا كريمة Description En: A distinctive…" at bounding box center [618, 277] width 474 height 130
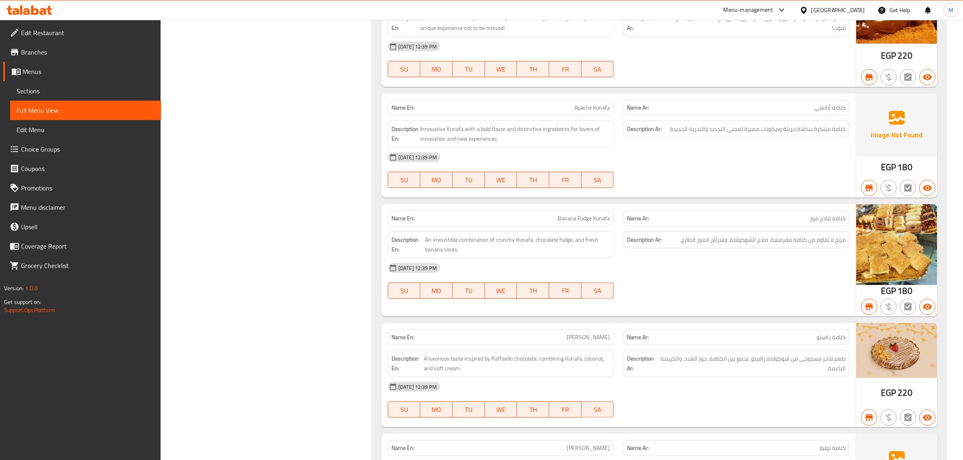
scroll to position [1664, 0]
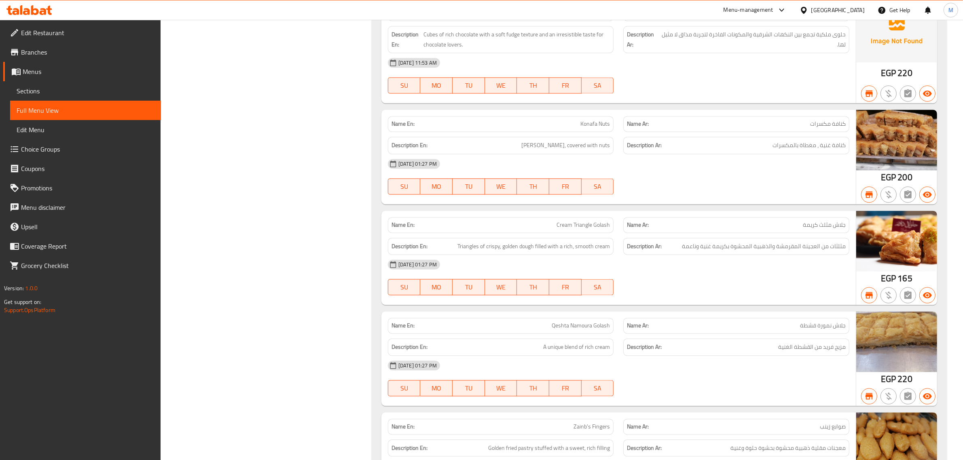
click at [574, 229] on span "Cream Triangle Golash" at bounding box center [582, 225] width 53 height 8
copy span "Cream Triangle Golash"
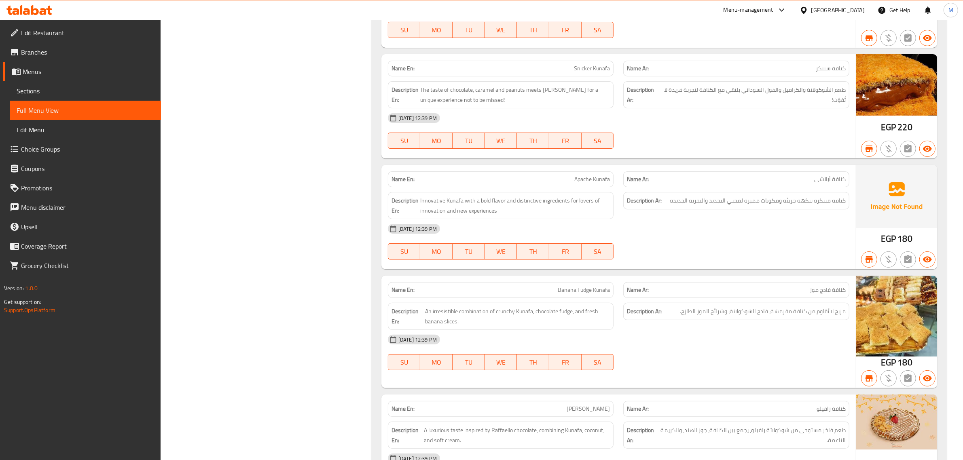
scroll to position [4152, 0]
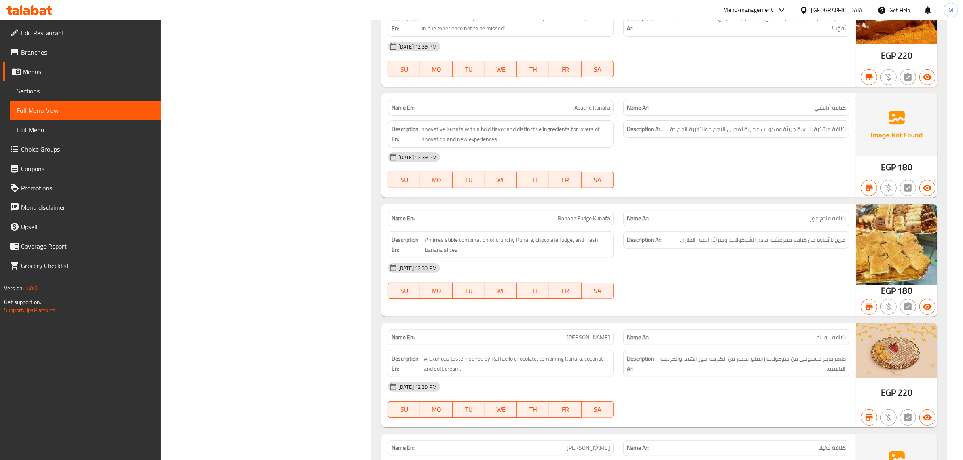
click at [562, 223] on span "Banana Fudge Kunafa" at bounding box center [584, 218] width 52 height 8
copy span "Banana Fudge Kunafa"
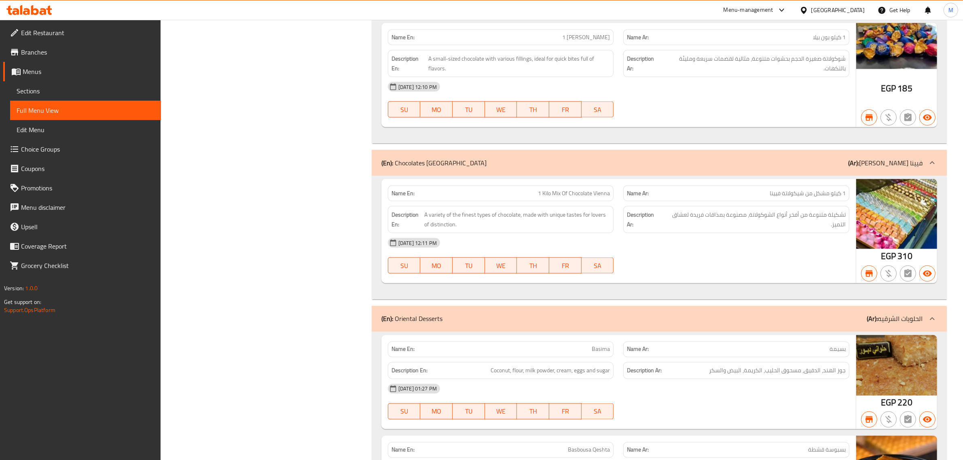
scroll to position [13657, 0]
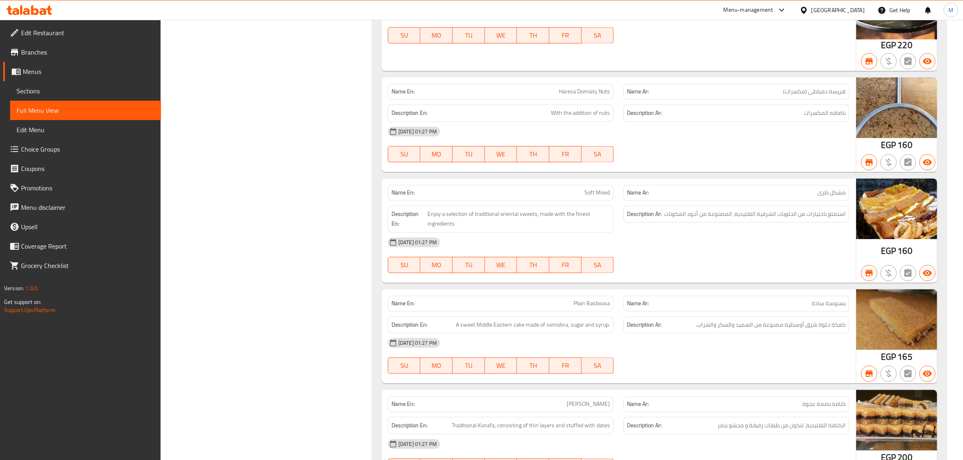
click at [593, 197] on span "Soft Mixed" at bounding box center [596, 192] width 25 height 8
copy span "Soft Mixed"
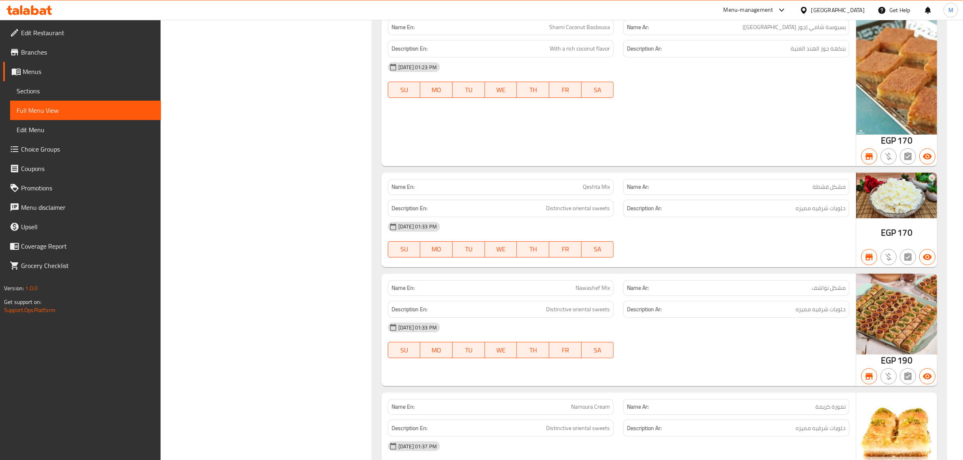
click at [598, 292] on span "Nawashef Mix" at bounding box center [592, 288] width 34 height 8
copy span "Nawashef Mix"
